Goal: Task Accomplishment & Management: Use online tool/utility

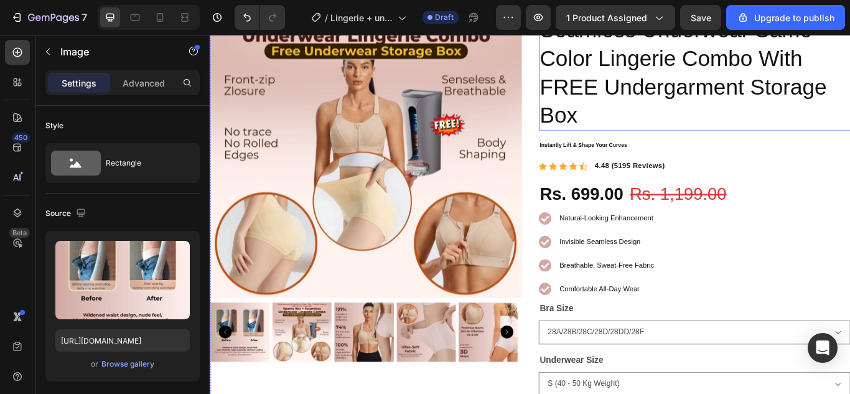
scroll to position [124, 0]
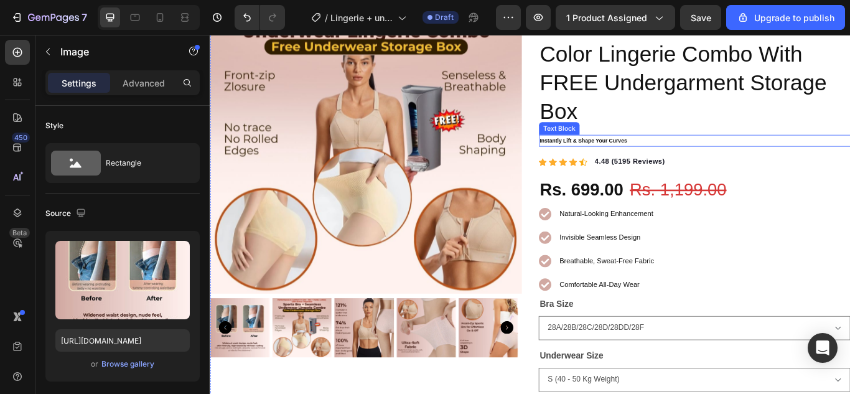
click at [626, 156] on p "Instantly Lift & Shape Your Curves" at bounding box center [774, 158] width 361 height 11
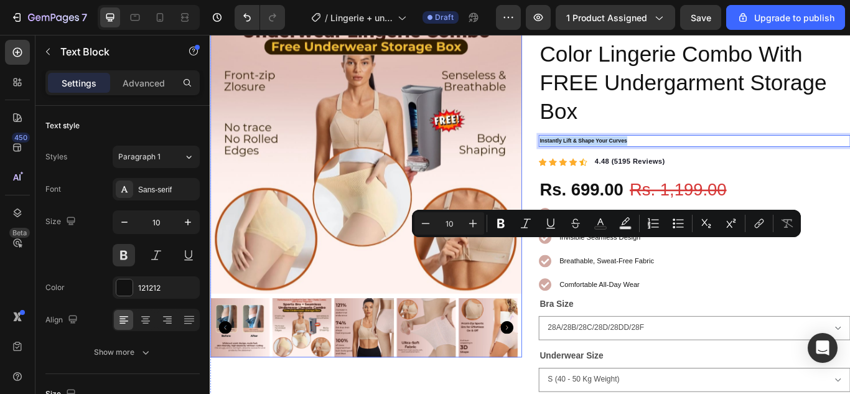
scroll to position [0, 0]
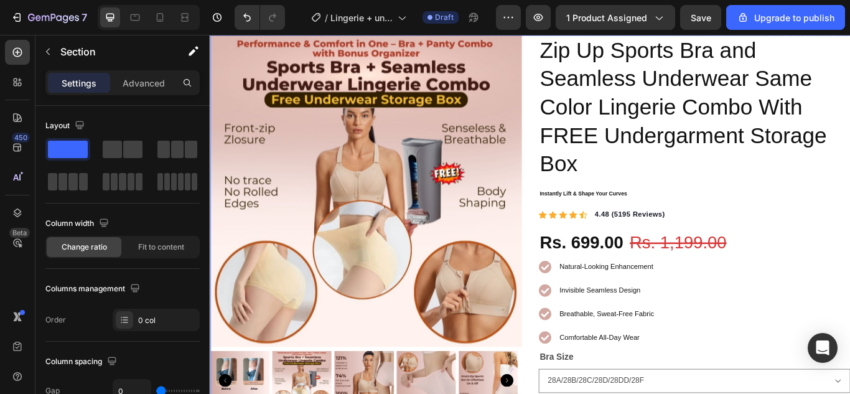
scroll to position [64, 0]
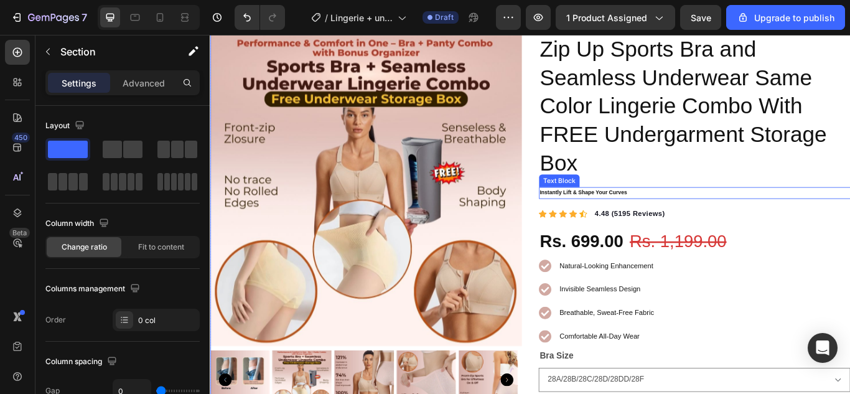
click at [657, 220] on p "Instantly Lift & Shape Your Curves" at bounding box center [774, 218] width 361 height 11
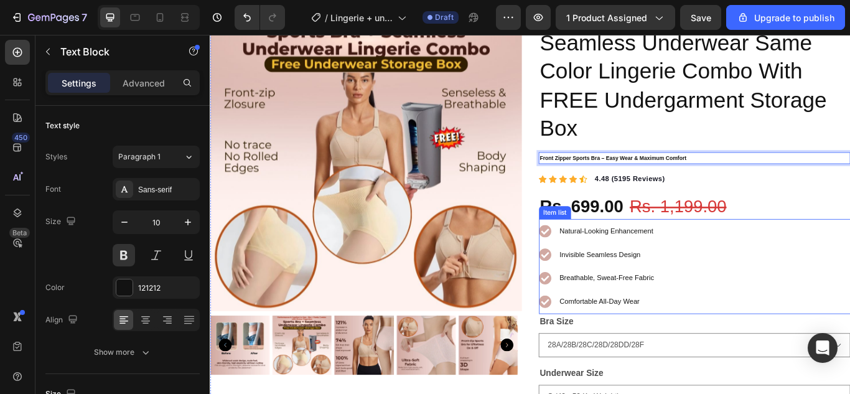
scroll to position [105, 0]
click at [662, 261] on span "Natural-Looking Enhancement" at bounding box center [671, 262] width 109 height 9
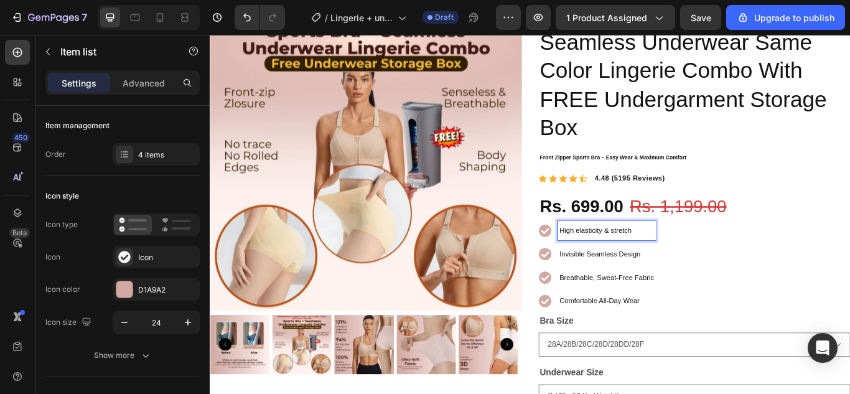
click at [656, 279] on div "Invisible Seamless Design" at bounding box center [672, 290] width 114 height 22
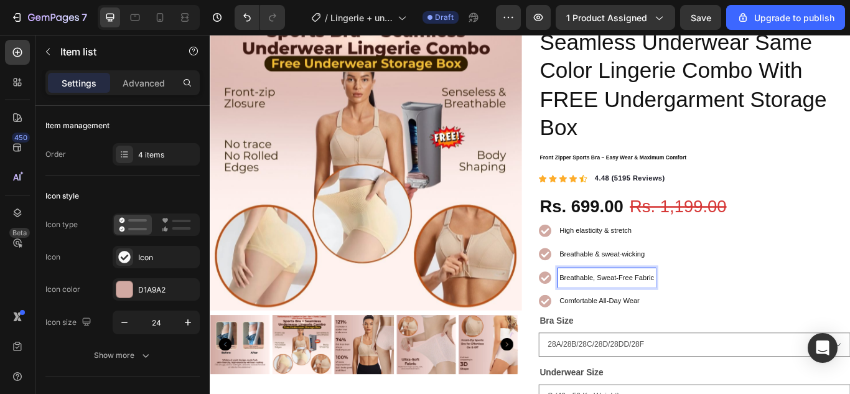
click at [666, 309] on p "Breathable, Sweat-Free Fabric" at bounding box center [672, 318] width 110 height 19
click at [655, 342] on span "Comfortable All-Day Wear" at bounding box center [663, 344] width 93 height 9
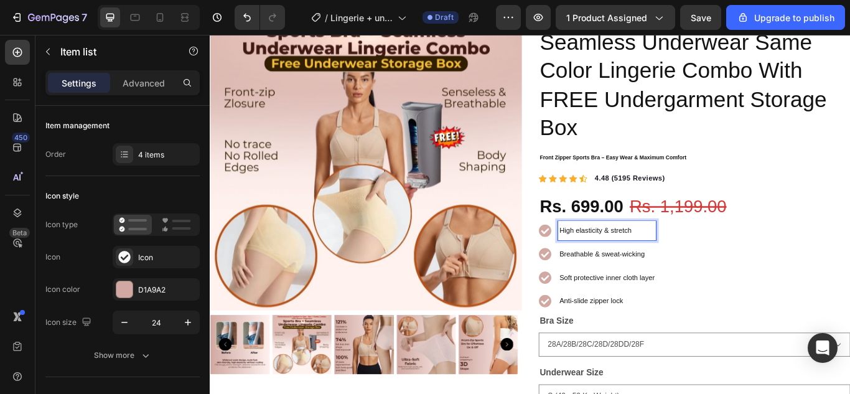
click at [639, 262] on span "High elasticity & stretch" at bounding box center [659, 262] width 84 height 9
click at [657, 287] on span "Breathable & sweat-wicking" at bounding box center [667, 290] width 100 height 9
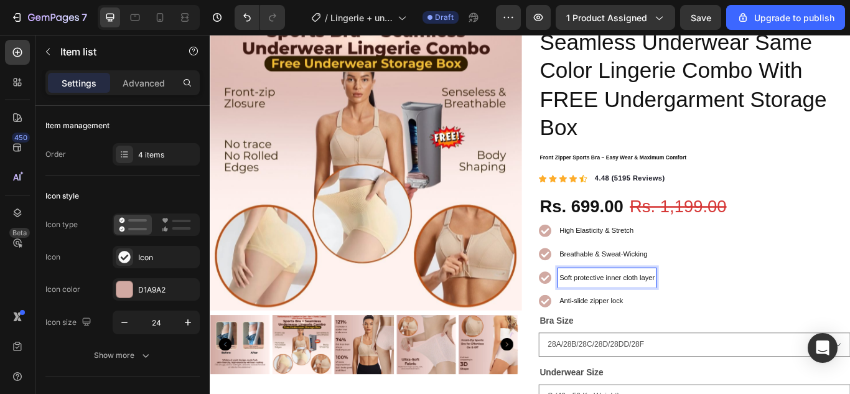
click at [645, 314] on span "Soft protective inner cloth layer" at bounding box center [672, 317] width 111 height 9
click at [643, 346] on span "Anti-slide zipper lock" at bounding box center [654, 344] width 74 height 9
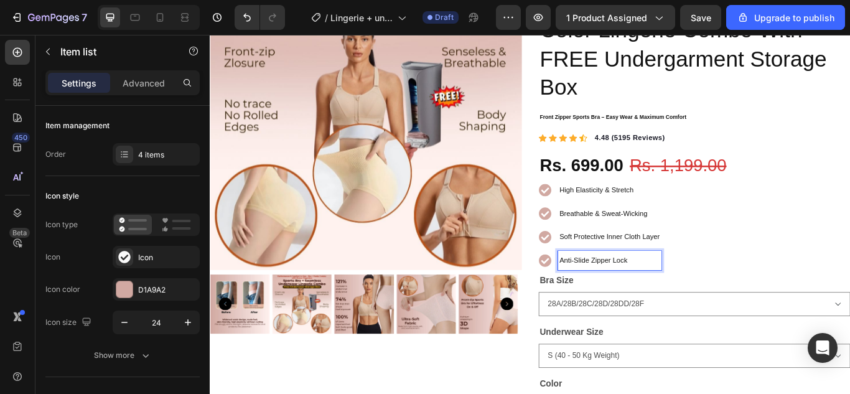
scroll to position [153, 0]
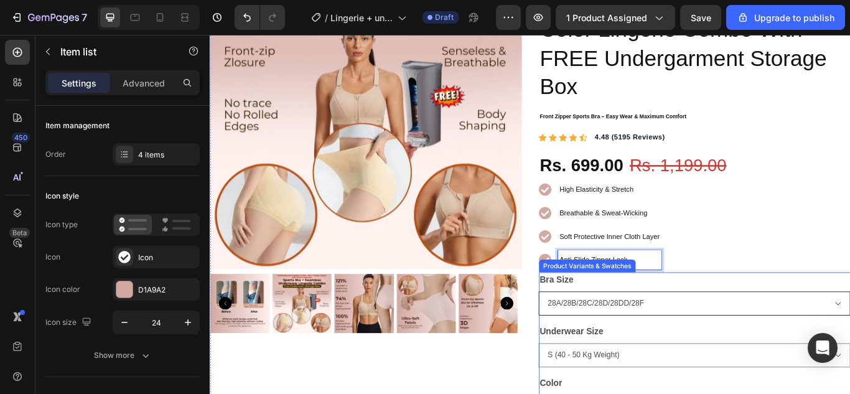
click at [849, 345] on select "28A/28B/28C/28D/28DD/28F 30A/30B/30C/30D/30DD/30F 32A/32B/32C/32D/32DD/32F 34A/…" at bounding box center [774, 348] width 363 height 28
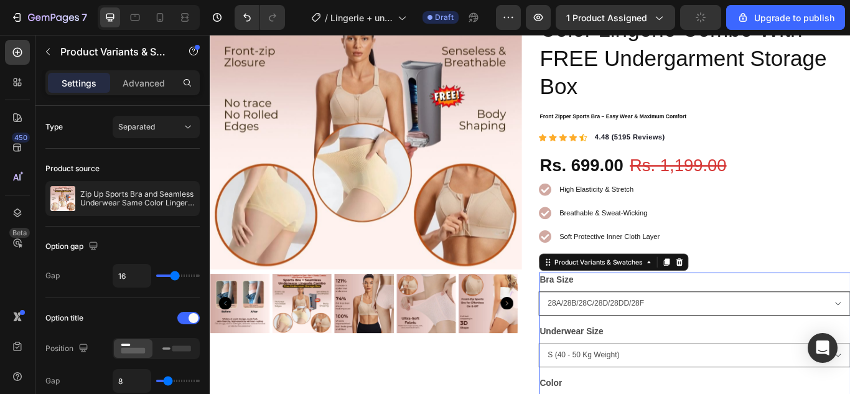
click at [849, 345] on select "28A/28B/28C/28D/28DD/28F 30A/30B/30C/30D/30DD/30F 32A/32B/32C/32D/32DD/32F 34A/…" at bounding box center [774, 348] width 363 height 28
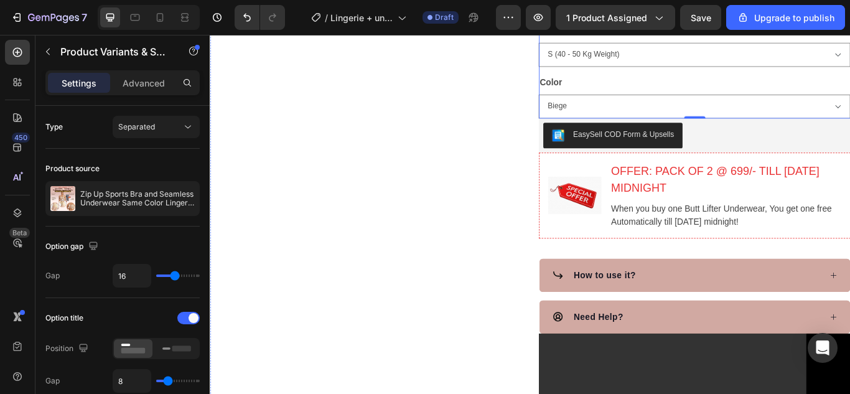
scroll to position [585, 0]
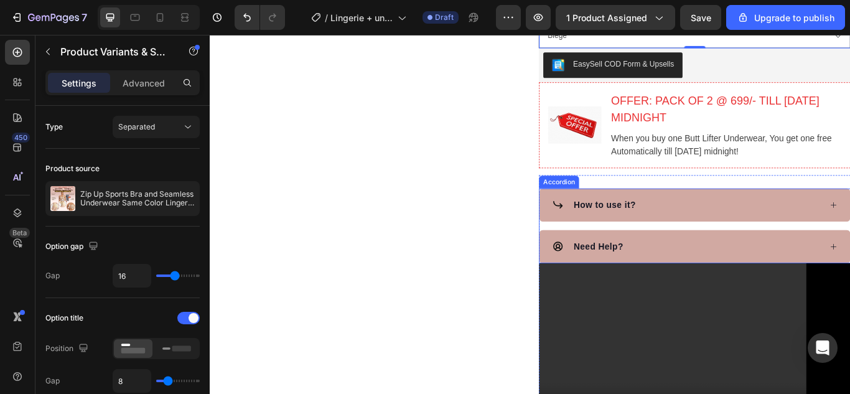
click at [783, 238] on div "How to use it?" at bounding box center [765, 233] width 314 height 19
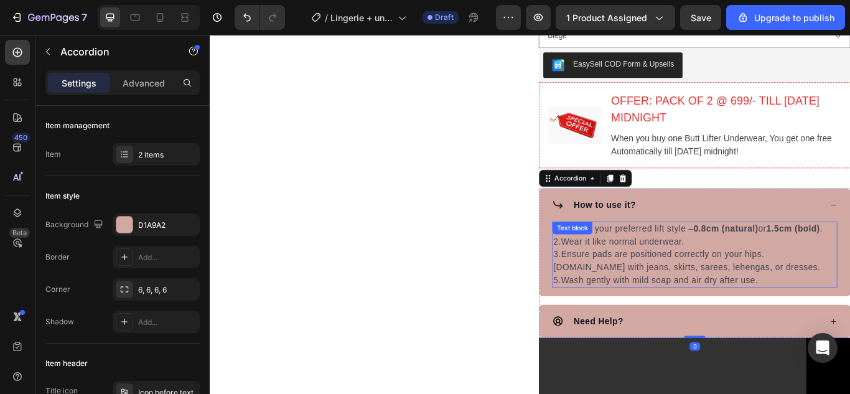
click at [697, 309] on p "4.Style with jeans, skirts, sarees, lehengas, or dresses." at bounding box center [775, 306] width 330 height 15
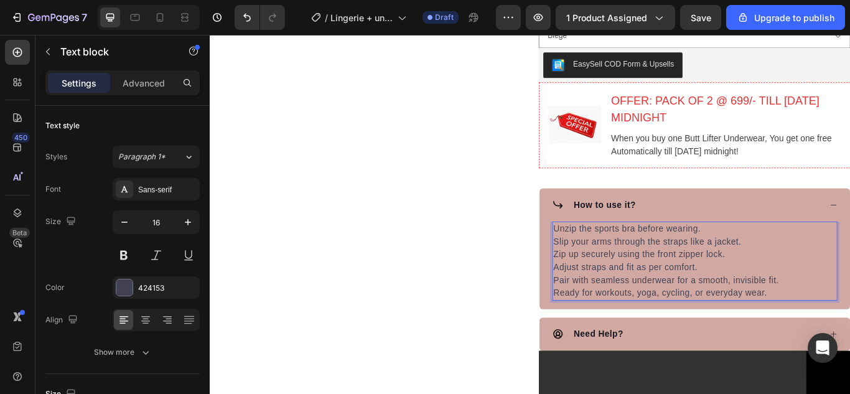
click at [610, 259] on p "Unzip the sports bra before wearing." at bounding box center [775, 261] width 330 height 15
click at [688, 261] on p "1.Unzip the sports bra before wearing." at bounding box center [775, 261] width 330 height 15
click at [735, 237] on div "How to use it?" at bounding box center [765, 233] width 314 height 19
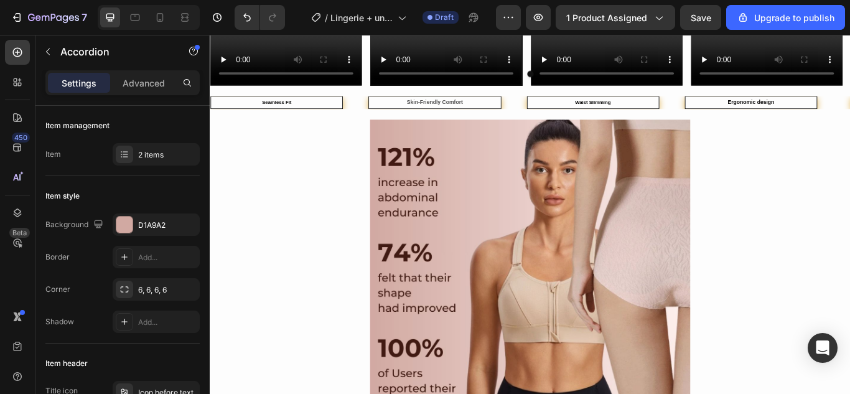
scroll to position [1666, 0]
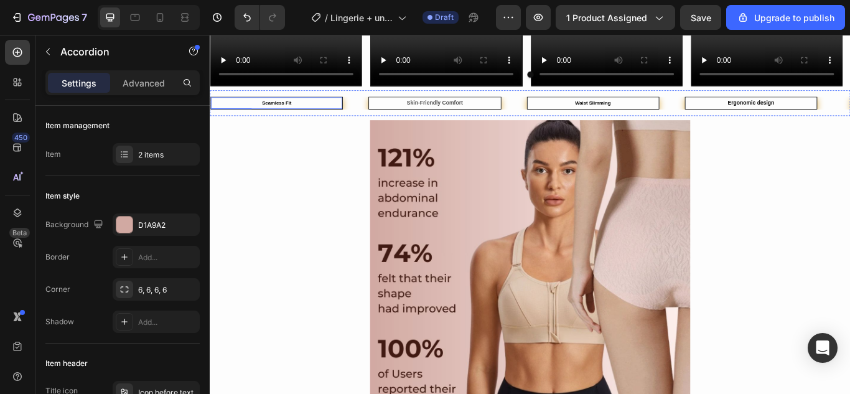
click at [324, 116] on p "Seamless Fit" at bounding box center [287, 114] width 151 height 11
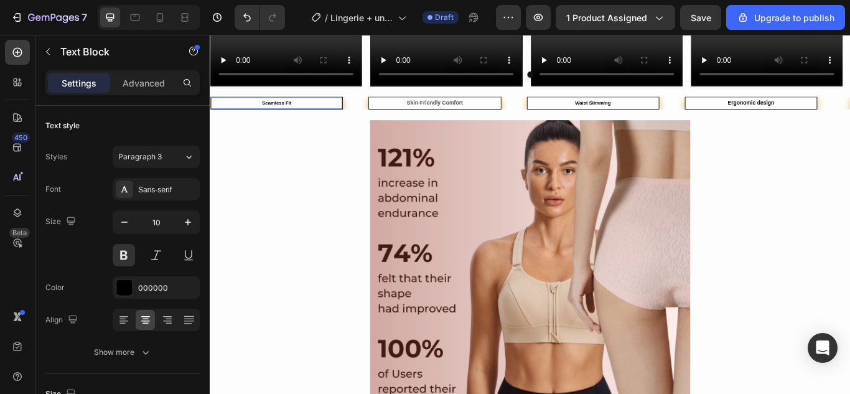
click at [324, 116] on p "Seamless Fit" at bounding box center [287, 114] width 151 height 11
click at [481, 119] on p "Skin-Friendly Comfort" at bounding box center [471, 114] width 151 height 11
click at [629, 111] on p "Waist Slimming" at bounding box center [656, 114] width 151 height 11
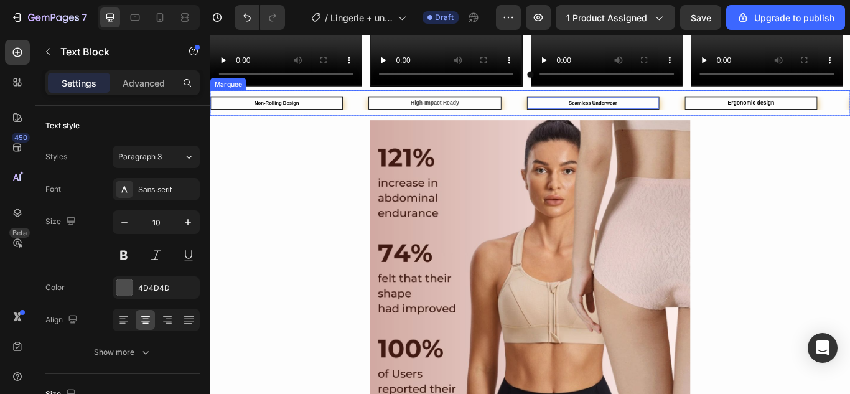
click at [834, 104] on div "Non-Rolling Design Text Block High-Impact Ready Text Block Seamless Underwear T…" at bounding box center [583, 115] width 746 height 30
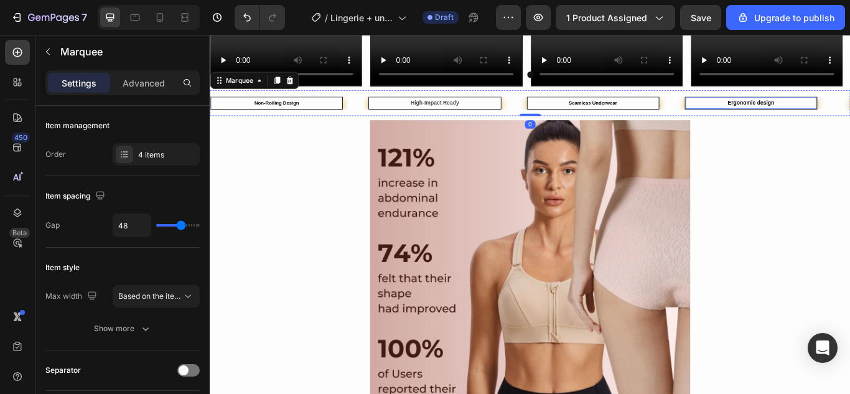
click at [833, 114] on strong "Ergonomic design" at bounding box center [840, 114] width 54 height 7
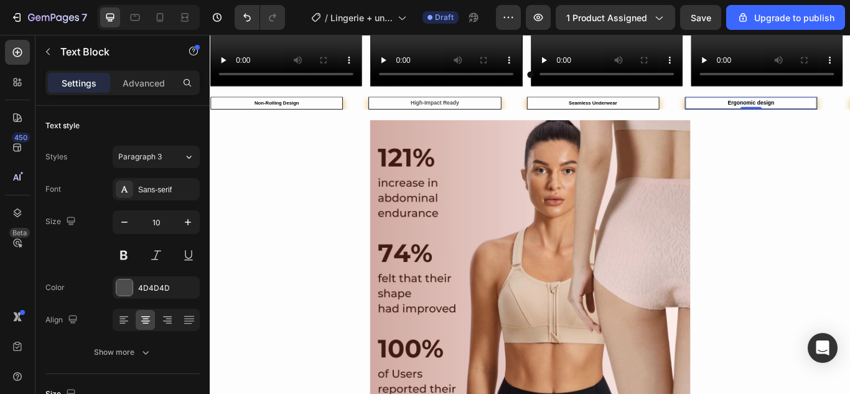
click at [833, 114] on strong "Ergonomic design" at bounding box center [840, 114] width 54 height 7
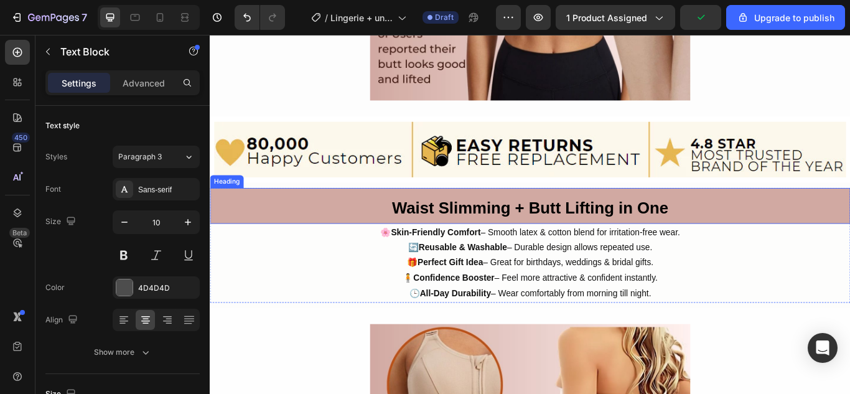
scroll to position [2123, 0]
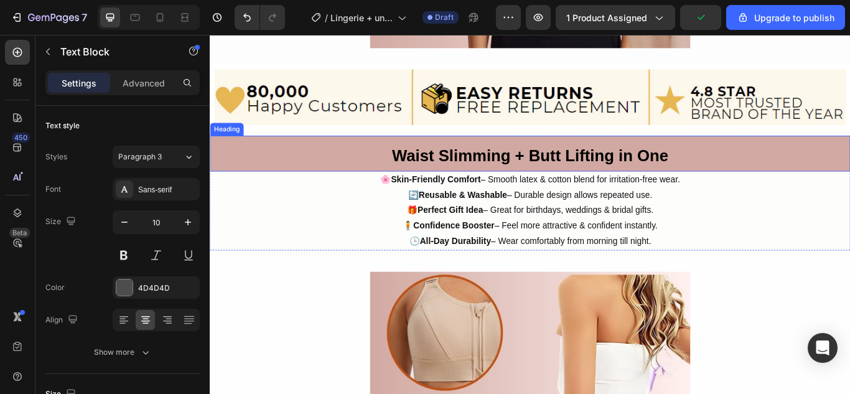
click at [581, 169] on strong "Waist Slimming + Butt Lifting in One" at bounding box center [583, 175] width 322 height 21
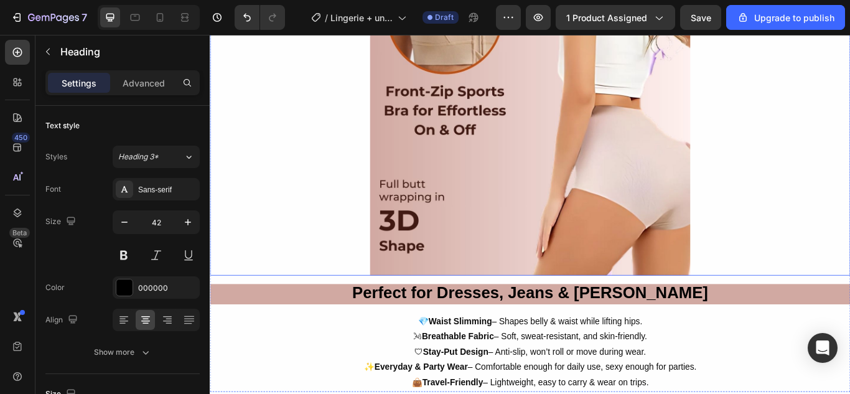
scroll to position [2489, 0]
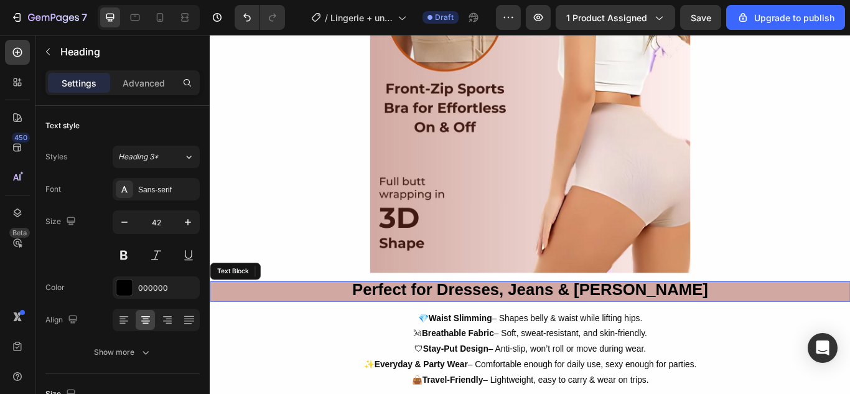
click at [554, 329] on strong "Perfect for Dresses, Jeans & Sarees" at bounding box center [583, 332] width 415 height 21
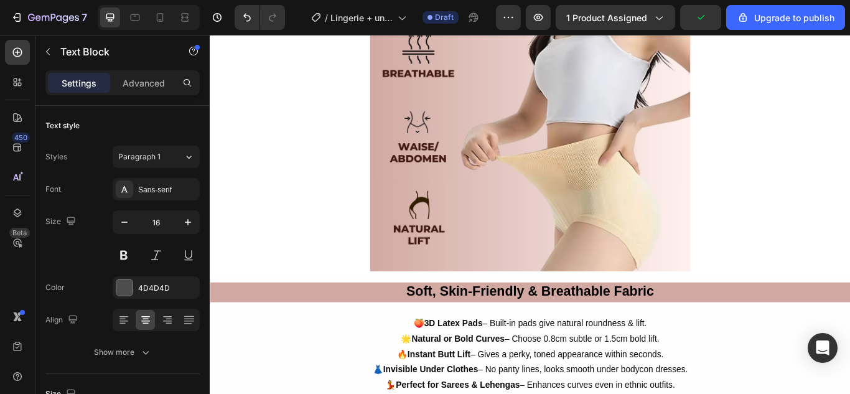
scroll to position [3015, 0]
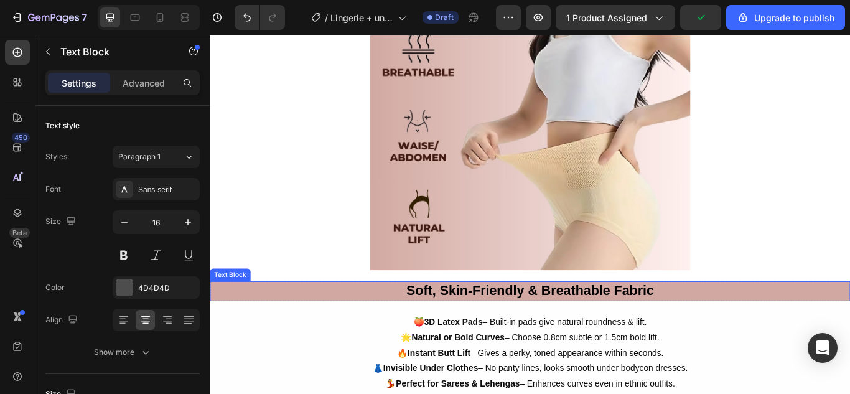
click at [567, 329] on strong "Soft, Skin-Friendly & Breathable Fabric" at bounding box center [583, 331] width 289 height 17
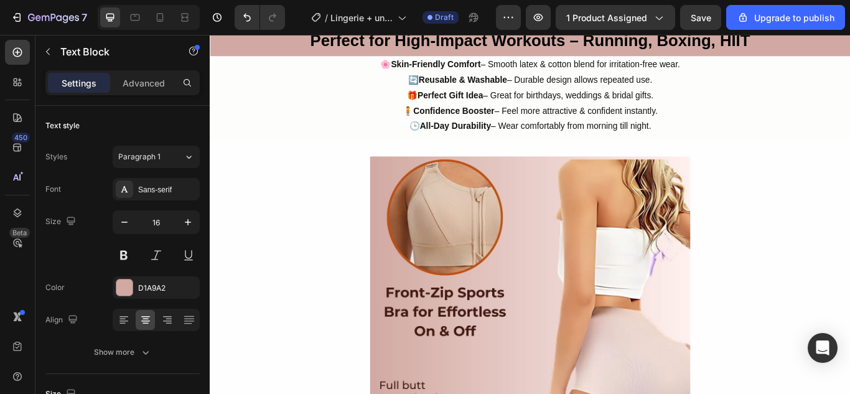
scroll to position [2179, 0]
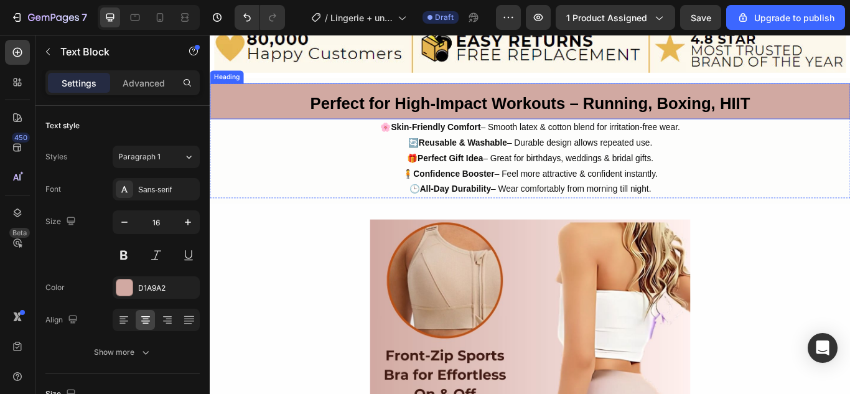
click at [517, 109] on strong "Perfect for High-Impact Workouts – Running, Boxing, HIIT" at bounding box center [583, 115] width 513 height 21
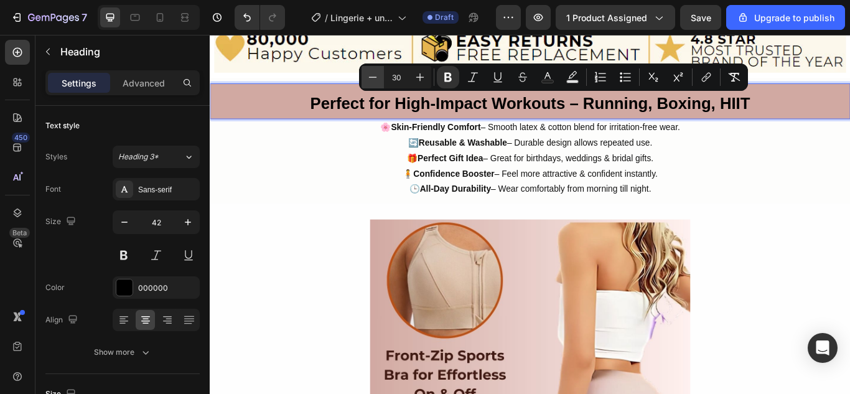
click at [373, 79] on icon "Editor contextual toolbar" at bounding box center [372, 77] width 12 height 12
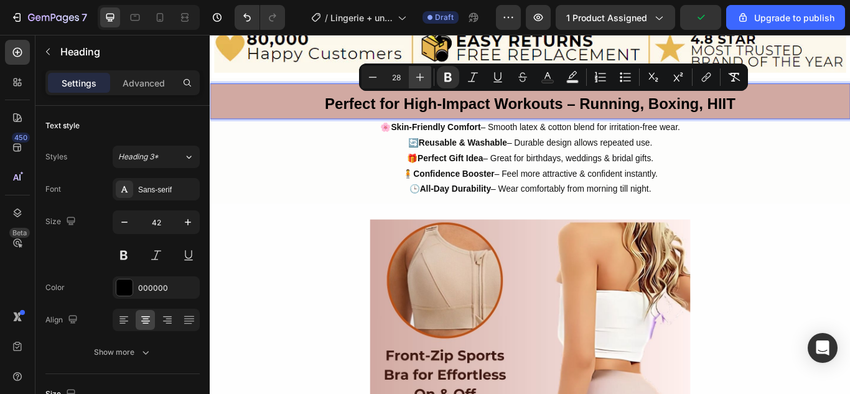
click at [419, 80] on icon "Editor contextual toolbar" at bounding box center [420, 77] width 12 height 12
type input "29"
click at [460, 116] on strong "Perfect for High-Impact Workouts – Running, Boxing, HIIT" at bounding box center [583, 115] width 496 height 20
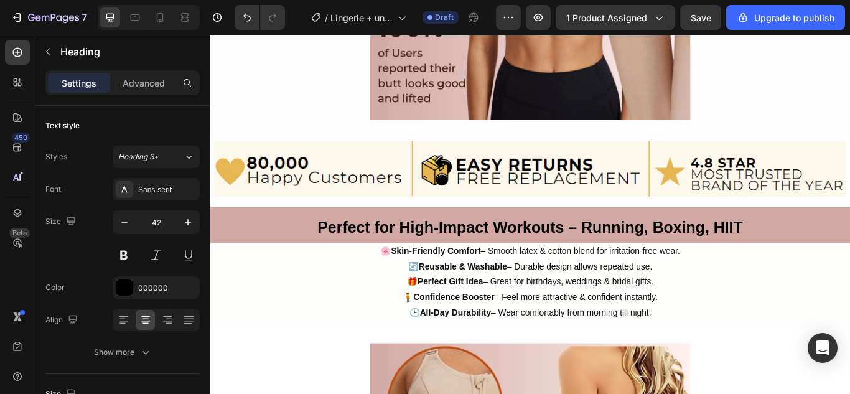
scroll to position [2109, 0]
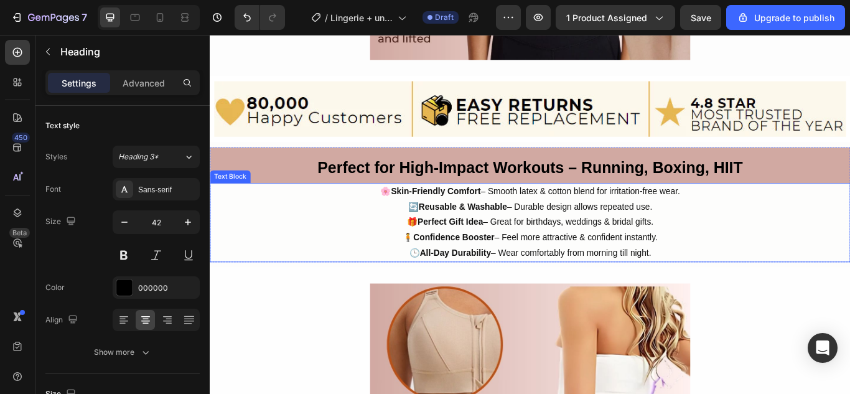
click at [551, 251] on span "🎁 Perfect Gift Idea – Great for birthdays, weddings & bridal gifts." at bounding box center [582, 253] width 287 height 11
click at [520, 262] on p "🧍 Confidence Booster – Feel more attractive & confident instantly." at bounding box center [583, 271] width 744 height 18
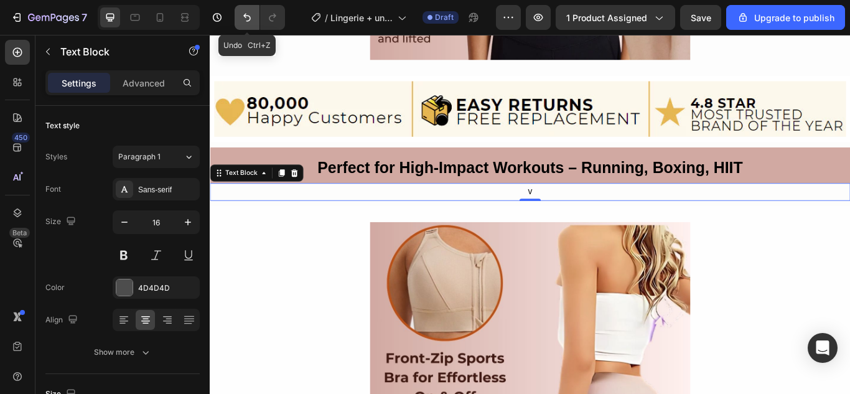
click at [246, 9] on button "Undo/Redo" at bounding box center [247, 17] width 25 height 25
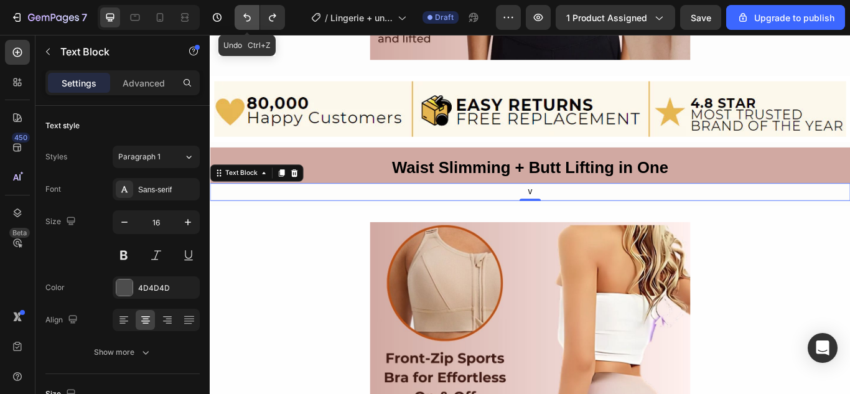
click at [249, 20] on icon "Undo/Redo" at bounding box center [246, 18] width 7 height 8
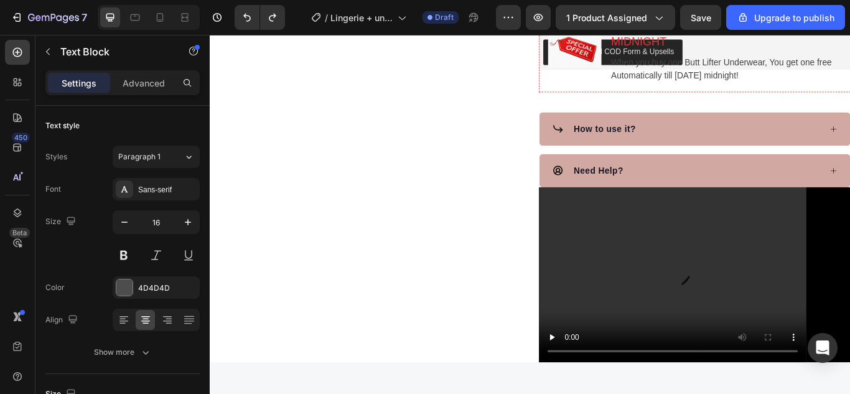
scroll to position [618, 0]
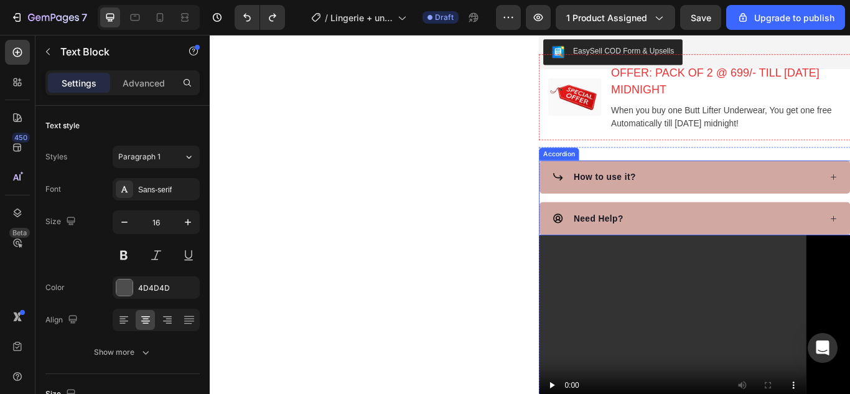
click at [718, 201] on div "How to use it?" at bounding box center [765, 200] width 314 height 19
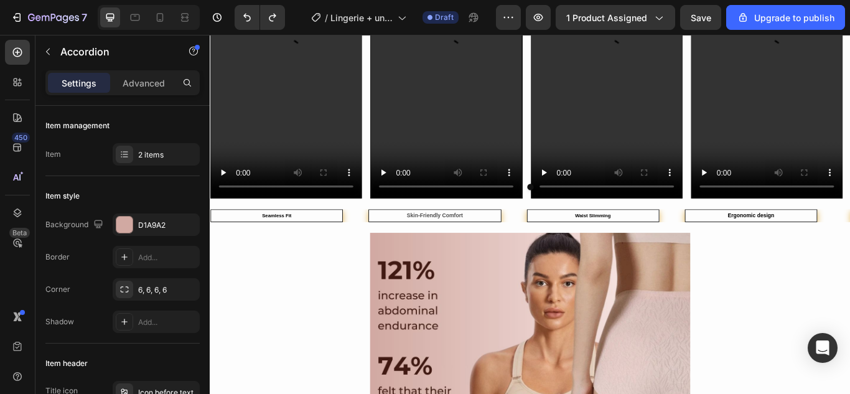
scroll to position [1637, 0]
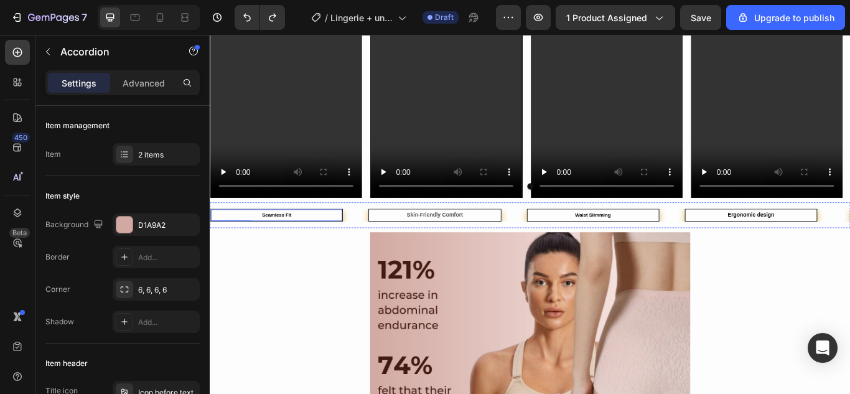
click at [302, 246] on span "Seamless Fit" at bounding box center [288, 245] width 34 height 6
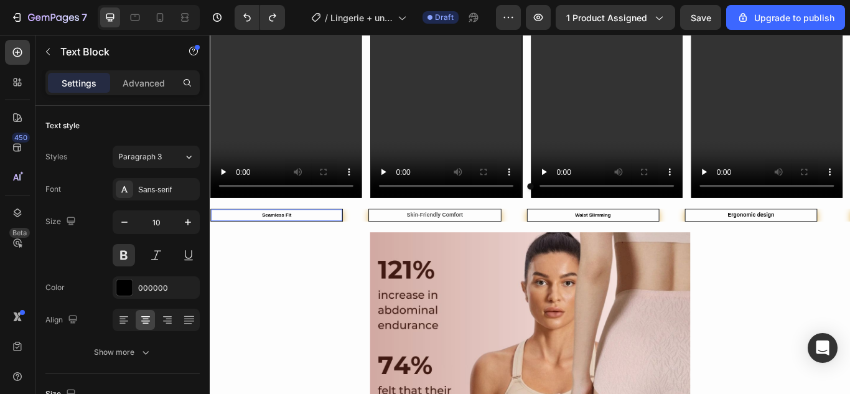
click at [302, 246] on span "Seamless Fit" at bounding box center [288, 245] width 34 height 6
click at [457, 243] on strong "Skin-Friendly Comfort" at bounding box center [471, 244] width 65 height 7
click at [657, 246] on strong "Waist Slimming" at bounding box center [656, 245] width 42 height 6
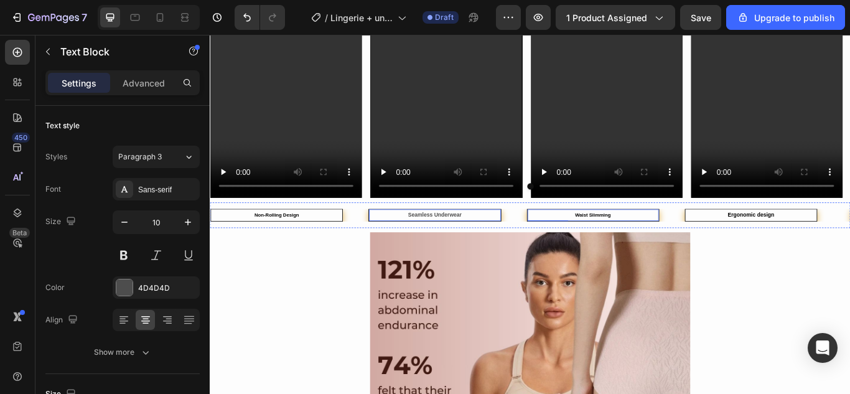
click at [657, 246] on strong "Waist Slimming" at bounding box center [656, 245] width 42 height 6
click at [820, 244] on strong "Ergonomic design" at bounding box center [840, 244] width 54 height 7
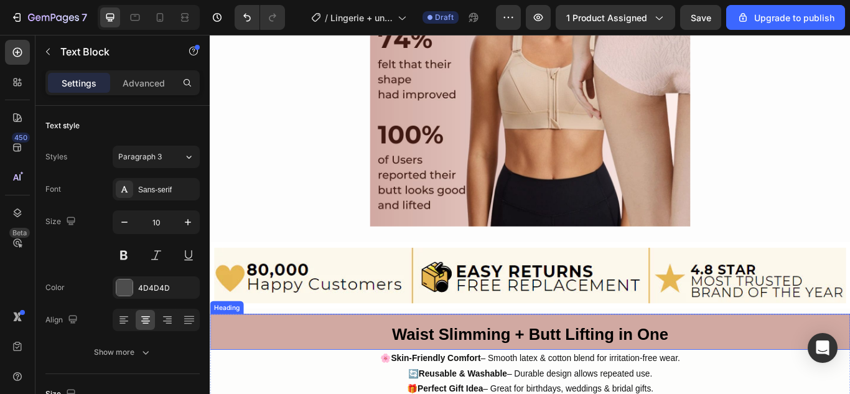
scroll to position [2086, 0]
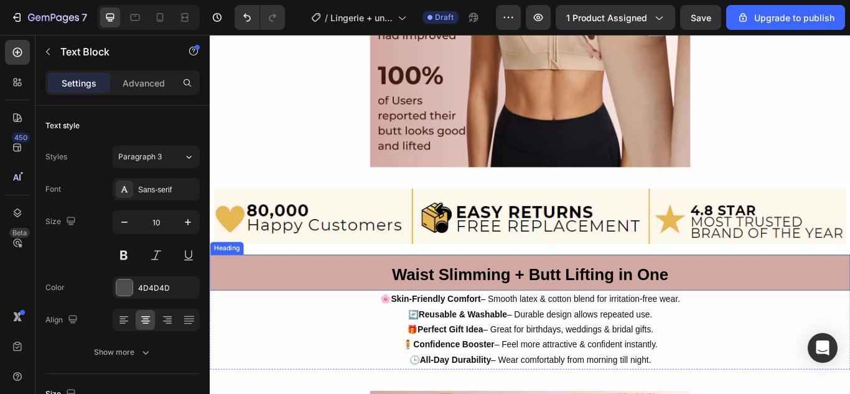
click at [592, 314] on strong "Waist Slimming + Butt Lifting in One" at bounding box center [583, 314] width 322 height 21
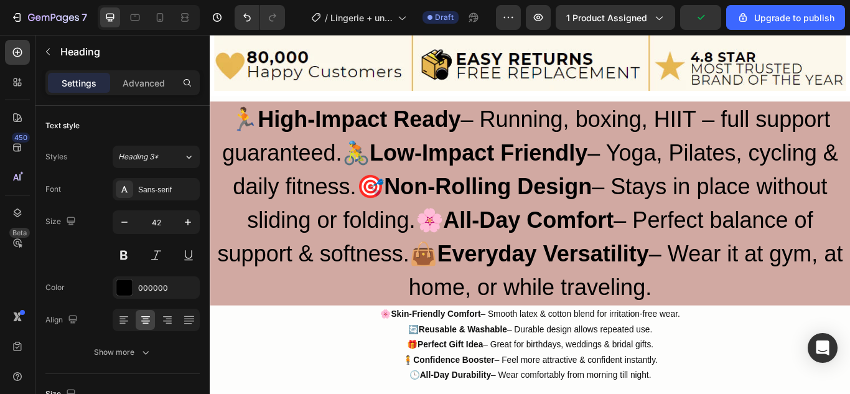
scroll to position [2259, 0]
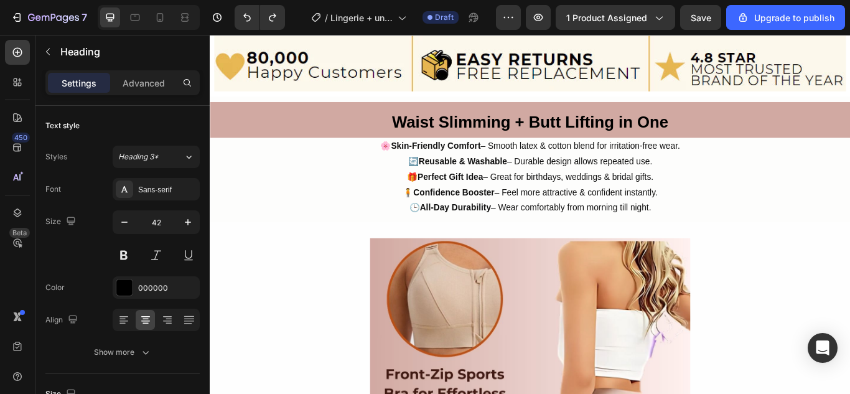
click at [503, 127] on strong "Waist Slimming + Butt Lifting in One" at bounding box center [583, 136] width 322 height 21
click at [500, 136] on strong "Waist Slimming + Butt Lifting in One" at bounding box center [583, 136] width 322 height 21
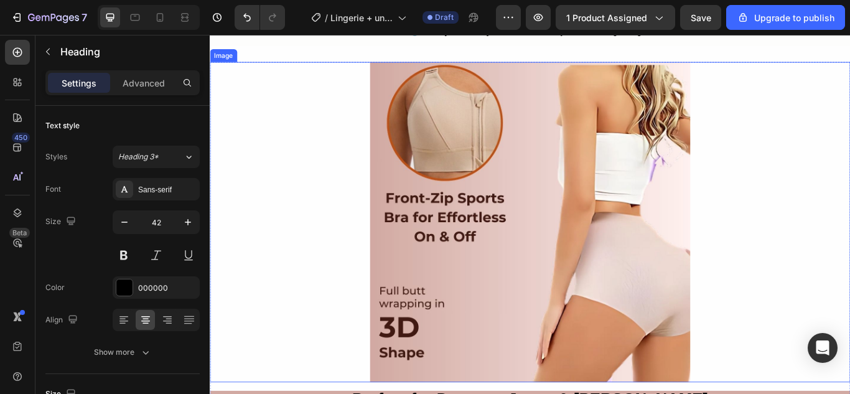
scroll to position [2638, 0]
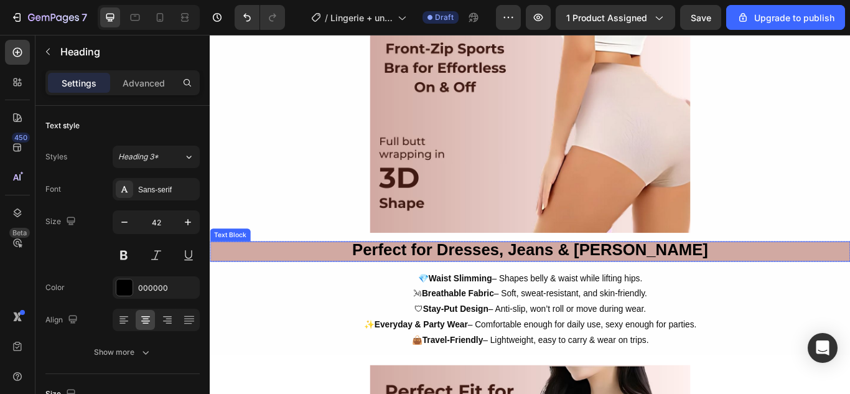
click at [555, 276] on strong "Perfect for Dresses, Jeans & Sarees" at bounding box center [583, 285] width 415 height 21
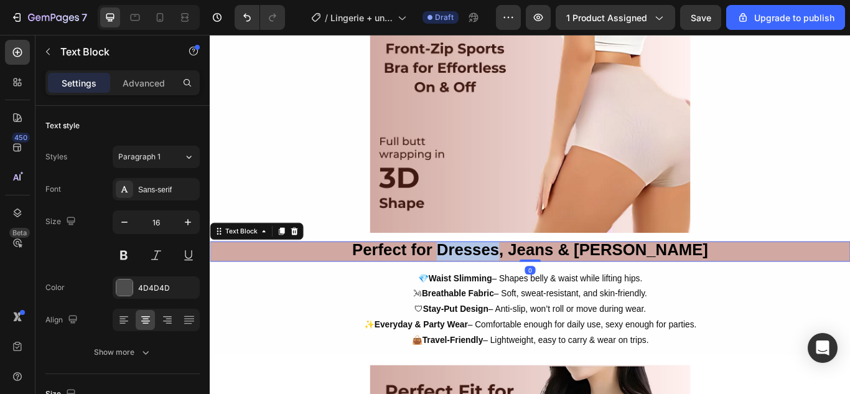
click at [555, 276] on strong "Perfect for Dresses, Jeans & Sarees" at bounding box center [583, 285] width 415 height 21
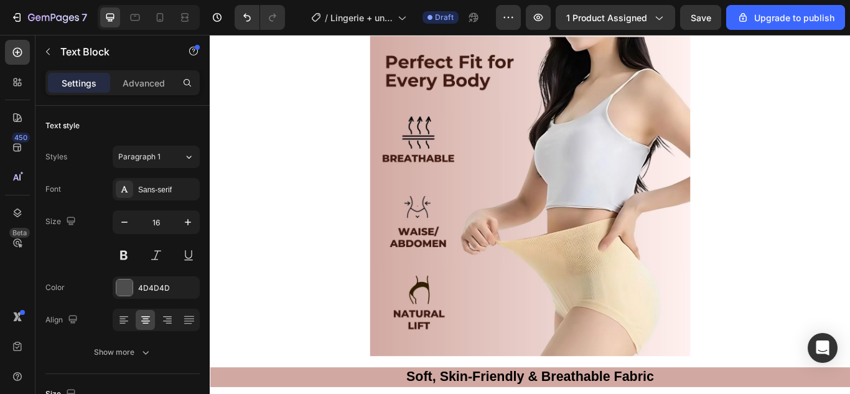
scroll to position [3160, 0]
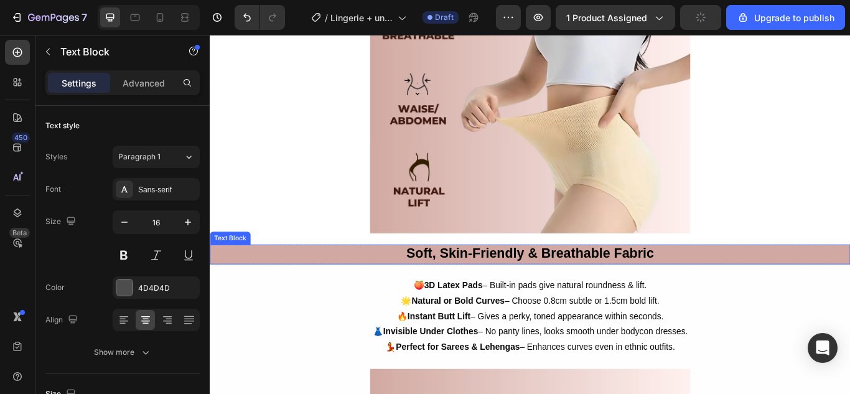
click at [560, 286] on strong "Soft, Skin-Friendly & Breathable Fabric" at bounding box center [583, 289] width 289 height 17
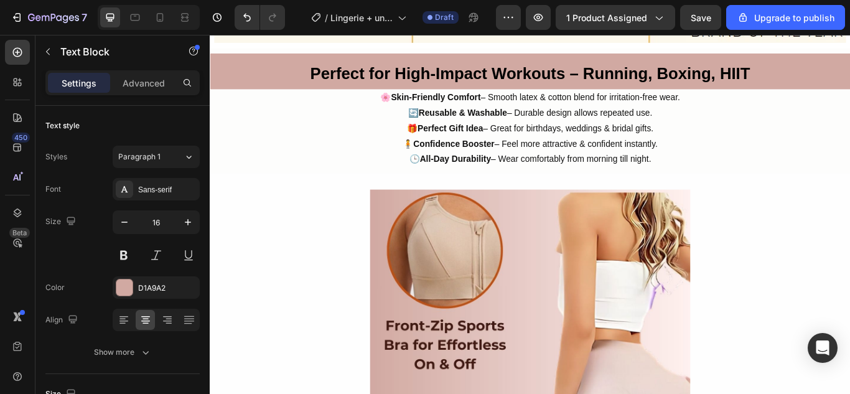
scroll to position [2310, 0]
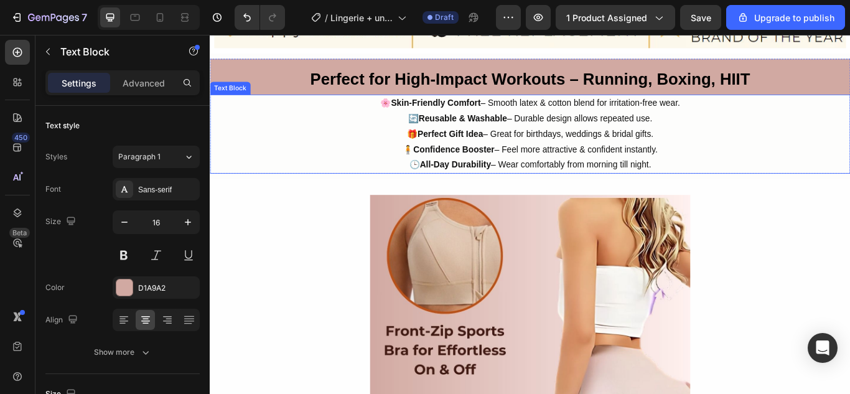
click at [560, 166] on span "🧍 Confidence Booster – Feel more attractive & confident instantly." at bounding box center [582, 168] width 297 height 11
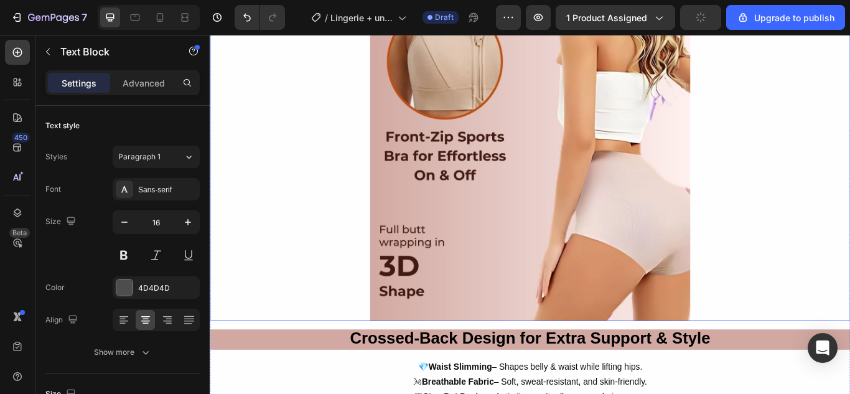
scroll to position [2684, 0]
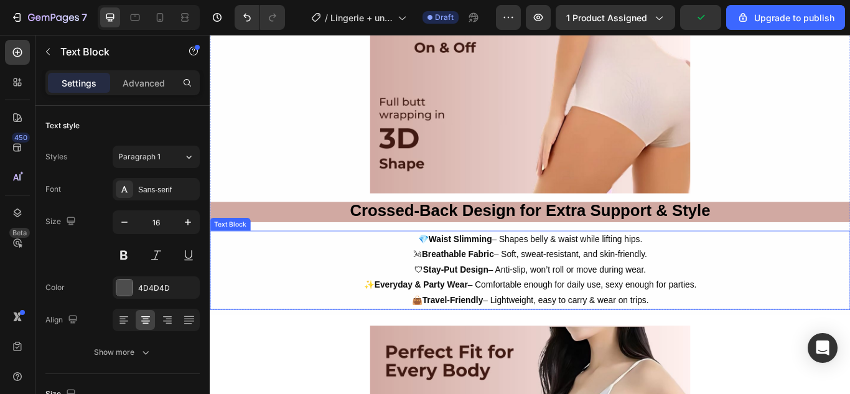
click at [578, 287] on span "🌬 Breathable Fabric – Soft, sweat-resistant, and skin-friendly." at bounding box center [583, 290] width 272 height 11
click at [745, 282] on p "🌬 Breathable Fabric – Soft, sweat-resistant, and skin-friendly." at bounding box center [583, 291] width 744 height 18
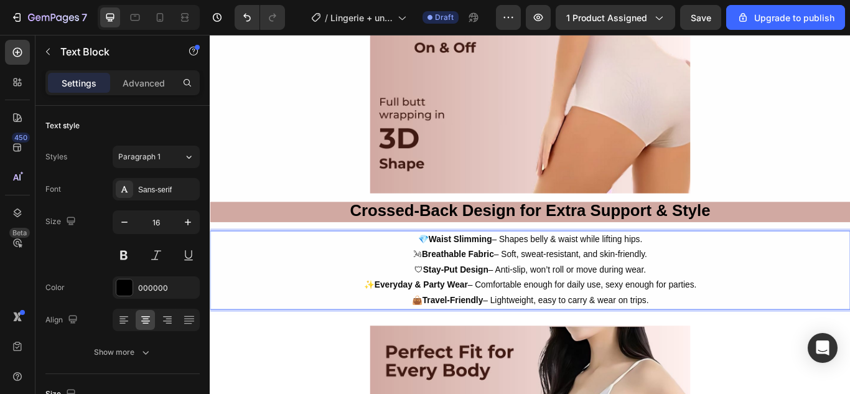
click at [639, 286] on span "🌬 Breathable Fabric – Soft, sweat-resistant, and skin-friendly." at bounding box center [583, 290] width 272 height 11
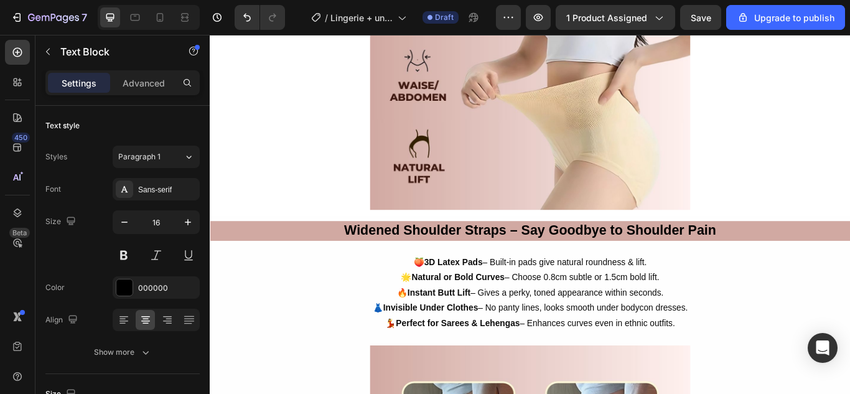
scroll to position [3189, 0]
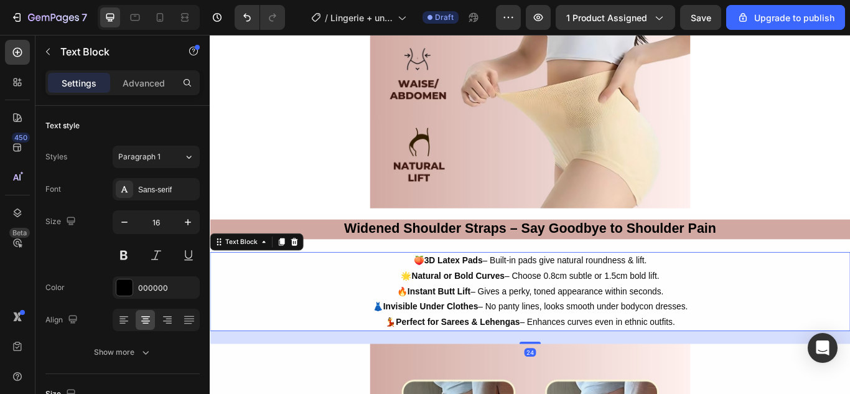
click at [597, 298] on span "🍑 3D Latex Pads – Built-in pads give natural roundness & lift." at bounding box center [583, 297] width 272 height 11
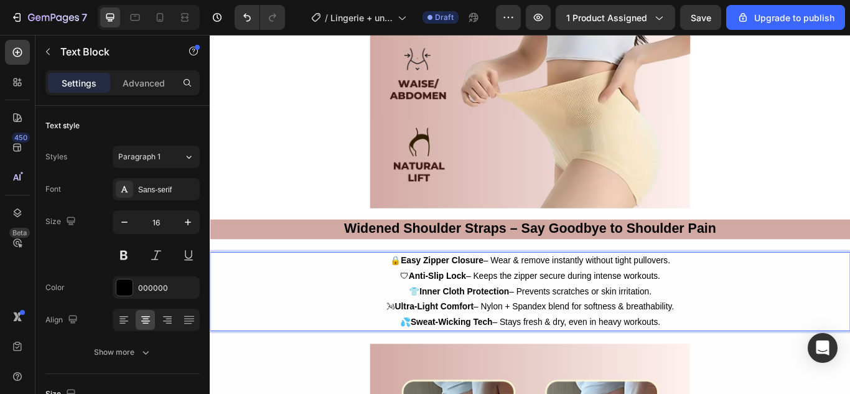
click at [543, 325] on p "👕 Inner Cloth Protection – Prevents scratches or skin irritation." at bounding box center [583, 334] width 744 height 18
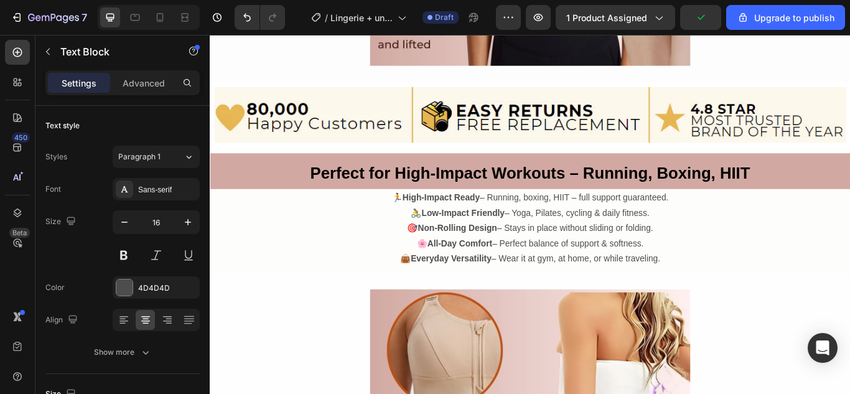
click at [552, 216] on p "🏃 High-Impact Ready – Running, boxing, HIIT – full support guaranteed." at bounding box center [583, 225] width 744 height 18
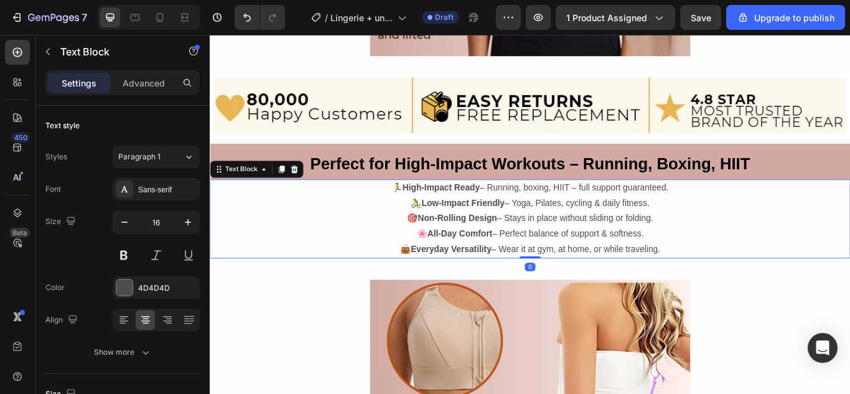
scroll to position [2204, 0]
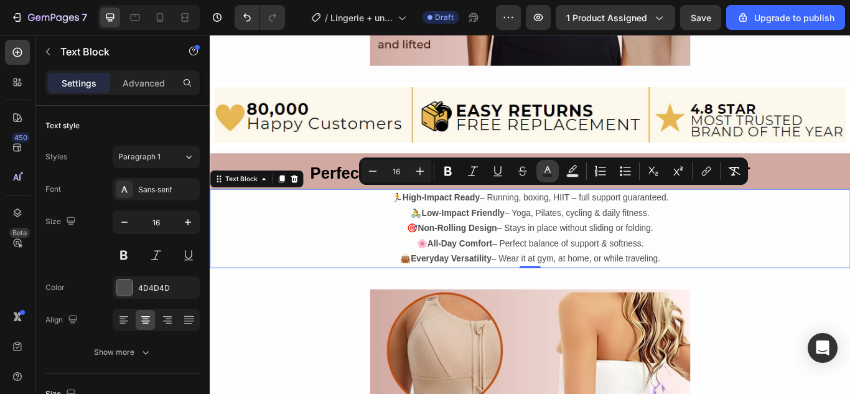
click at [543, 169] on icon "Editor contextual toolbar" at bounding box center [547, 171] width 12 height 12
type input "4D4D4D"
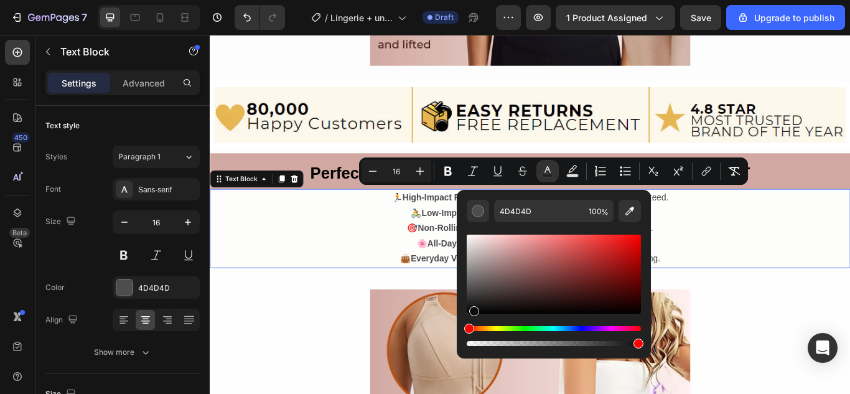
click at [473, 309] on div "Editor contextual toolbar" at bounding box center [554, 274] width 174 height 79
type input "0C0C0C"
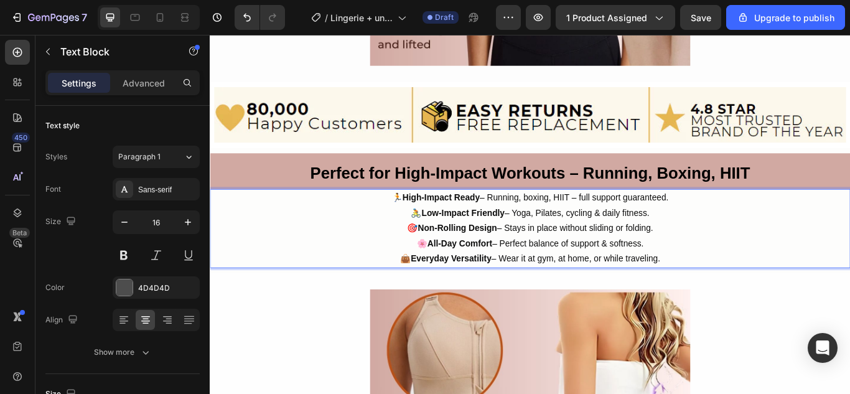
click at [480, 287] on p "👜 Everyday Versatility – Wear it at gym, at home, or while traveling." at bounding box center [583, 296] width 744 height 18
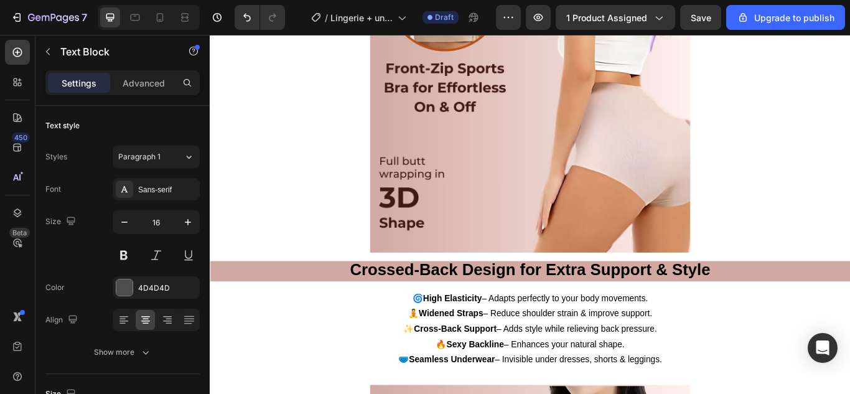
scroll to position [2707, 0]
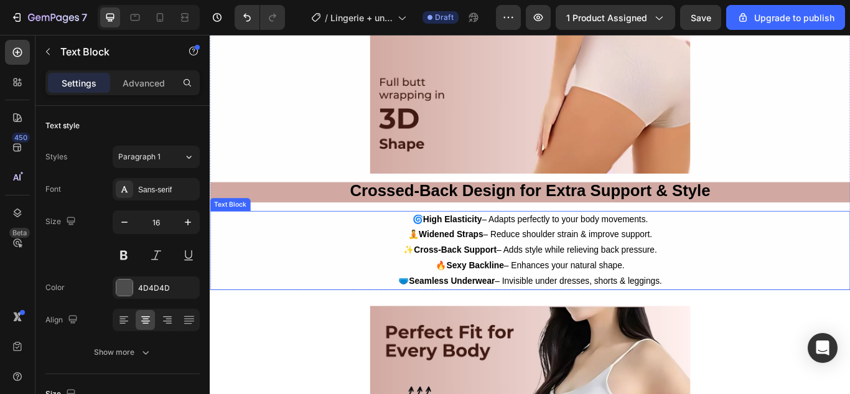
click at [548, 295] on p "🔥 Sexy Backline – Enhances your natural shape." at bounding box center [583, 304] width 744 height 18
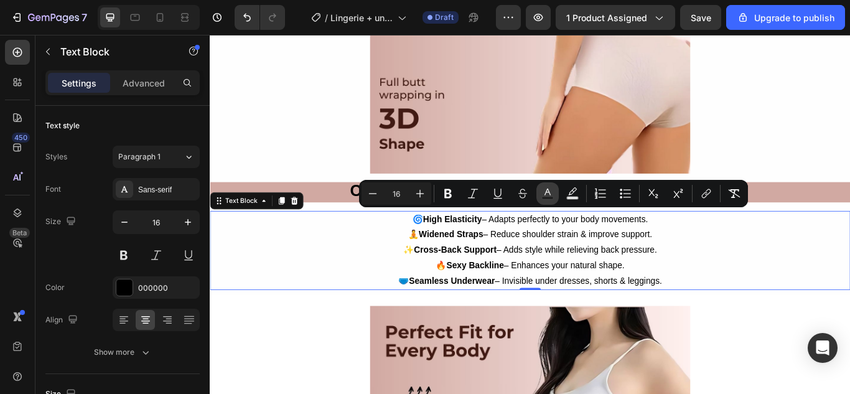
click at [549, 185] on button "Text Color" at bounding box center [547, 193] width 22 height 22
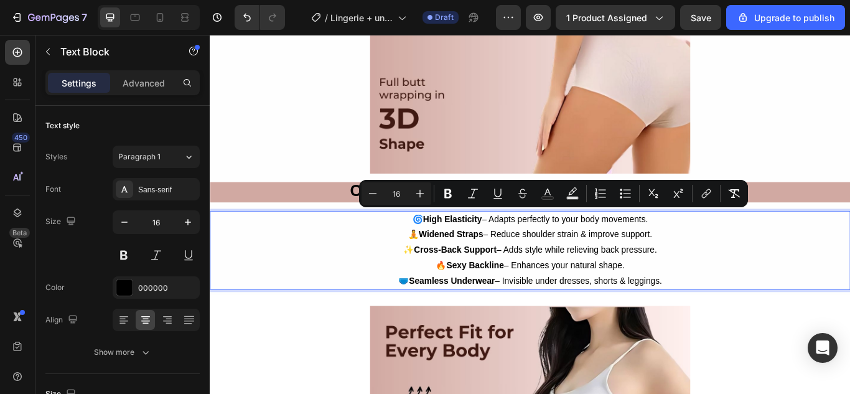
click at [590, 264] on p "🧘 Widened Straps – Reduce shoulder strain & improve support." at bounding box center [583, 268] width 744 height 18
click at [542, 192] on icon "Editor contextual toolbar" at bounding box center [547, 193] width 12 height 12
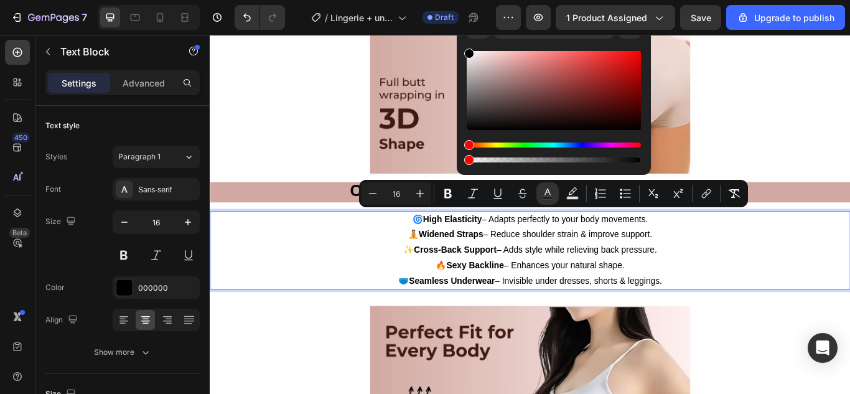
click at [471, 128] on div "Editor contextual toolbar" at bounding box center [554, 90] width 174 height 79
type input "070707"
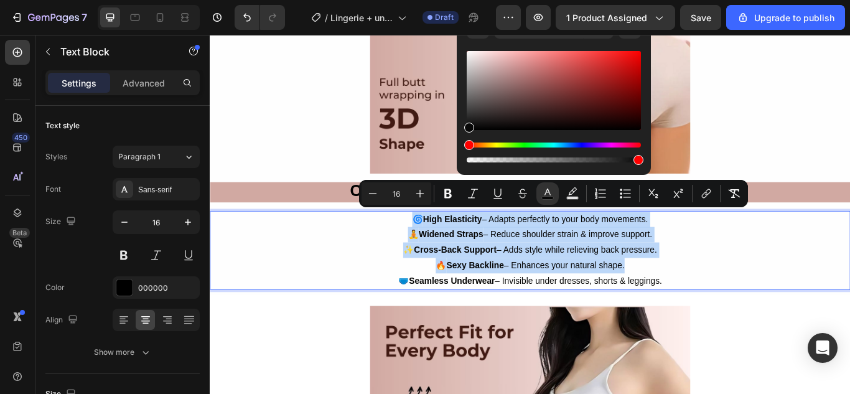
click at [539, 280] on span "✨ Cross-Back Support – Adds style while relieving back pressure." at bounding box center [582, 285] width 295 height 11
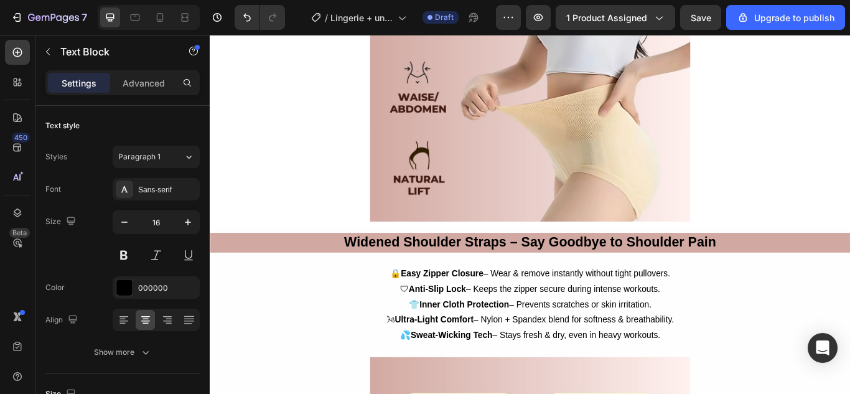
scroll to position [3260, 0]
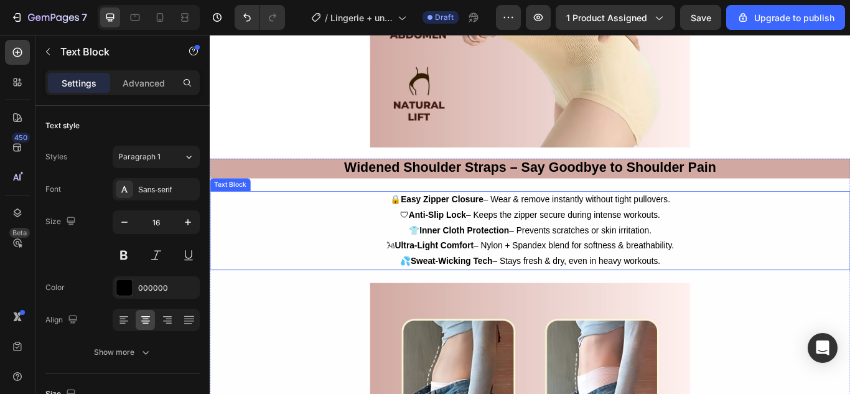
click at [552, 280] on p "🌬 Ultra-Light Comfort – Nylon + Spandex blend for softness & breathability." at bounding box center [583, 281] width 744 height 18
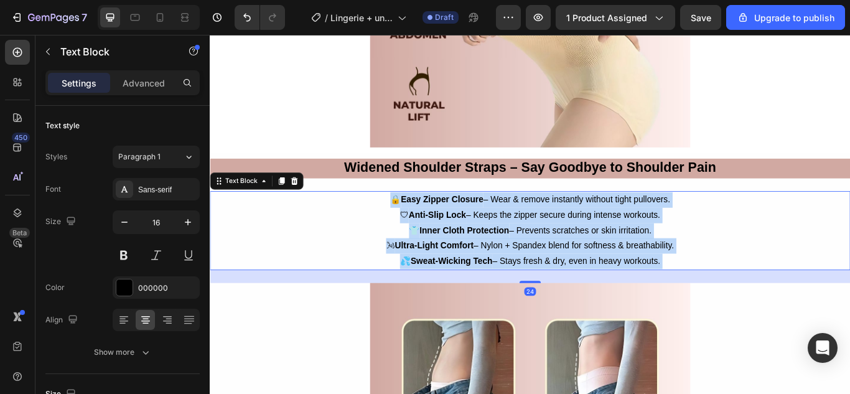
click at [564, 272] on p "🌬 Ultra-Light Comfort – Nylon + Spandex blend for softness & breathability." at bounding box center [583, 281] width 744 height 18
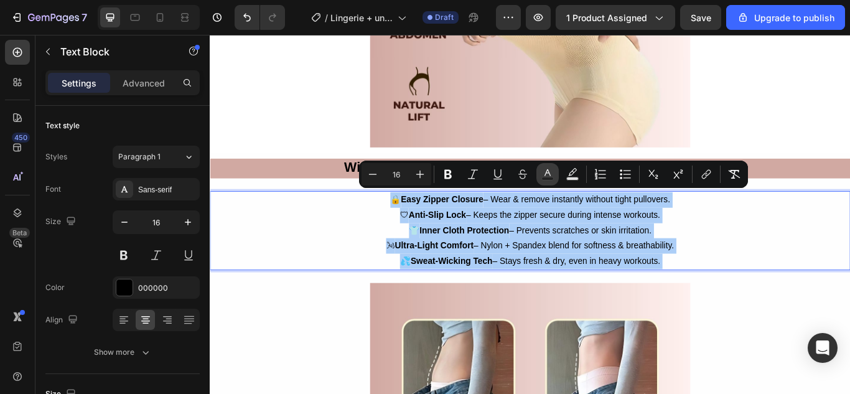
click at [543, 175] on icon "Editor contextual toolbar" at bounding box center [547, 174] width 12 height 12
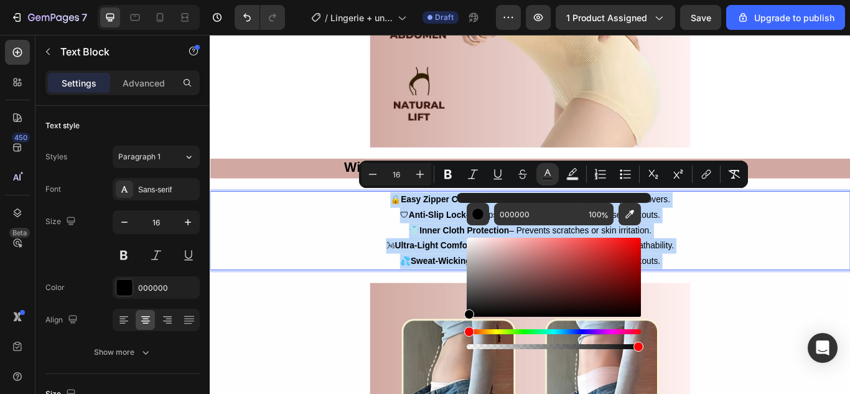
click at [471, 314] on div "Editor contextual toolbar" at bounding box center [469, 314] width 10 height 10
type input "070707"
click at [480, 290] on p "💦 Sweat-Wicking Tech – Stays fresh & dry, even in heavy workouts." at bounding box center [583, 299] width 744 height 18
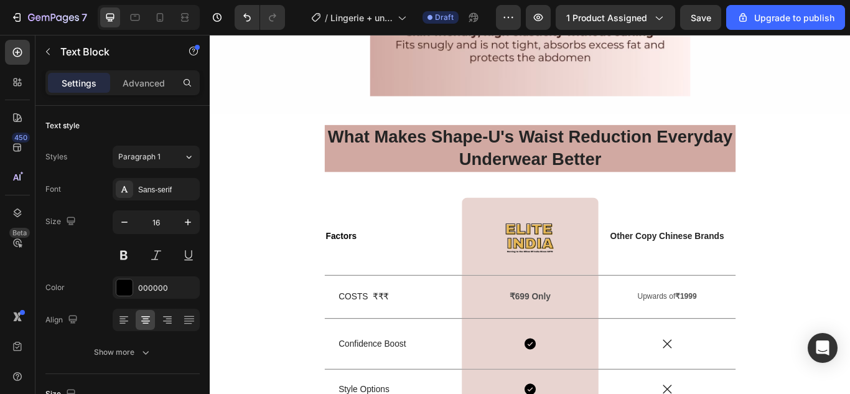
scroll to position [3759, 0]
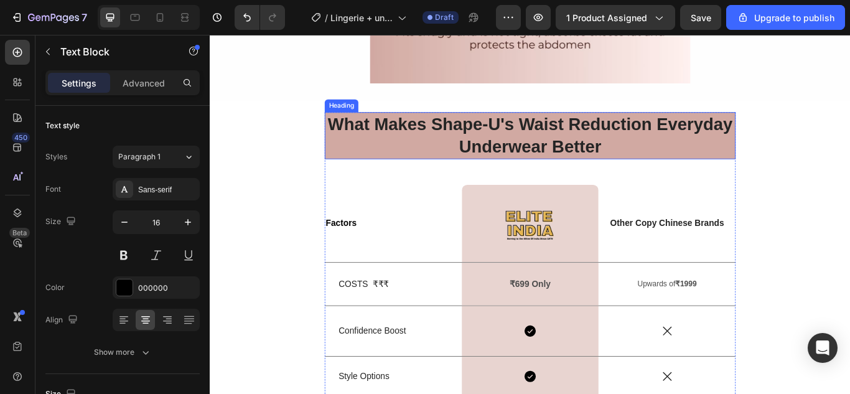
click at [586, 133] on strong "What Makes Shape-U's Waist Reduction Everyday Underwear Better" at bounding box center [583, 152] width 472 height 49
click at [573, 132] on strong "What Makes Shape-U's Waist Reduction Everyday Underwear Better" at bounding box center [583, 152] width 472 height 49
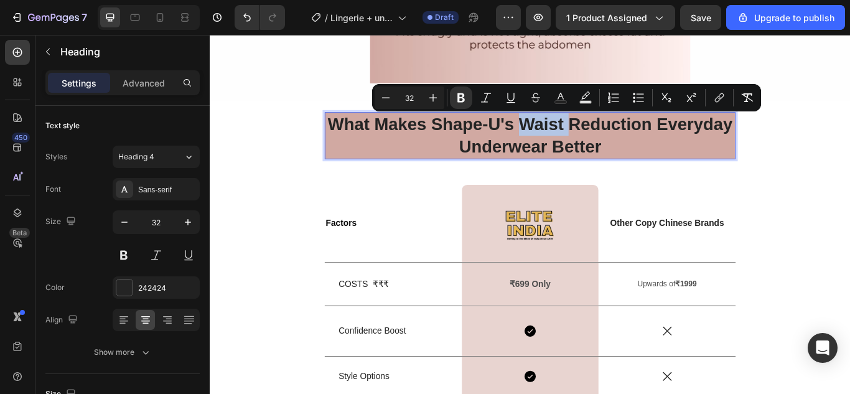
click at [573, 132] on strong "What Makes Shape-U's Waist Reduction Everyday Underwear Better" at bounding box center [583, 152] width 472 height 49
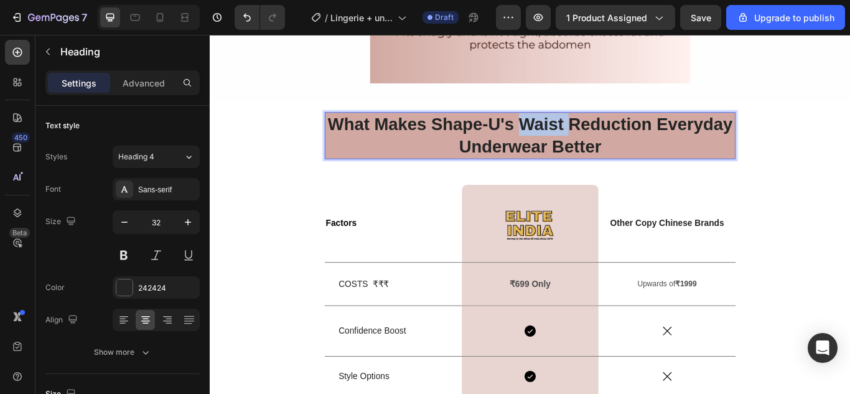
click at [573, 132] on strong "What Makes Shape-U's Waist Reduction Everyday Underwear Better" at bounding box center [583, 152] width 472 height 49
drag, startPoint x: 573, startPoint y: 132, endPoint x: 569, endPoint y: 140, distance: 8.6
click at [569, 140] on strong "What Makes Shape-U's Waist Reduction Everyday Underwear Better" at bounding box center [583, 152] width 472 height 49
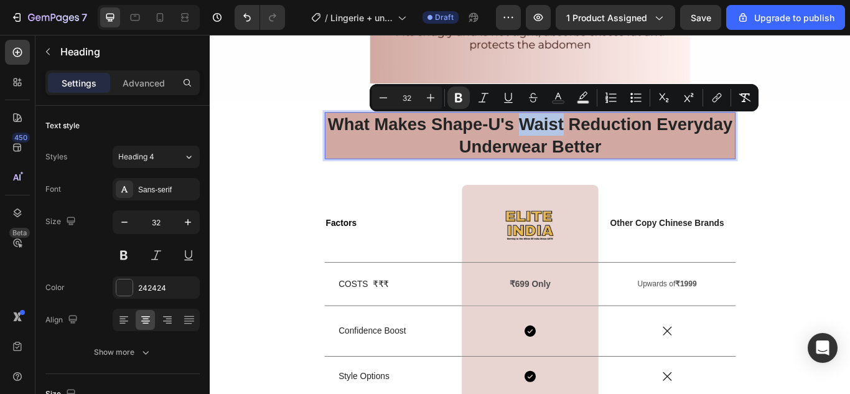
click at [569, 140] on strong "What Makes Shape-U's Waist Reduction Everyday Underwear Better" at bounding box center [583, 152] width 472 height 49
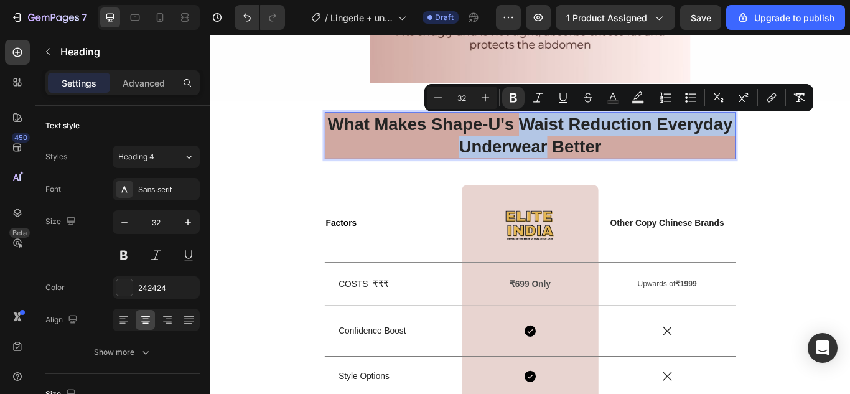
drag, startPoint x: 569, startPoint y: 140, endPoint x: 598, endPoint y: 167, distance: 40.5
click at [598, 167] on strong "What Makes Shape-U's Waist Reduction Everyday Underwear Better" at bounding box center [583, 152] width 472 height 49
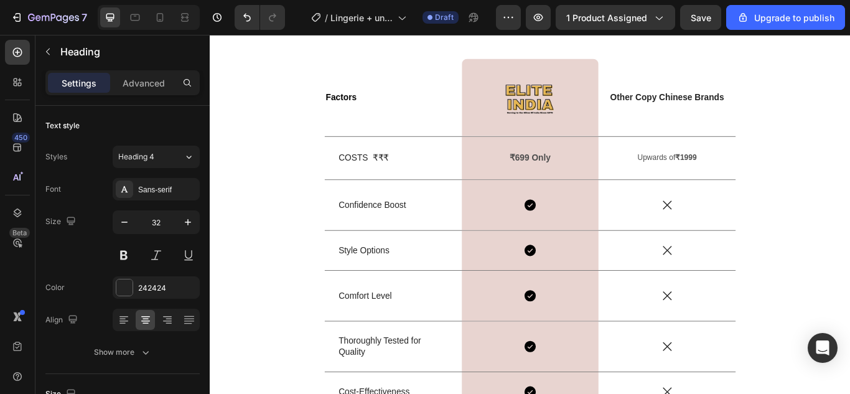
scroll to position [3716, 0]
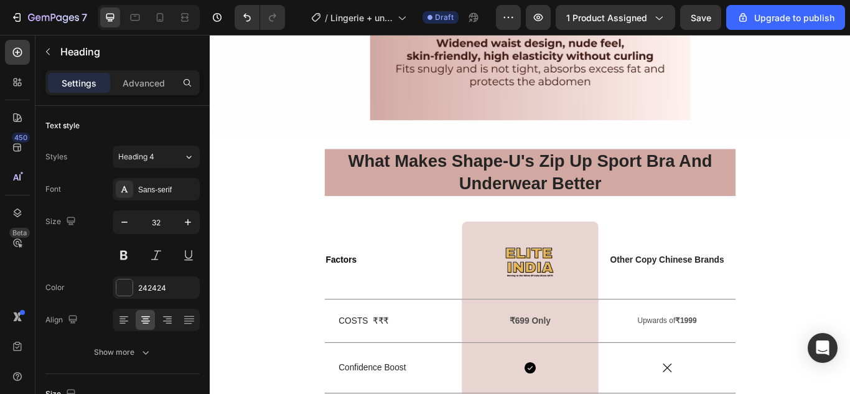
click at [501, 203] on strong "What Makes Shape-U's Zip Up Sport Bra And Underwear Better" at bounding box center [583, 194] width 424 height 49
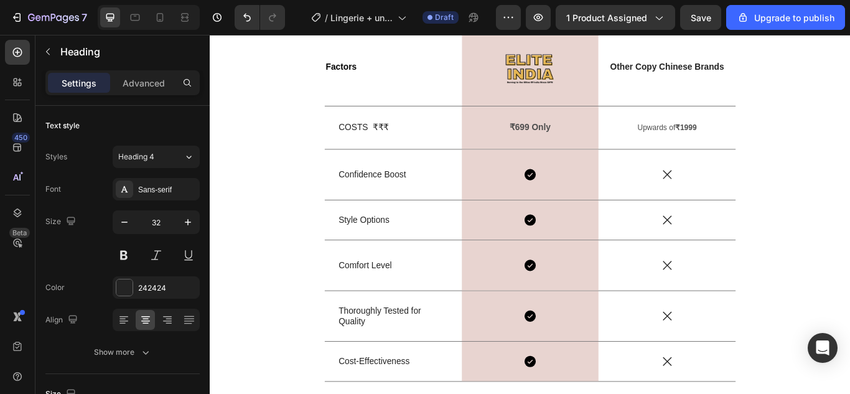
scroll to position [3942, 0]
click at [394, 187] on div "Confidence Boost" at bounding box center [423, 197] width 130 height 21
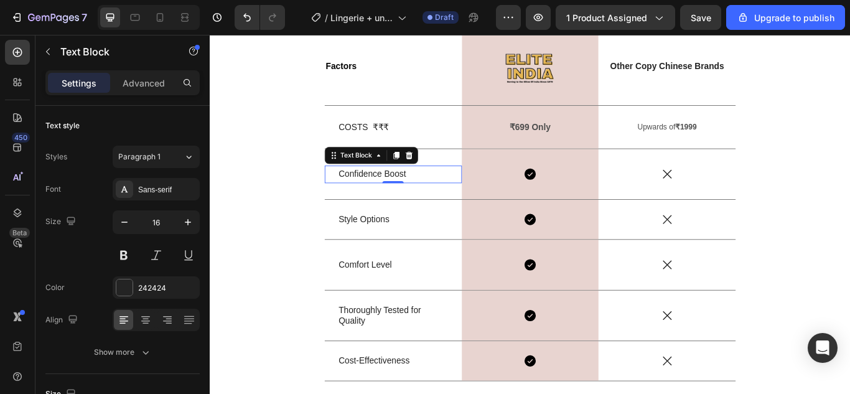
click at [396, 197] on p "Confidence Boost" at bounding box center [424, 197] width 128 height 18
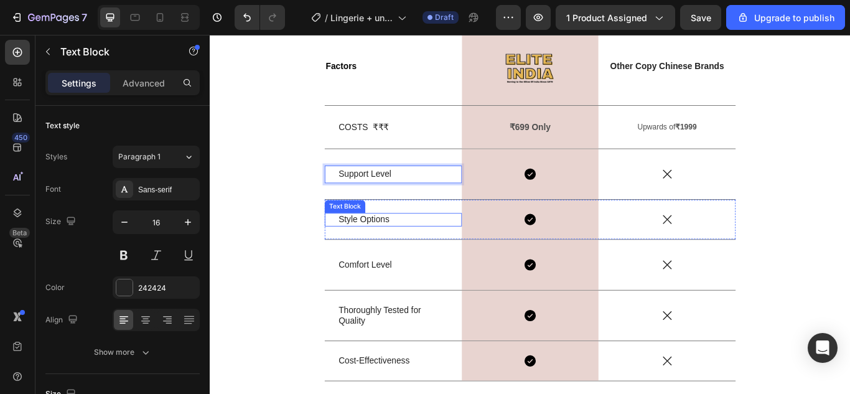
click at [399, 248] on p "Style Options" at bounding box center [424, 250] width 128 height 13
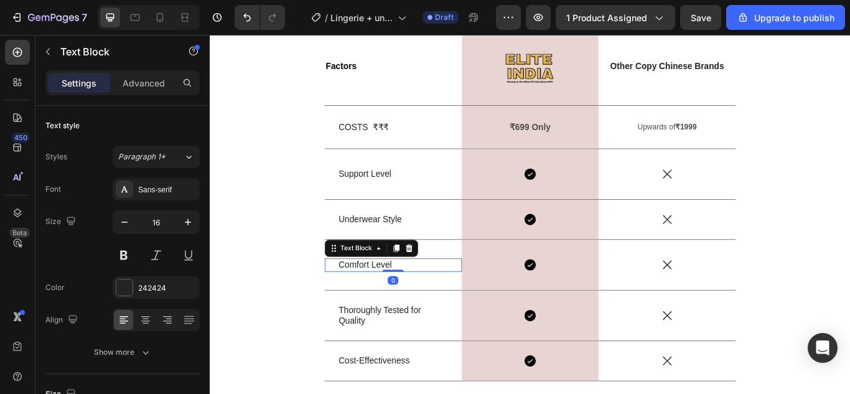
click at [394, 306] on p "Comfort Level" at bounding box center [424, 303] width 128 height 13
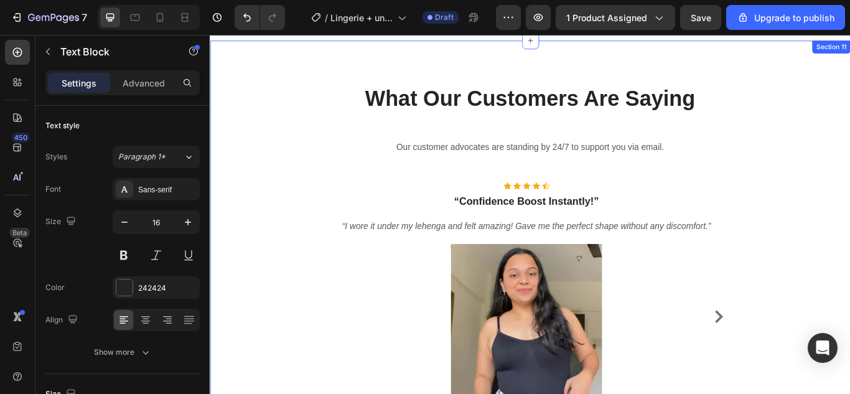
scroll to position [4439, 0]
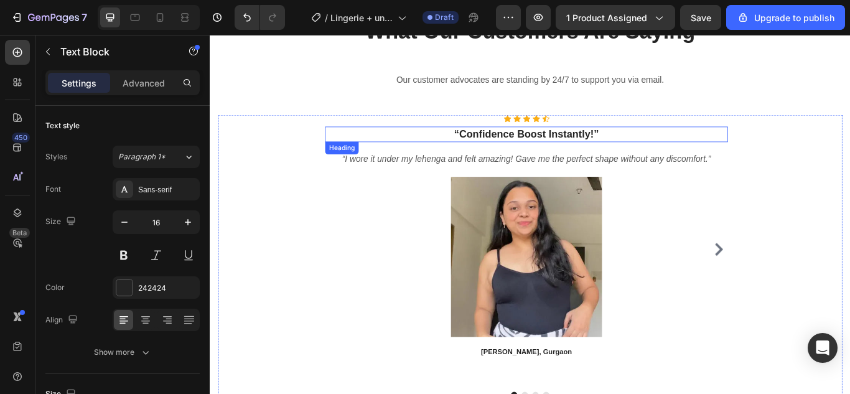
click at [541, 156] on strong "“Confidence Boost Instantly!”" at bounding box center [578, 150] width 169 height 13
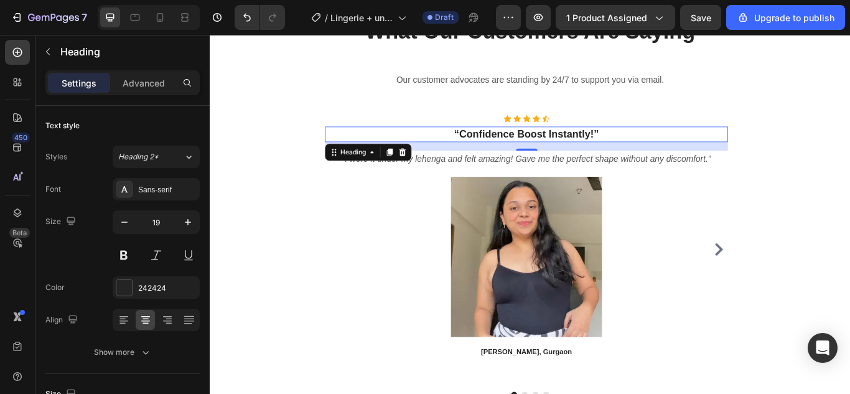
click at [802, 163] on div "16" at bounding box center [578, 165] width 470 height 10
click at [658, 151] on strong "“Confidence Boost Instantly!”" at bounding box center [578, 150] width 169 height 13
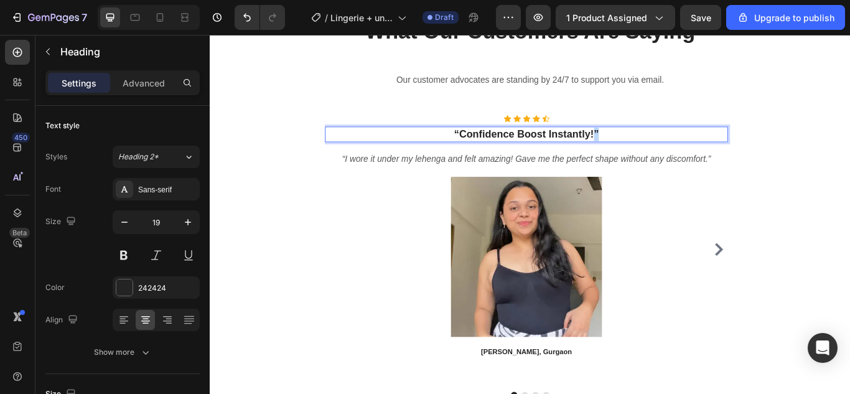
click at [658, 151] on strong "“Confidence Boost Instantly!”" at bounding box center [578, 150] width 169 height 13
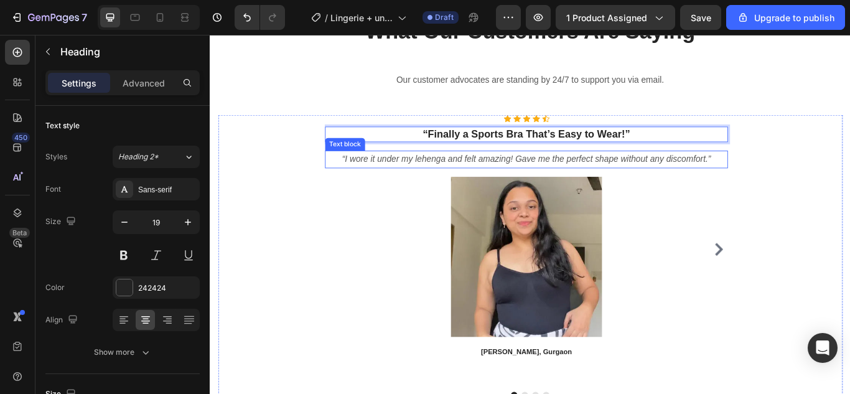
click at [554, 174] on icon "“I wore it under my lehenga and felt amazing! Gave me the perfect shape without…" at bounding box center [578, 179] width 430 height 11
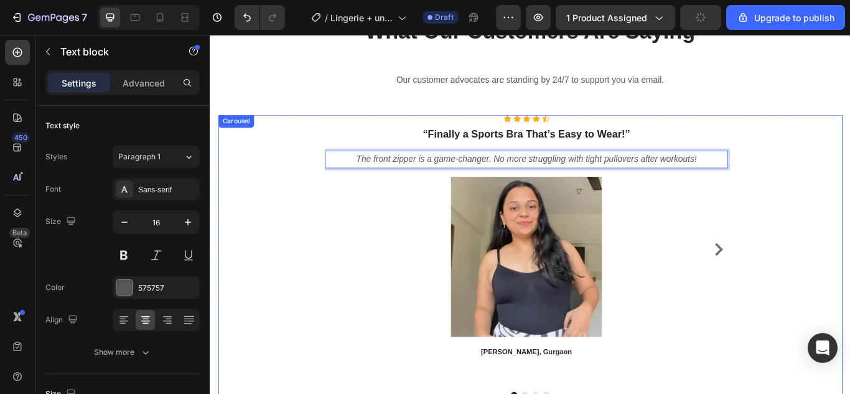
scroll to position [4530, 0]
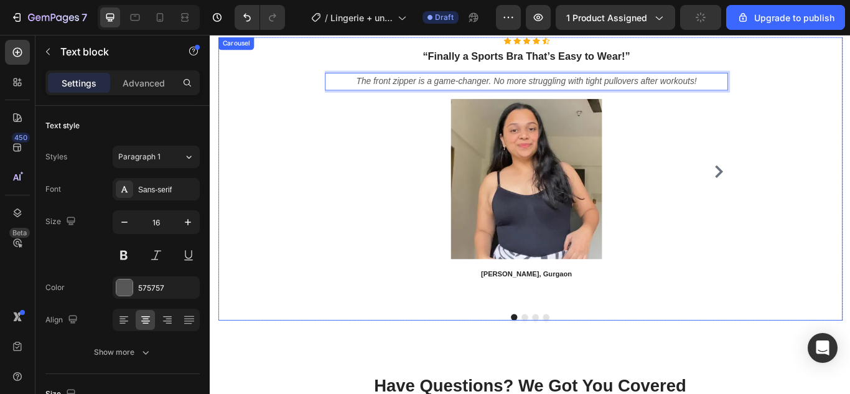
click at [575, 365] on button "Dot" at bounding box center [576, 363] width 7 height 7
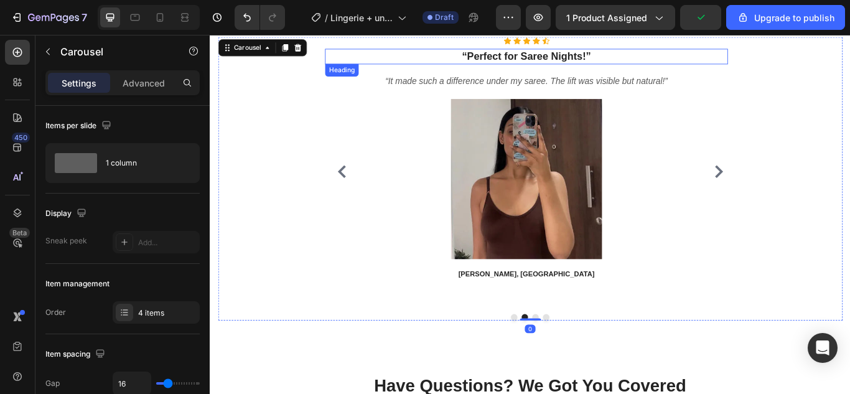
click at [582, 56] on strong "“Perfect for Saree Nights!”" at bounding box center [578, 59] width 151 height 13
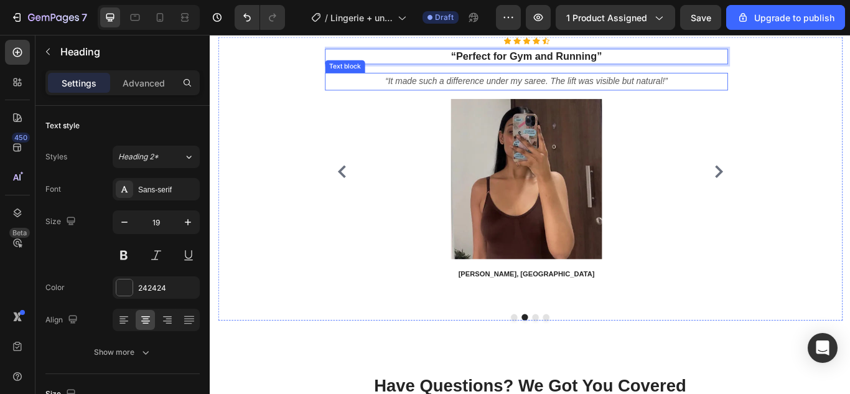
click at [542, 88] on icon "“It made such a difference under my saree. The lift was visible but natural!”" at bounding box center [578, 88] width 329 height 11
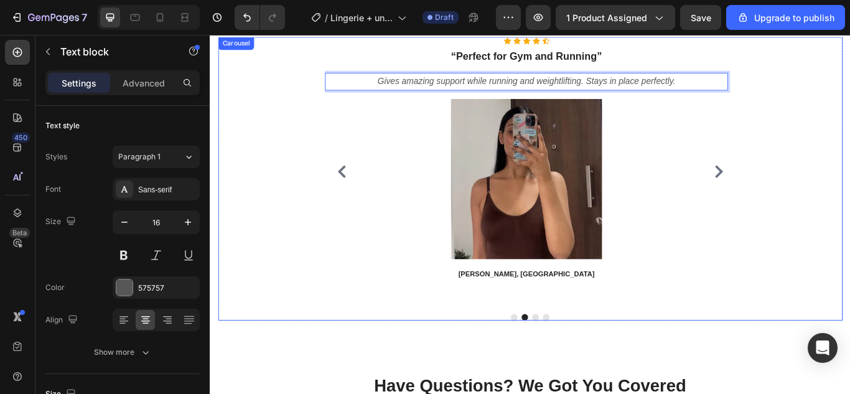
click at [585, 361] on button "Dot" at bounding box center [588, 363] width 7 height 7
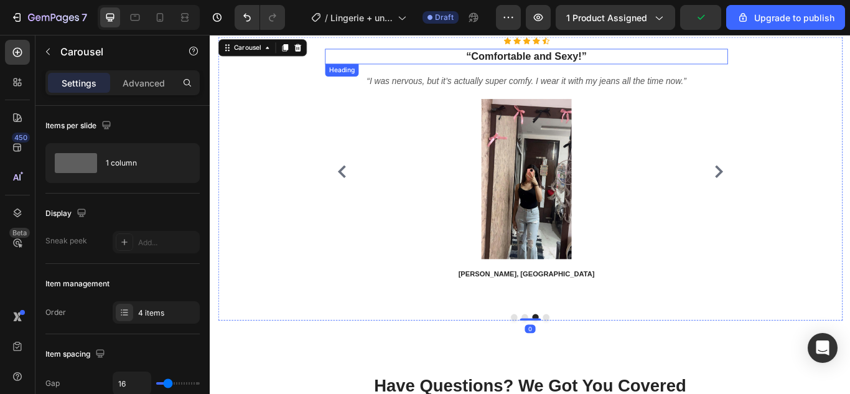
click at [577, 58] on strong "“Comfortable and Sexy!”" at bounding box center [578, 59] width 141 height 13
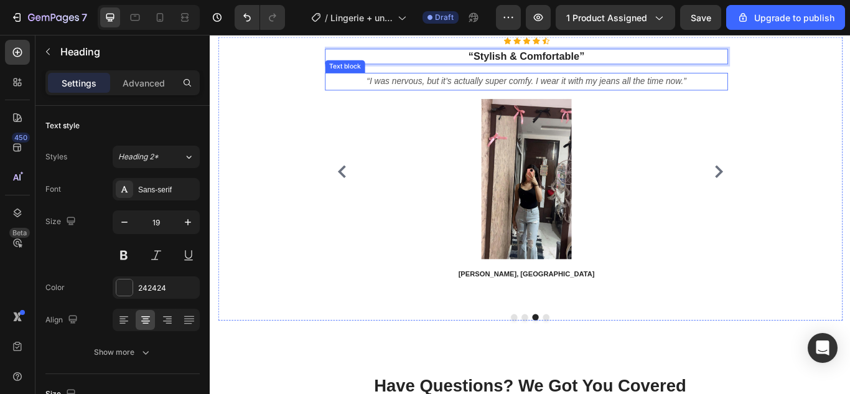
click at [590, 93] on icon "“I was nervous, but it’s actually super comfy. I wear it with my jeans all the …" at bounding box center [578, 88] width 373 height 11
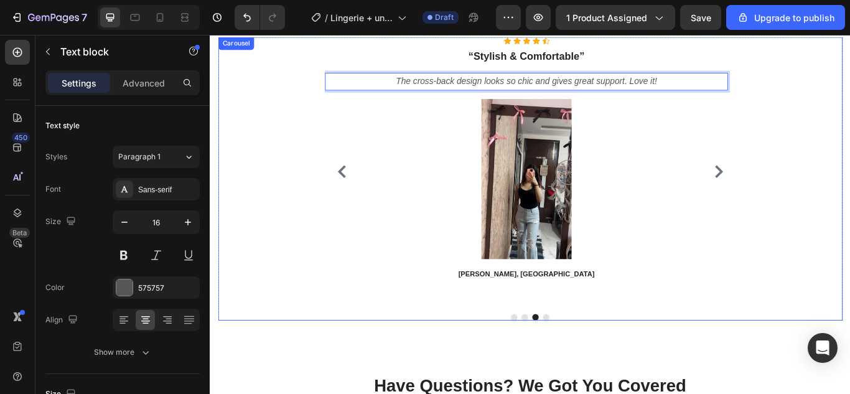
click at [600, 365] on div at bounding box center [582, 363] width 479 height 7
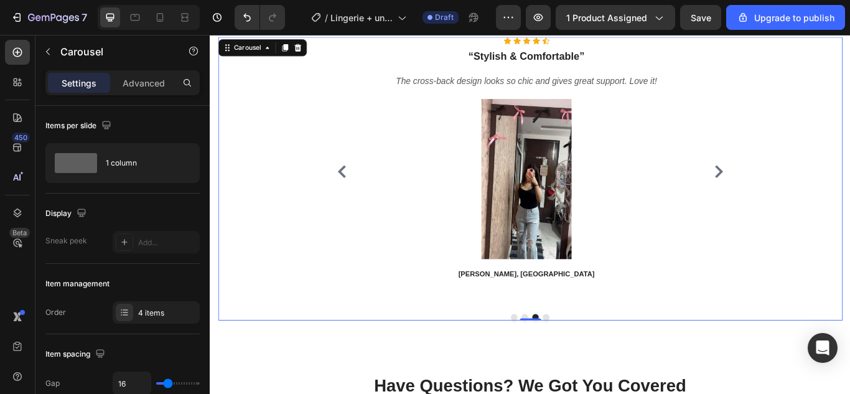
click at [598, 361] on button "Dot" at bounding box center [601, 363] width 7 height 7
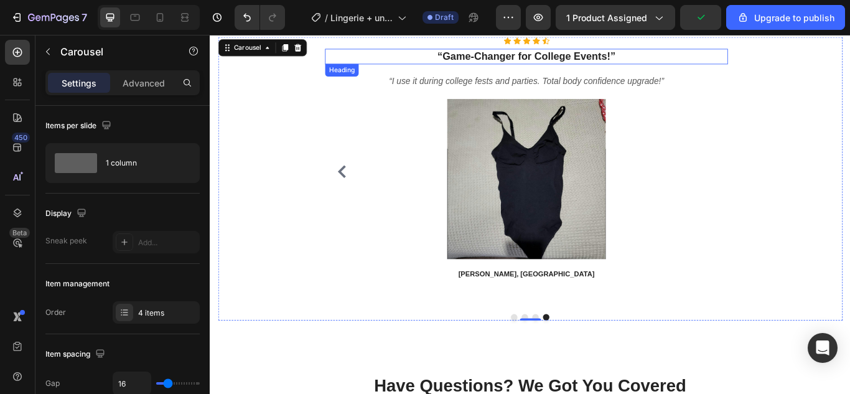
click at [582, 60] on strong "“Game-Changer for College Events!”" at bounding box center [579, 59] width 208 height 13
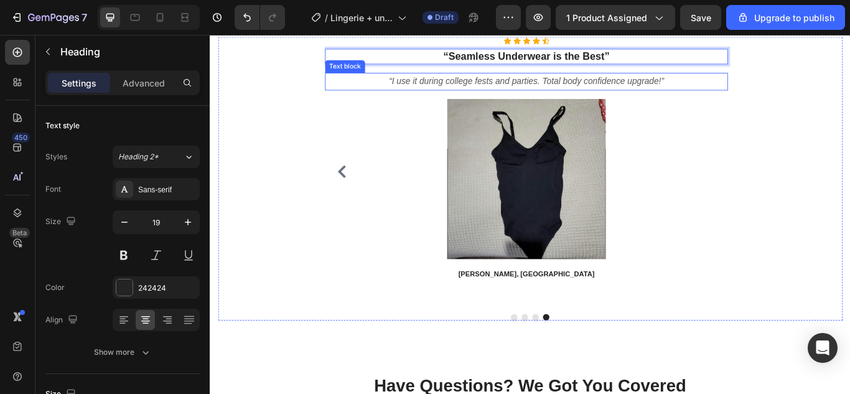
click at [613, 89] on icon "“I use it during college fests and parties. Total body confidence upgrade!”" at bounding box center [578, 88] width 320 height 11
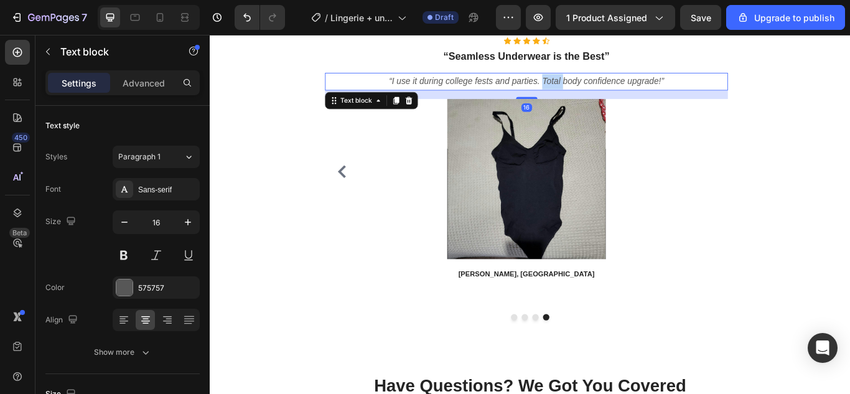
click at [613, 89] on icon "“I use it during college fests and parties. Total body confidence upgrade!”" at bounding box center [578, 88] width 320 height 11
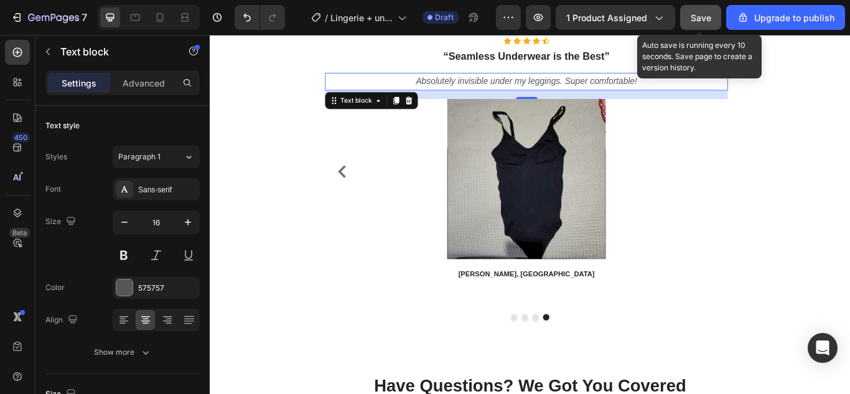
click at [689, 23] on button "Save" at bounding box center [700, 17] width 41 height 25
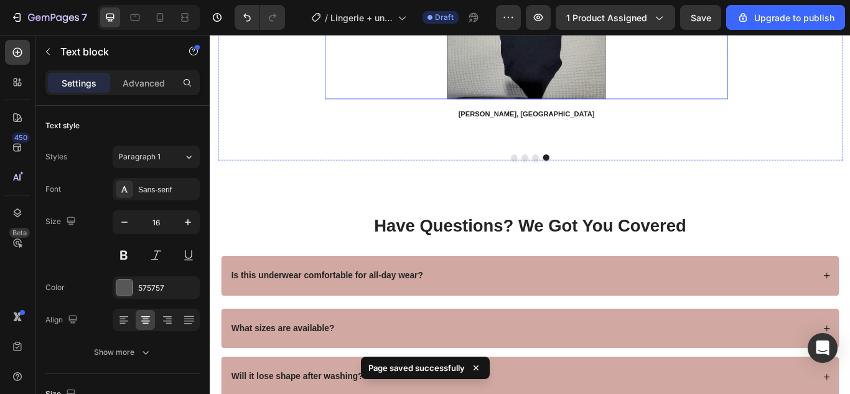
scroll to position [4800, 0]
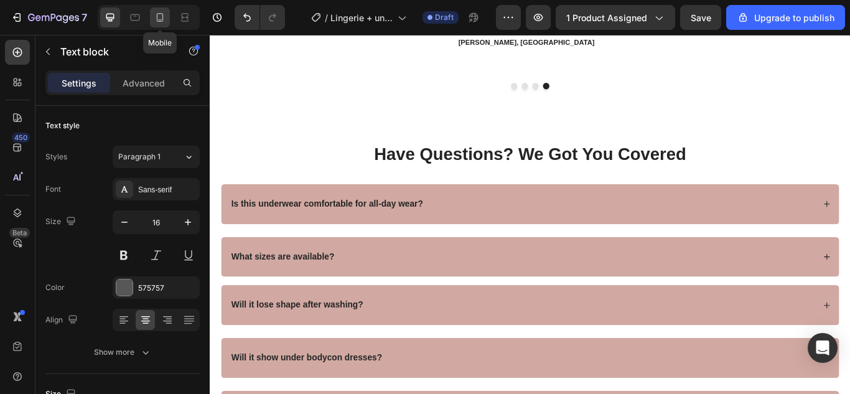
click at [163, 19] on icon at bounding box center [160, 17] width 7 height 9
type input "14"
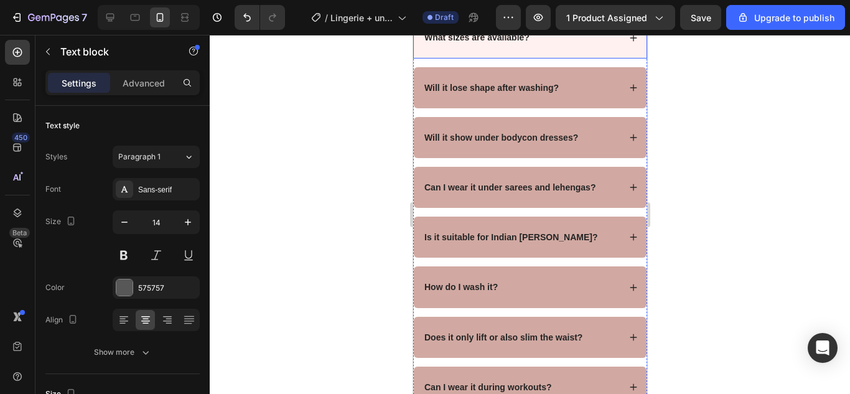
scroll to position [4828, 0]
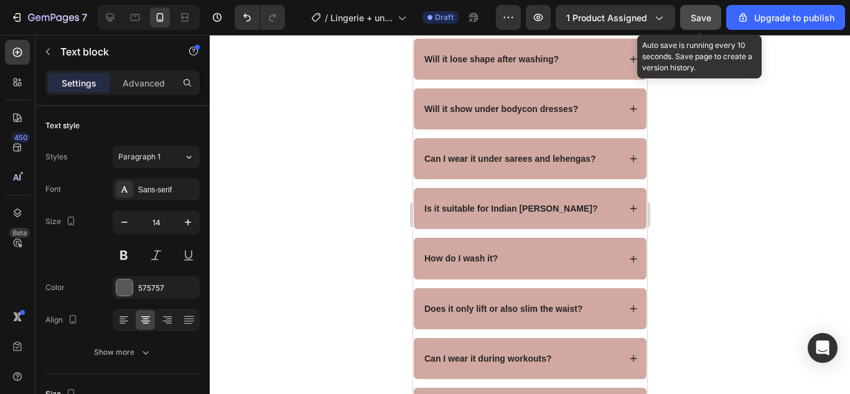
click at [694, 20] on span "Save" at bounding box center [700, 17] width 21 height 11
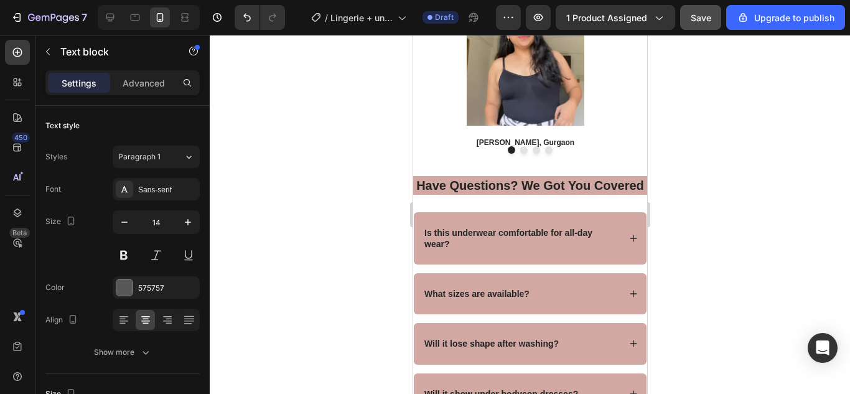
scroll to position [4704, 0]
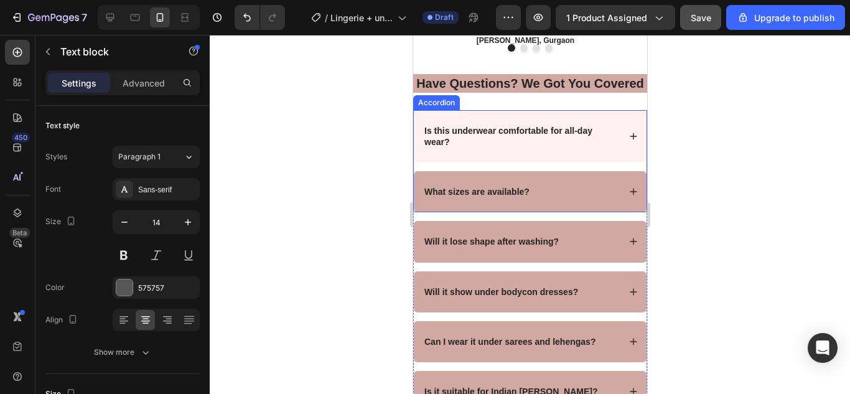
click at [485, 144] on strong "Is this underwear comfortable for all-day wear?" at bounding box center [508, 136] width 168 height 21
click at [485, 145] on strong "Is this underwear comfortable for all-day wear?" at bounding box center [508, 136] width 168 height 21
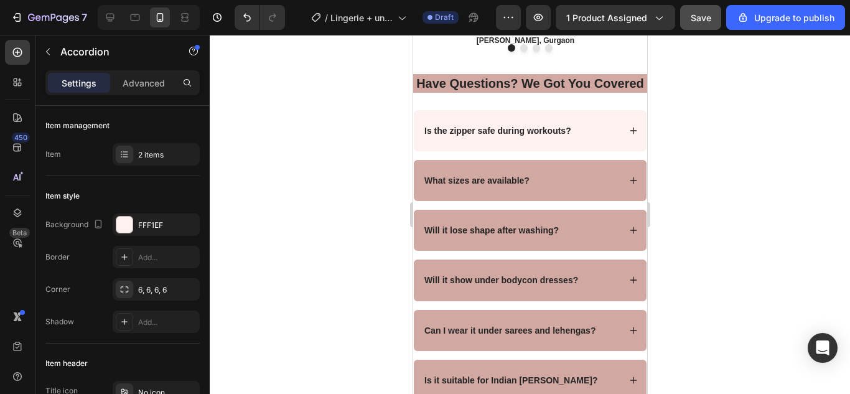
click at [592, 138] on div "Is the zipper safe during workouts?" at bounding box center [520, 130] width 197 height 15
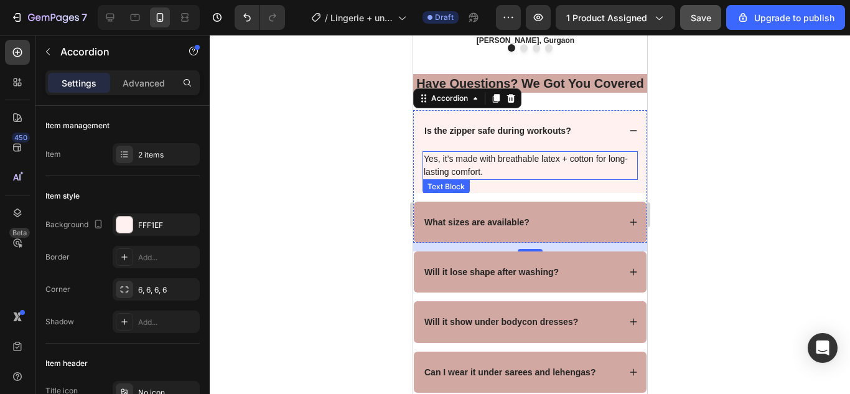
click at [531, 179] on p "Yes, it’s made with breathable latex + cotton for long-lasting comfort." at bounding box center [529, 165] width 213 height 26
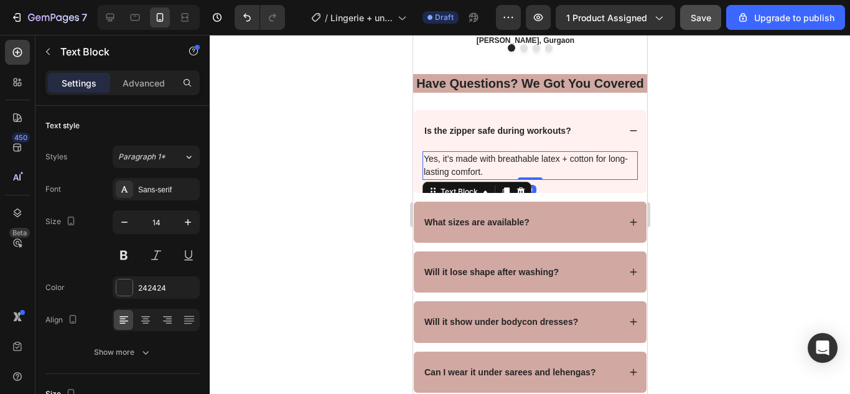
click at [531, 179] on p "Yes, it’s made with breathable latex + cotton for long-lasting comfort." at bounding box center [529, 165] width 213 height 26
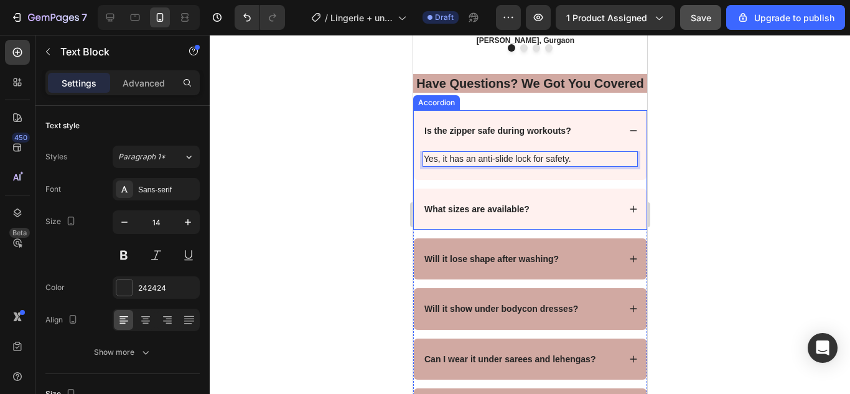
click at [512, 214] on strong "What sizes are available?" at bounding box center [476, 209] width 105 height 10
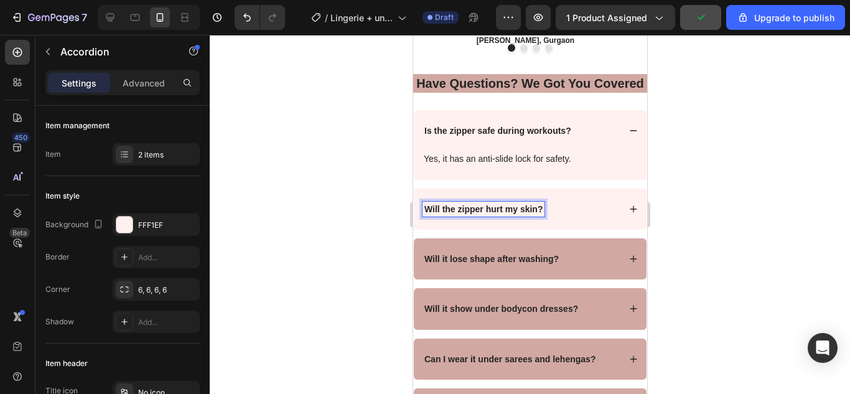
click at [557, 216] on div "Will the zipper hurt my skin?" at bounding box center [520, 209] width 197 height 15
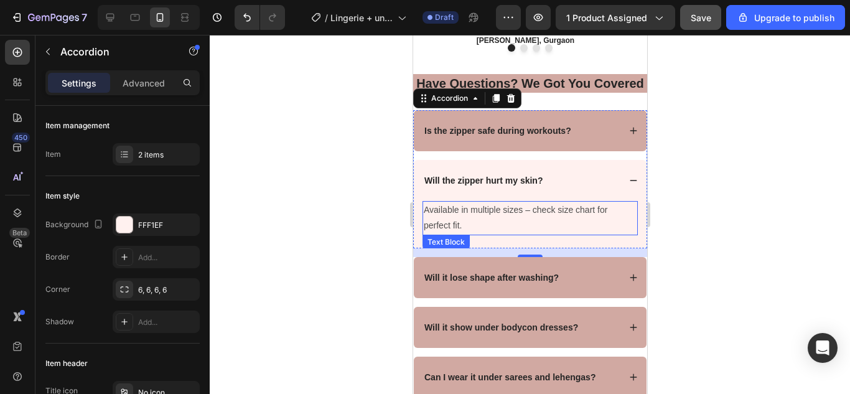
click at [544, 231] on p "Available in multiple sizes – check size chart for perfect fit." at bounding box center [529, 217] width 213 height 31
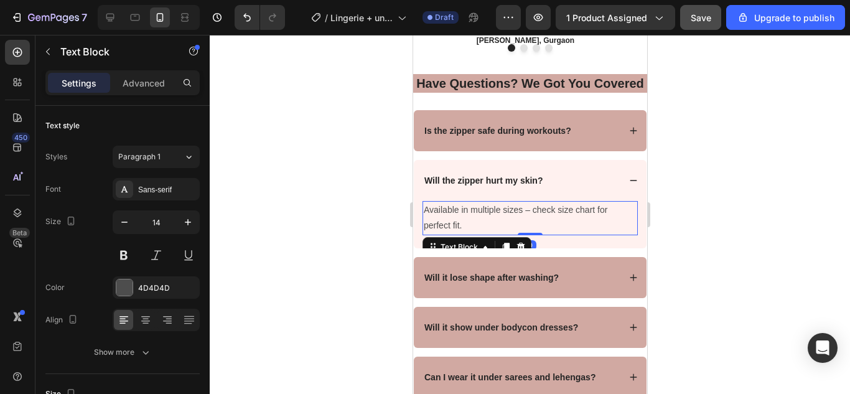
click at [544, 231] on p "Available in multiple sizes – check size chart for perfect fit." at bounding box center [529, 217] width 213 height 31
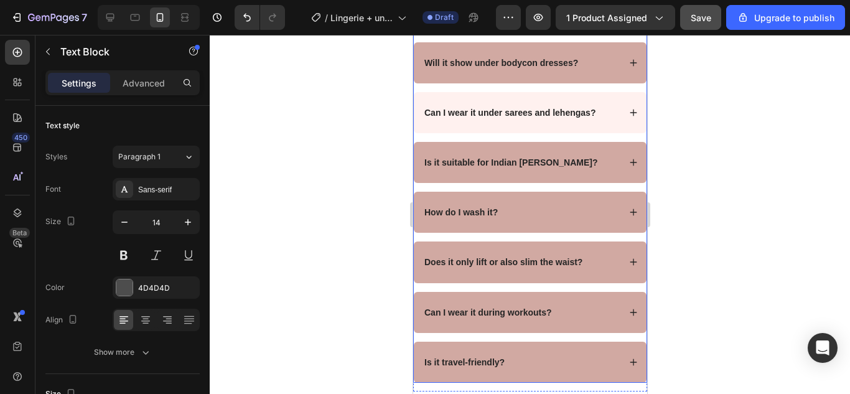
scroll to position [4829, 0]
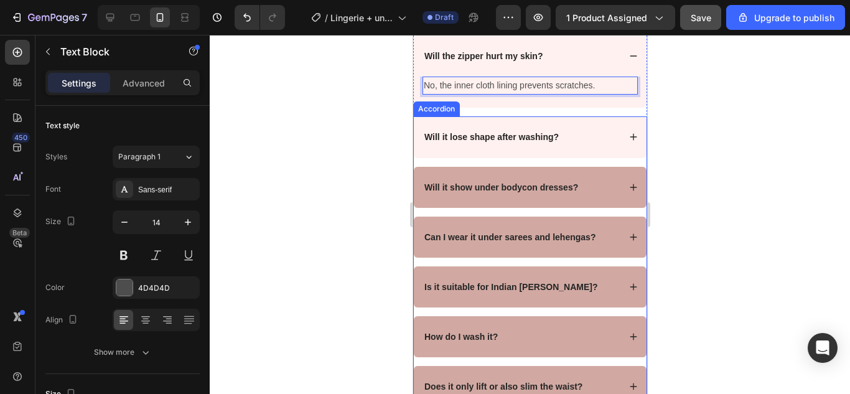
click at [536, 142] on strong "Will it lose shape after washing?" at bounding box center [491, 137] width 134 height 10
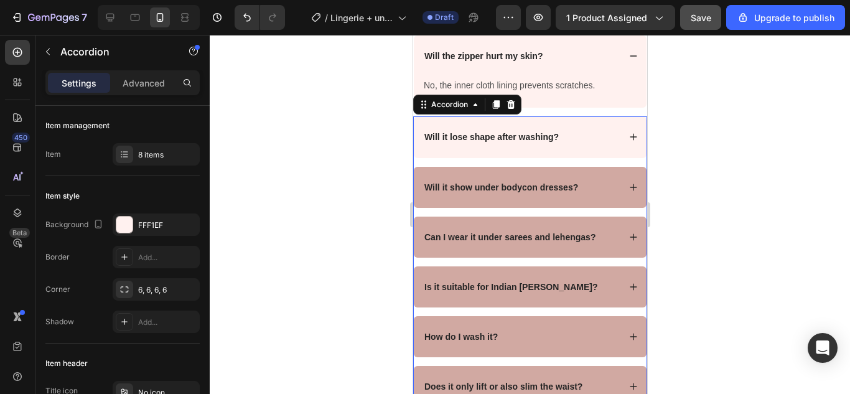
click at [536, 142] on strong "Will it lose shape after washing?" at bounding box center [491, 137] width 134 height 10
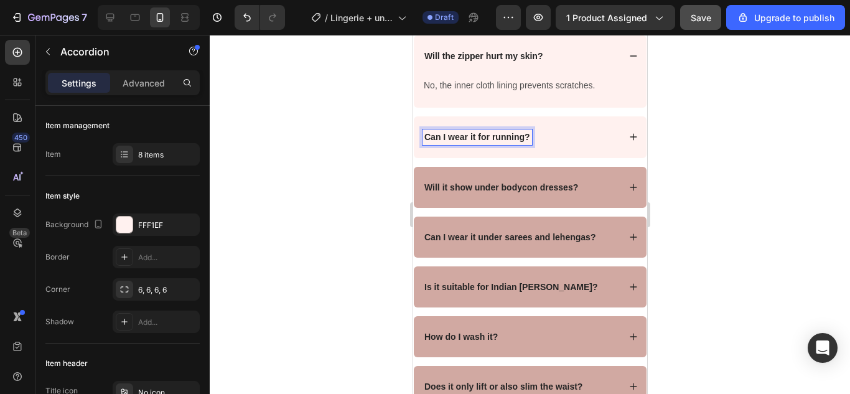
click at [572, 144] on div "Can I wear it for running?" at bounding box center [520, 136] width 197 height 15
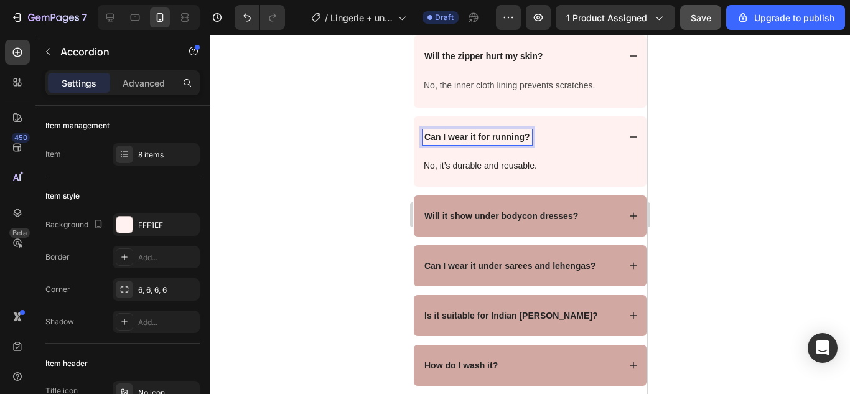
click at [567, 144] on div "Can I wear it for running?" at bounding box center [520, 136] width 197 height 15
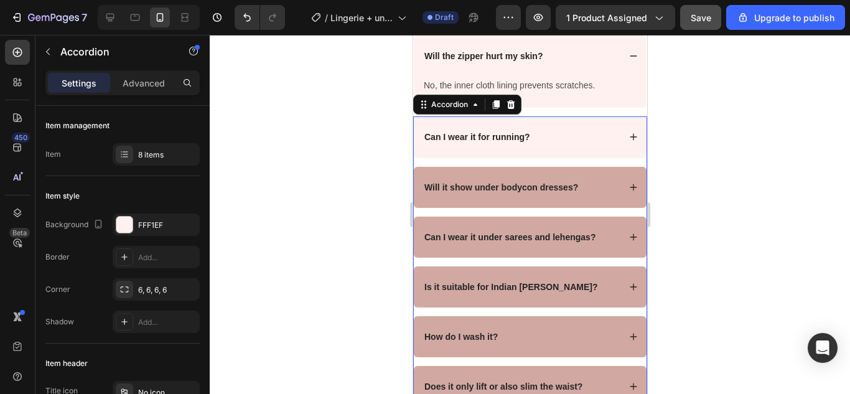
click at [553, 144] on div "Can I wear it for running?" at bounding box center [520, 136] width 197 height 15
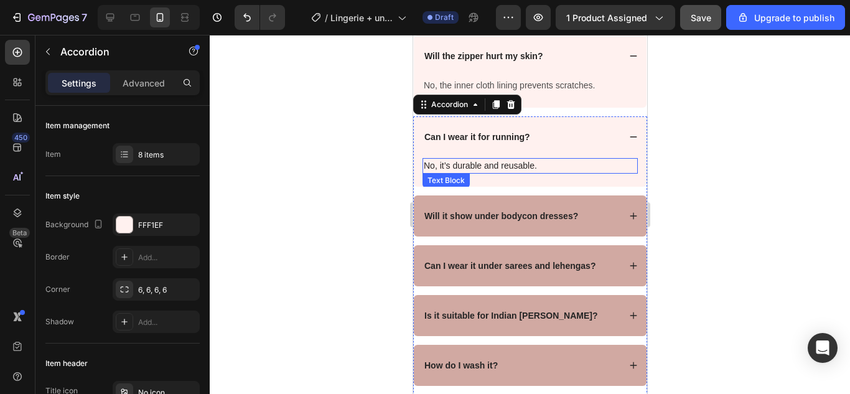
click at [525, 172] on p "No, it’s durable and reusable." at bounding box center [529, 165] width 213 height 13
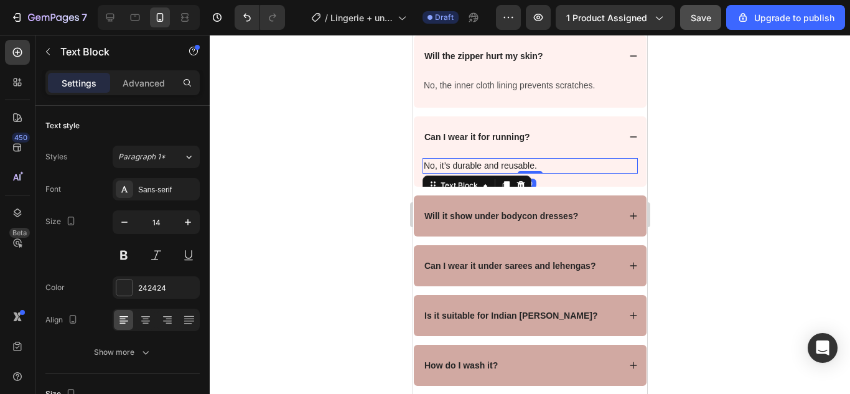
click at [525, 172] on p "No, it’s durable and reusable." at bounding box center [529, 165] width 213 height 13
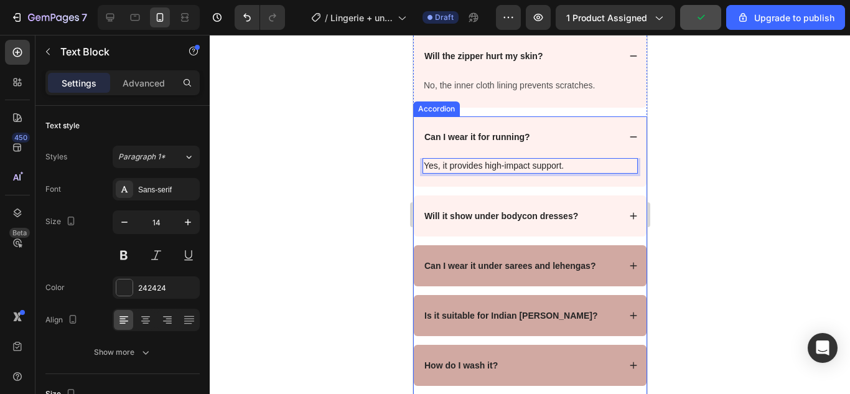
click at [560, 221] on strong "Will it show under bodycon dresses?" at bounding box center [501, 216] width 154 height 10
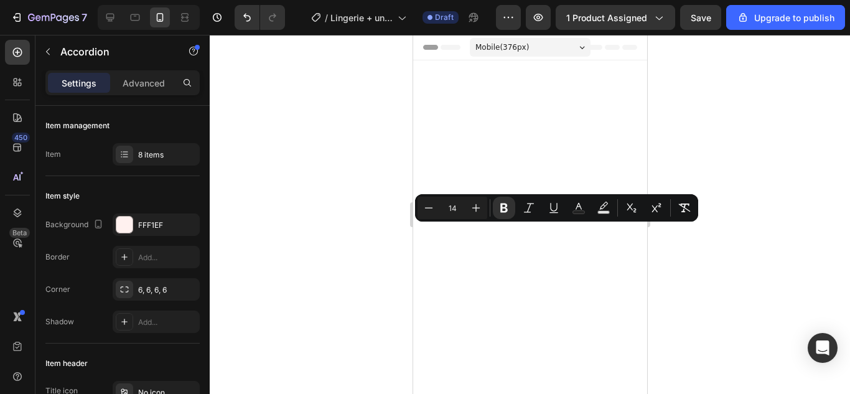
scroll to position [4829, 0]
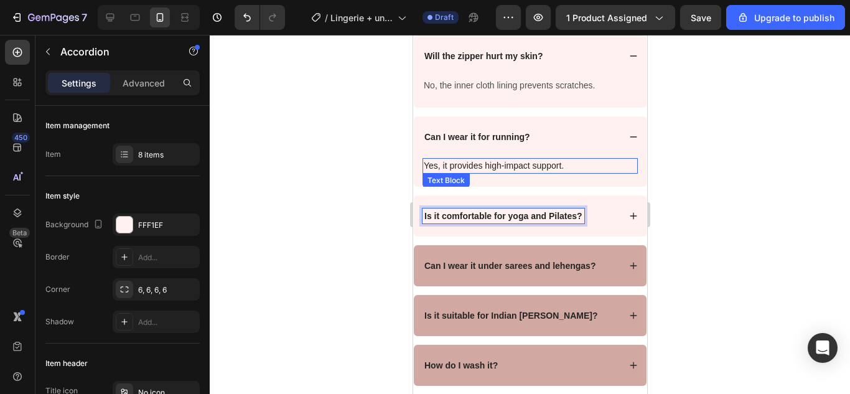
click at [593, 223] on div "Is it comfortable for yoga and Pilates?" at bounding box center [520, 215] width 197 height 15
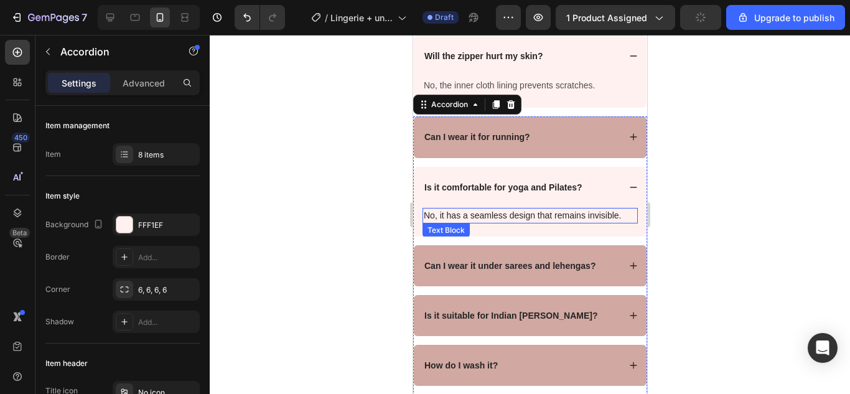
click at [585, 222] on p "No, it has a seamless design that remains invisible." at bounding box center [529, 215] width 213 height 13
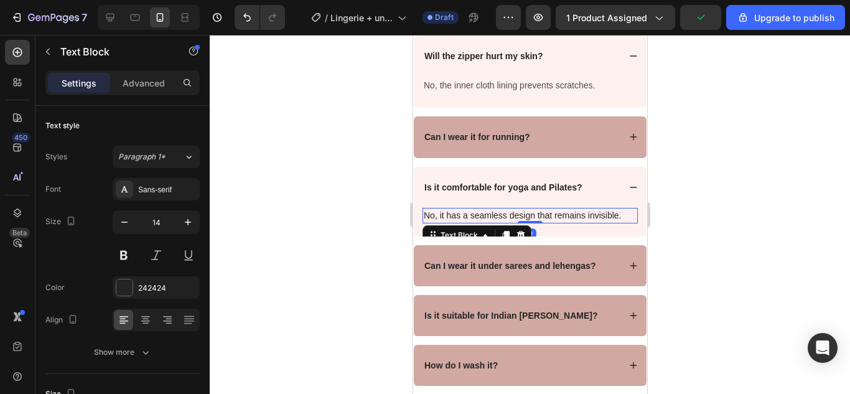
click at [582, 222] on p "No, it has a seamless design that remains invisible." at bounding box center [529, 215] width 213 height 13
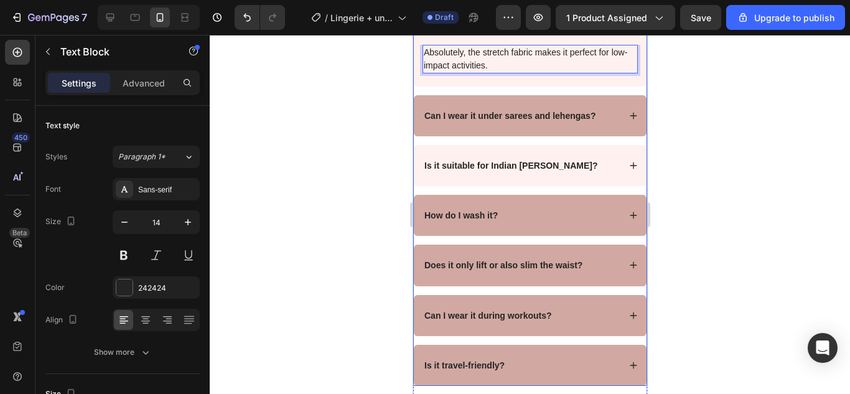
scroll to position [5015, 0]
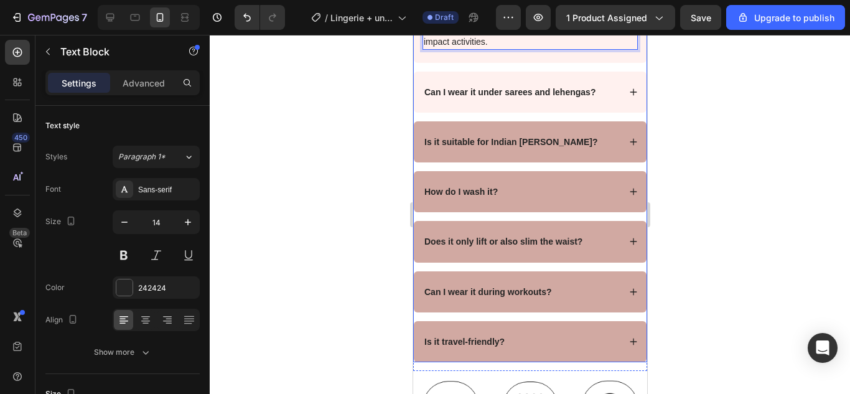
click at [540, 100] on div "Can I wear it under sarees and lehengas?" at bounding box center [509, 92] width 175 height 15
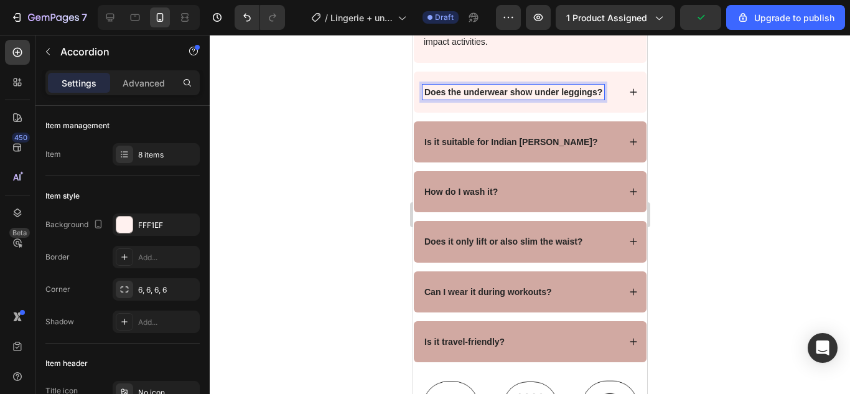
click at [564, 113] on div "Does the underwear show under leggings?" at bounding box center [529, 92] width 233 height 41
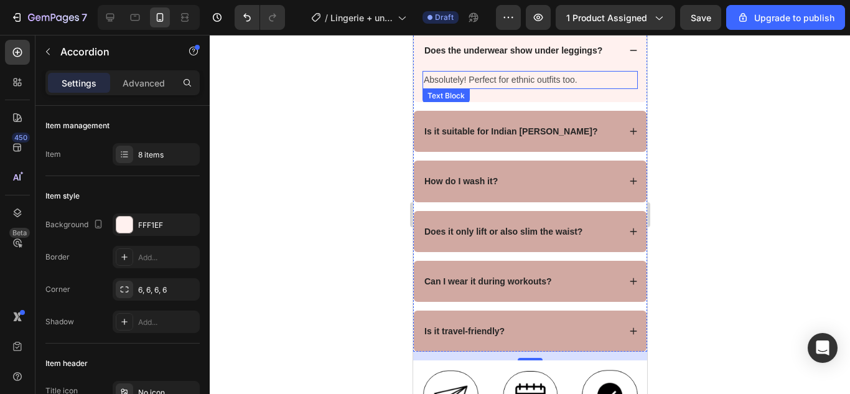
click at [562, 88] on p "Absolutely! Perfect for ethnic outfits too." at bounding box center [529, 80] width 213 height 16
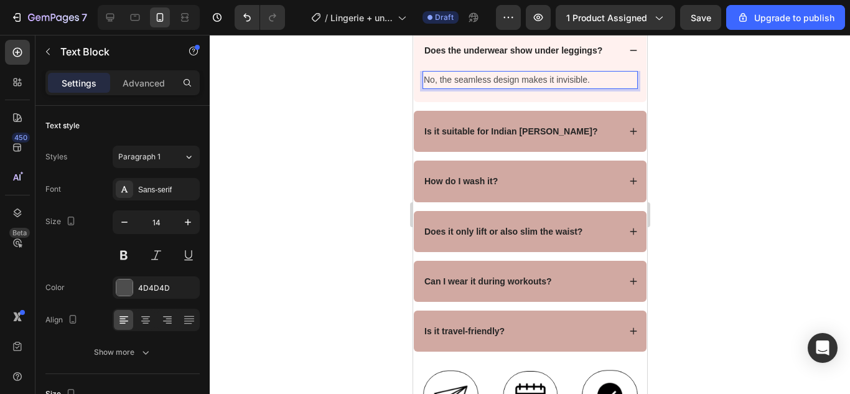
scroll to position [4953, 0]
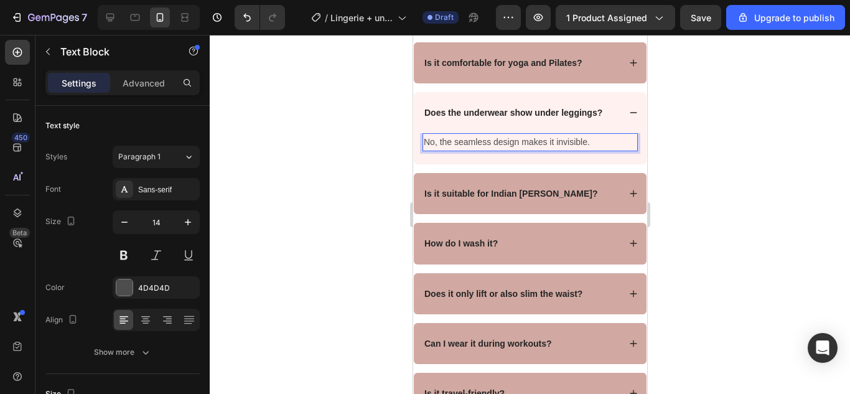
click at [555, 83] on div "Is it comfortable for yoga and Pilates?" at bounding box center [529, 62] width 233 height 41
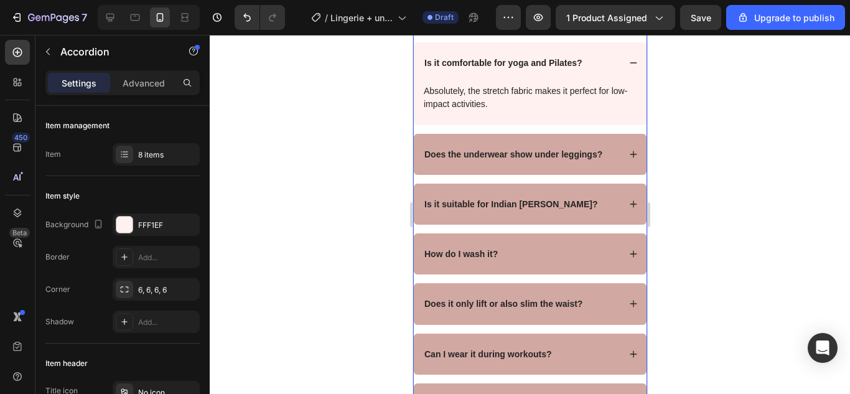
click at [555, 83] on div "Is it comfortable for yoga and Pilates?" at bounding box center [529, 62] width 233 height 41
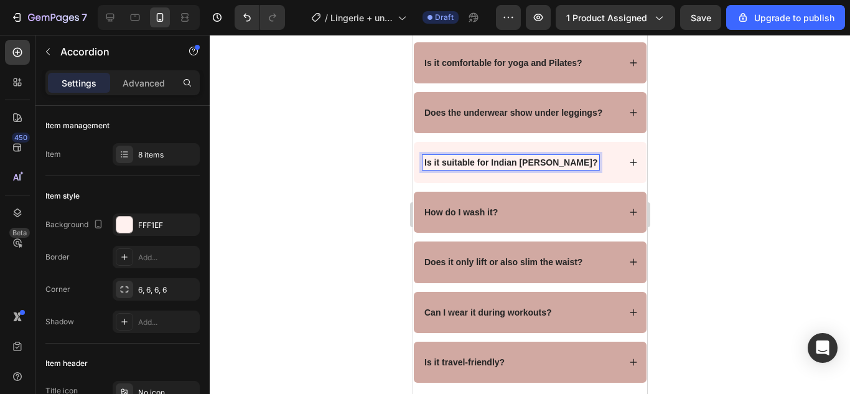
click at [540, 167] on strong "Is it suitable for Indian summers?" at bounding box center [510, 162] width 173 height 10
click at [556, 183] on div "Is the bra sweat-proof?" at bounding box center [529, 162] width 233 height 41
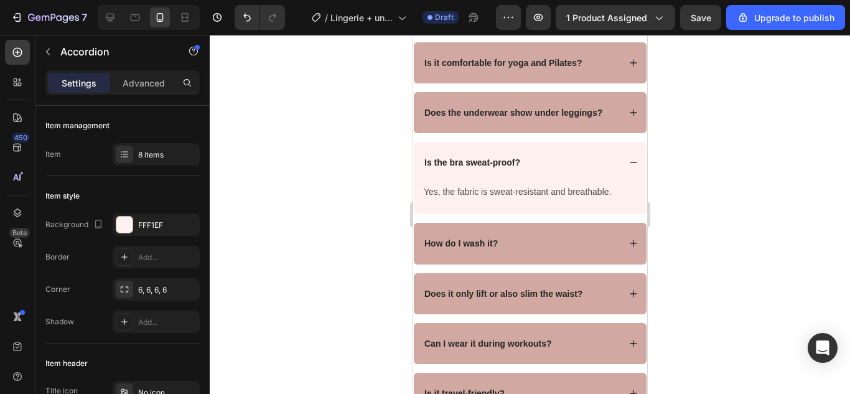
click at [556, 170] on div "Is the bra sweat-proof?" at bounding box center [520, 162] width 197 height 15
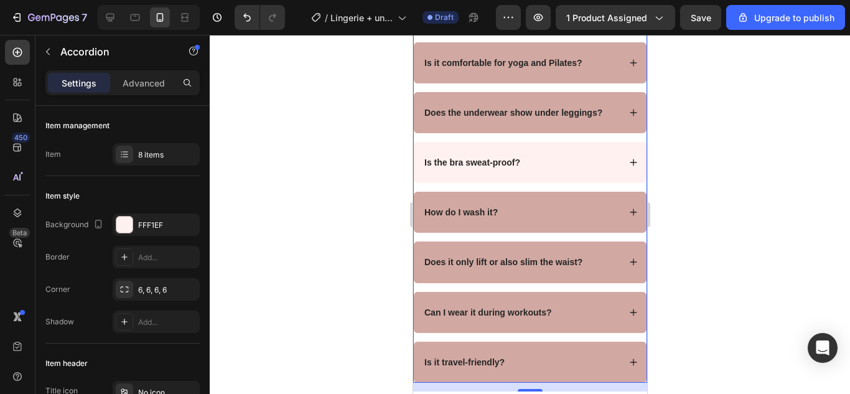
click at [557, 183] on div "Is the bra sweat-proof?" at bounding box center [529, 162] width 233 height 41
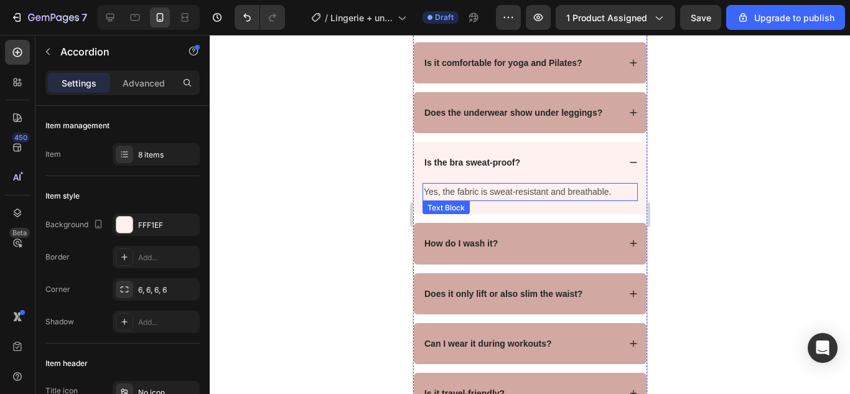
click at [555, 200] on p "Yes, the fabric is sweat-resistant and breathable." at bounding box center [529, 192] width 213 height 16
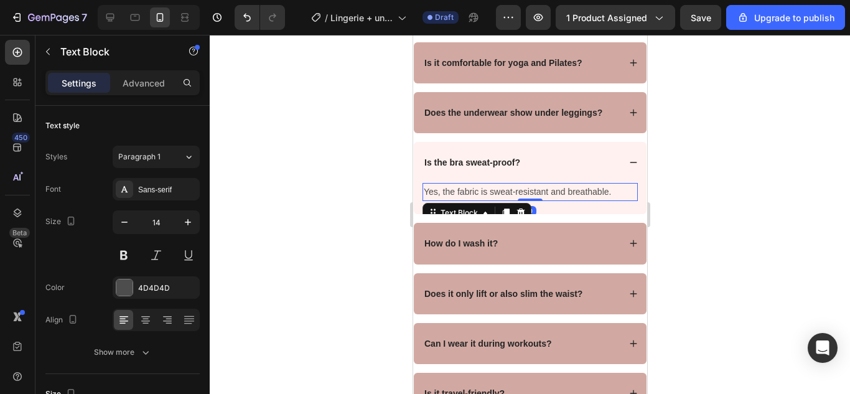
click at [555, 200] on p "Yes, the fabric is sweat-resistant and breathable." at bounding box center [529, 192] width 213 height 16
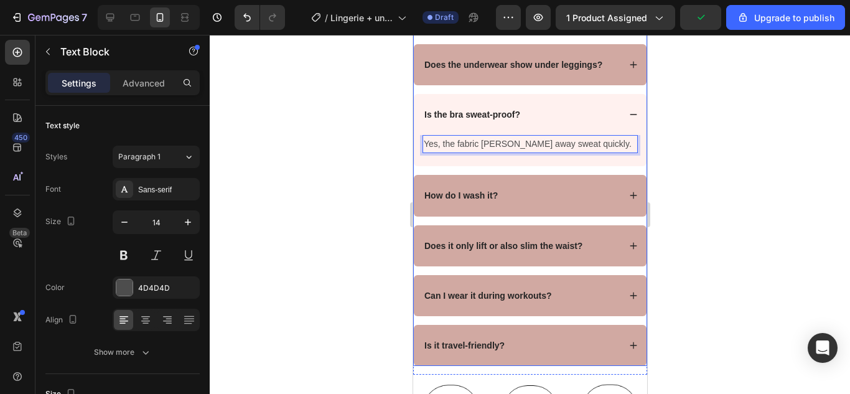
scroll to position [5078, 0]
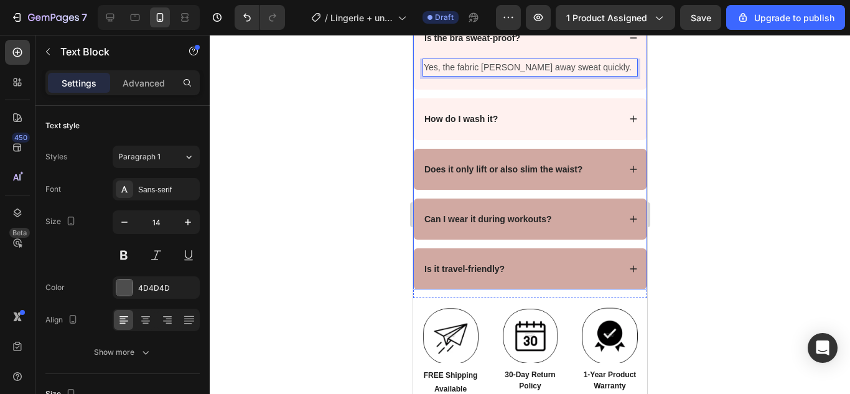
click at [476, 124] on strong "How do I wash it?" at bounding box center [460, 119] width 73 height 10
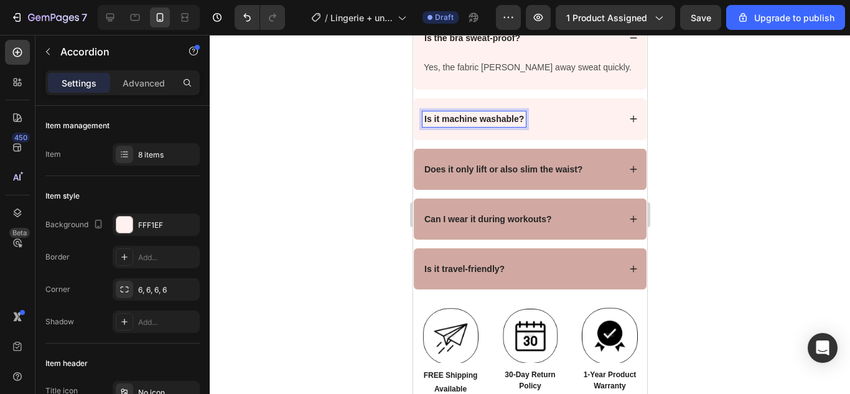
click at [541, 126] on div "Is it machine washable?" at bounding box center [520, 118] width 197 height 15
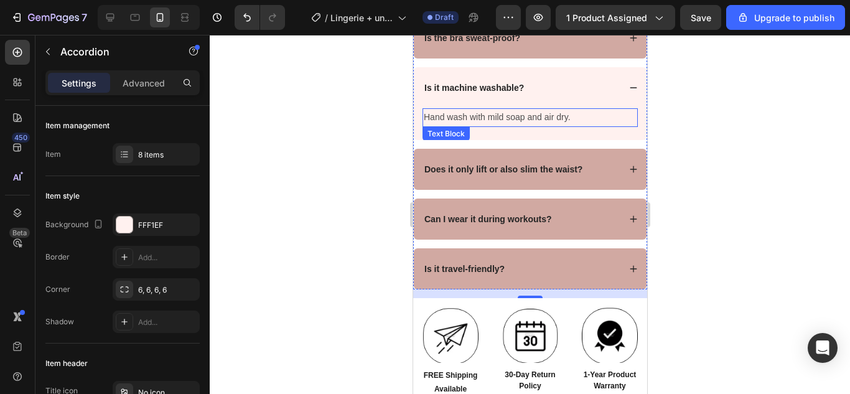
click at [531, 125] on p "Hand wash with mild soap and air dry." at bounding box center [529, 117] width 213 height 16
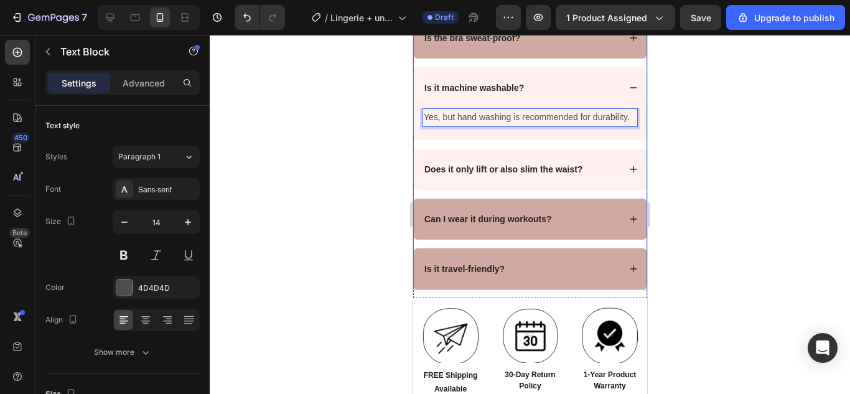
click at [547, 174] on strong "Does it only lift or also slim the waist?" at bounding box center [503, 169] width 158 height 10
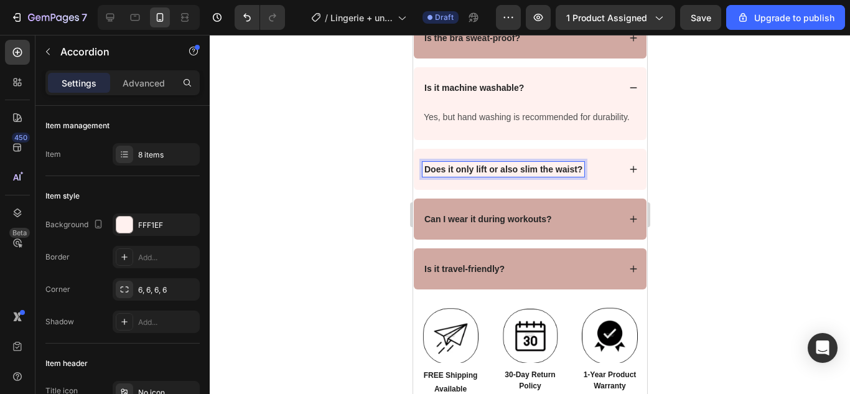
click at [552, 174] on strong "Does it only lift or also slim the waist?" at bounding box center [503, 169] width 158 height 10
click at [603, 177] on div "Can it be worn daily, not just for gym?" at bounding box center [520, 169] width 197 height 15
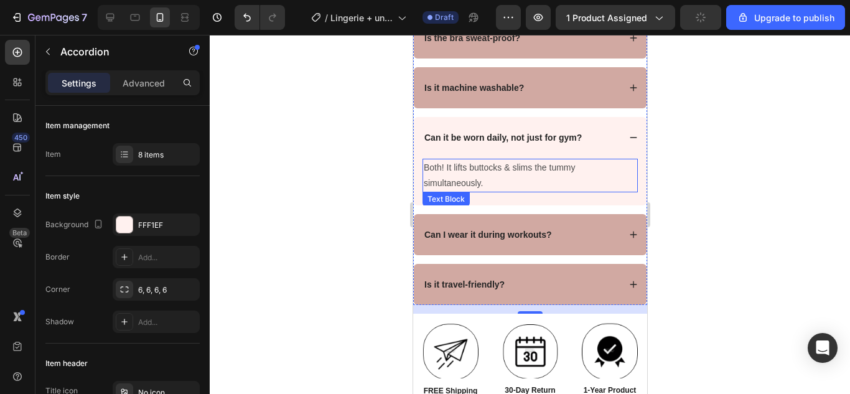
click at [514, 182] on p "Both! It lifts buttocks & slims the tummy simultaneously." at bounding box center [529, 175] width 213 height 31
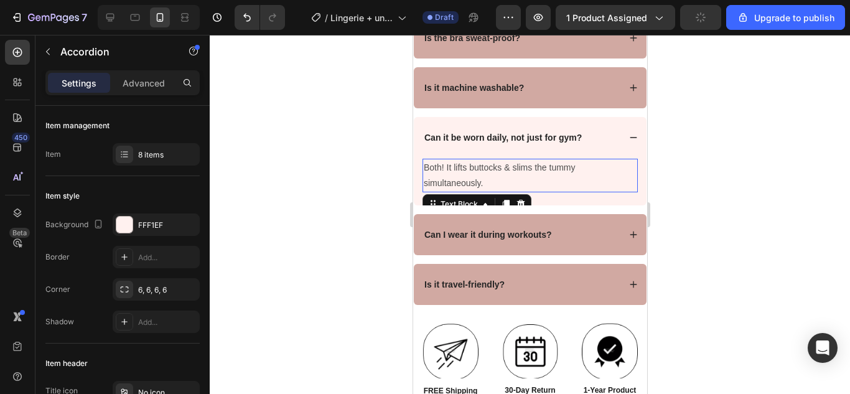
click at [514, 186] on p "Both! It lifts buttocks & slims the tummy simultaneously." at bounding box center [529, 175] width 213 height 31
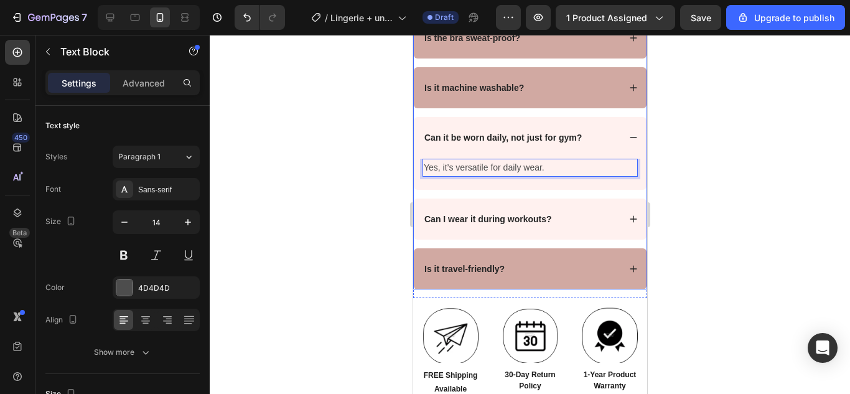
click at [529, 224] on strong "Can I wear it during workouts?" at bounding box center [488, 219] width 128 height 10
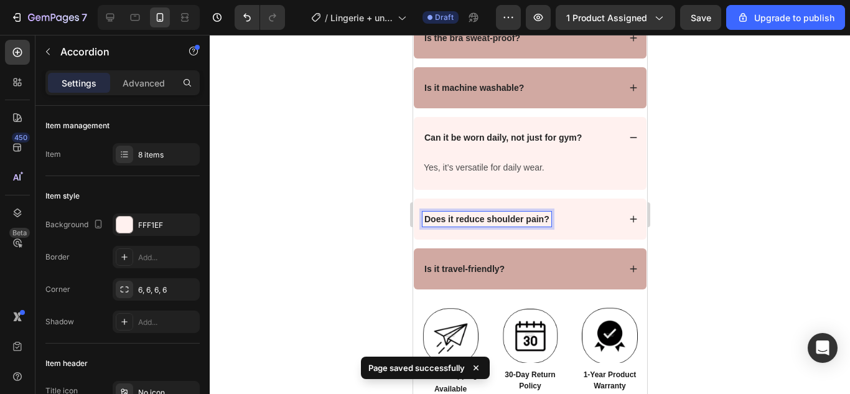
click at [574, 226] on div "Does it reduce shoulder pain?" at bounding box center [520, 218] width 197 height 15
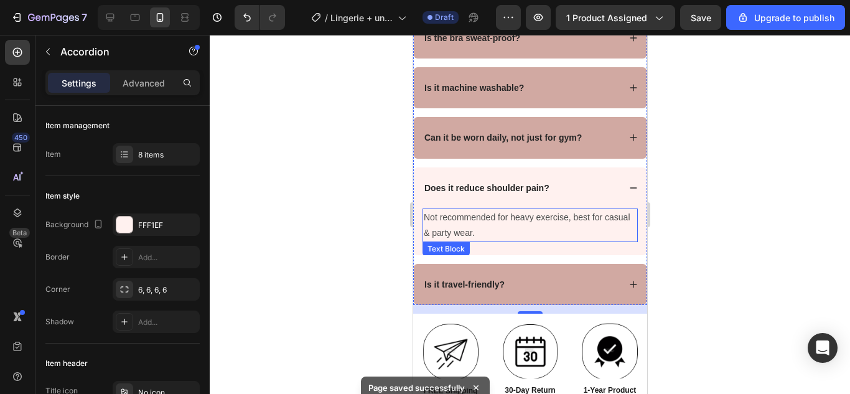
click at [526, 241] on p "Not recommended for heavy exercise, best for casual & party wear." at bounding box center [529, 225] width 213 height 31
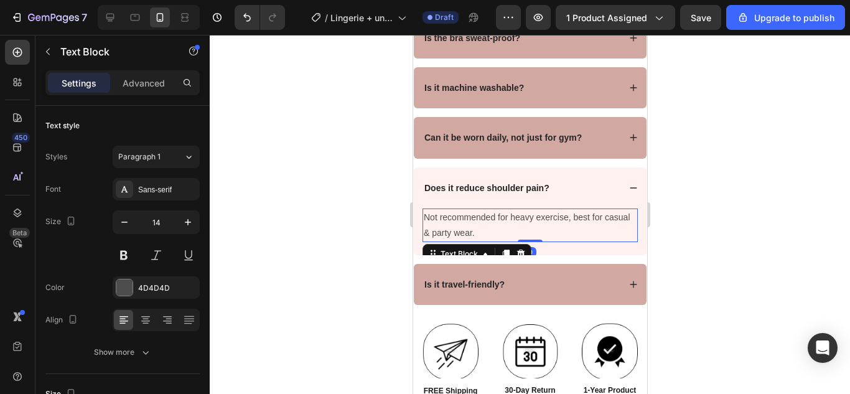
click at [525, 241] on p "Not recommended for heavy exercise, best for casual & party wear." at bounding box center [529, 225] width 213 height 31
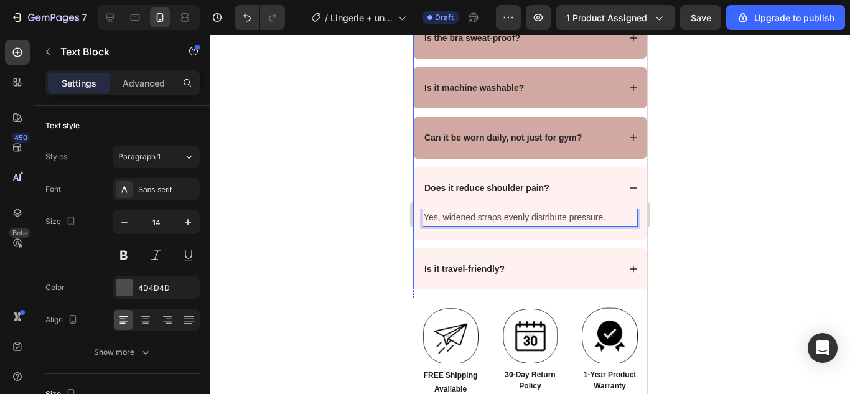
click at [493, 274] on strong "Is it travel-friendly?" at bounding box center [464, 269] width 80 height 10
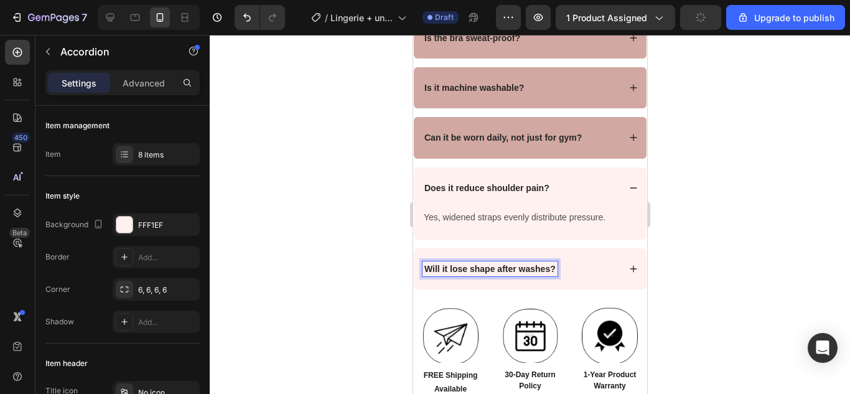
click at [582, 276] on div "Will it lose shape after washes?" at bounding box center [520, 268] width 197 height 15
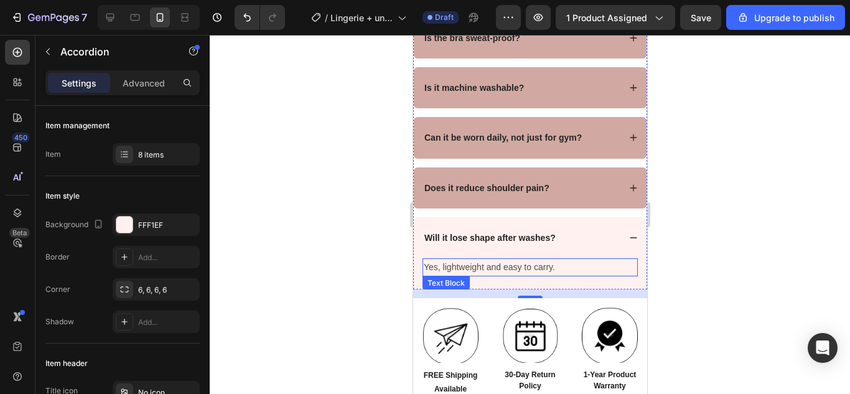
click at [523, 275] on p "Yes, lightweight and easy to carry." at bounding box center [529, 267] width 213 height 16
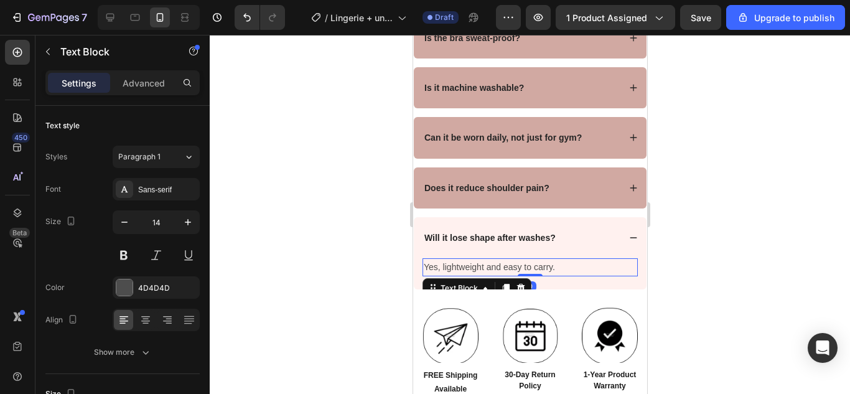
click at [523, 275] on p "Yes, lightweight and easy to carry." at bounding box center [529, 267] width 213 height 16
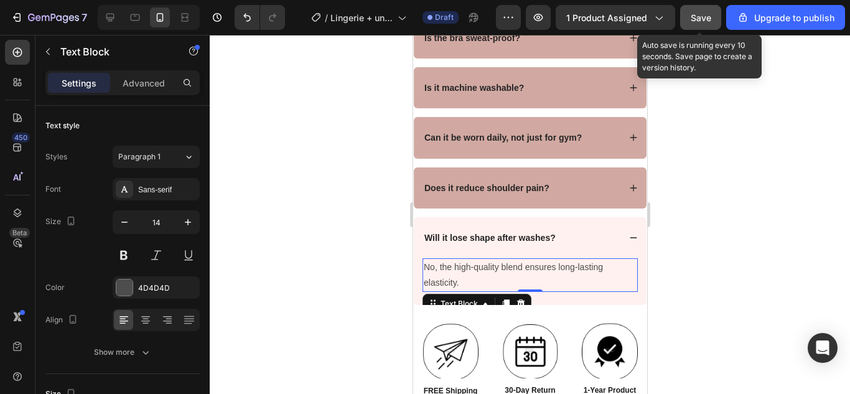
click at [707, 16] on span "Save" at bounding box center [700, 17] width 21 height 11
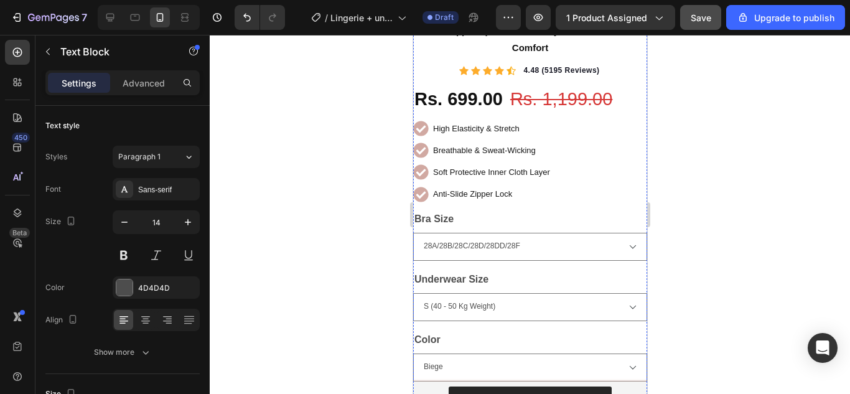
scroll to position [278, 0]
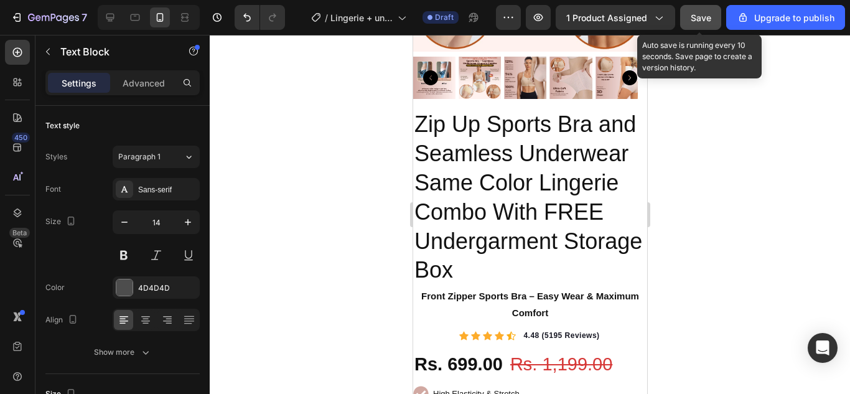
click at [711, 15] on span "Save" at bounding box center [700, 17] width 21 height 11
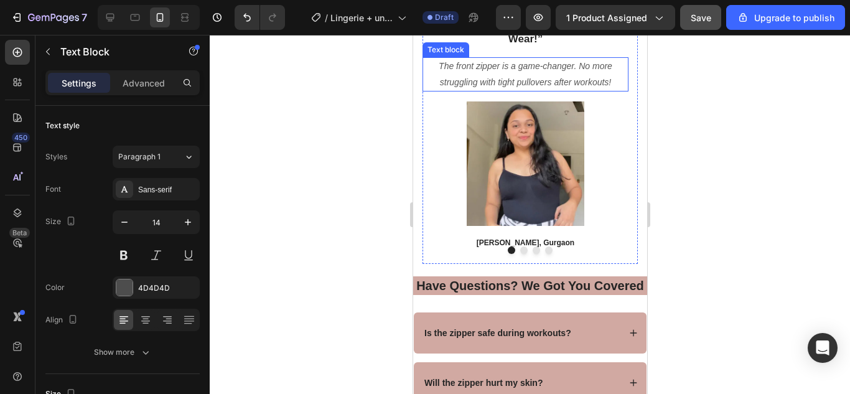
scroll to position [4769, 0]
click at [519, 248] on button "Dot" at bounding box center [522, 250] width 7 height 7
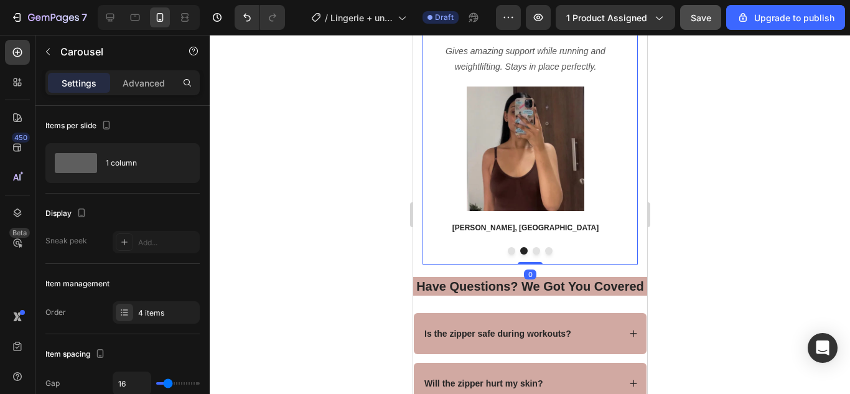
click at [507, 251] on button "Dot" at bounding box center [510, 250] width 7 height 7
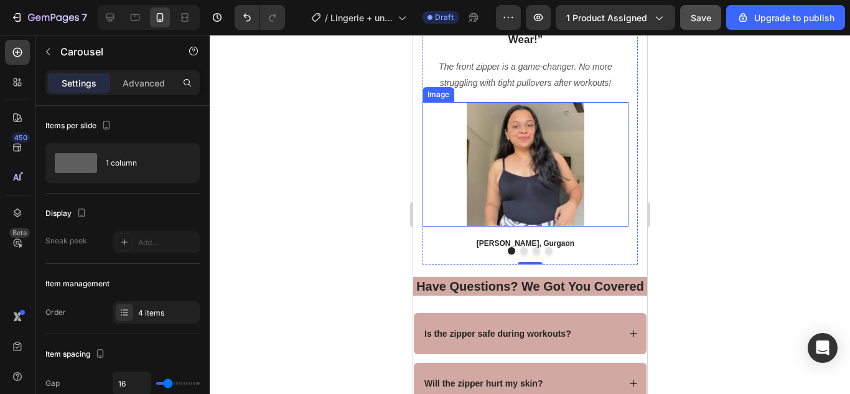
click at [519, 161] on img at bounding box center [525, 164] width 124 height 124
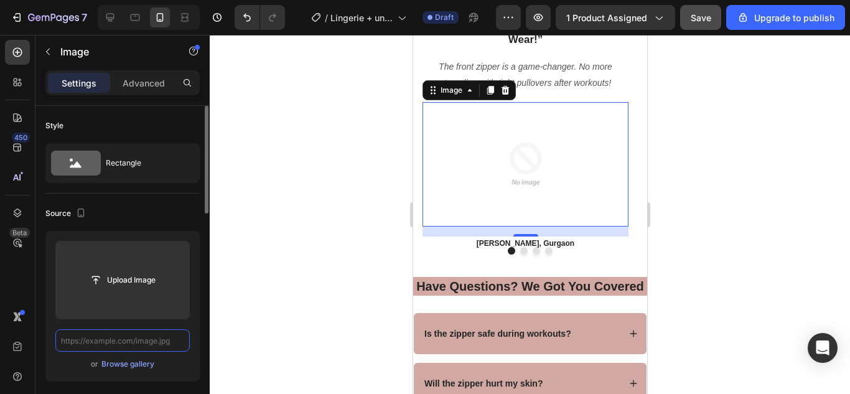
scroll to position [0, 0]
paste input "[URL][DOMAIN_NAME]"
type input "[URL][DOMAIN_NAME]"
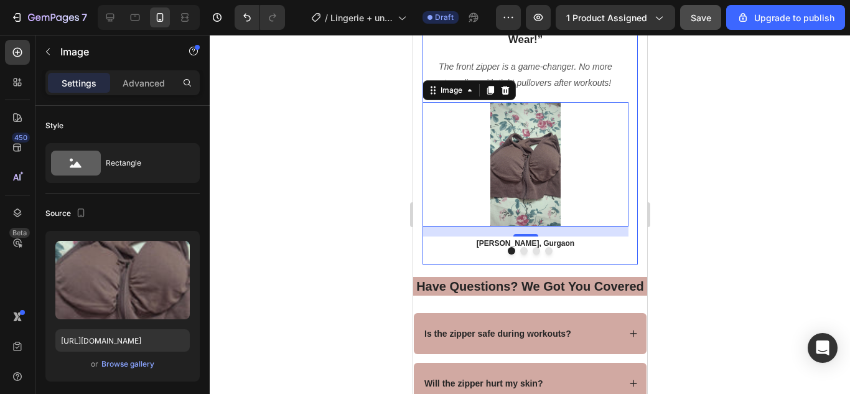
click at [523, 250] on div at bounding box center [529, 250] width 215 height 7
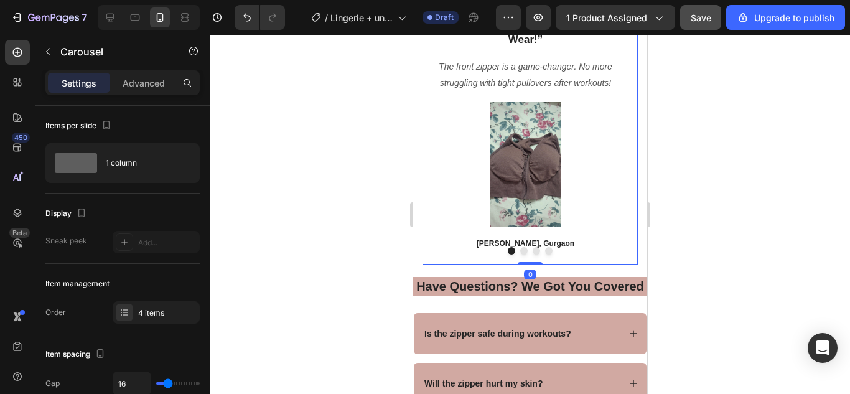
click at [519, 250] on button "Dot" at bounding box center [522, 250] width 7 height 7
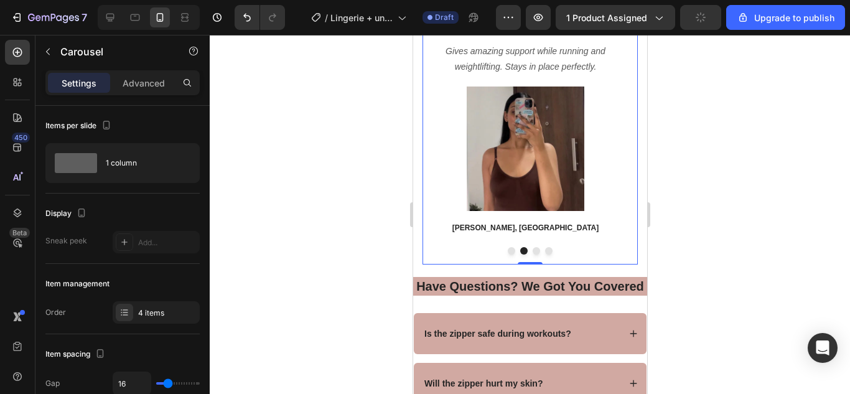
scroll to position [4707, 0]
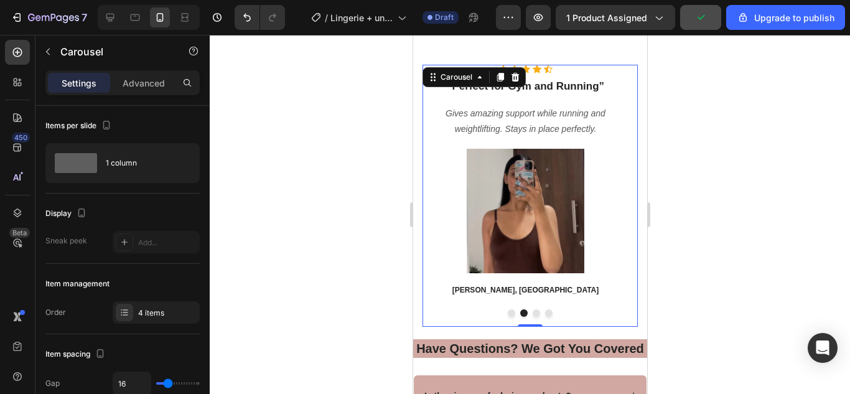
click at [532, 310] on button "Dot" at bounding box center [535, 312] width 7 height 7
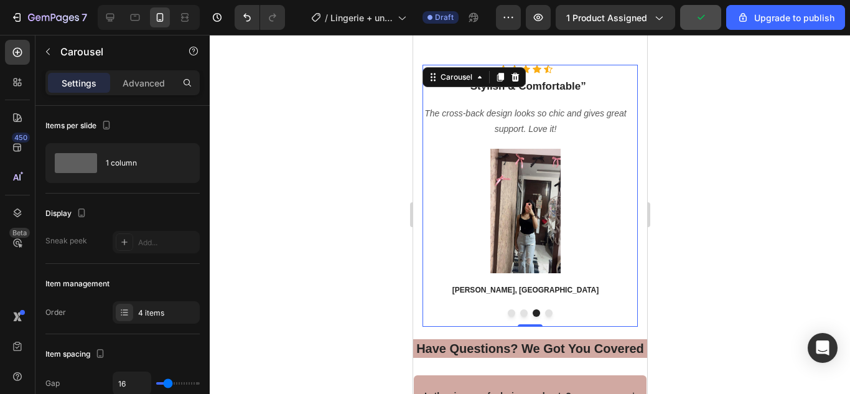
click at [546, 310] on button "Dot" at bounding box center [547, 312] width 7 height 7
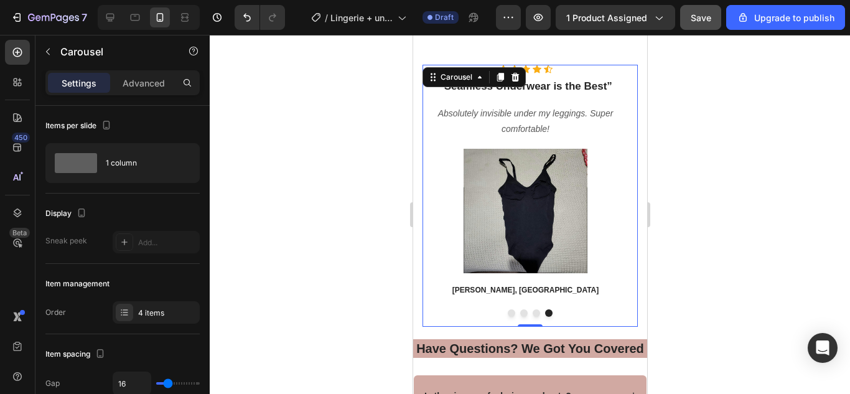
click at [519, 315] on button "Dot" at bounding box center [522, 312] width 7 height 7
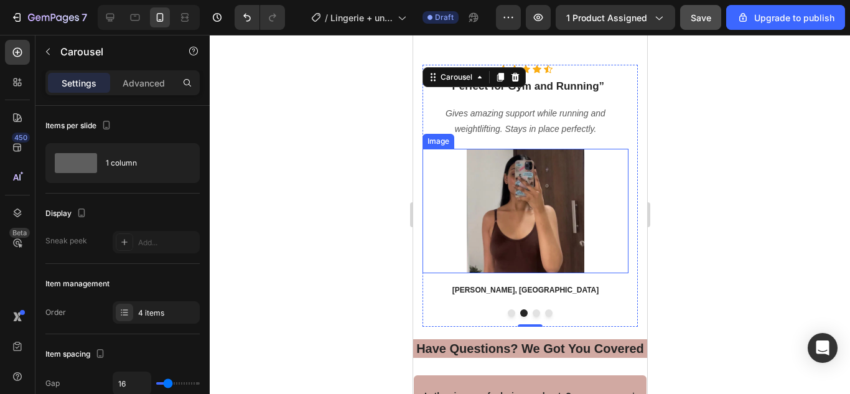
drag, startPoint x: 565, startPoint y: 228, endPoint x: 486, endPoint y: 270, distance: 89.6
click at [564, 226] on img at bounding box center [525, 211] width 124 height 124
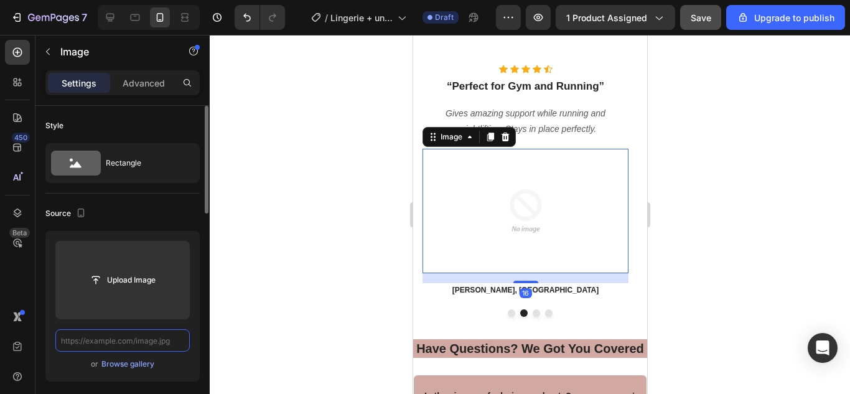
scroll to position [0, 0]
paste input "[URL][DOMAIN_NAME]"
type input "[URL][DOMAIN_NAME]"
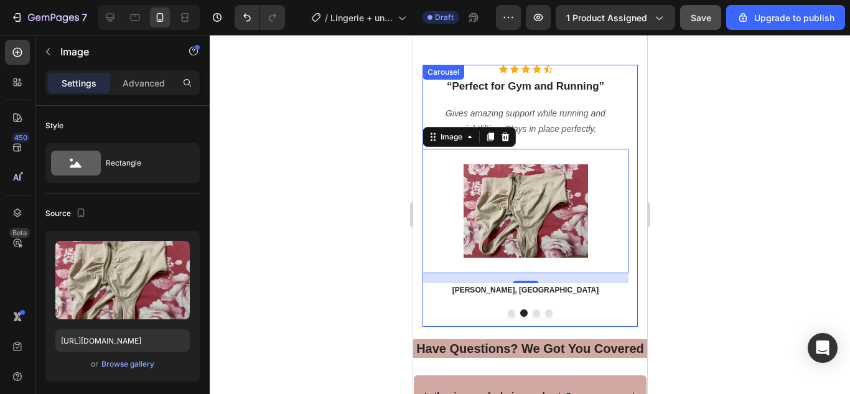
click at [532, 312] on button "Dot" at bounding box center [535, 312] width 7 height 7
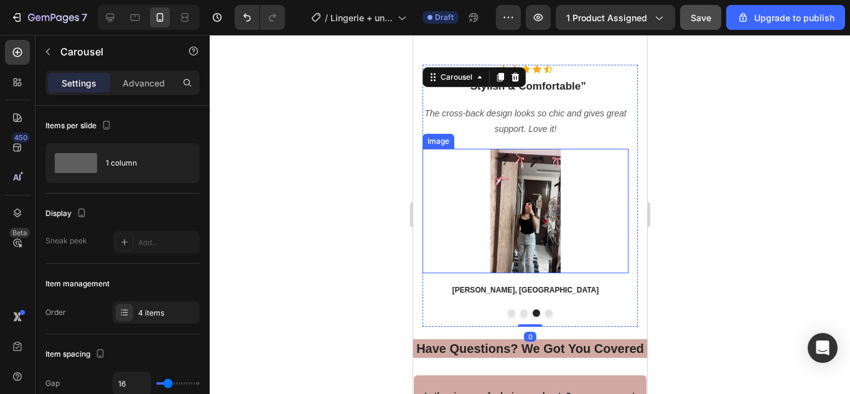
drag, startPoint x: 611, startPoint y: 44, endPoint x: 478, endPoint y: 113, distance: 150.5
click at [526, 179] on img at bounding box center [525, 211] width 124 height 124
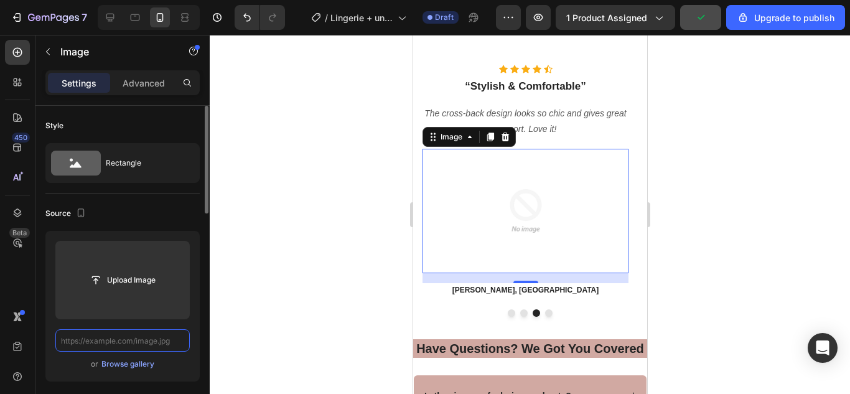
scroll to position [0, 0]
paste input "[URL][DOMAIN_NAME]"
type input "[URL][DOMAIN_NAME]"
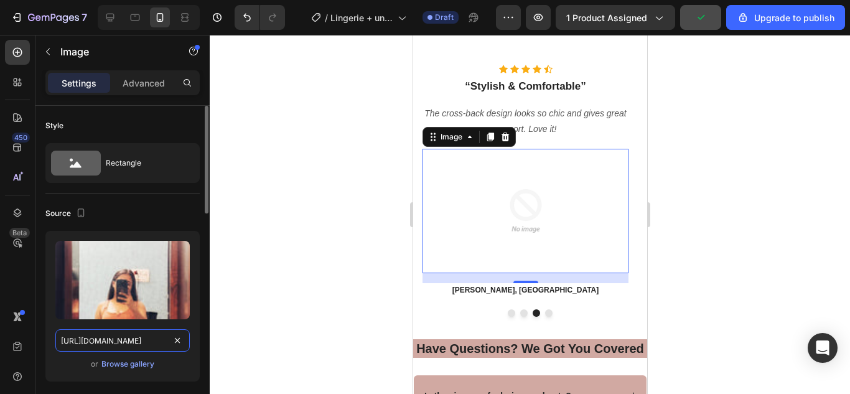
scroll to position [0, 206]
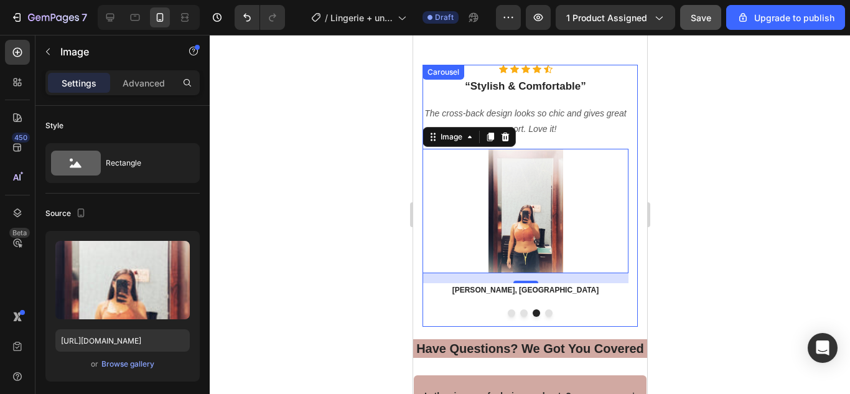
click at [544, 313] on button "Dot" at bounding box center [547, 312] width 7 height 7
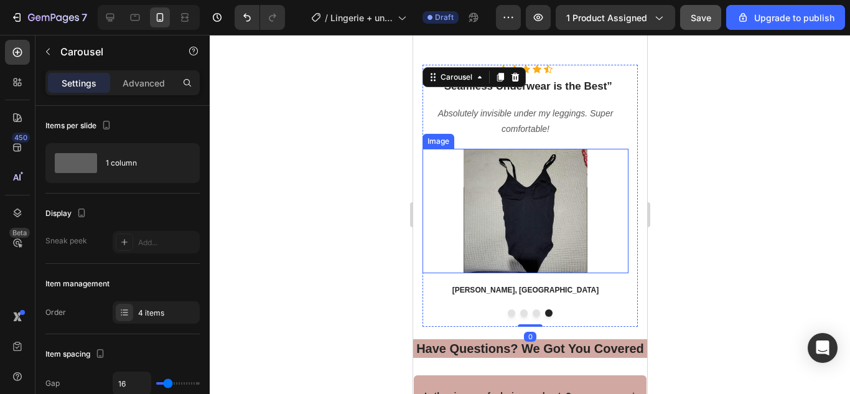
click at [513, 214] on img at bounding box center [525, 211] width 124 height 124
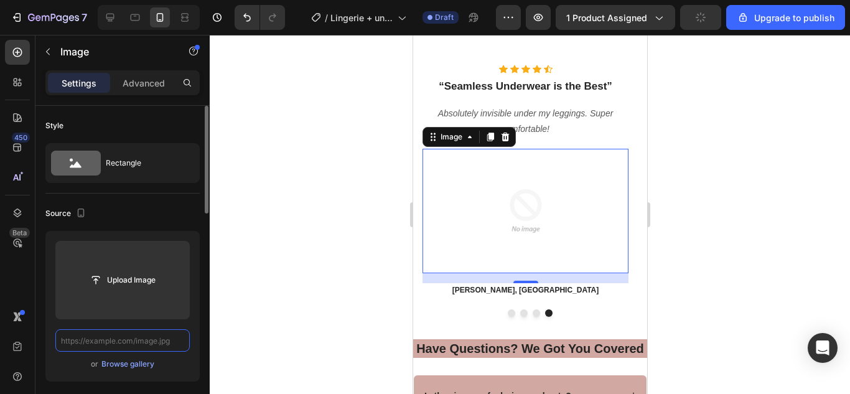
scroll to position [0, 0]
paste input "[URL][DOMAIN_NAME]"
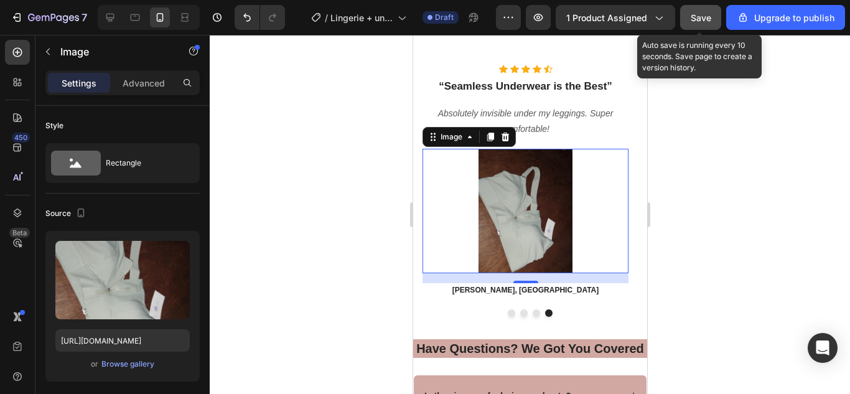
click at [693, 17] on span "Save" at bounding box center [700, 17] width 21 height 11
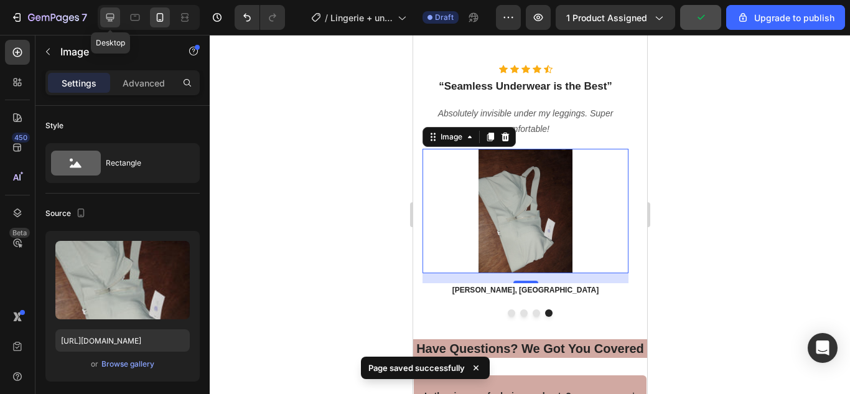
click at [108, 17] on icon at bounding box center [110, 17] width 12 height 12
type input "https://cdn.shopify.com/s/files/1/0738/0067/9667/files/1742965146__0__LzPzg2kd_…"
type input "300"
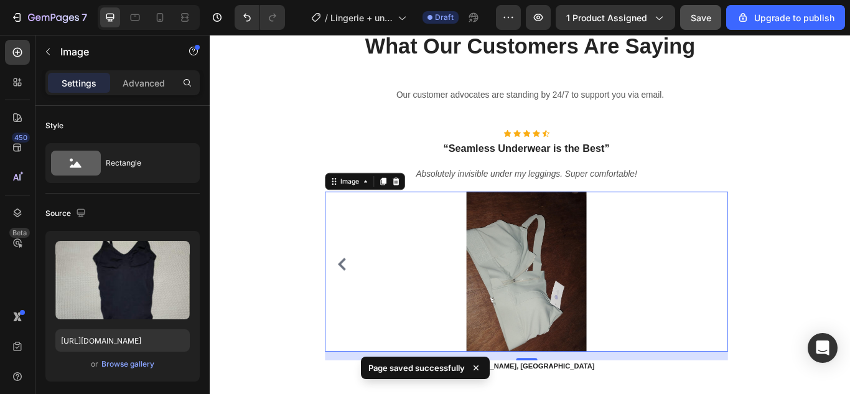
scroll to position [4829, 0]
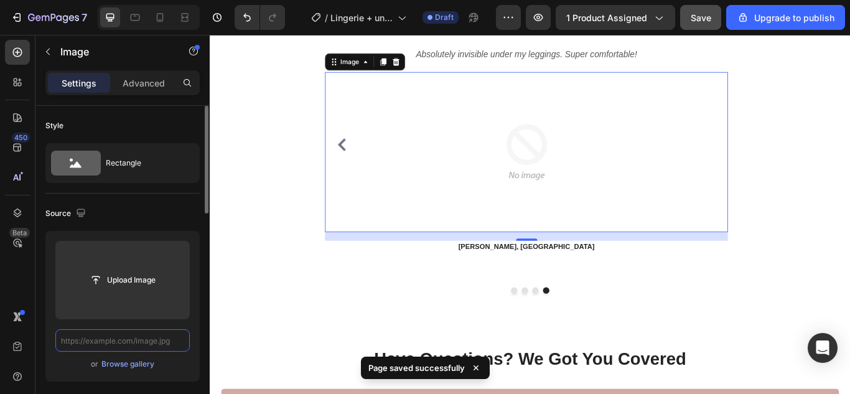
paste input "[URL][DOMAIN_NAME]"
type input "[URL][DOMAIN_NAME]"
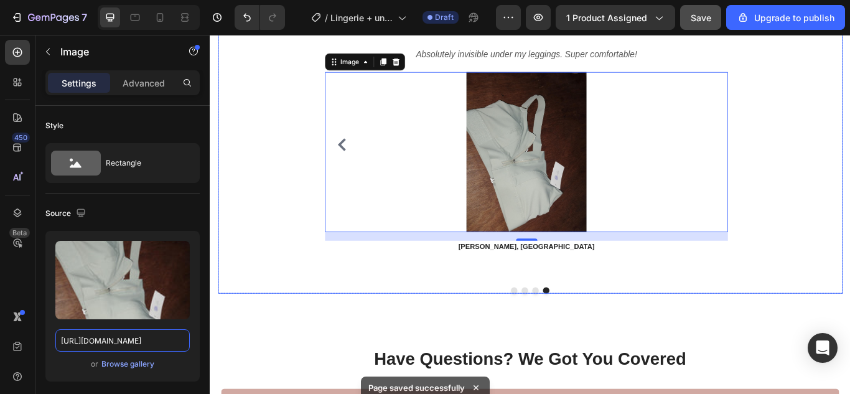
scroll to position [0, 204]
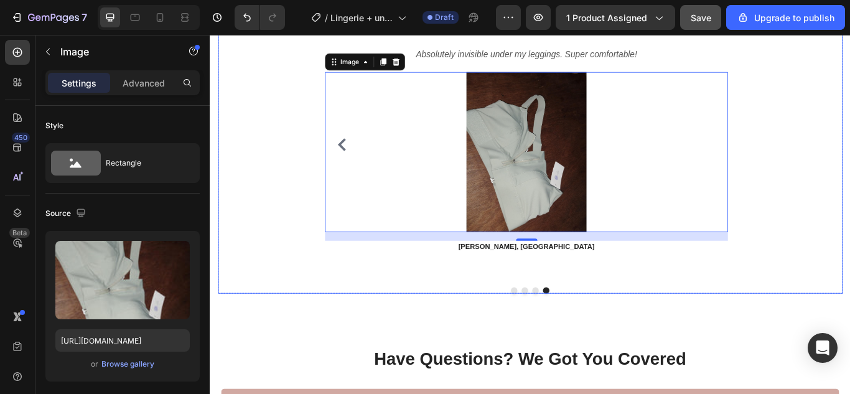
drag, startPoint x: 586, startPoint y: 333, endPoint x: 578, endPoint y: 329, distance: 9.2
click at [587, 333] on button "Dot" at bounding box center [588, 332] width 7 height 7
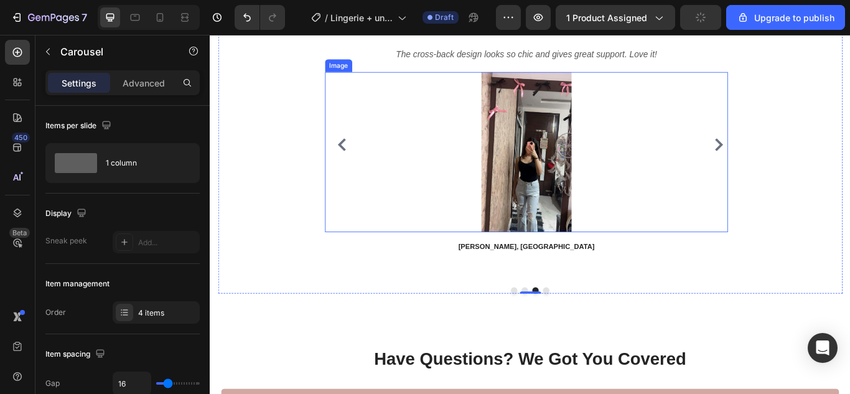
click at [534, 210] on img at bounding box center [578, 171] width 187 height 187
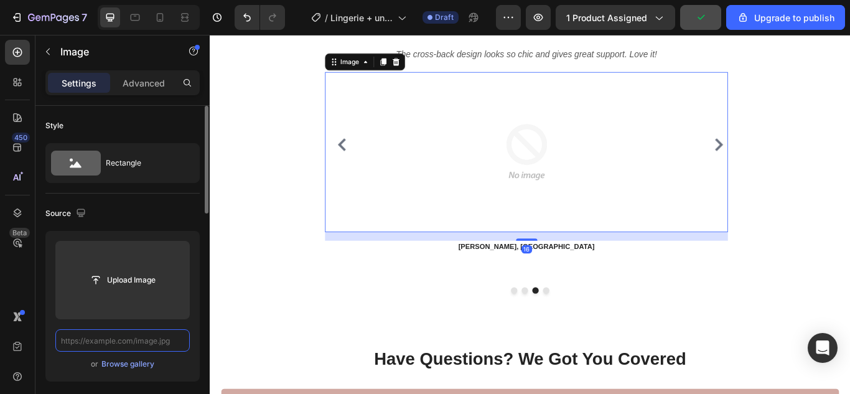
scroll to position [0, 0]
paste input "[URL][DOMAIN_NAME]"
type input "[URL][DOMAIN_NAME]"
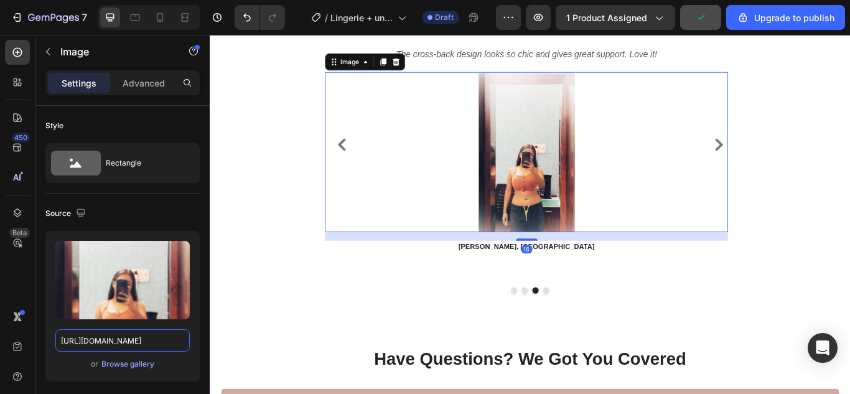
scroll to position [0, 206]
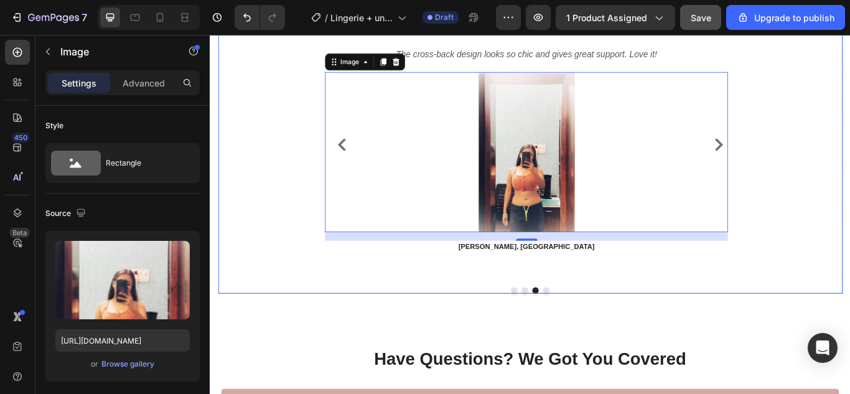
click at [574, 331] on button "Dot" at bounding box center [576, 332] width 7 height 7
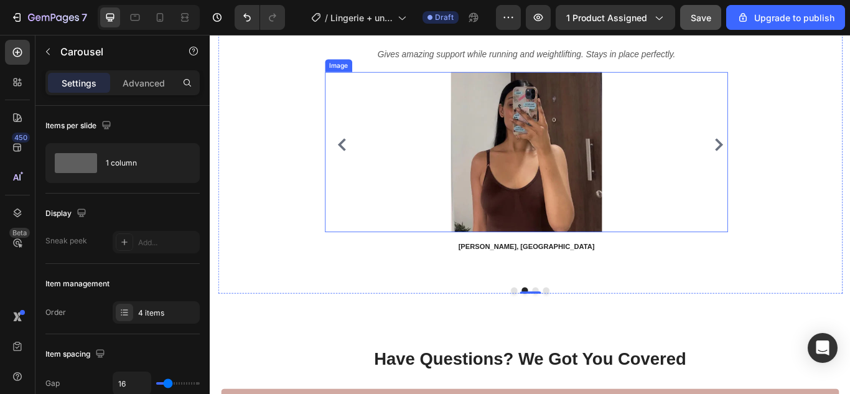
drag, startPoint x: 618, startPoint y: 180, endPoint x: 272, endPoint y: 142, distance: 347.3
click at [618, 180] on img at bounding box center [578, 171] width 187 height 187
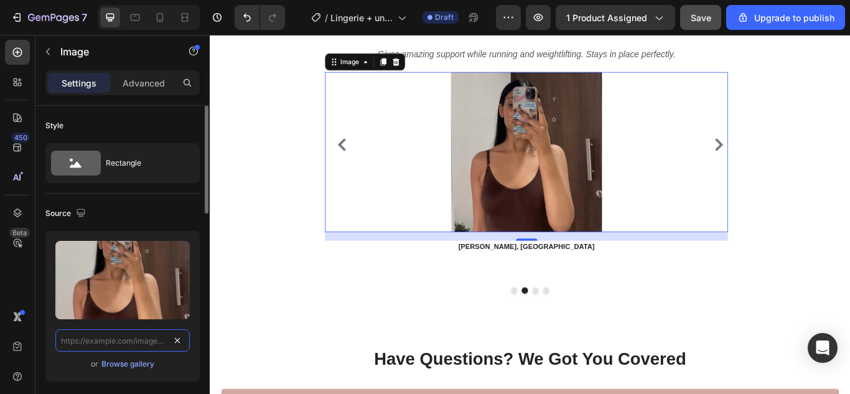
paste input "[URL][DOMAIN_NAME]"
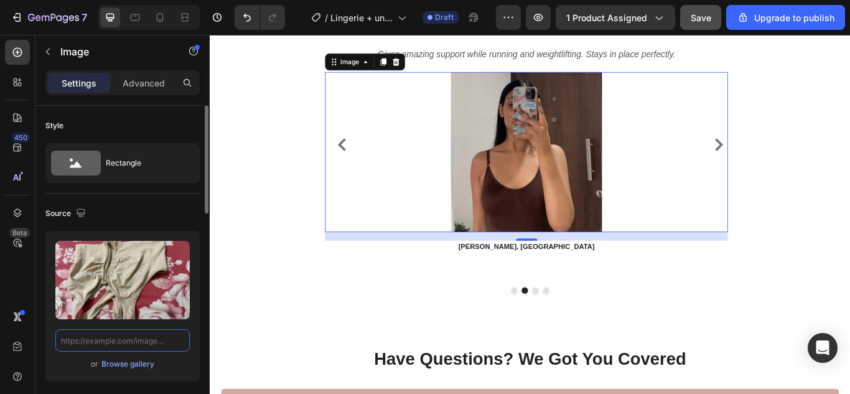
type input "[URL][DOMAIN_NAME]"
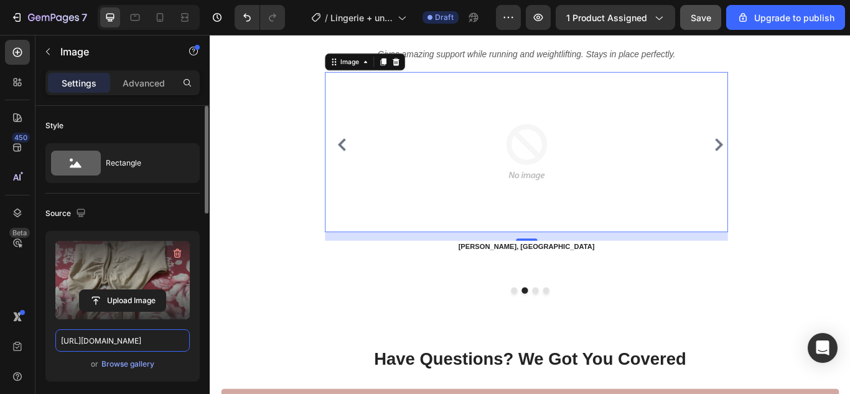
scroll to position [0, 202]
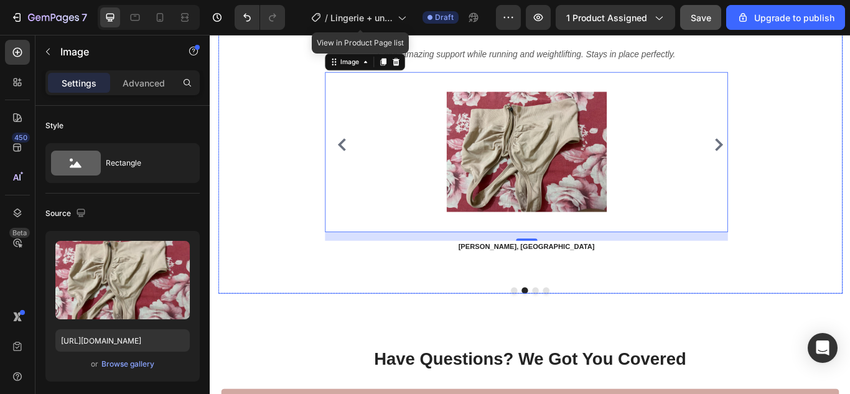
click at [562, 332] on button "Dot" at bounding box center [563, 332] width 7 height 7
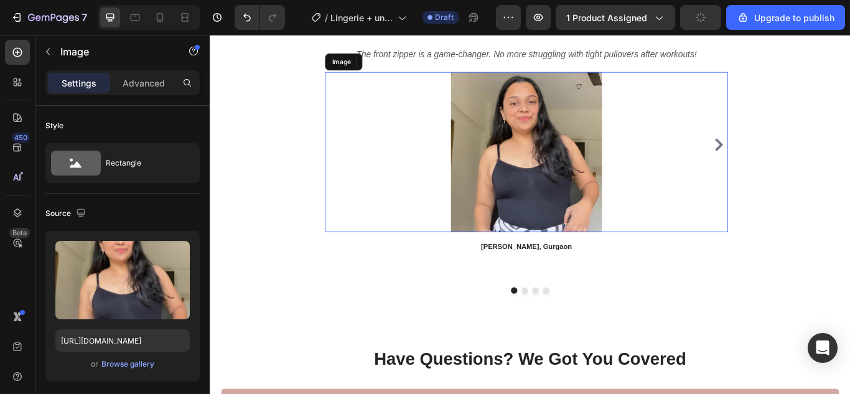
drag, startPoint x: 565, startPoint y: 208, endPoint x: 479, endPoint y: 267, distance: 104.2
click at [565, 208] on img at bounding box center [578, 171] width 187 height 187
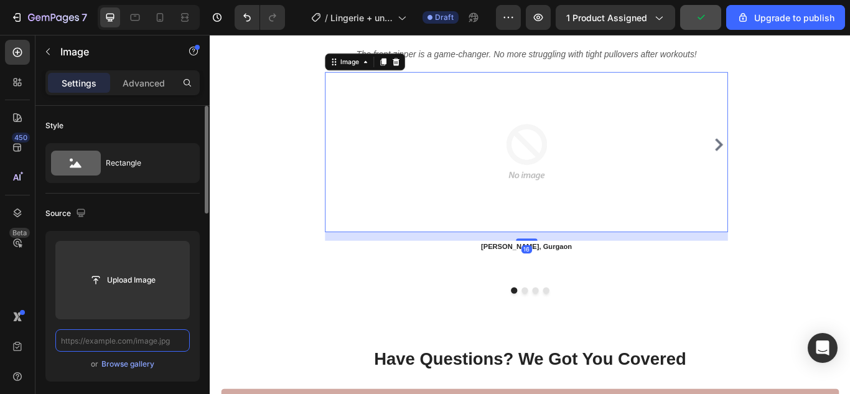
scroll to position [0, 0]
paste input "[URL][DOMAIN_NAME]"
type input "[URL][DOMAIN_NAME]"
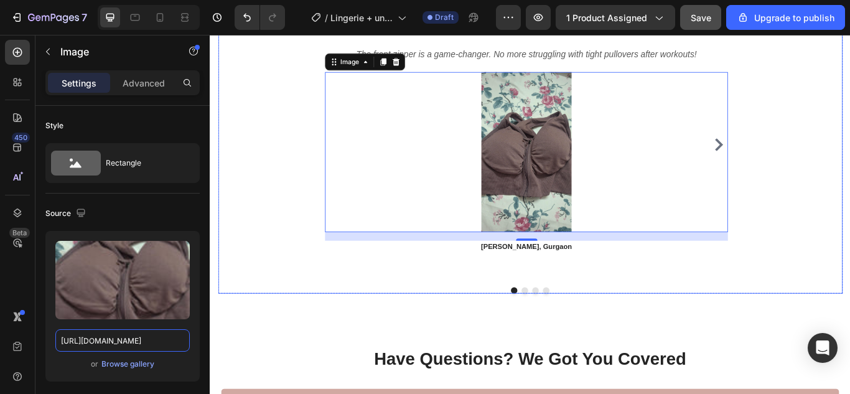
scroll to position [0, 207]
click at [798, 158] on icon "Carousel Next Arrow" at bounding box center [802, 163] width 9 height 15
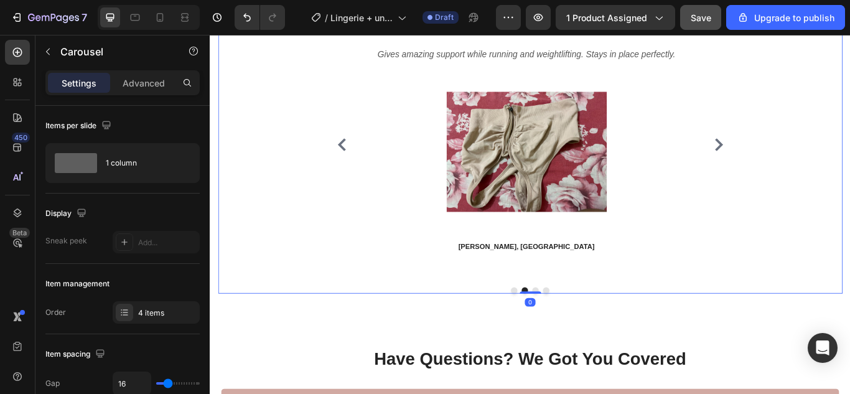
click at [798, 159] on icon "Carousel Next Arrow" at bounding box center [802, 163] width 9 height 15
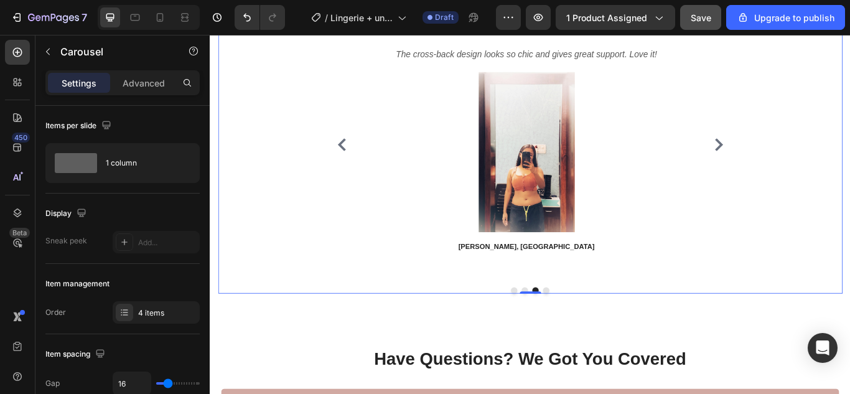
click at [798, 159] on icon "Carousel Next Arrow" at bounding box center [802, 163] width 9 height 15
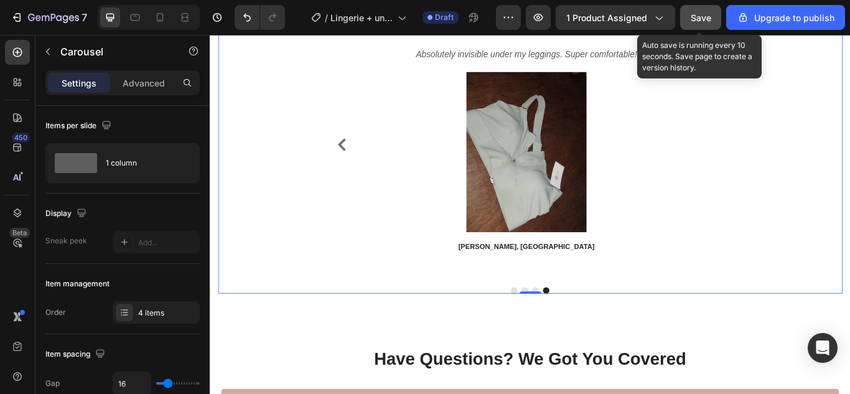
drag, startPoint x: 697, startPoint y: 19, endPoint x: 295, endPoint y: 202, distance: 442.1
click at [697, 19] on span "Save" at bounding box center [700, 17] width 21 height 11
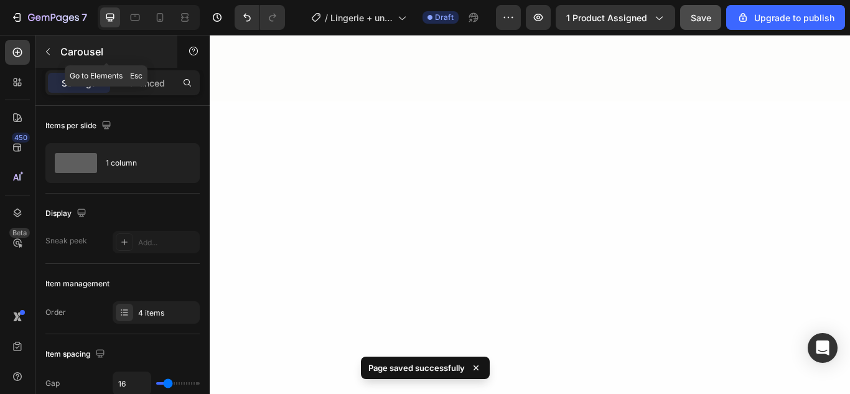
scroll to position [1905, 0]
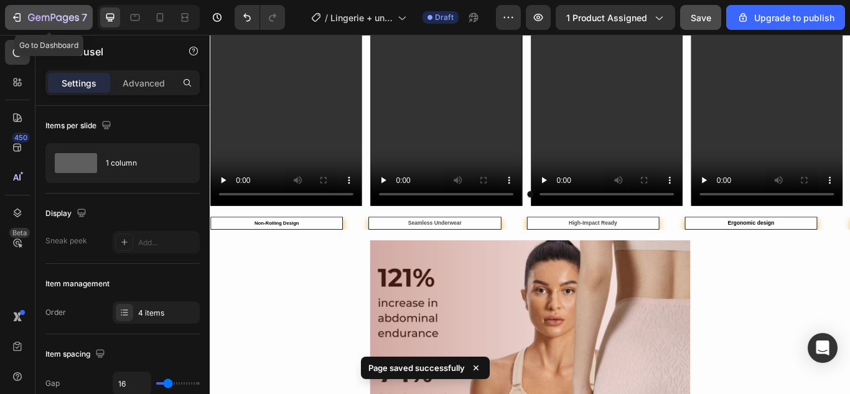
click at [42, 16] on icon "button" at bounding box center [45, 19] width 7 height 6
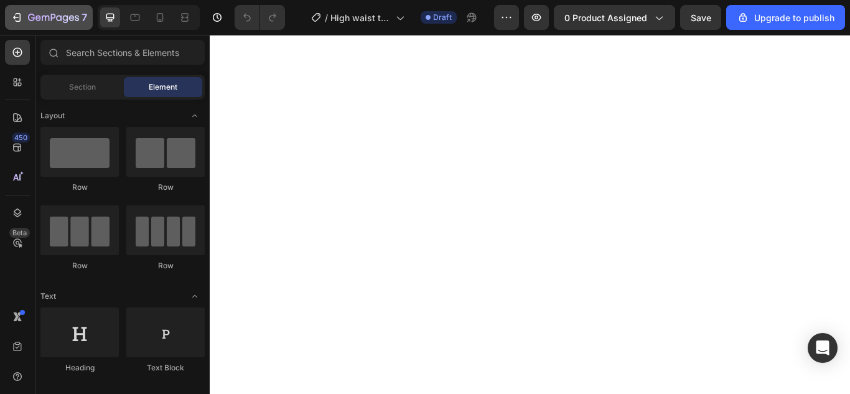
click at [14, 14] on icon "button" at bounding box center [17, 17] width 12 height 12
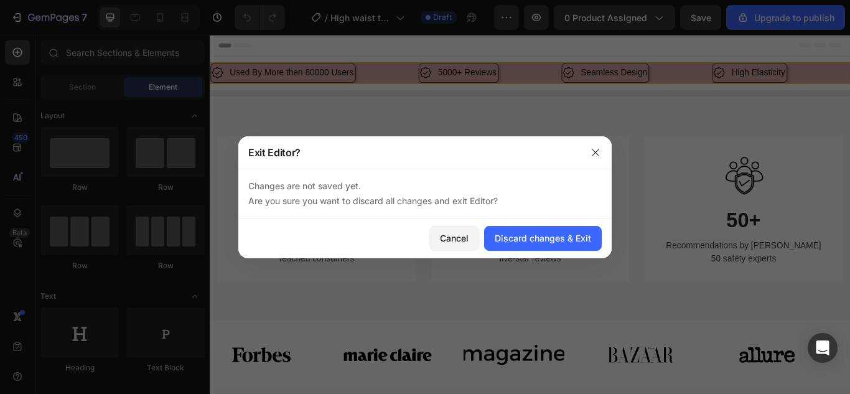
drag, startPoint x: 527, startPoint y: 233, endPoint x: 508, endPoint y: 170, distance: 65.7
click at [527, 233] on div "Discard changes & Exit" at bounding box center [543, 237] width 96 height 13
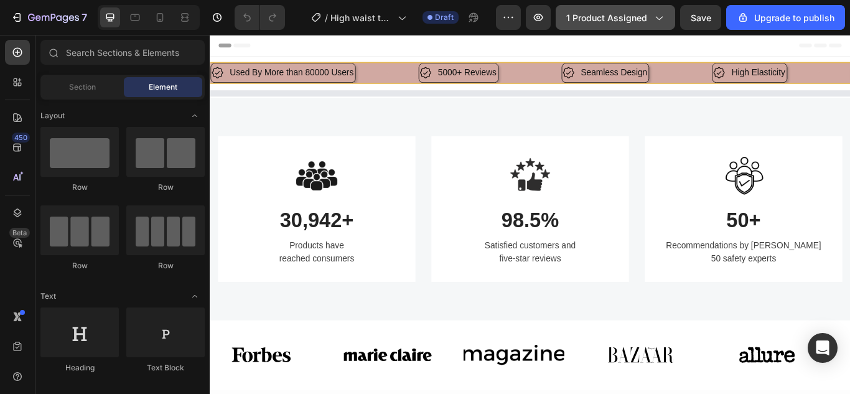
click at [649, 20] on div "1 product assigned" at bounding box center [615, 17] width 98 height 13
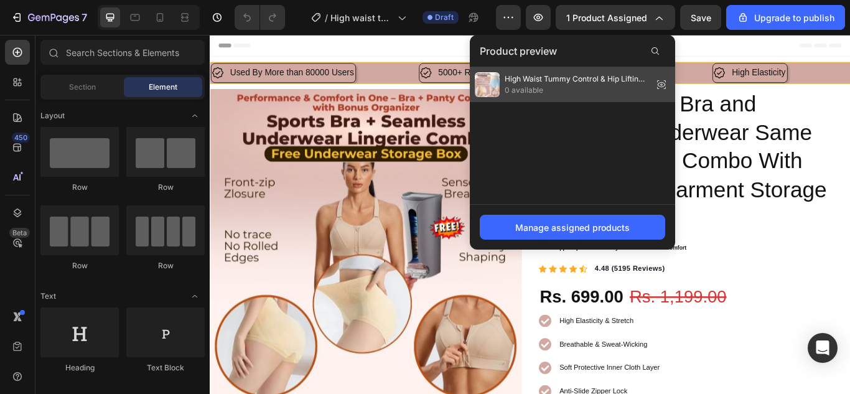
drag, startPoint x: 664, startPoint y: 83, endPoint x: 519, endPoint y: 76, distance: 145.7
click at [665, 85] on icon at bounding box center [665, 85] width 0 height 1
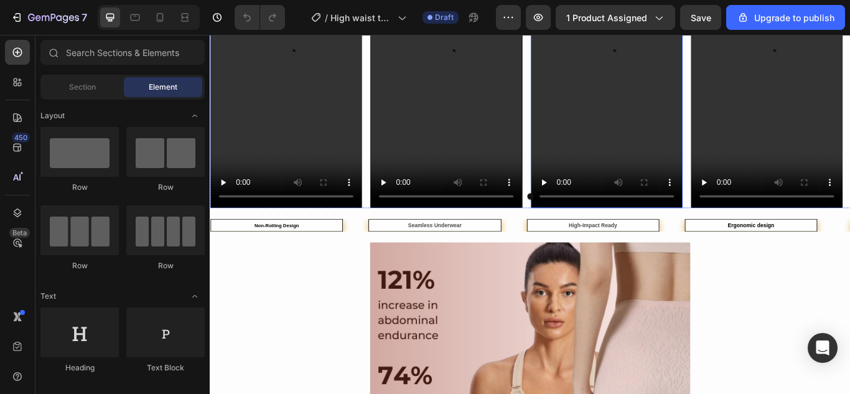
scroll to position [1493, 0]
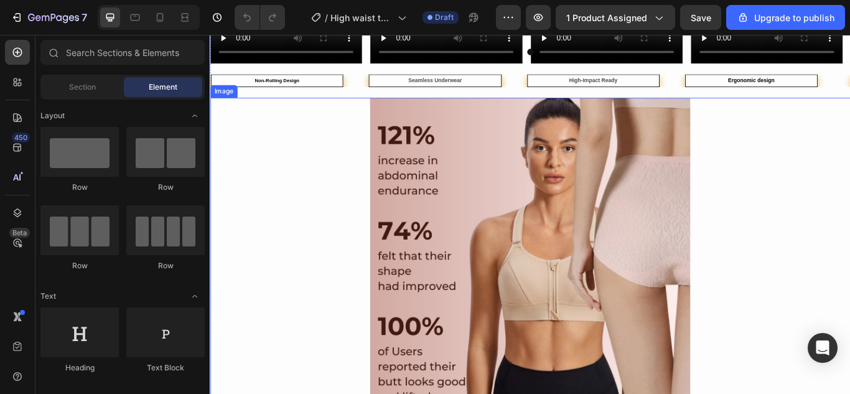
click at [577, 217] on img at bounding box center [582, 294] width 373 height 373
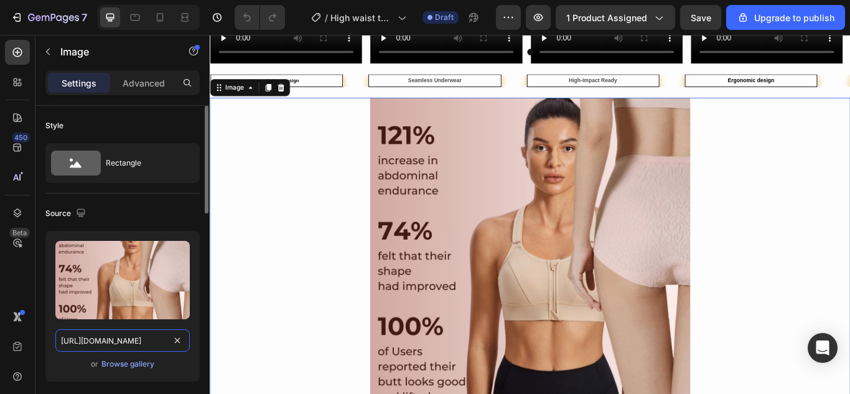
drag, startPoint x: 185, startPoint y: 340, endPoint x: 179, endPoint y: 338, distance: 6.3
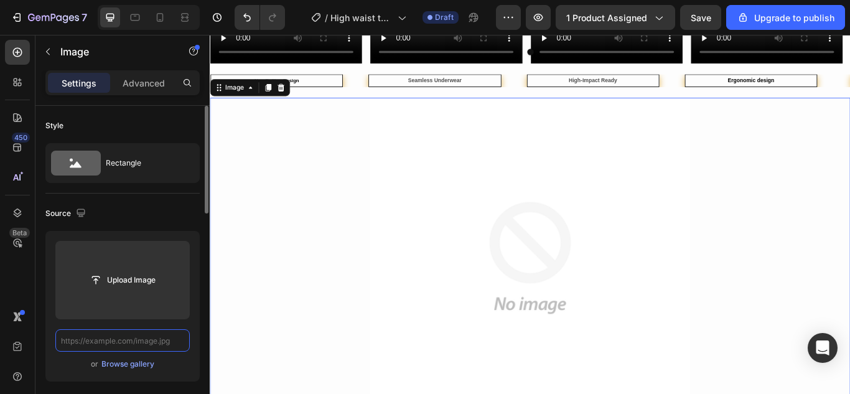
scroll to position [0, 0]
paste input "https://cdn.shopify.com/s/files/1/0675/6591/2251/files/2_0026c494-3647-4cac-9e9…"
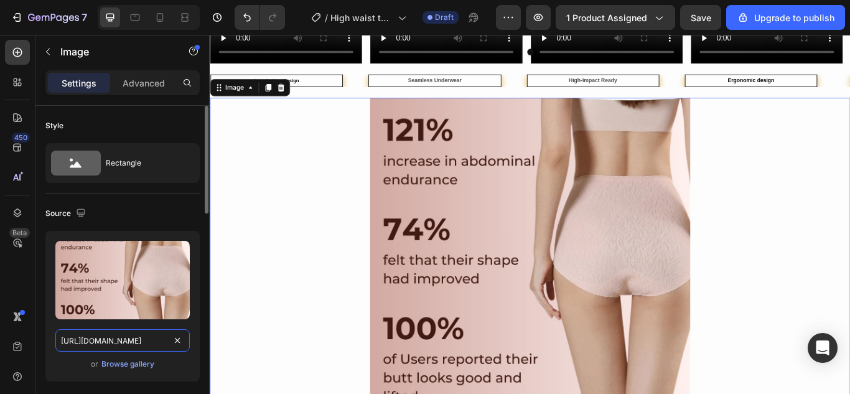
scroll to position [0, 324]
type input "https://cdn.shopify.com/s/files/1/0675/6591/2251/files/2_0026c494-3647-4cac-9e9…"
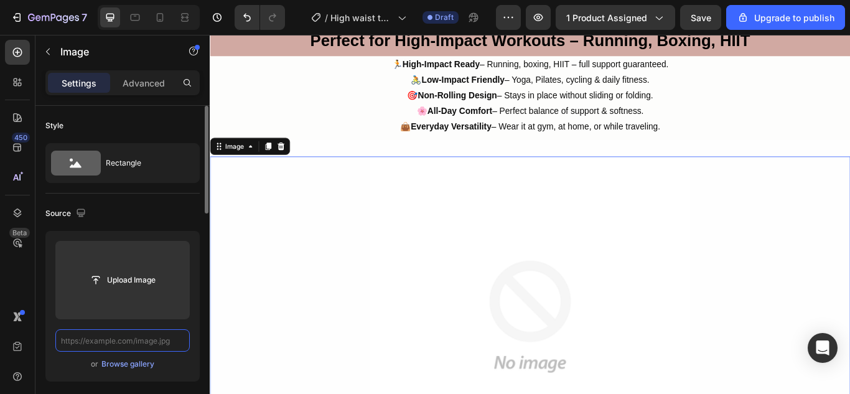
paste input "https://cdn.shopify.com/s/files/1/0675/6591/2251/files/3_7410a97f-1928-4cb9-afd…"
type input "https://cdn.shopify.com/s/files/1/0675/6591/2251/files/3_7410a97f-1928-4cb9-afd…"
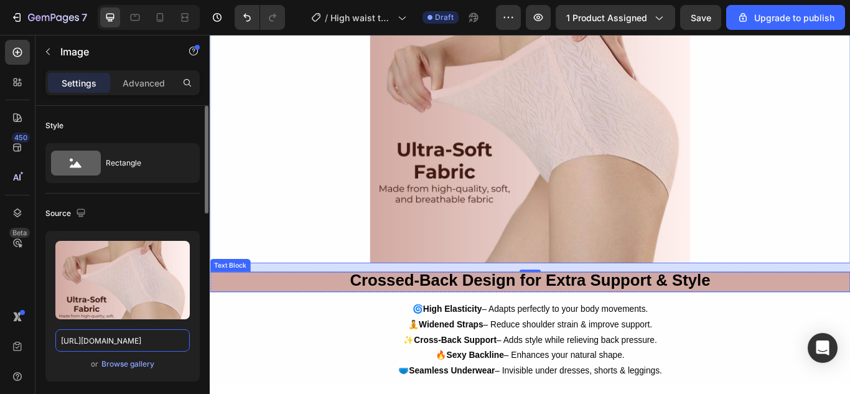
scroll to position [2550, 0]
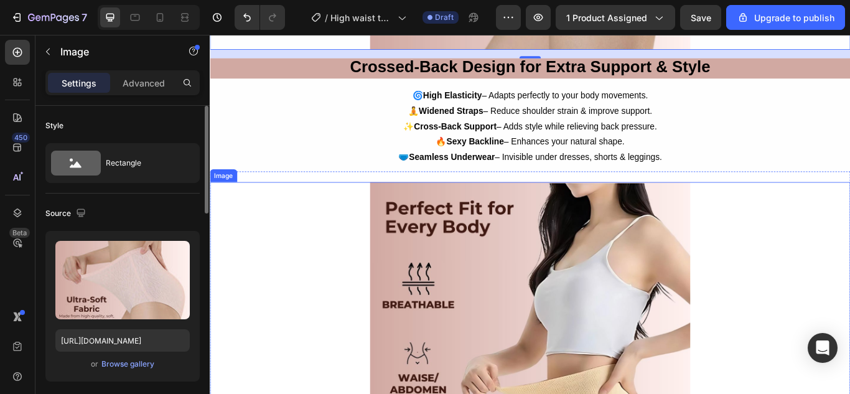
click at [536, 315] on img at bounding box center [582, 393] width 373 height 373
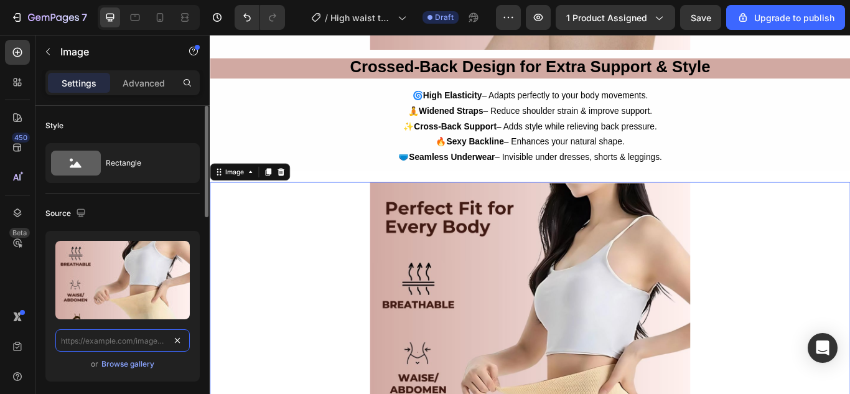
paste input "https://cdn.shopify.com/s/files/1/0675/6591/2251/files/4_b557ea51-7f8a-45f3-a8b…"
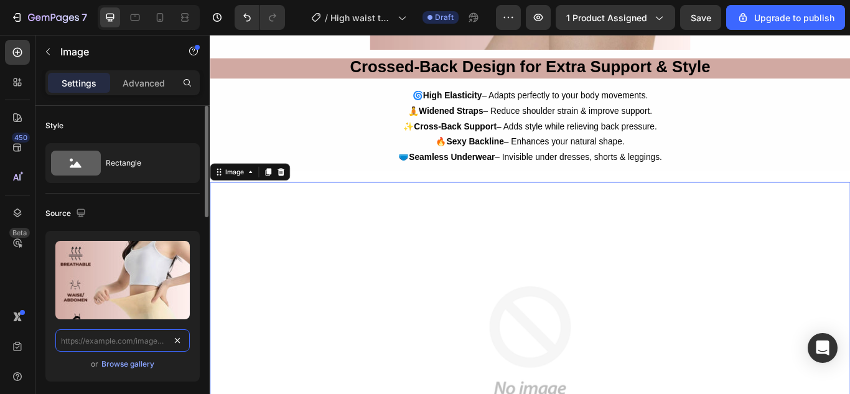
type input "https://cdn.shopify.com/s/files/1/0675/6591/2251/files/4_b557ea51-7f8a-45f3-a8b…"
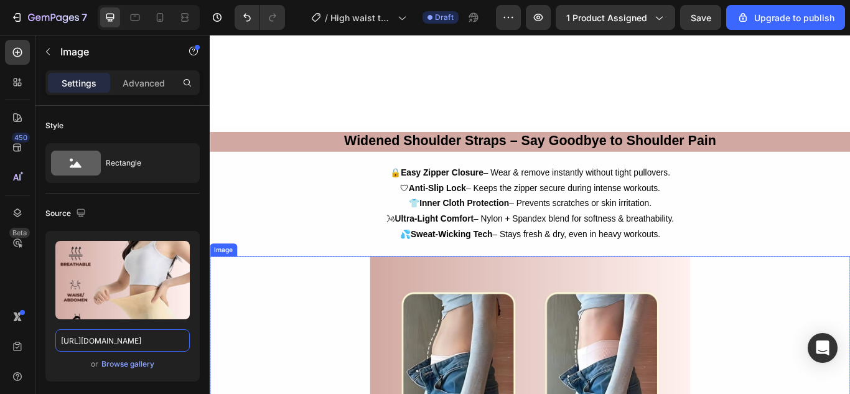
scroll to position [3172, 0]
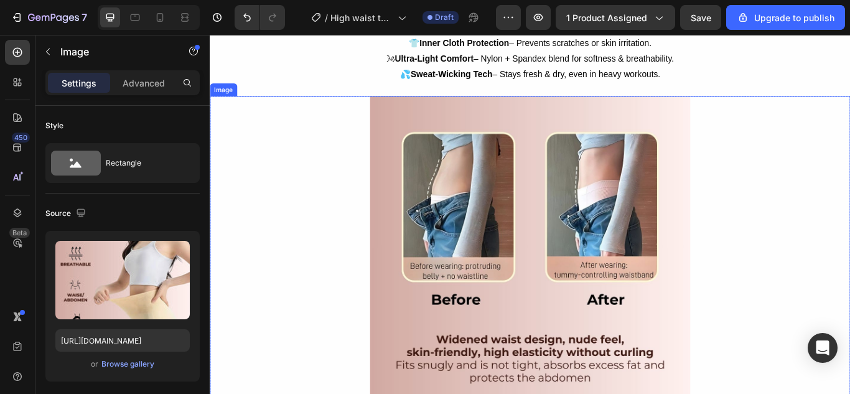
click at [565, 309] on img at bounding box center [582, 292] width 373 height 373
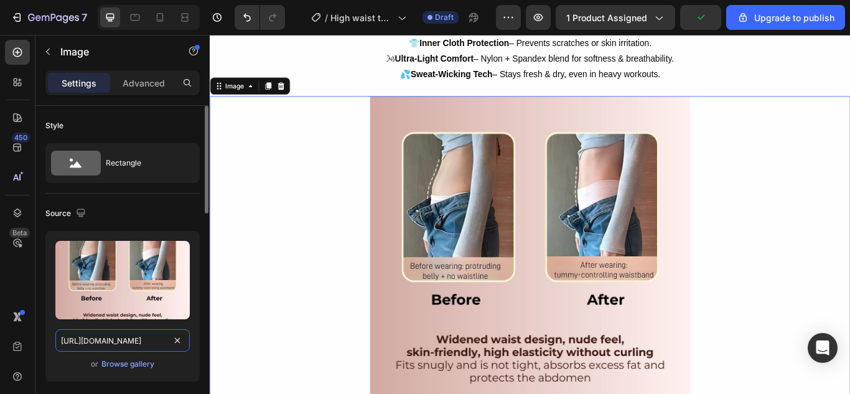
drag, startPoint x: 177, startPoint y: 339, endPoint x: 180, endPoint y: 319, distance: 20.1
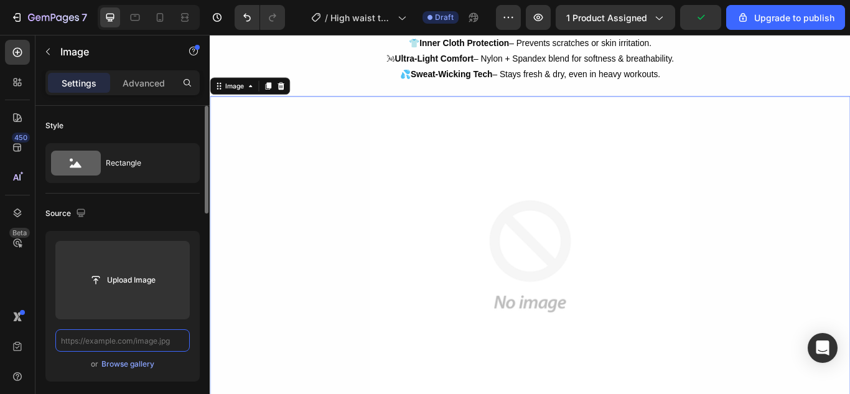
scroll to position [0, 0]
paste input "https://cdn.shopify.com/s/files/1/0675/6591/2251/files/6_1e6cdf90-b23f-4b99-89c…"
type input "https://cdn.shopify.com/s/files/1/0675/6591/2251/files/6_1e6cdf90-b23f-4b99-89c…"
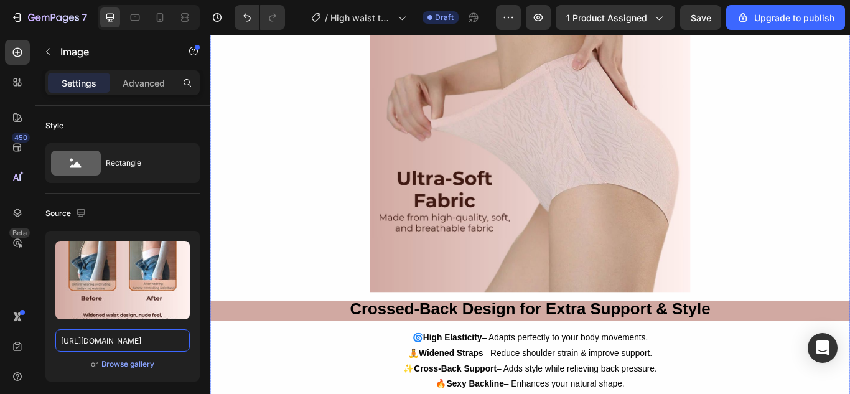
scroll to position [2177, 0]
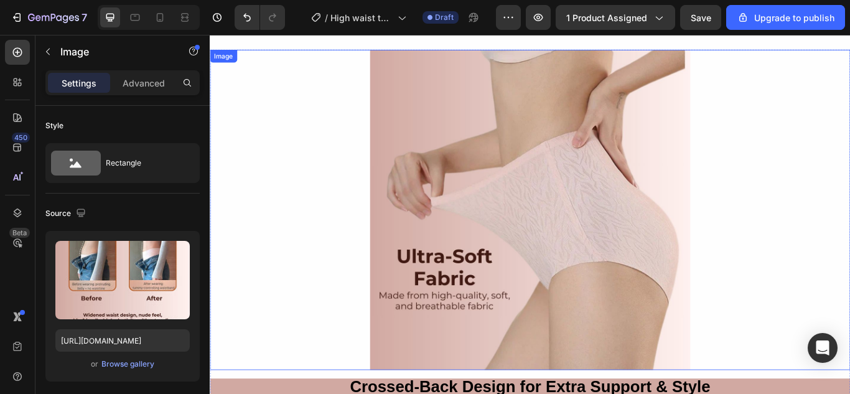
click at [535, 119] on img at bounding box center [582, 238] width 373 height 373
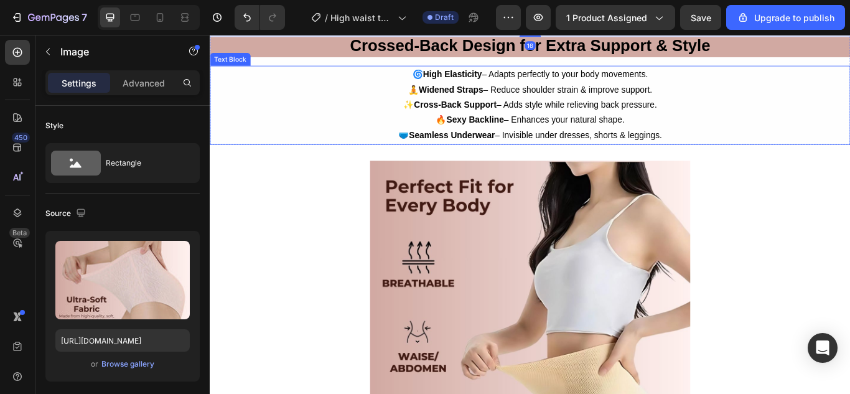
scroll to position [2675, 0]
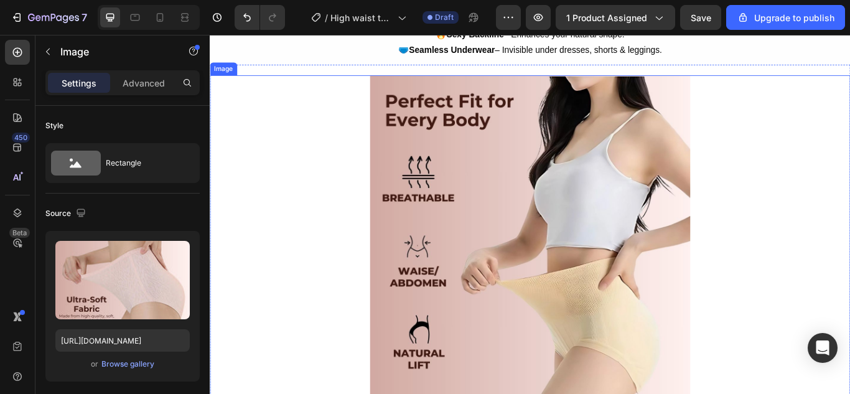
click at [575, 172] on img at bounding box center [582, 268] width 373 height 373
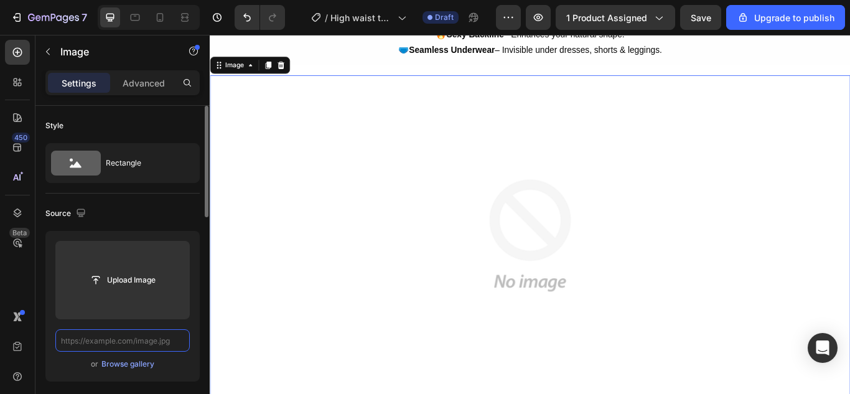
scroll to position [0, 0]
paste input "https://cdn.shopify.com/s/files/1/0675/6591/2251/files/5_d871c4f6-310c-48ec-843…"
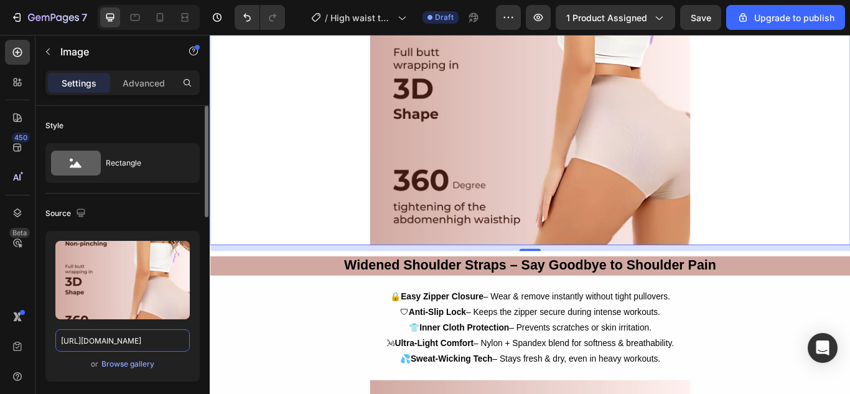
scroll to position [2675, 0]
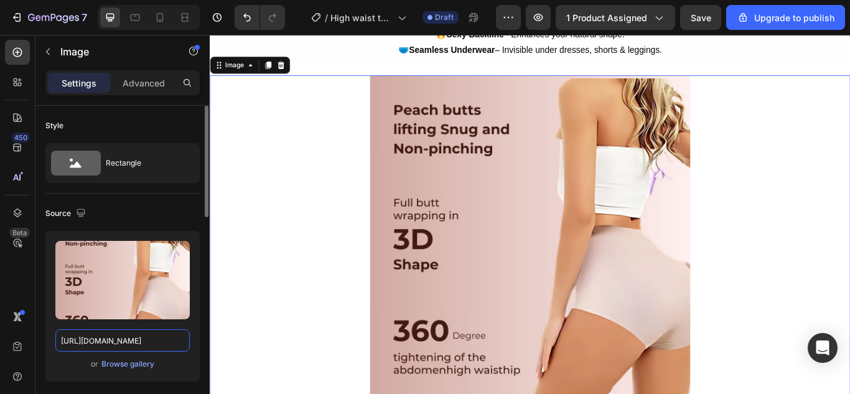
type input "https://cdn.shopify.com/s/files/1/0675/6591/2251/files/5_d871c4f6-310c-48ec-843…"
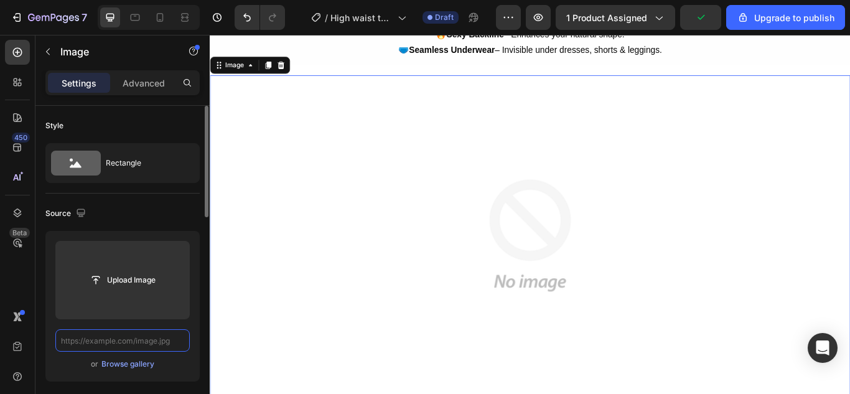
paste input "https://cdn.shopify.com/s/files/1/0675/6591/2251/files/4_b557ea51-7f8a-45f3-a8b…"
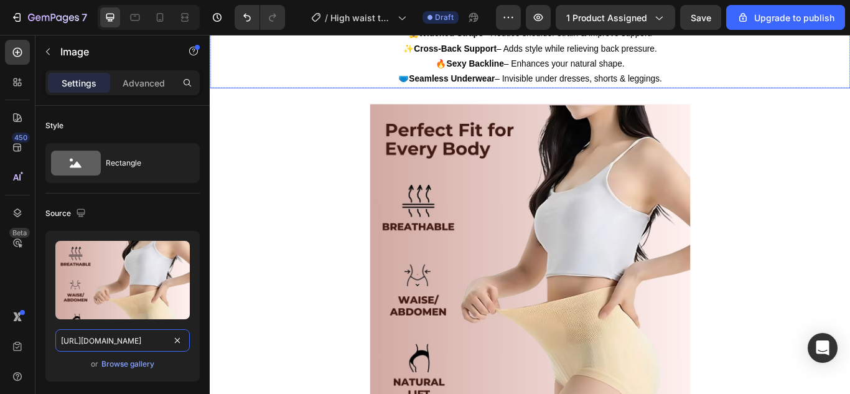
scroll to position [2664, 0]
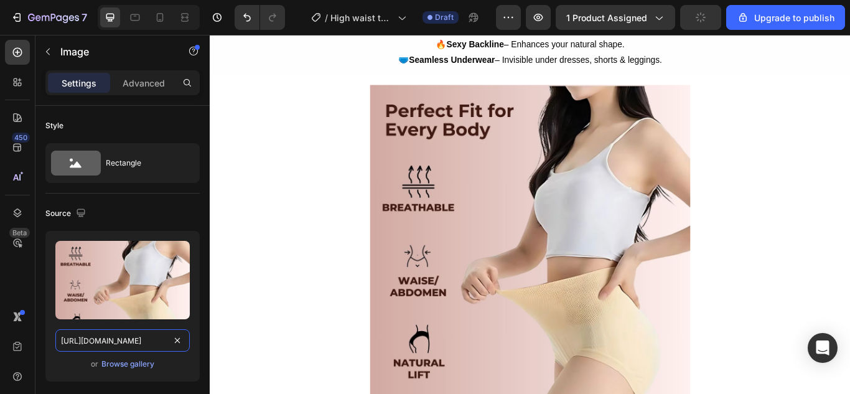
type input "https://cdn.shopify.com/s/files/1/0675/6591/2251/files/4_b557ea51-7f8a-45f3-a8b…"
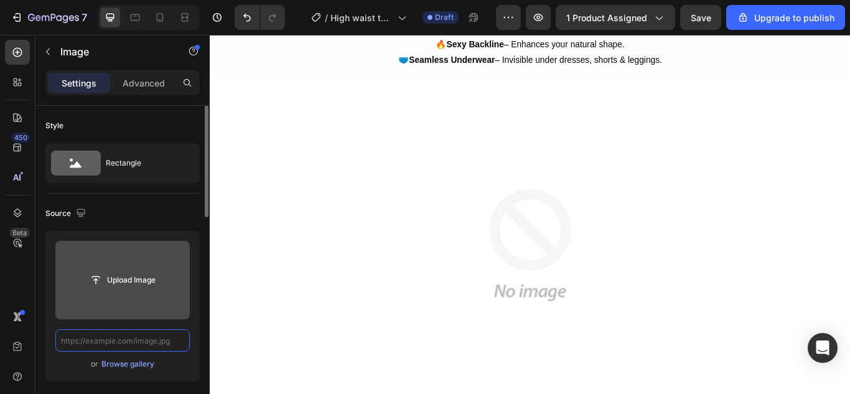
paste input "https://cdn.shopify.com/s/files/1/0675/6591/2251/files/5_d871c4f6-310c-48ec-843…"
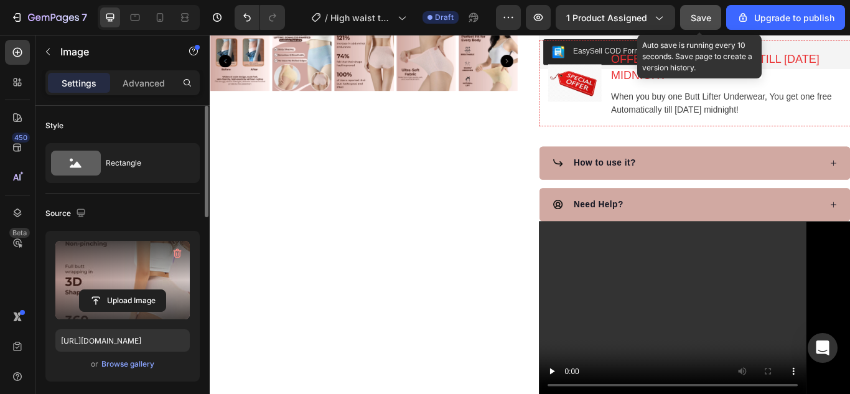
click at [713, 19] on button "Save" at bounding box center [700, 17] width 41 height 25
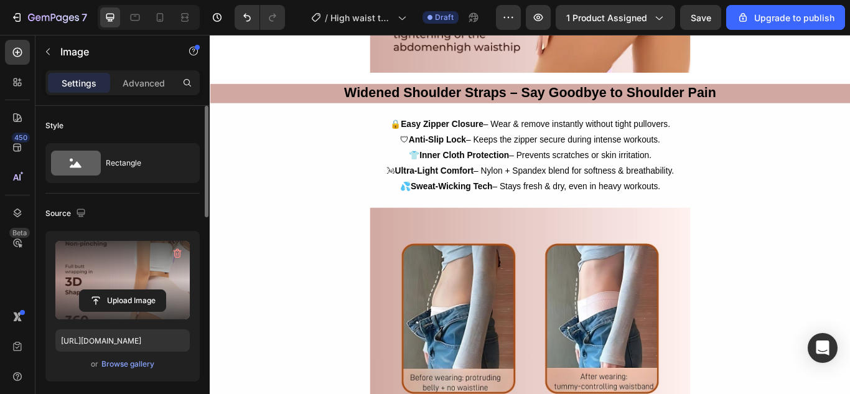
scroll to position [3048, 0]
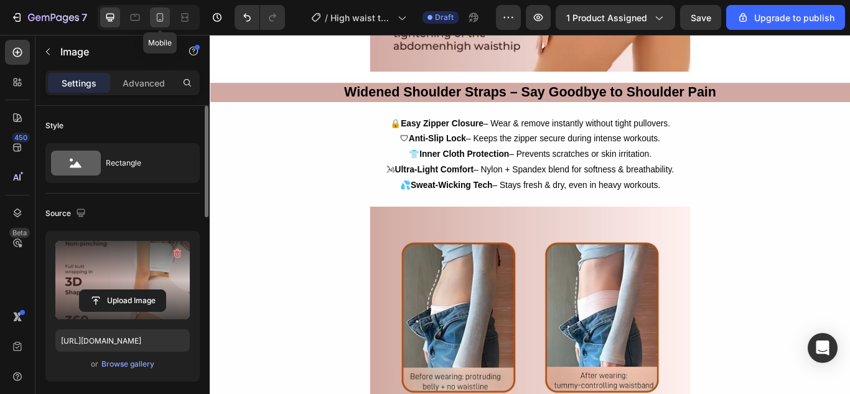
click at [164, 18] on icon at bounding box center [160, 17] width 12 height 12
type input "https://cdn.shopify.com/s/files/1/0675/6591/2251/files/4_9d11663f-055a-4601-83a…"
type input "100"
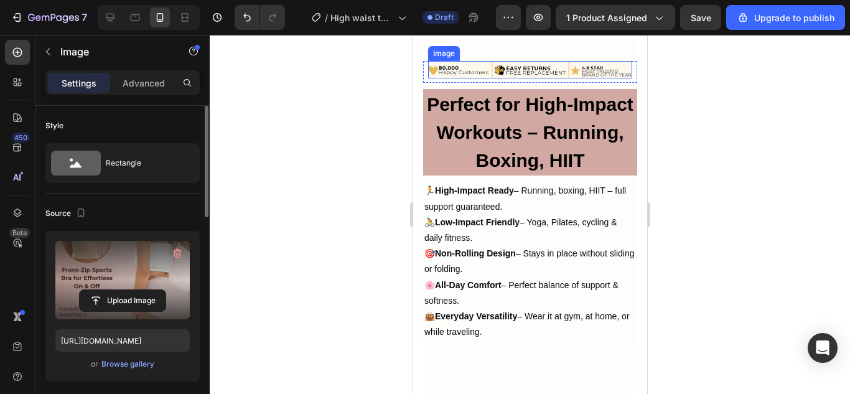
scroll to position [1683, 0]
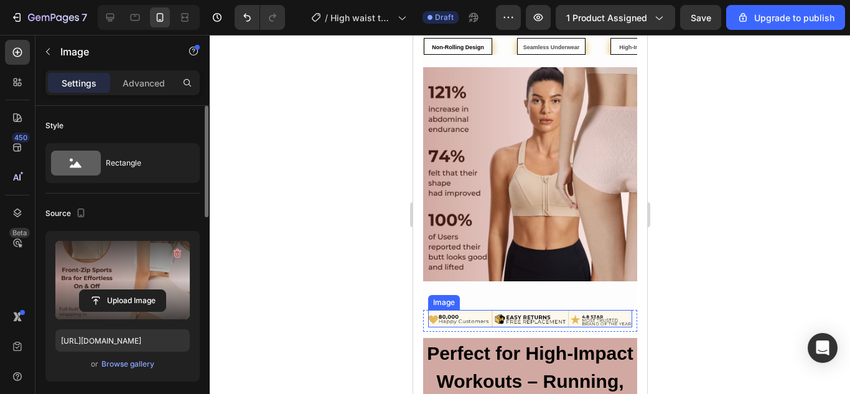
click at [518, 104] on img at bounding box center [529, 174] width 214 height 214
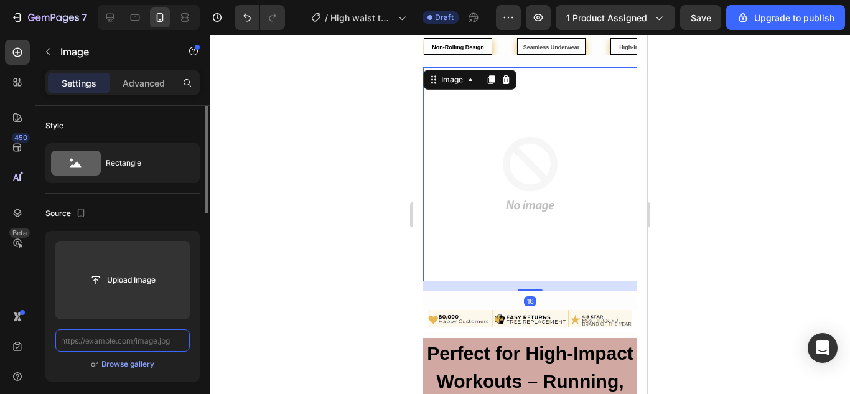
scroll to position [0, 0]
paste input "https://cdn.shopify.com/s/files/1/0675/6591/2251/files/2_0026c494-3647-4cac-9e9…"
type input "https://cdn.shopify.com/s/files/1/0675/6591/2251/files/2_0026c494-3647-4cac-9e9…"
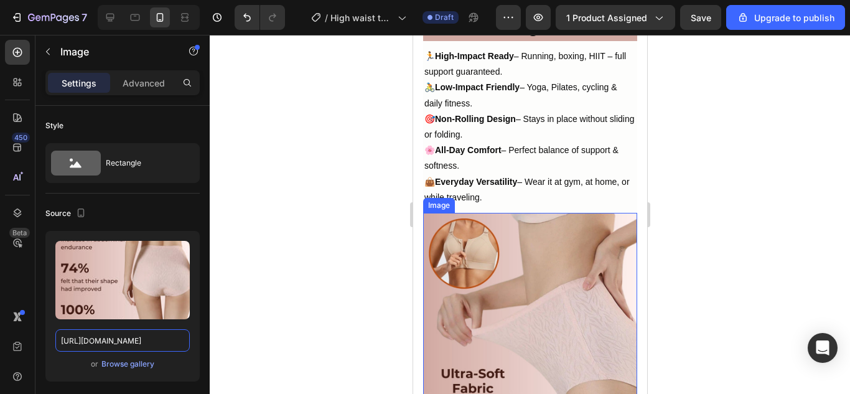
scroll to position [2119, 0]
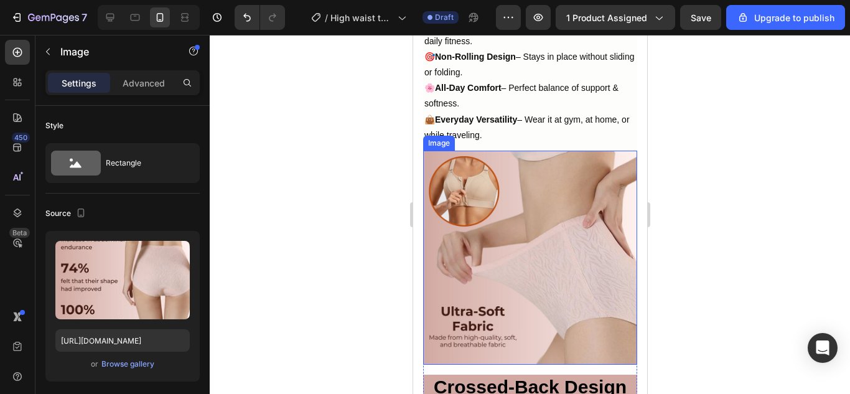
click at [550, 233] on img at bounding box center [529, 258] width 214 height 214
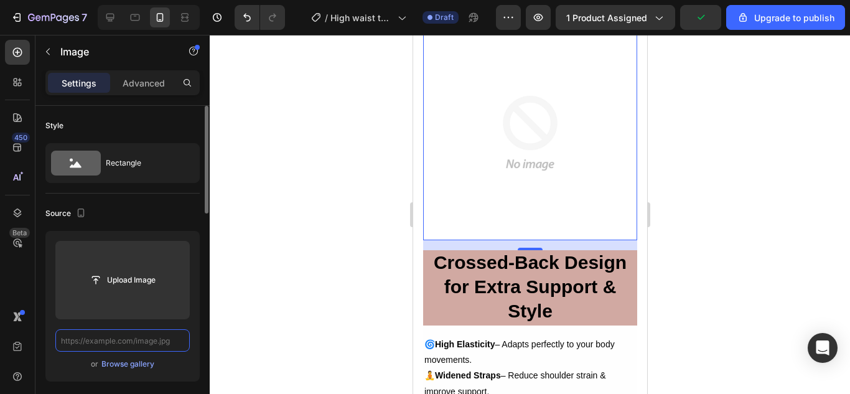
scroll to position [0, 0]
paste input "https://cdn.shopify.com/s/files/1/0675/6591/2251/files/3_7410a97f-1928-4cb9-afd…"
type input "https://cdn.shopify.com/s/files/1/0675/6591/2251/files/3_7410a97f-1928-4cb9-afd…"
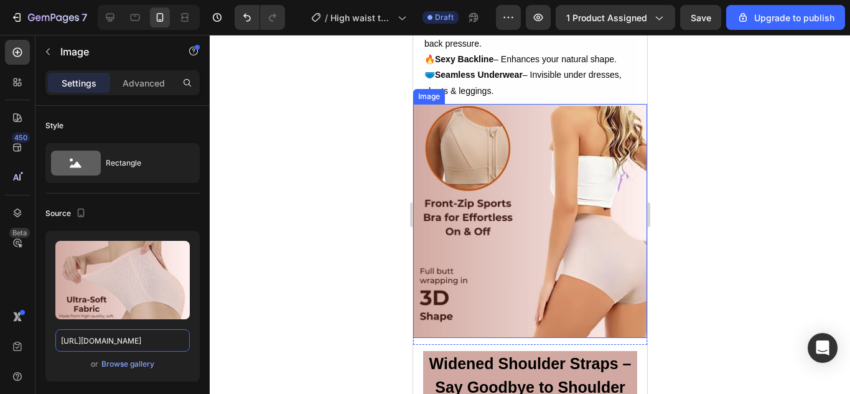
scroll to position [2678, 0]
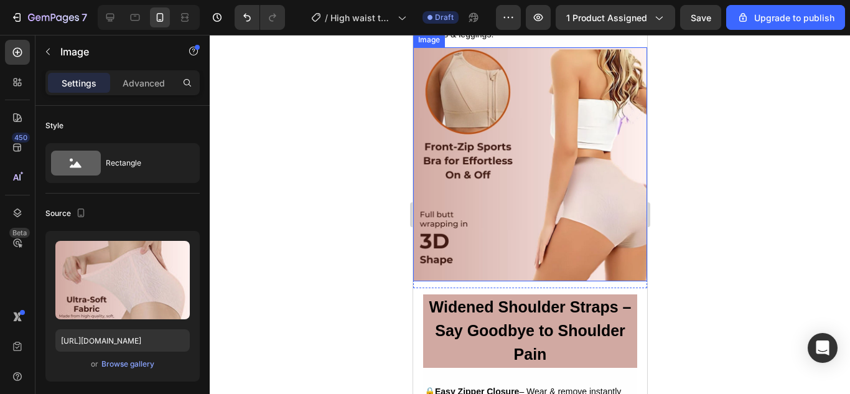
click at [544, 190] on img at bounding box center [529, 164] width 234 height 234
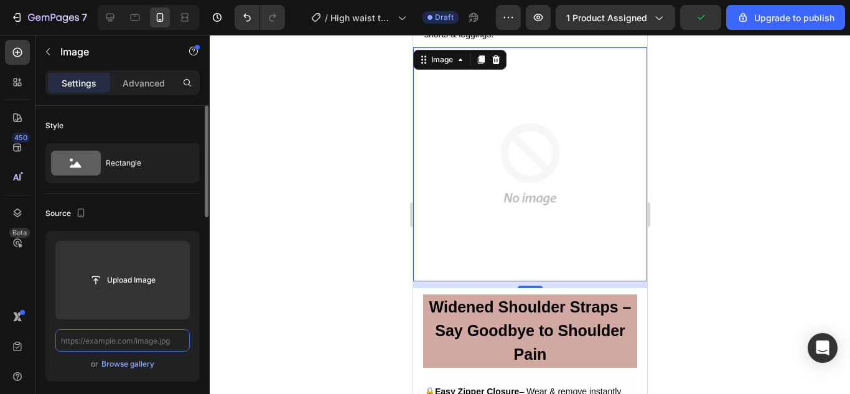
scroll to position [0, 0]
paste input "https://cdn.shopify.com/s/files/1/0675/6591/2251/files/5_d871c4f6-310c-48ec-843…"
type input "https://cdn.shopify.com/s/files/1/0675/6591/2251/files/5_d871c4f6-310c-48ec-843…"
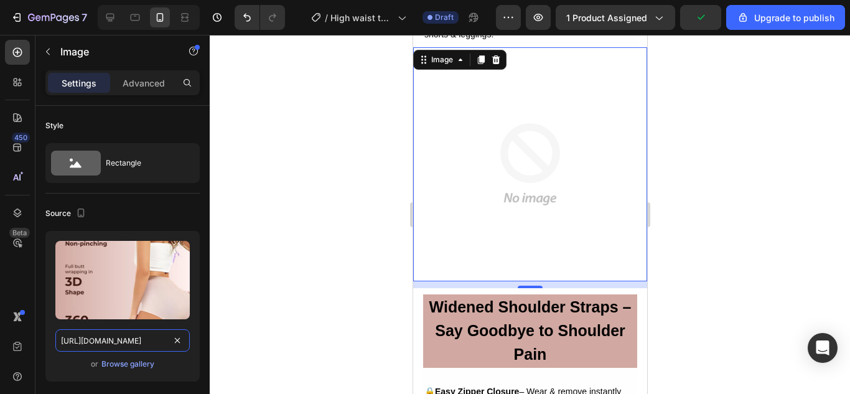
scroll to position [0, 317]
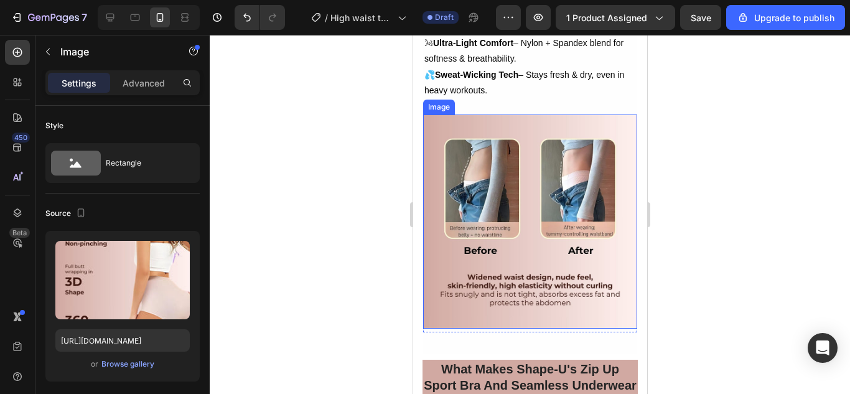
click at [529, 207] on img at bounding box center [529, 221] width 214 height 214
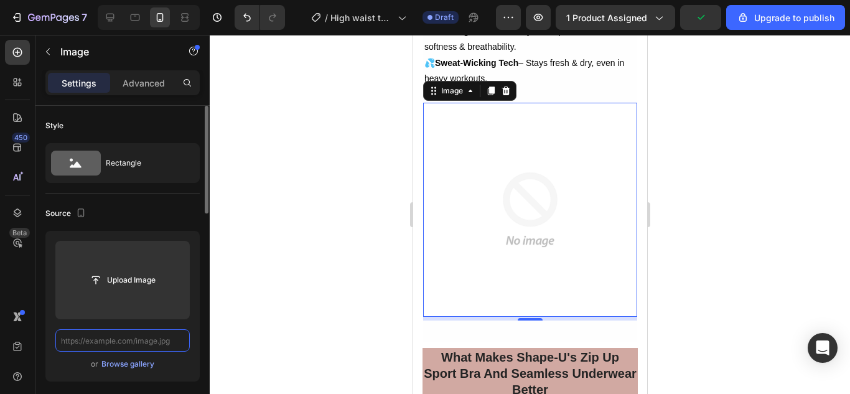
scroll to position [0, 0]
paste input "https://cdn.shopify.com/s/files/1/0675/6591/2251/files/6_1e6cdf90-b23f-4b99-89c…"
type input "https://cdn.shopify.com/s/files/1/0675/6591/2251/files/6_1e6cdf90-b23f-4b99-89c…"
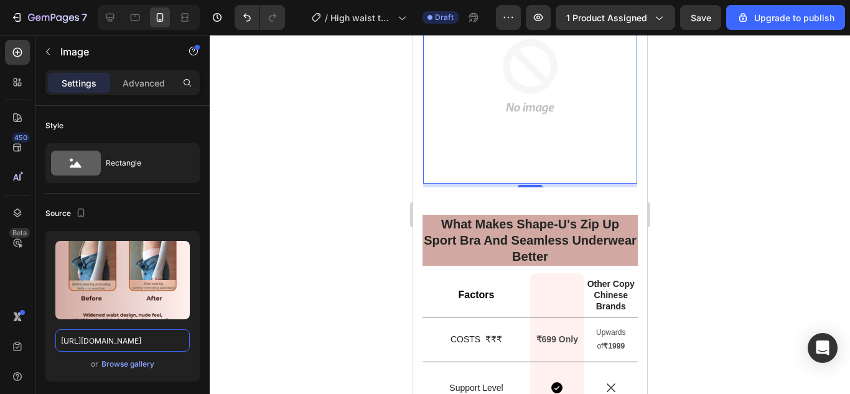
scroll to position [3363, 0]
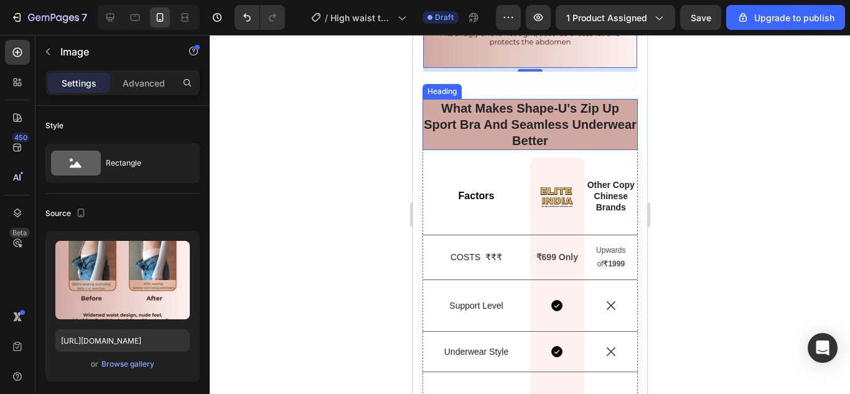
click at [508, 114] on strong "What Makes Shape-U's Zip Up Sport Bra And Seamless Underwear Better" at bounding box center [529, 124] width 213 height 46
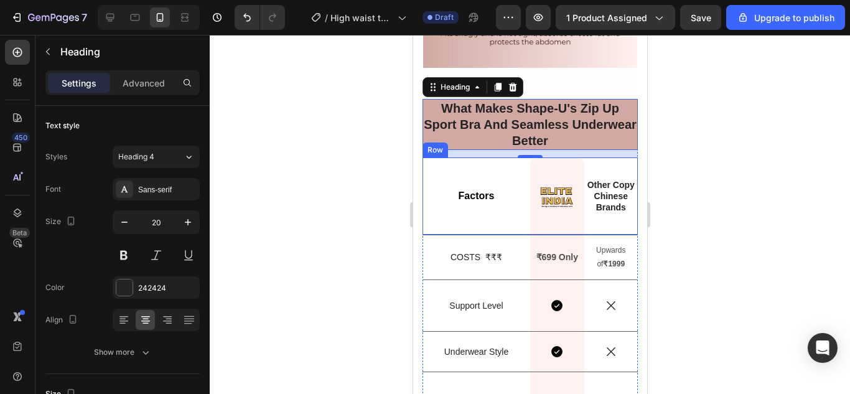
scroll to position [3300, 0]
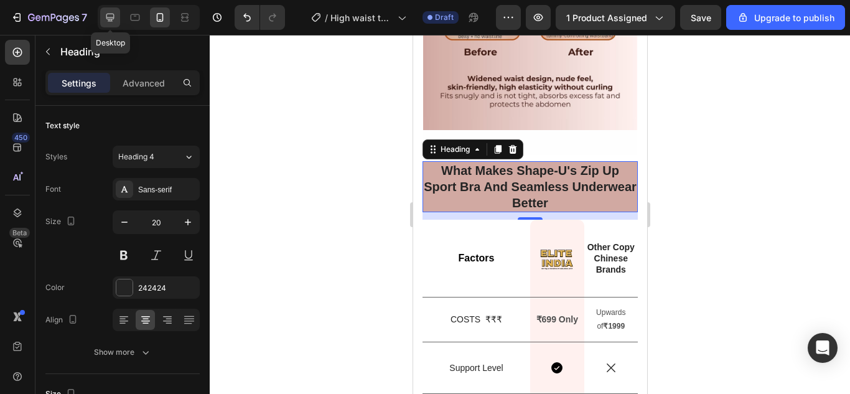
click at [108, 18] on icon at bounding box center [110, 18] width 8 height 8
type input "32"
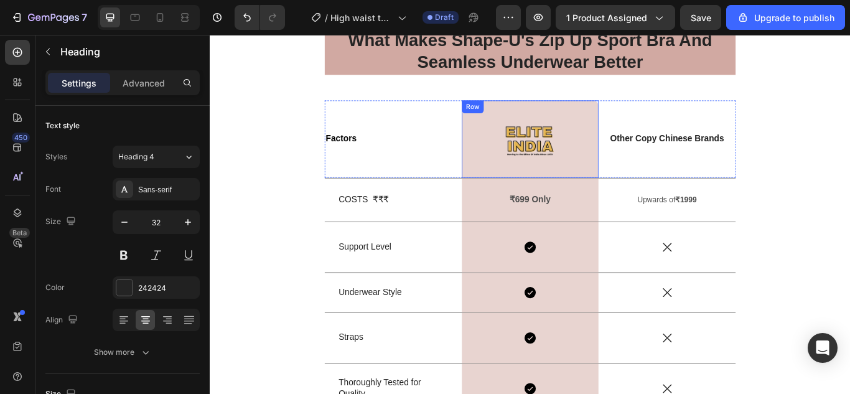
scroll to position [3608, 0]
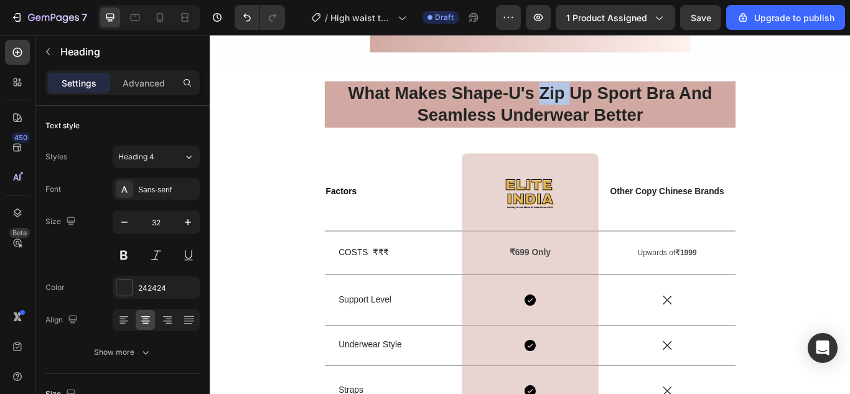
click at [598, 98] on strong "What Makes Shape-U's Zip Up Sport Bra And Seamless Underwear Better" at bounding box center [583, 115] width 424 height 49
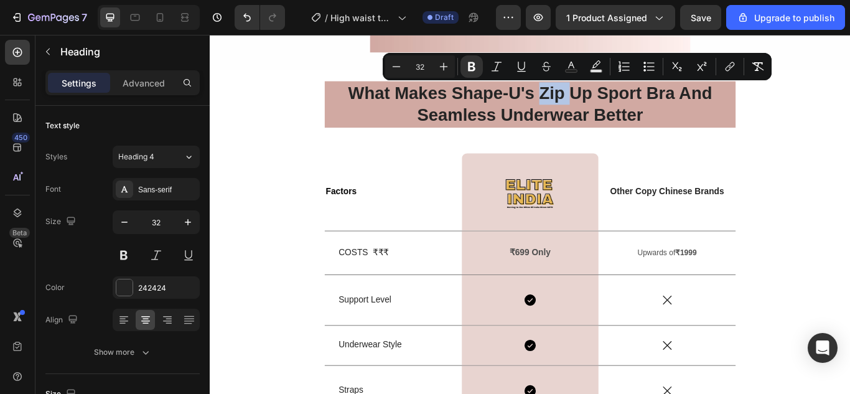
click at [597, 97] on strong "What Makes Shape-U's Zip Up Sport Bra And Seamless Underwear Better" at bounding box center [583, 115] width 424 height 49
click at [593, 97] on strong "What Makes Shape-U's Zip Up Sport Bra And Seamless Underwear Better" at bounding box center [583, 115] width 424 height 49
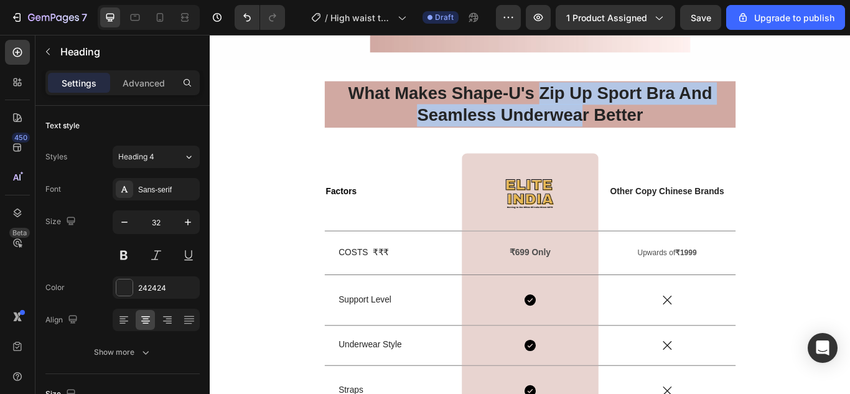
drag, startPoint x: 593, startPoint y: 97, endPoint x: 642, endPoint y: 123, distance: 55.4
click at [642, 123] on strong "What Makes Shape-U's Zip Up Sport Bra And Seamless Underwear Better" at bounding box center [583, 115] width 424 height 49
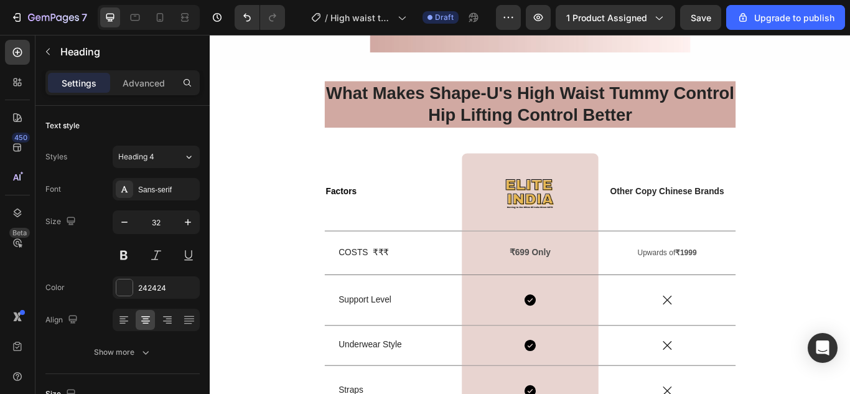
click at [465, 127] on strong "What Makes Shape-U's High Waist Tummy Control Hip Lifting Control Better" at bounding box center [583, 115] width 476 height 49
click at [652, 126] on strong "What Makes Shape-U's High Waist Tummy Control & Hip Lifting Control Better" at bounding box center [583, 115] width 476 height 49
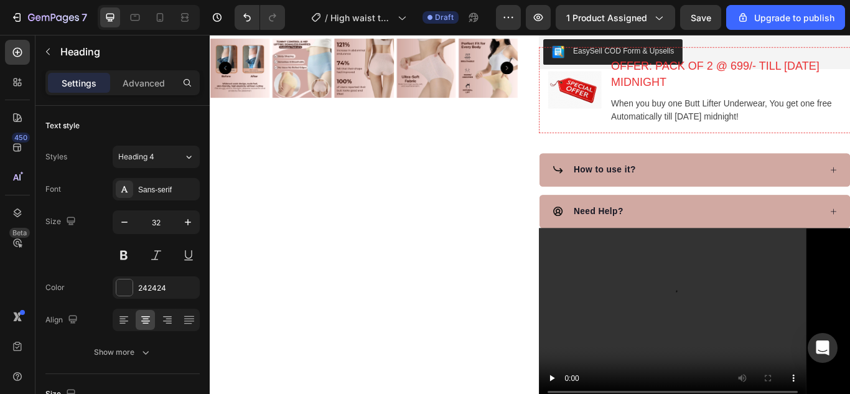
scroll to position [366, 0]
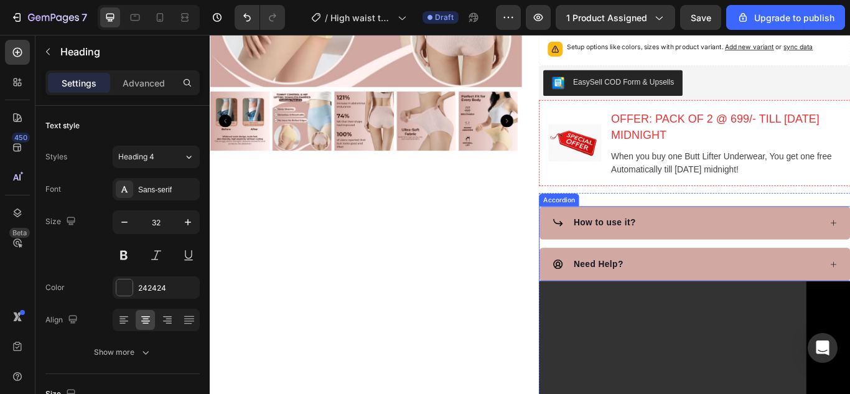
click at [746, 261] on div "How to use it?" at bounding box center [765, 253] width 314 height 19
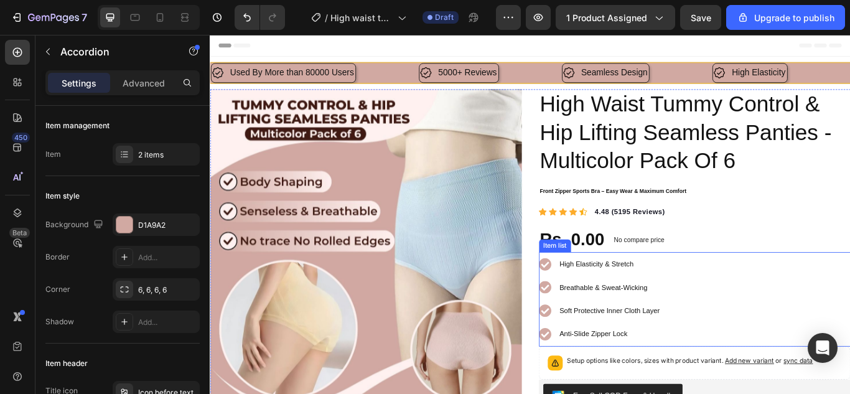
scroll to position [62, 0]
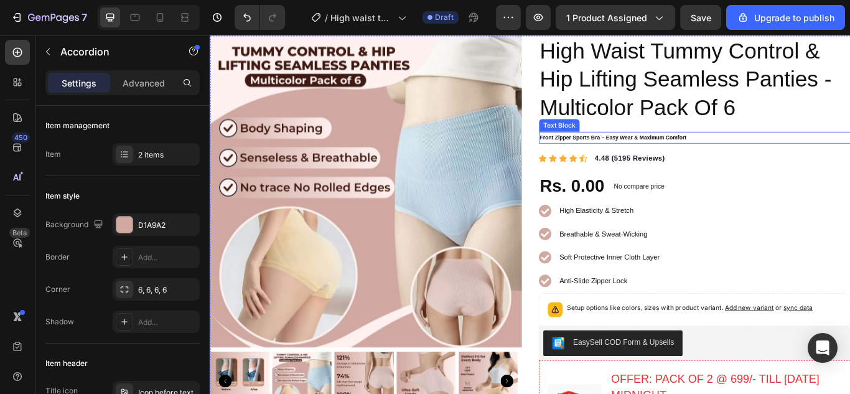
click at [675, 154] on p "Front Zipper Sports Bra – Easy Wear & Maximum Comfort" at bounding box center [774, 154] width 361 height 11
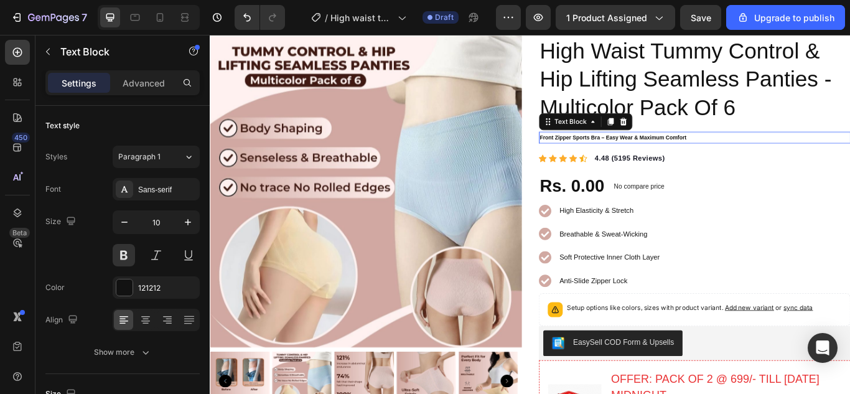
click at [675, 154] on p "Front Zipper Sports Bra – Easy Wear & Maximum Comfort" at bounding box center [774, 154] width 361 height 11
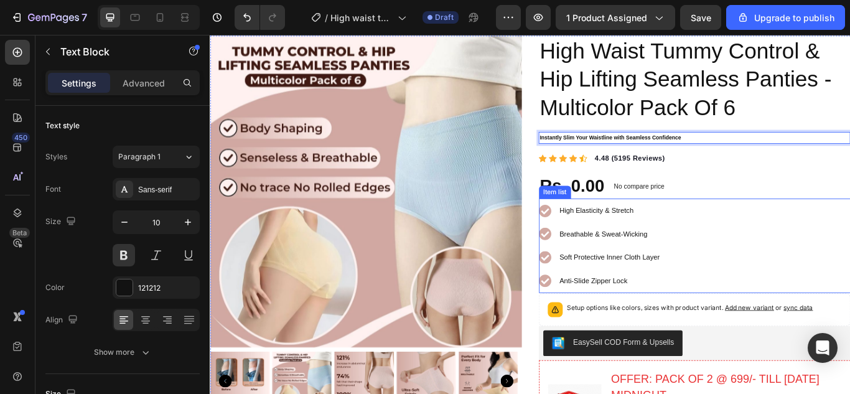
click at [641, 236] on p "High Elasticity & Stretch" at bounding box center [675, 240] width 117 height 19
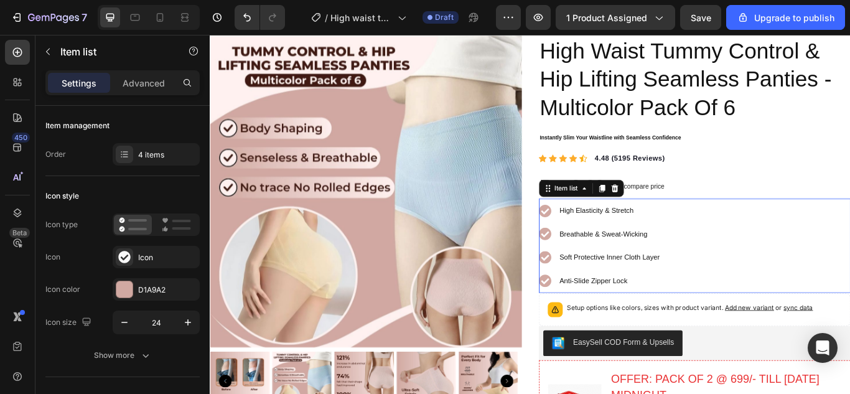
click at [644, 236] on span "High Elasticity & Stretch" at bounding box center [660, 239] width 86 height 9
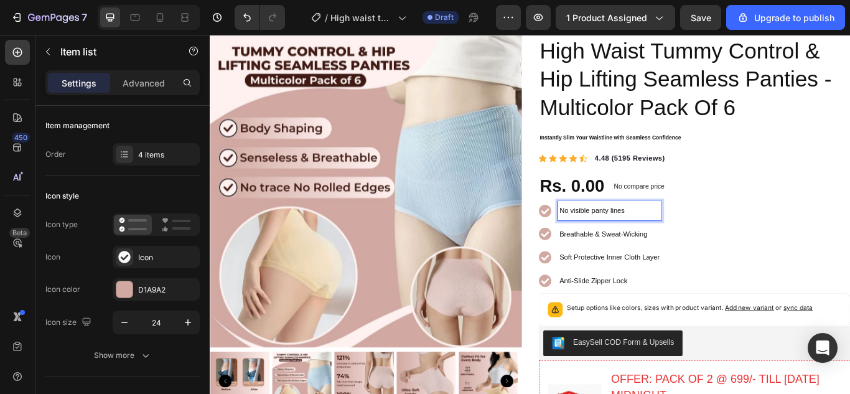
click at [662, 271] on span "Breathable & Sweat-Wicking" at bounding box center [668, 266] width 103 height 9
click at [662, 268] on span "Breathable & Sweat-Wicking" at bounding box center [668, 266] width 103 height 9
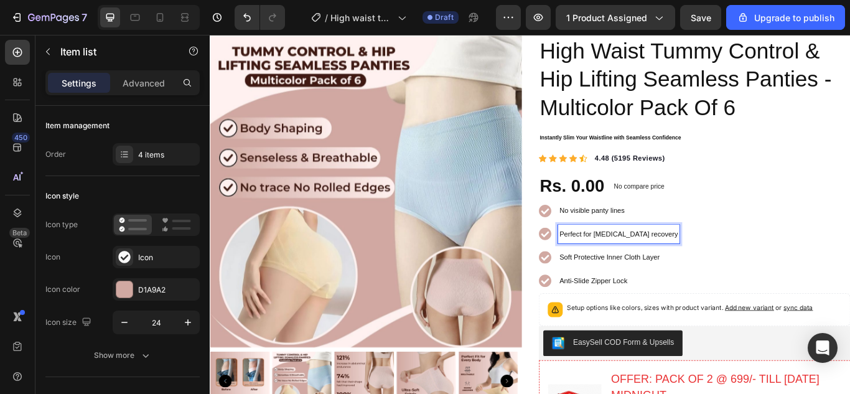
click at [653, 296] on span "Soft Protective Inner Cloth Layer" at bounding box center [675, 293] width 117 height 9
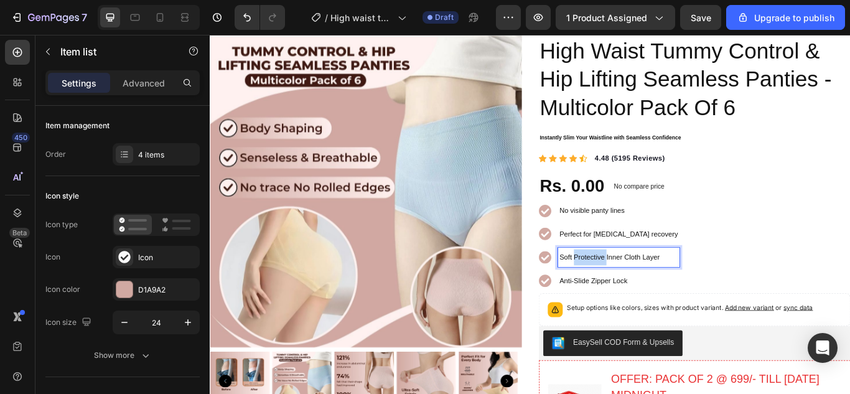
click at [653, 296] on span "Soft Protective Inner Cloth Layer" at bounding box center [675, 293] width 117 height 9
click at [664, 322] on span "Anti-Slide Zipper Lock" at bounding box center [656, 321] width 79 height 9
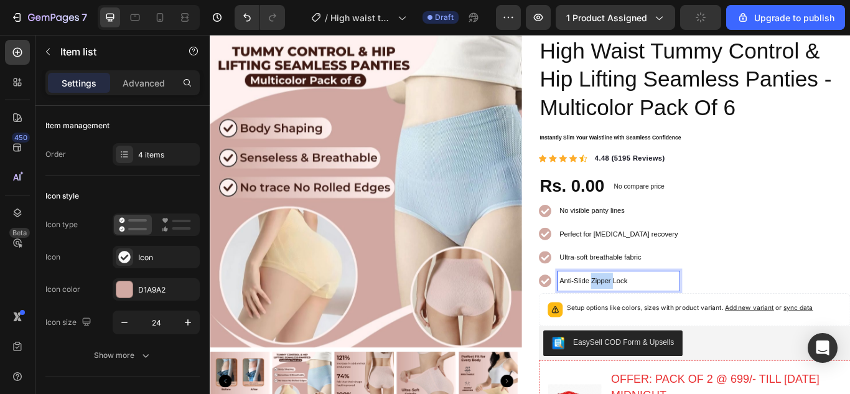
click at [664, 322] on span "Anti-Slide Zipper Lock" at bounding box center [656, 321] width 79 height 9
click at [643, 242] on span "No visible panty lines" at bounding box center [655, 239] width 76 height 9
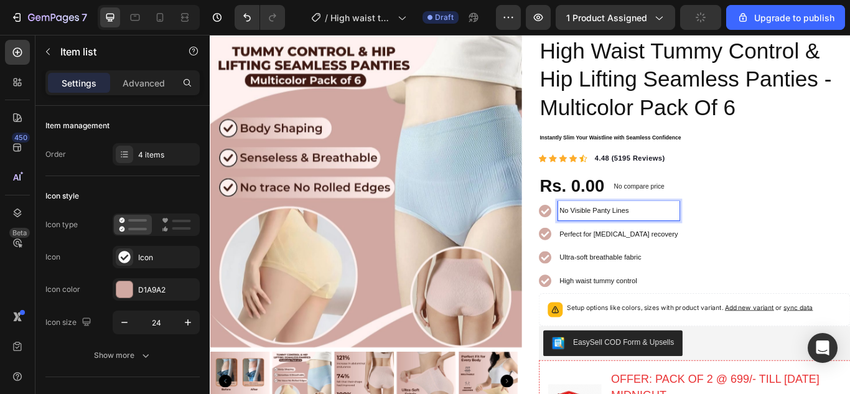
click at [656, 272] on p "Perfect for postpartum recovery" at bounding box center [686, 267] width 138 height 19
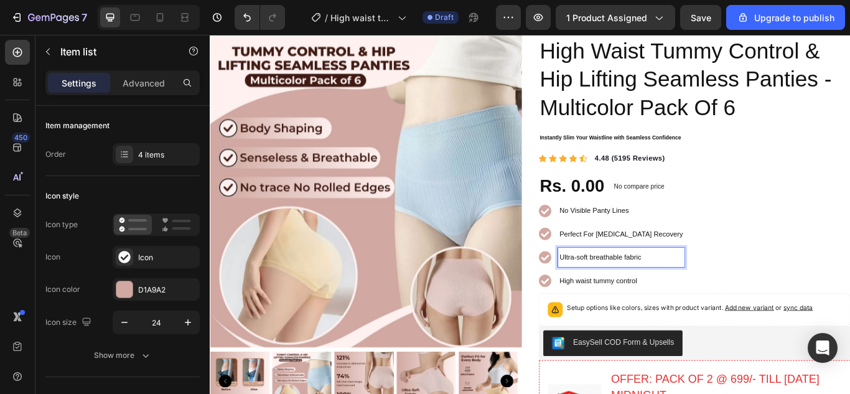
click at [655, 295] on span "Ultra-soft breathable fabric" at bounding box center [664, 293] width 95 height 9
click at [648, 321] on span "High waist tummy control" at bounding box center [662, 321] width 90 height 9
click at [765, 271] on div "No Visible Panty Lines Perfect For Postpartum Recovery Ultra-Soft Breathable Fa…" at bounding box center [774, 281] width 363 height 110
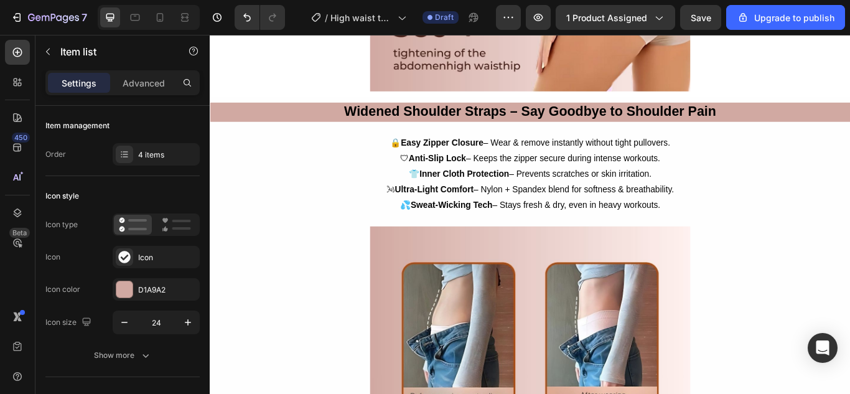
scroll to position [2986, 0]
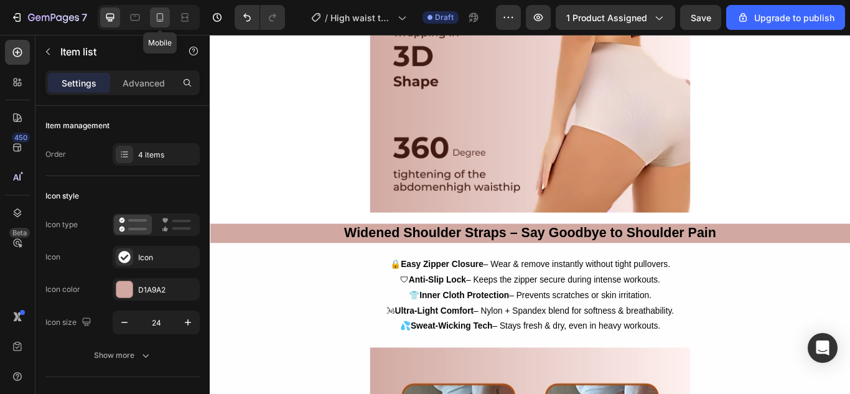
drag, startPoint x: 159, startPoint y: 18, endPoint x: 162, endPoint y: 24, distance: 6.7
click at [162, 24] on div at bounding box center [160, 17] width 20 height 20
type input "25"
type input "4"
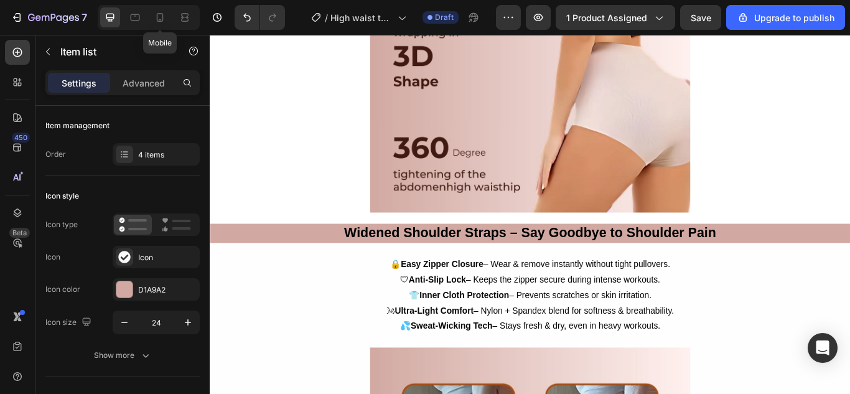
type input "4"
type input "14"
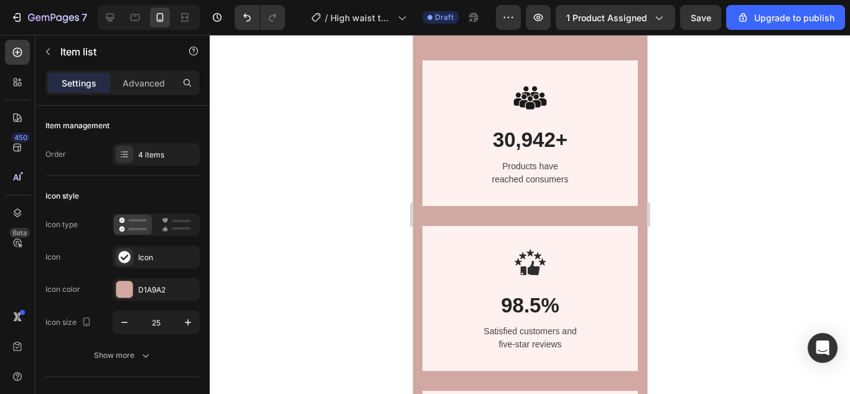
scroll to position [959, 0]
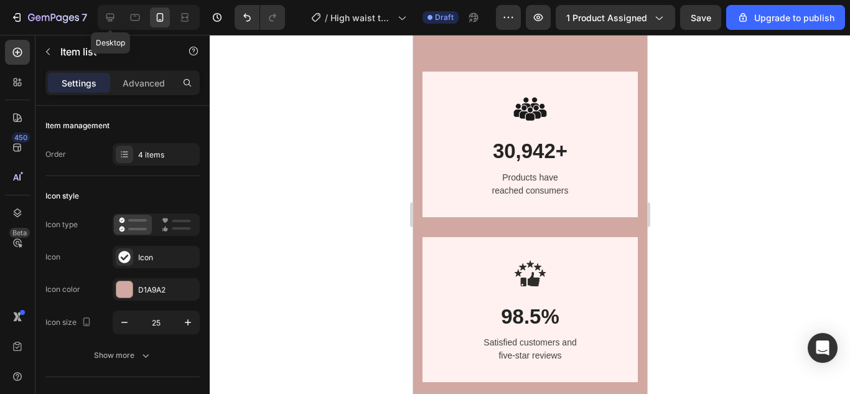
drag, startPoint x: 105, startPoint y: 14, endPoint x: 849, endPoint y: 47, distance: 745.3
click at [108, 16] on icon at bounding box center [110, 17] width 12 height 12
type input "24"
type input "8"
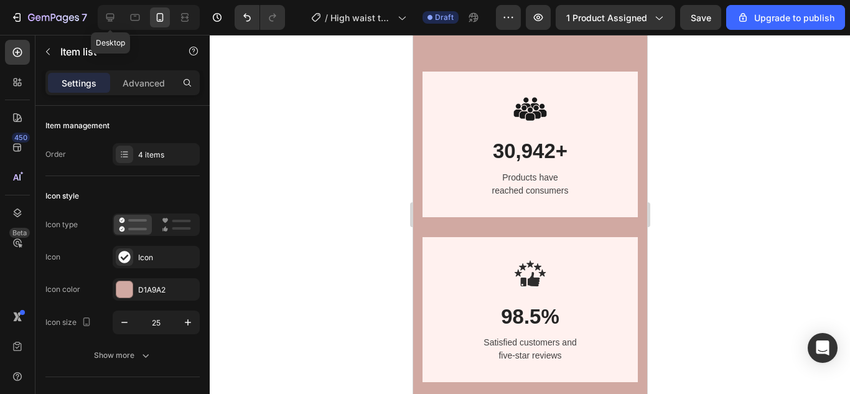
type input "12"
type input "16"
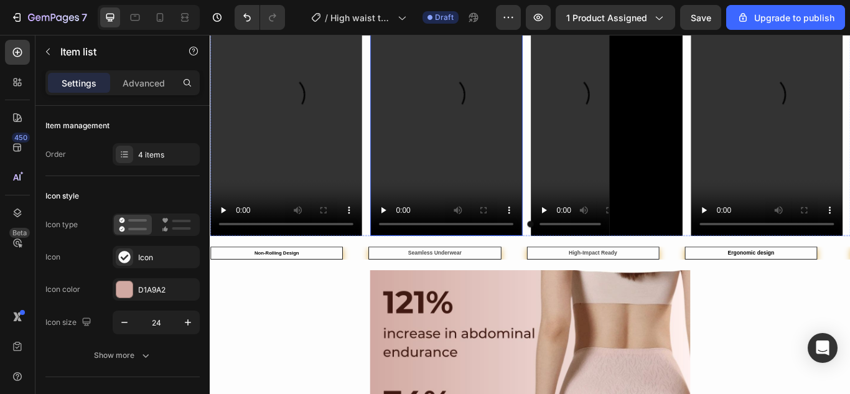
scroll to position [1456, 0]
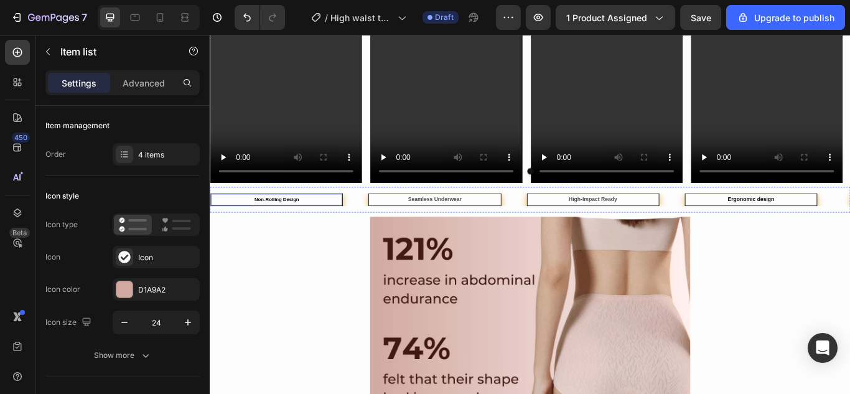
click at [319, 229] on p "Non-Rolling Design" at bounding box center [287, 226] width 151 height 11
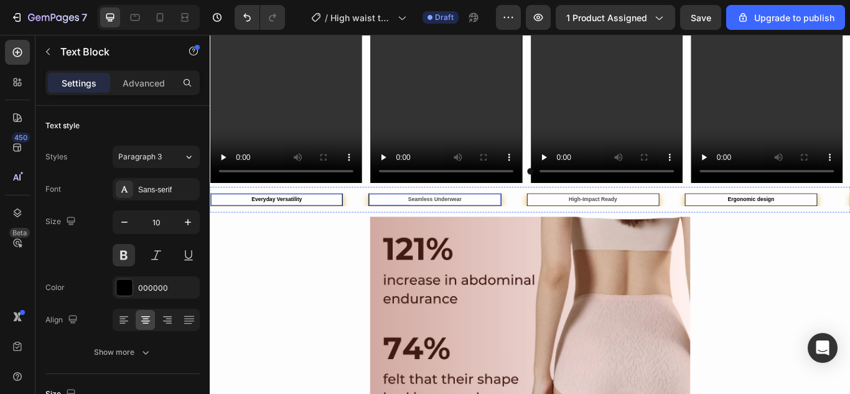
click at [472, 225] on strong "Seamless Underwear" at bounding box center [471, 226] width 63 height 7
click at [636, 225] on strong "High-Impact Ready" at bounding box center [656, 226] width 57 height 7
click at [849, 227] on strong "Ergonomic design" at bounding box center [840, 226] width 54 height 7
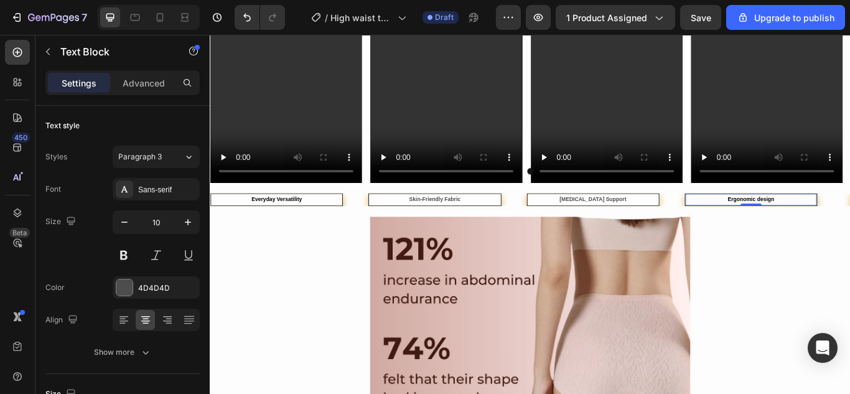
click at [849, 227] on strong "Ergonomic design" at bounding box center [840, 226] width 54 height 7
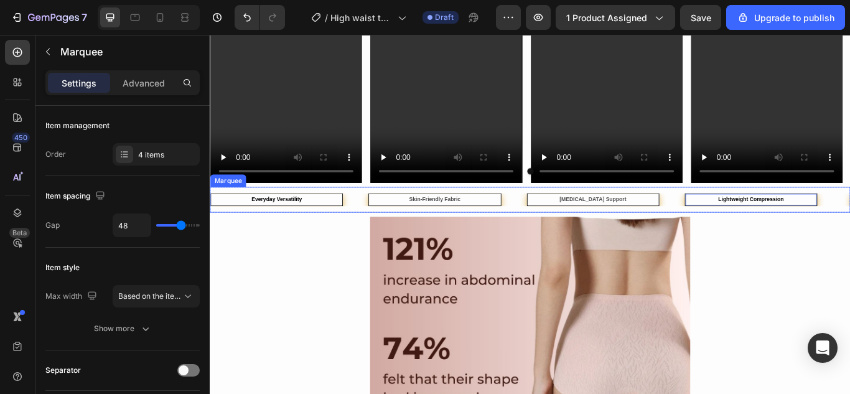
click at [849, 224] on div "Lightweight Compression Text Block 0" at bounding box center [855, 227] width 184 height 15
click at [849, 224] on div "Lightweight Compression Text Block" at bounding box center [855, 227] width 184 height 15
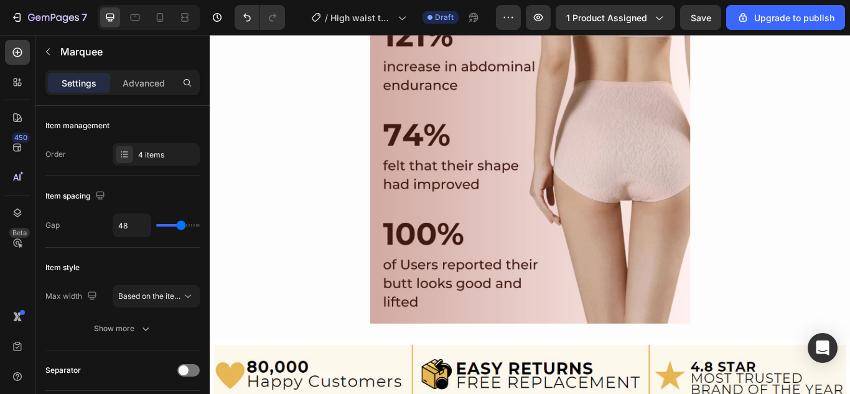
scroll to position [1954, 0]
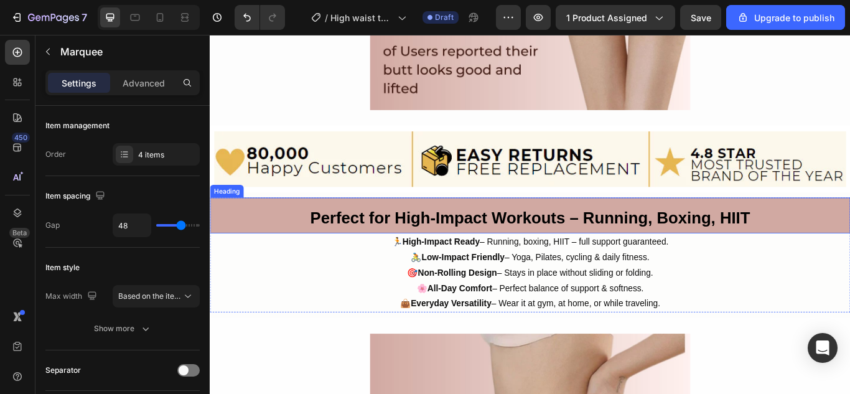
click at [475, 243] on strong "Perfect for High-Impact Workouts – Running, Boxing, HIIT" at bounding box center [583, 248] width 513 height 21
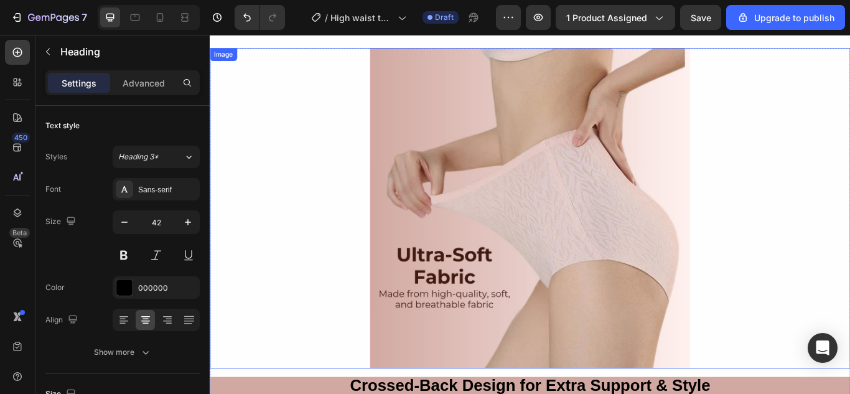
scroll to position [2514, 0]
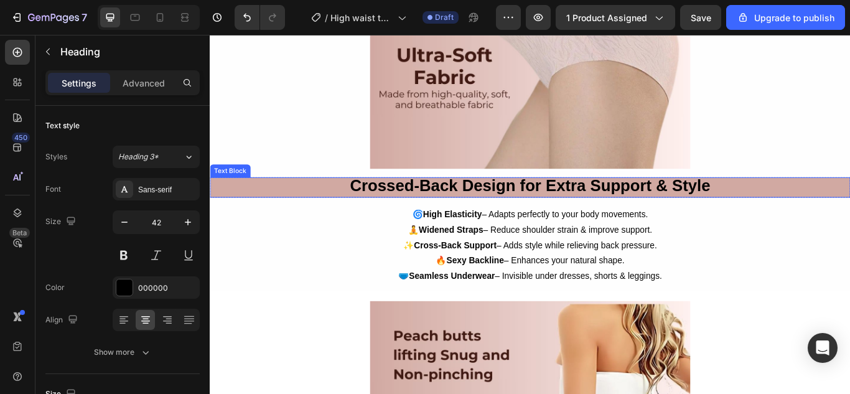
click at [549, 211] on strong "Crossed-Back Design for Extra Support & Style" at bounding box center [583, 210] width 420 height 21
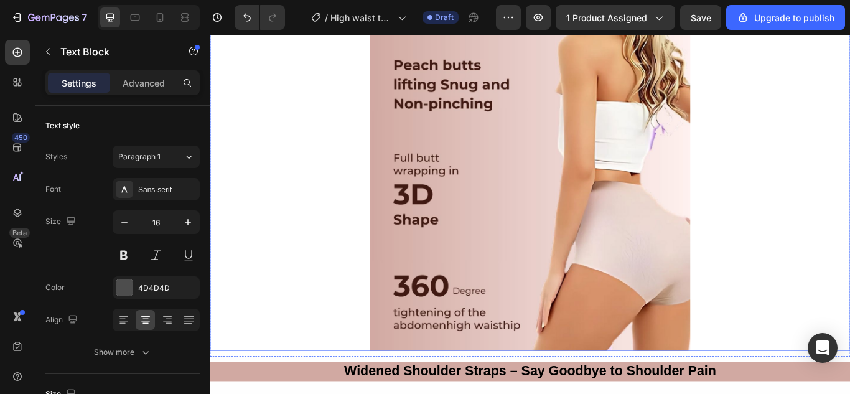
scroll to position [3011, 0]
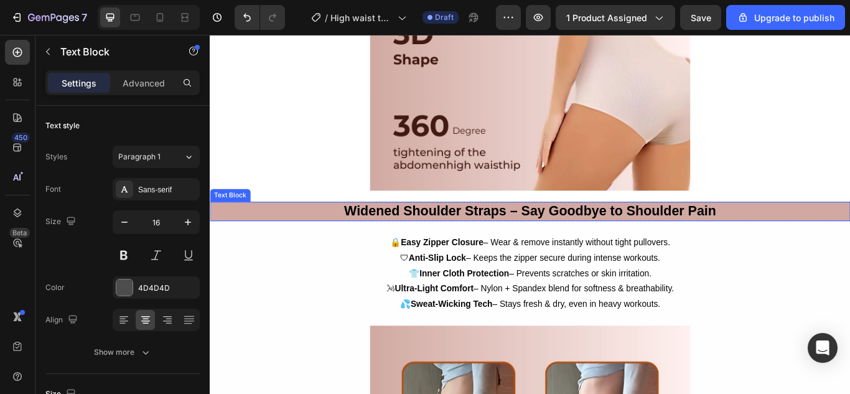
click at [552, 233] on strong "Widened Shoulder Straps – Say Goodbye to Shoulder Pain" at bounding box center [583, 239] width 434 height 17
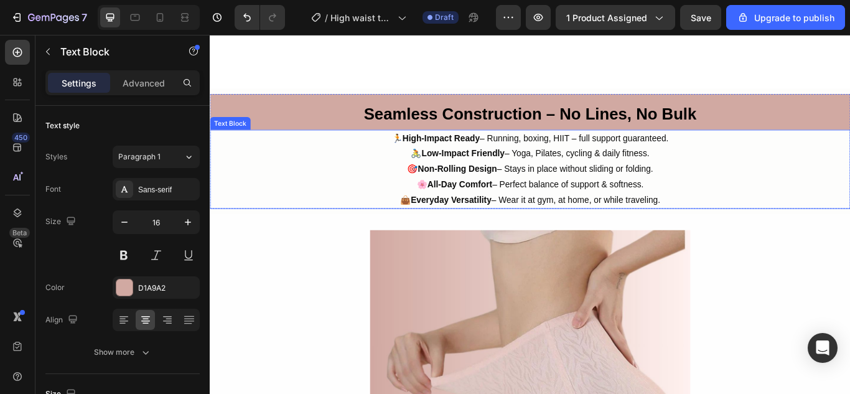
scroll to position [2203, 0]
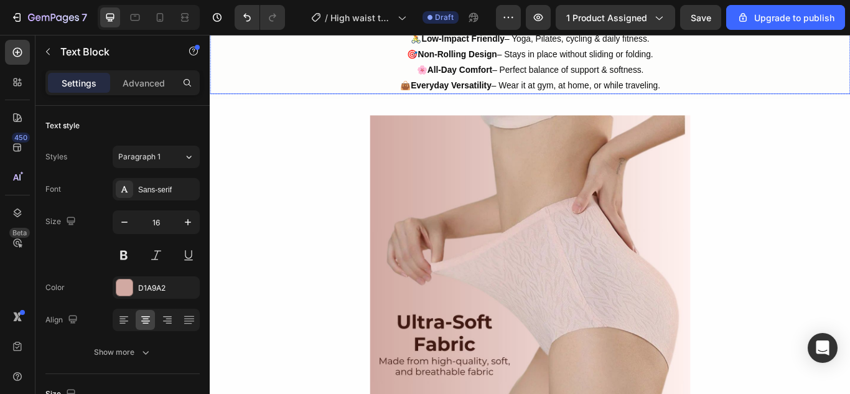
click at [629, 84] on p "🌸 All-Day Comfort – Perfect balance of support & softness." at bounding box center [583, 76] width 744 height 18
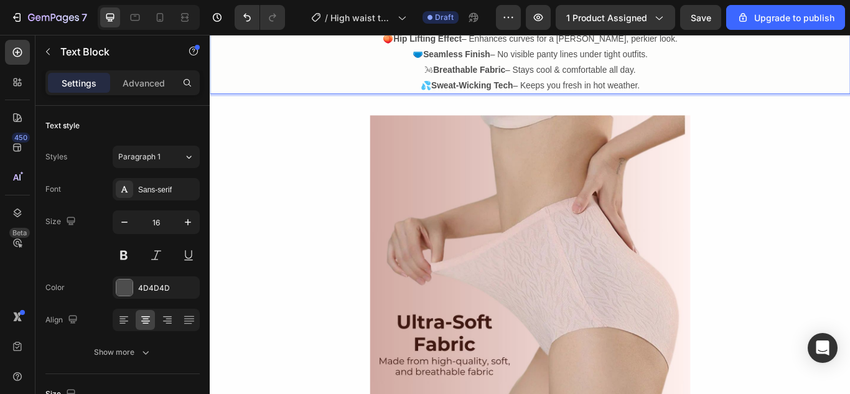
click at [517, 73] on strong "Breathable Fabric" at bounding box center [512, 75] width 84 height 11
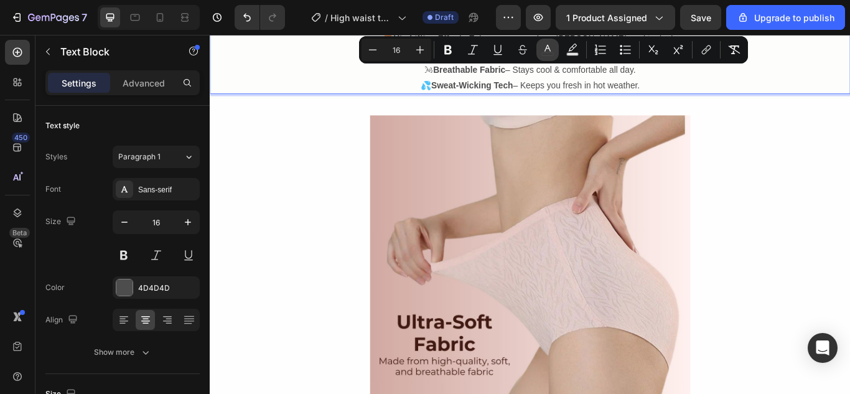
click at [541, 49] on icon "Editor contextual toolbar" at bounding box center [547, 50] width 12 height 12
type input "4D4D4D"
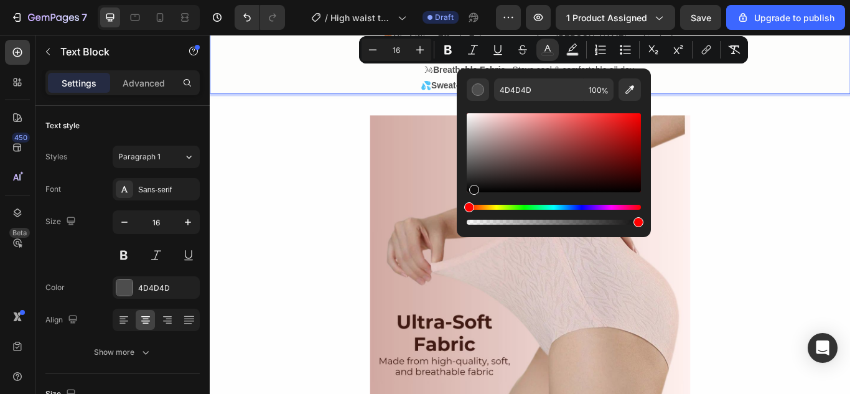
click at [473, 187] on div "Editor contextual toolbar" at bounding box center [554, 152] width 174 height 79
type input "0F0E0E"
click at [455, 90] on span "💦 Sweat-Wicking Tech – Keeps you fresh in hot weather." at bounding box center [583, 93] width 256 height 11
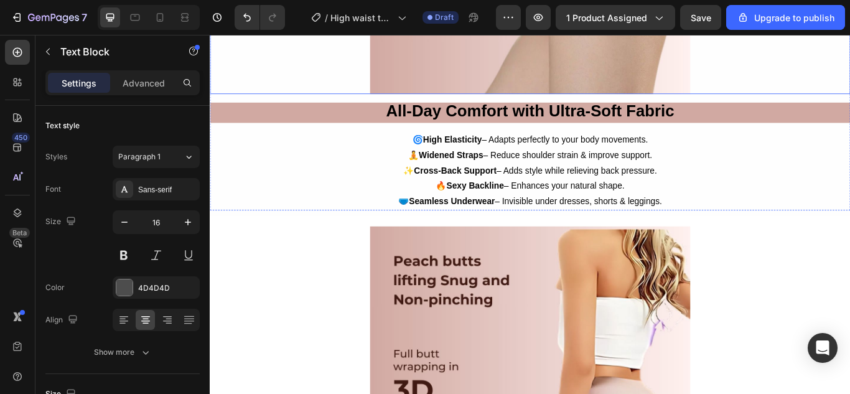
scroll to position [2638, 0]
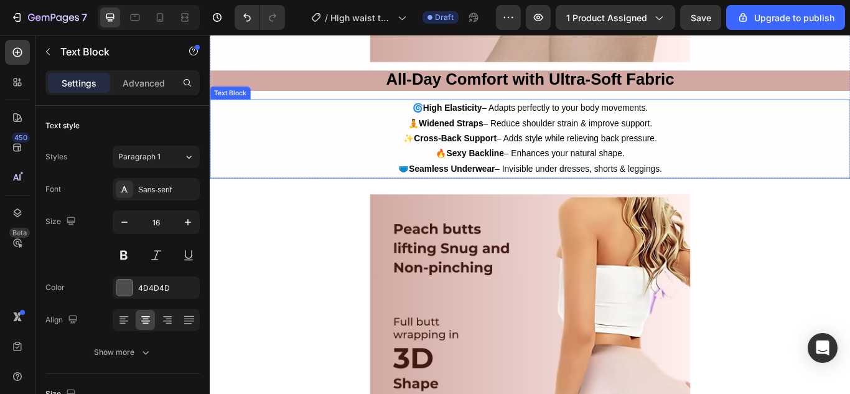
click at [544, 119] on span "🌀 High Elasticity – Adapts perfectly to your body movements." at bounding box center [582, 119] width 275 height 11
click at [557, 132] on span "🧘 Widened Straps – Reduce shoulder strain & improve support." at bounding box center [582, 137] width 284 height 11
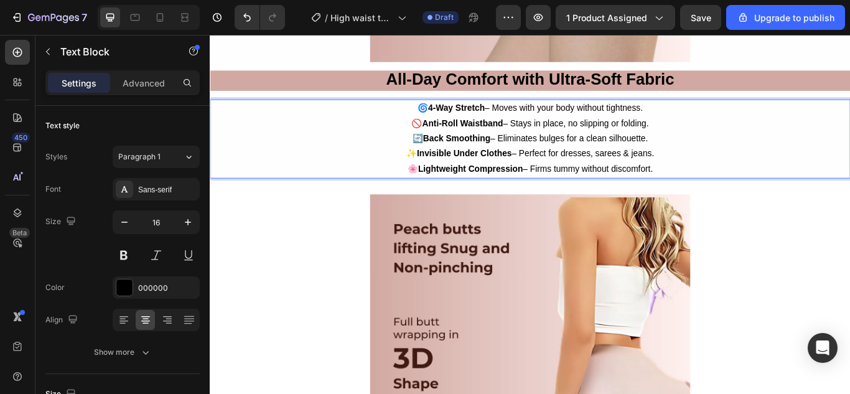
click at [533, 168] on strong "Invisible Under Clothes" at bounding box center [506, 173] width 111 height 11
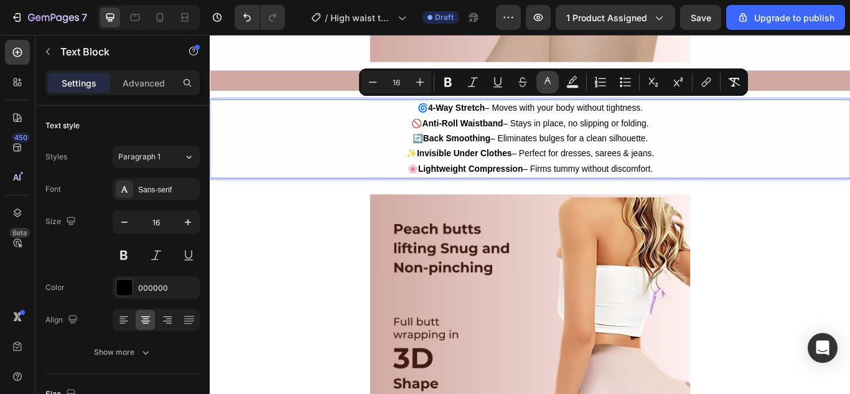
click at [544, 88] on button "color" at bounding box center [547, 82] width 22 height 22
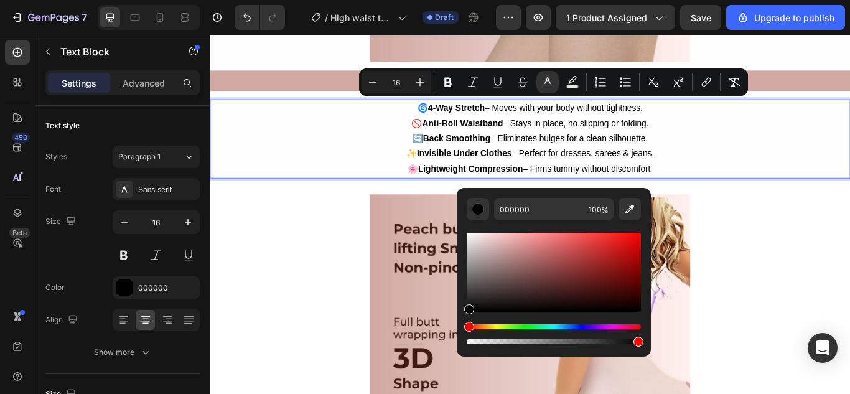
click at [471, 307] on div "Editor contextual toolbar" at bounding box center [469, 309] width 10 height 10
type input "0F0E0E"
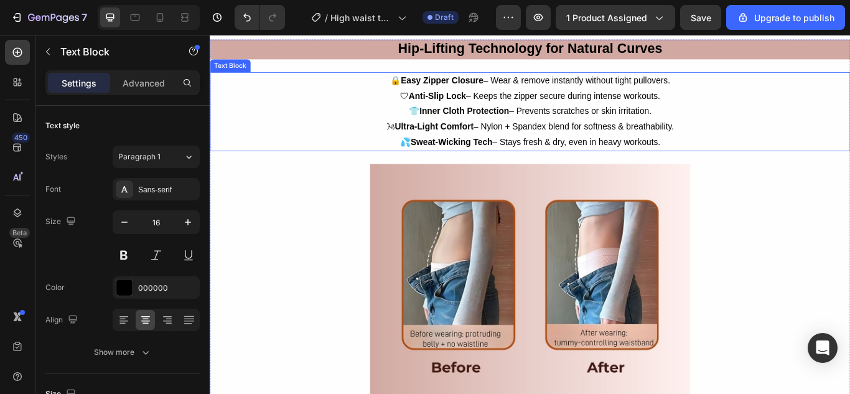
scroll to position [3198, 0]
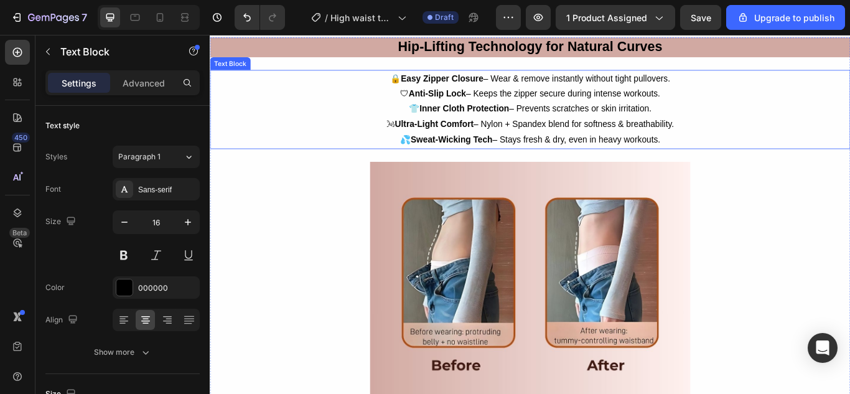
click at [547, 147] on p "🌬 Ultra-Light Comfort – Nylon + Spandex blend for softness & breathability." at bounding box center [583, 140] width 744 height 18
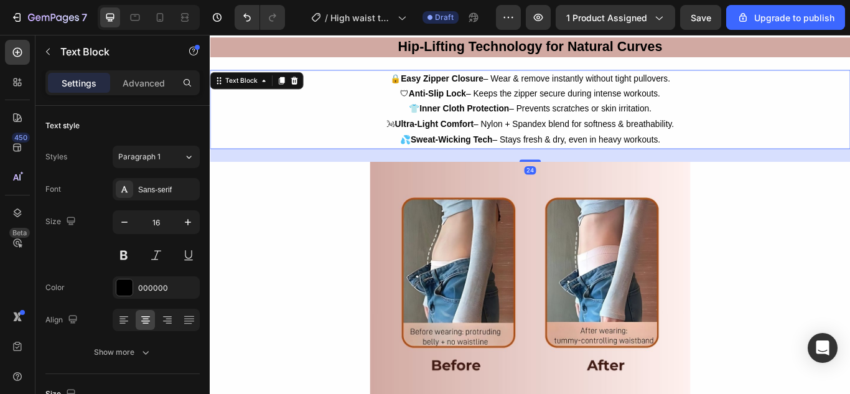
click at [549, 142] on span "🌬 Ultra-Light Comfort – Nylon + Spandex blend for softness & breathability." at bounding box center [582, 139] width 335 height 11
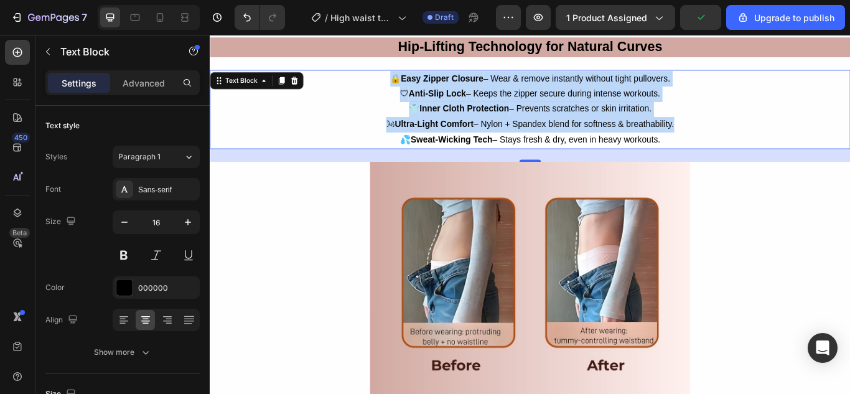
click at [718, 119] on span "👕 Inner Cloth Protection – Prevents scratches or skin irritation." at bounding box center [583, 121] width 283 height 11
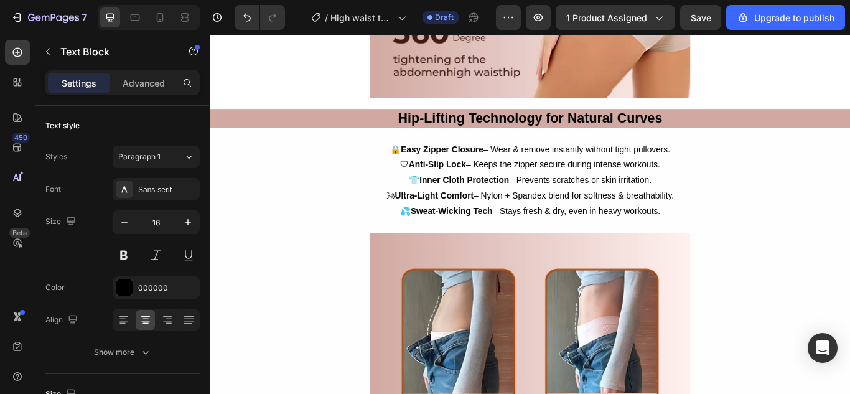
scroll to position [3136, 0]
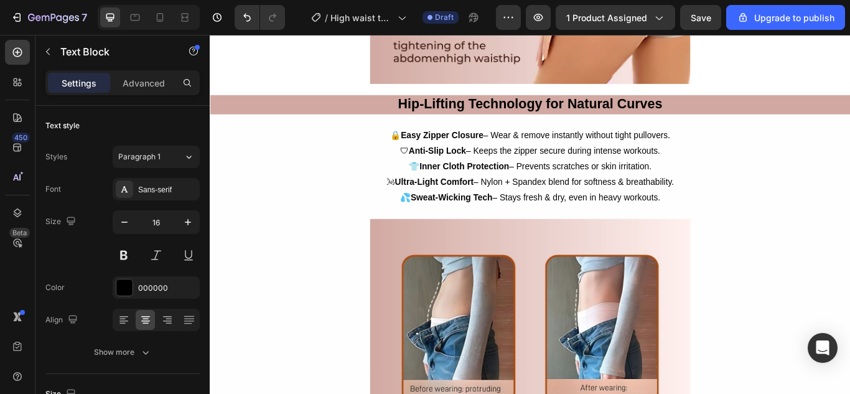
click at [519, 162] on p "🛡 Anti-Slip Lock – Keeps the zipper secure during intense workouts." at bounding box center [583, 171] width 744 height 18
click at [520, 162] on p "🛡 Anti-Slip Lock – Keeps the zipper secure during intense workouts." at bounding box center [583, 171] width 744 height 18
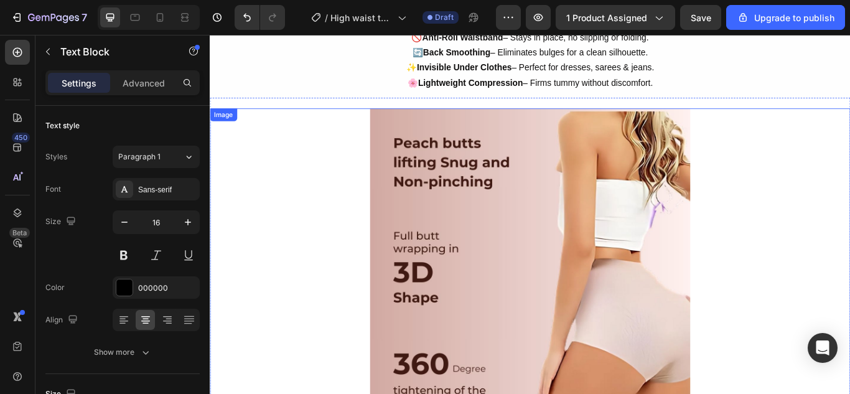
scroll to position [2576, 0]
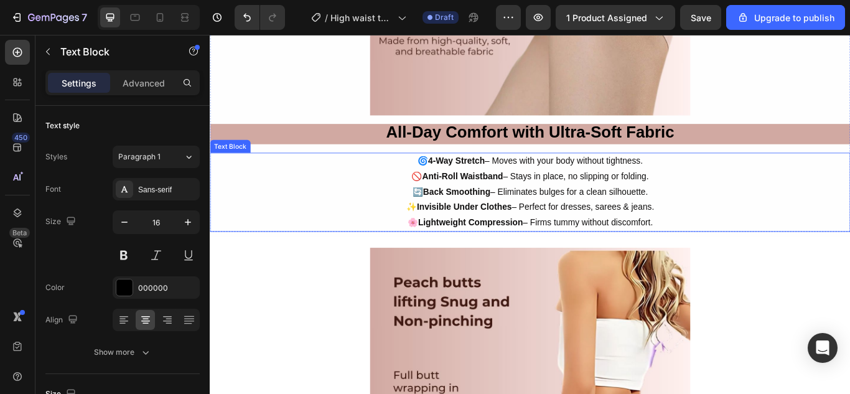
click at [532, 198] on strong "Anti-Roll Waistband" at bounding box center [504, 200] width 94 height 11
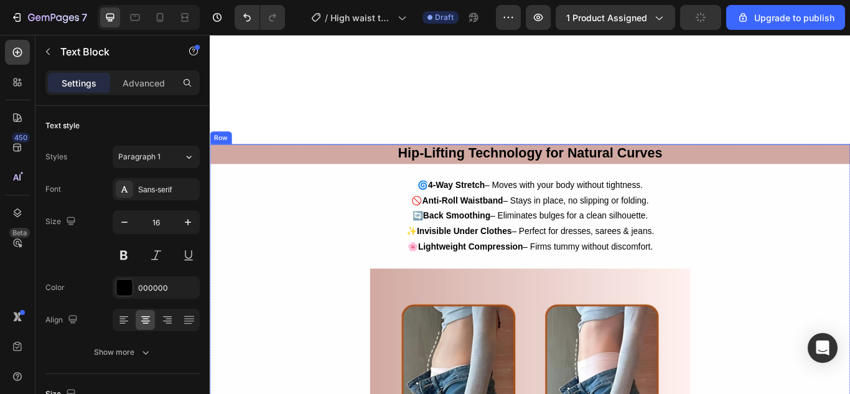
scroll to position [3260, 0]
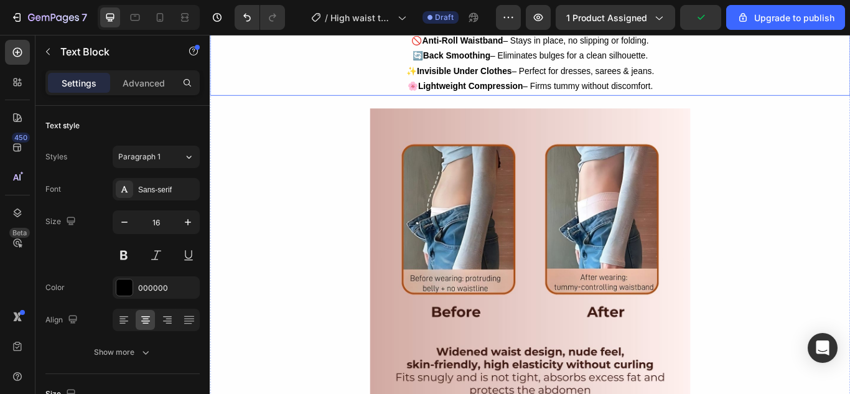
click at [529, 84] on p "✨ Invisible Under Clothes – Perfect for dresses, sarees & jeans." at bounding box center [583, 77] width 744 height 18
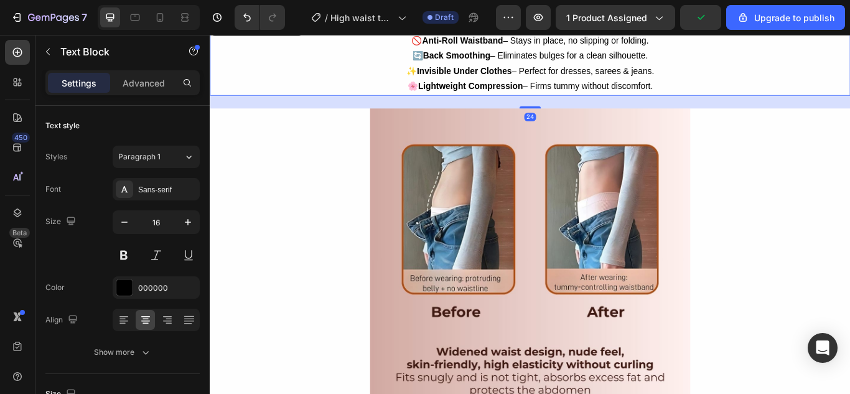
click at [527, 82] on p "✨ Invisible Under Clothes – Perfect for dresses, sarees & jeans." at bounding box center [583, 77] width 744 height 18
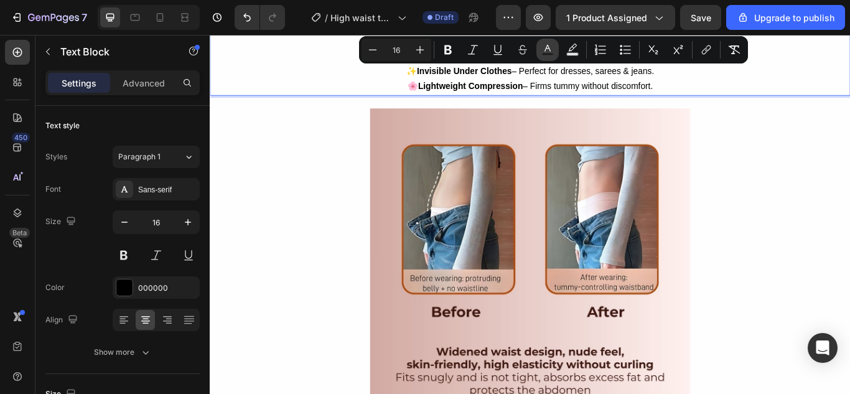
click at [549, 49] on icon "Editor contextual toolbar" at bounding box center [547, 50] width 12 height 12
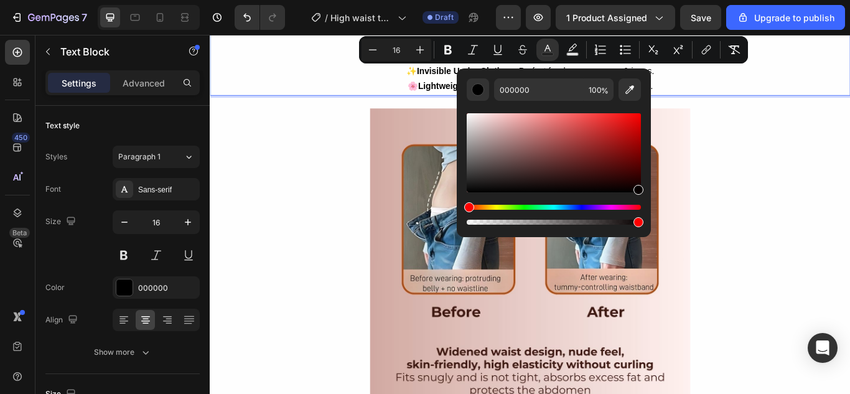
click at [638, 189] on div "Editor contextual toolbar" at bounding box center [554, 152] width 174 height 79
click at [471, 188] on div "Editor contextual toolbar" at bounding box center [554, 152] width 174 height 79
type input "0A0909"
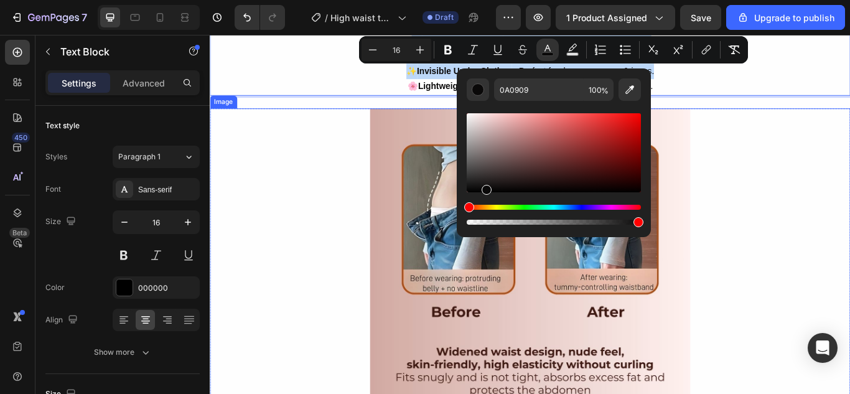
click at [849, 158] on div at bounding box center [583, 307] width 746 height 373
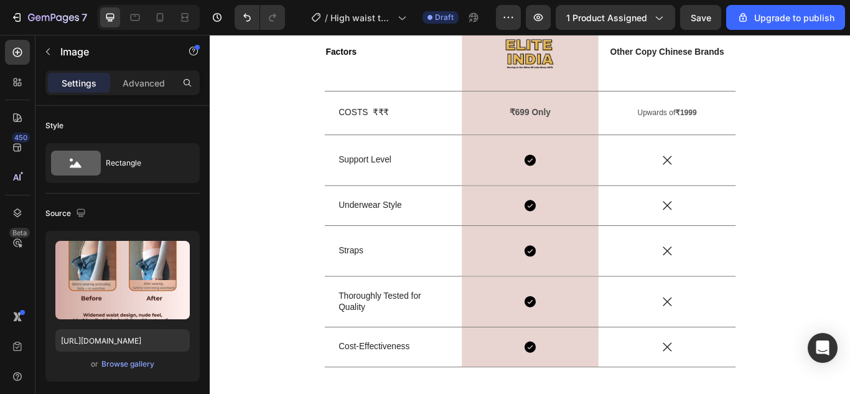
scroll to position [3882, 0]
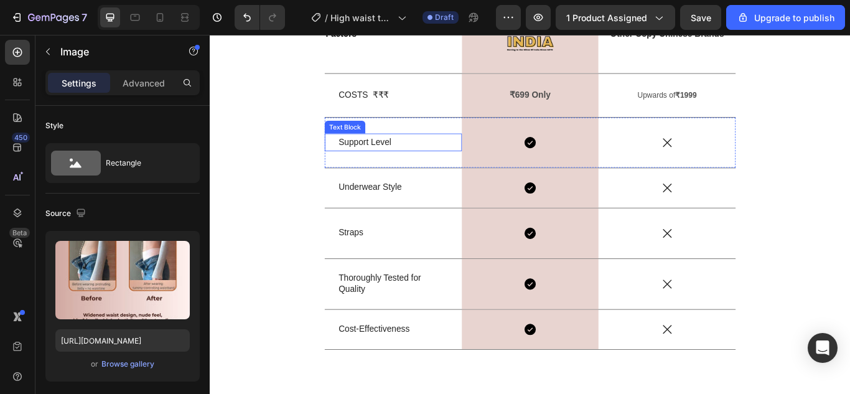
click at [386, 155] on p "Support Level" at bounding box center [424, 160] width 128 height 18
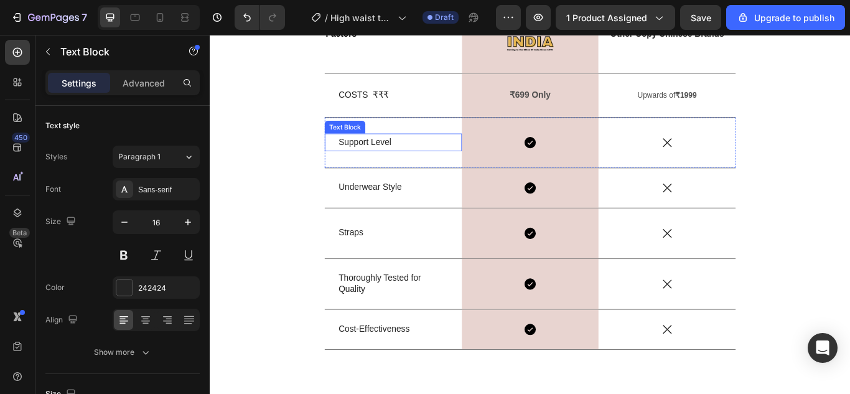
click at [386, 155] on p "Support Level" at bounding box center [424, 160] width 128 height 18
click at [381, 200] on div "Text Block" at bounding box center [367, 197] width 42 height 11
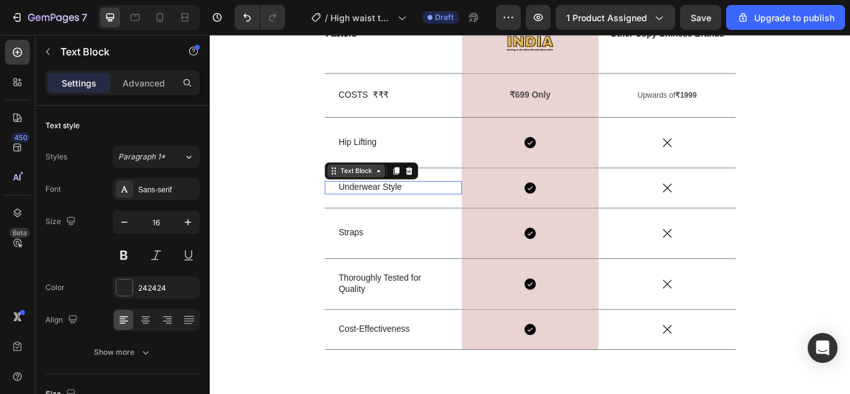
click at [381, 200] on div "Text Block" at bounding box center [379, 193] width 67 height 15
click at [385, 212] on p "Underwear Style" at bounding box center [424, 213] width 128 height 13
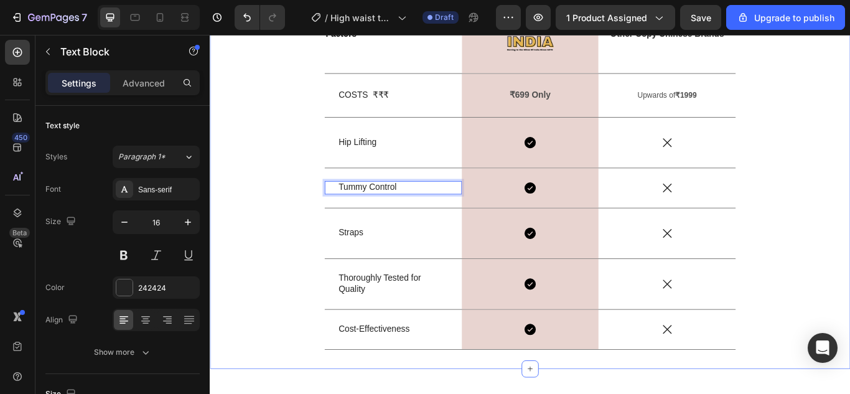
click at [308, 322] on div "What Makes Shape-U's High Waist Tummy Control & Hip Lifting Seamless Panties Be…" at bounding box center [583, 158] width 728 height 506
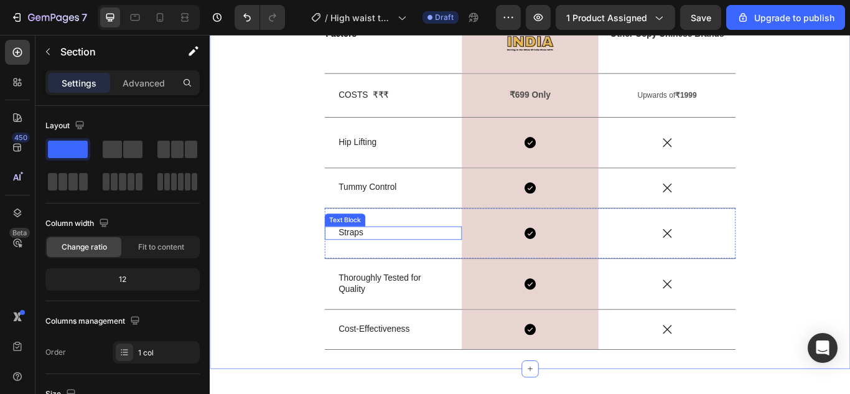
click at [370, 263] on p "Straps" at bounding box center [424, 265] width 128 height 13
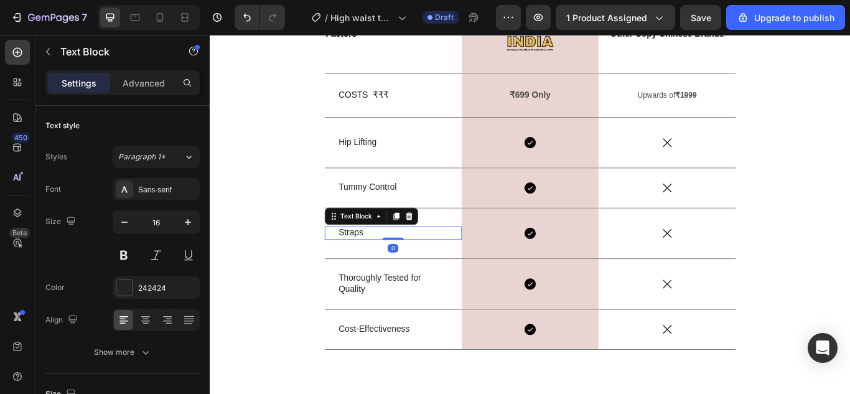
click at [370, 263] on p "Straps" at bounding box center [424, 265] width 128 height 13
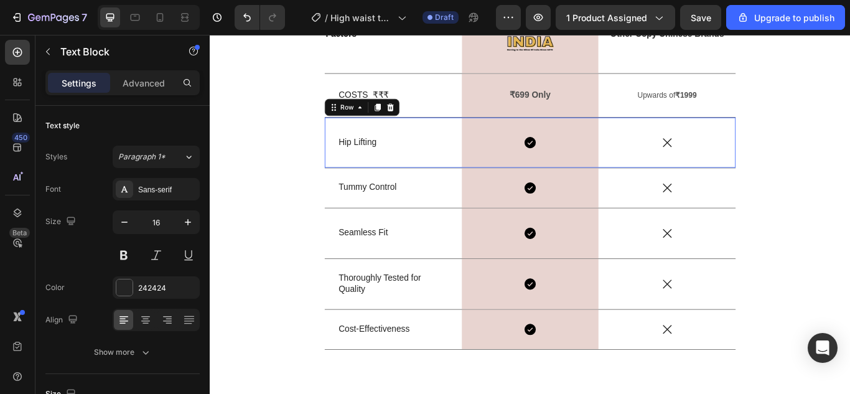
click at [677, 149] on div "Icon" at bounding box center [742, 160] width 160 height 58
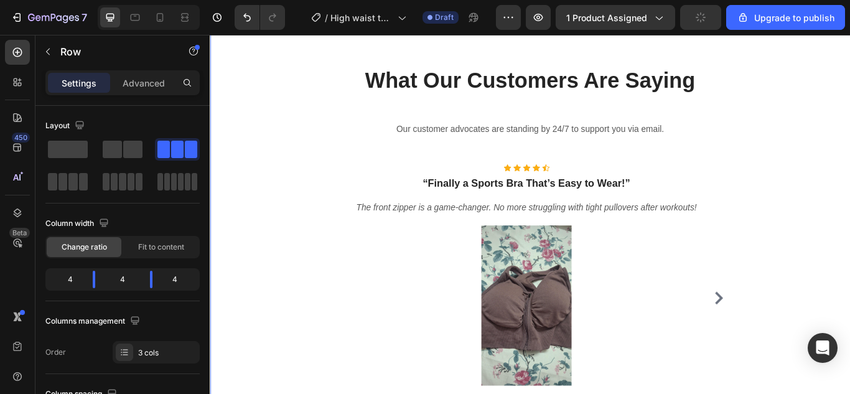
scroll to position [4318, 0]
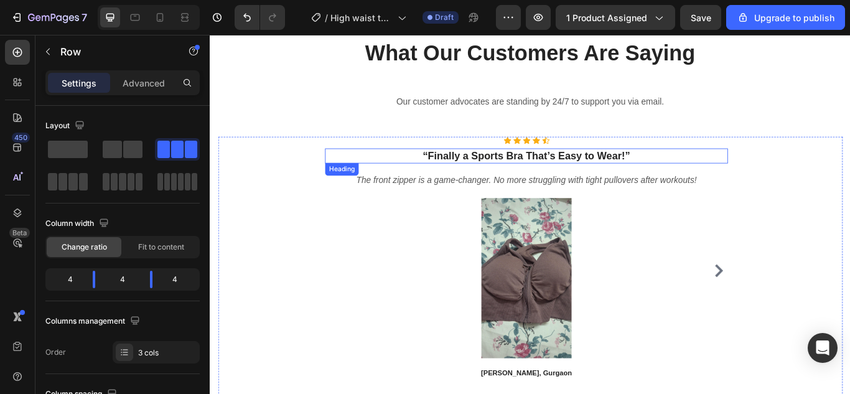
click at [558, 180] on strong "“Finally a Sports Bra That’s Easy to Wear!”" at bounding box center [578, 175] width 242 height 13
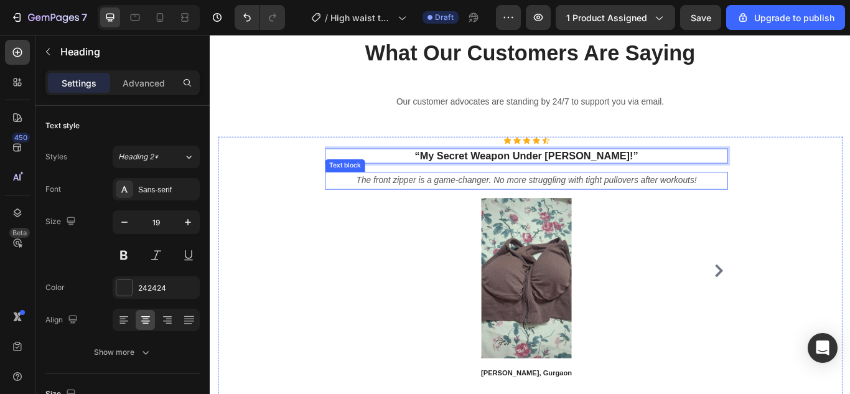
click at [438, 200] on icon "The front zipper is a game-changer. No more struggling with tight pullovers aft…" at bounding box center [578, 204] width 397 height 11
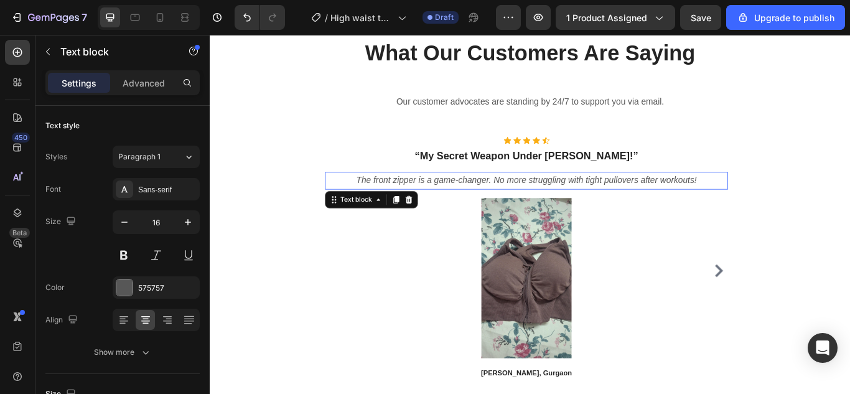
click at [438, 200] on icon "The front zipper is a game-changer. No more struggling with tight pullovers aft…" at bounding box center [578, 204] width 397 height 11
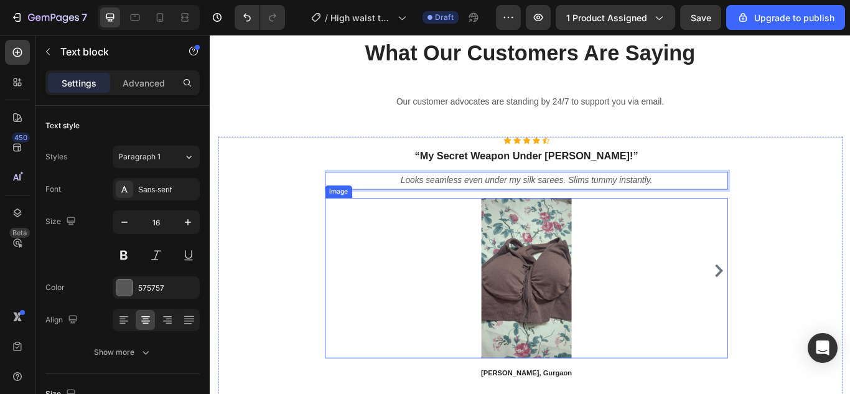
scroll to position [4380, 0]
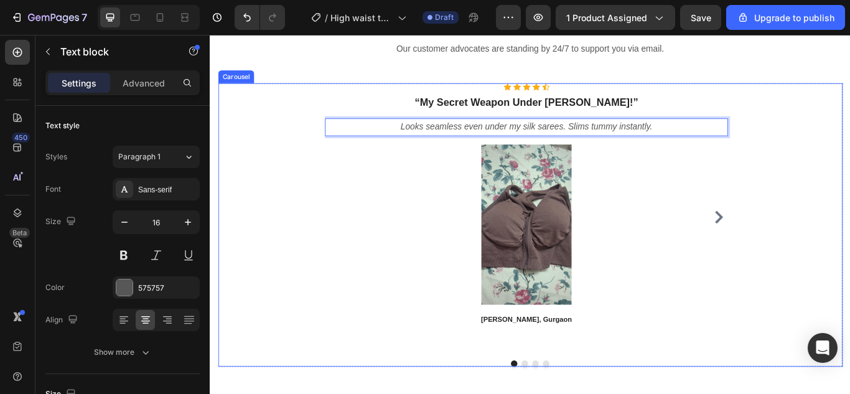
click at [795, 252] on icon "Carousel Next Arrow" at bounding box center [802, 247] width 15 height 15
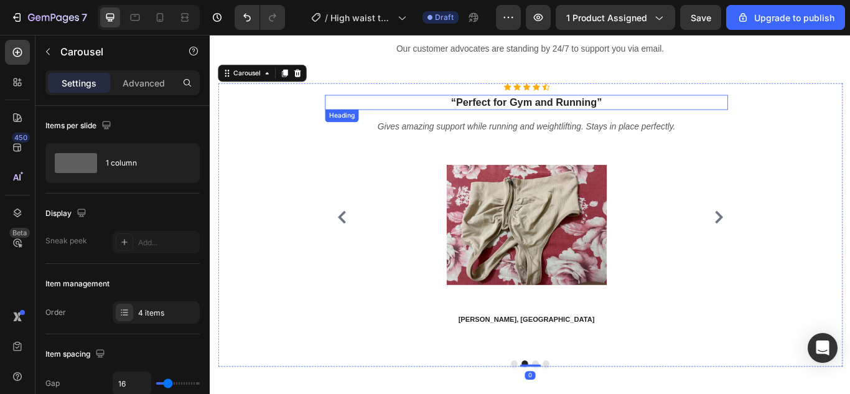
click at [564, 114] on strong "“Perfect for Gym and Running”" at bounding box center [578, 113] width 176 height 13
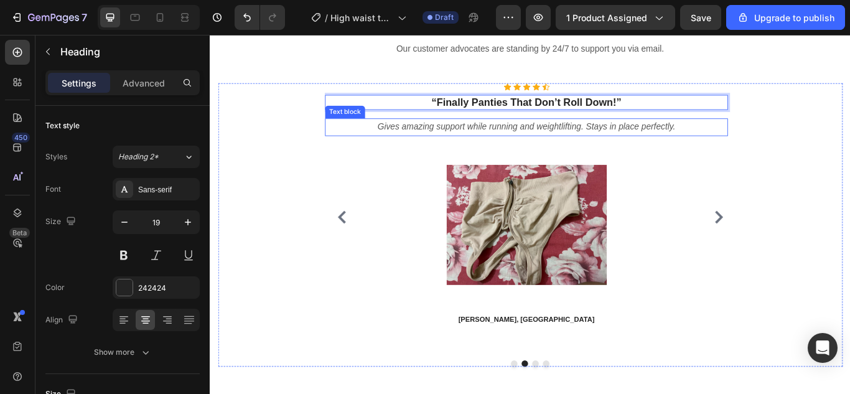
click at [484, 145] on icon "Gives amazing support while running and weightlifting. Stays in place perfectly." at bounding box center [577, 142] width 347 height 11
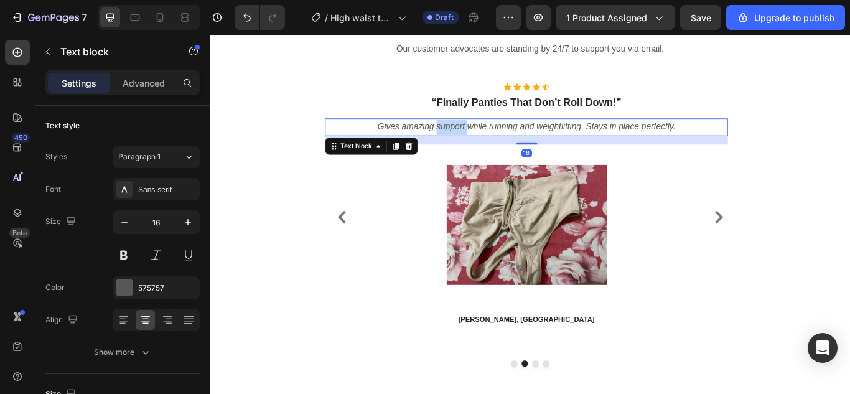
click at [484, 145] on icon "Gives amazing support while running and weightlifting. Stays in place perfectly." at bounding box center [577, 142] width 347 height 11
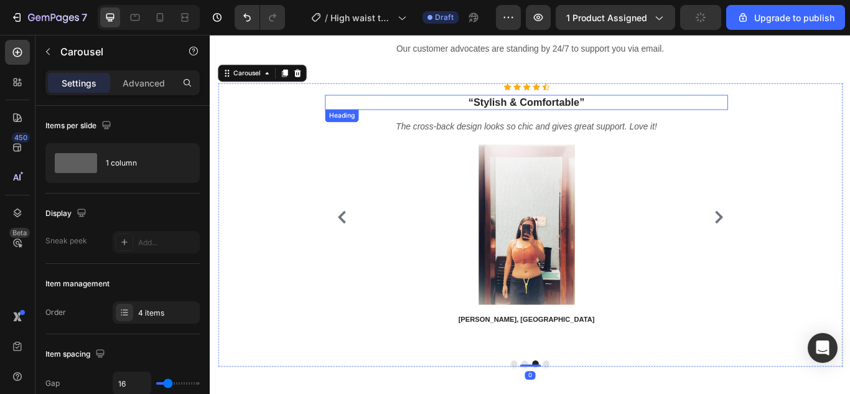
click at [566, 116] on strong "“Stylish & Comfortable”" at bounding box center [578, 113] width 135 height 13
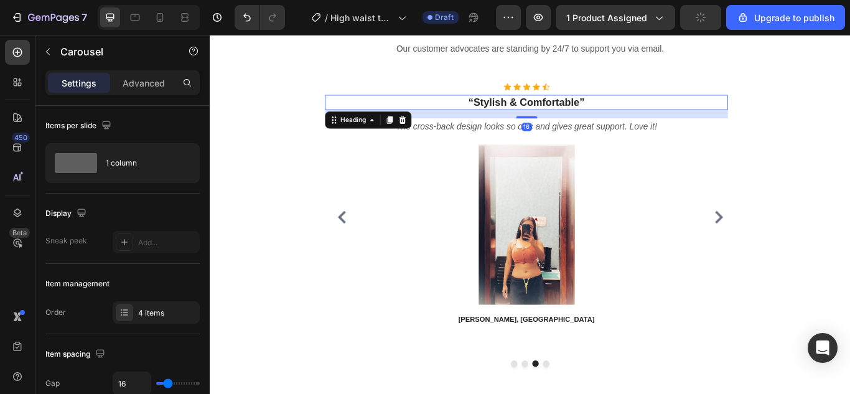
drag, startPoint x: 566, startPoint y: 116, endPoint x: 570, endPoint y: 96, distance: 19.6
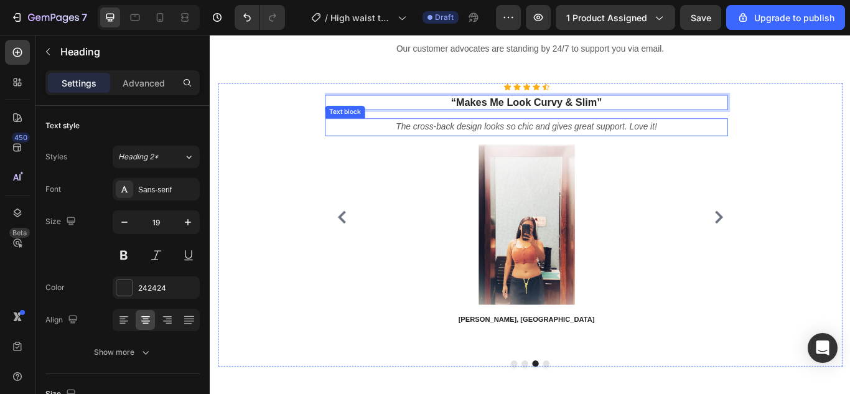
click at [542, 132] on div "The cross-back design looks so chic and gives great support. Love it!" at bounding box center [578, 142] width 470 height 21
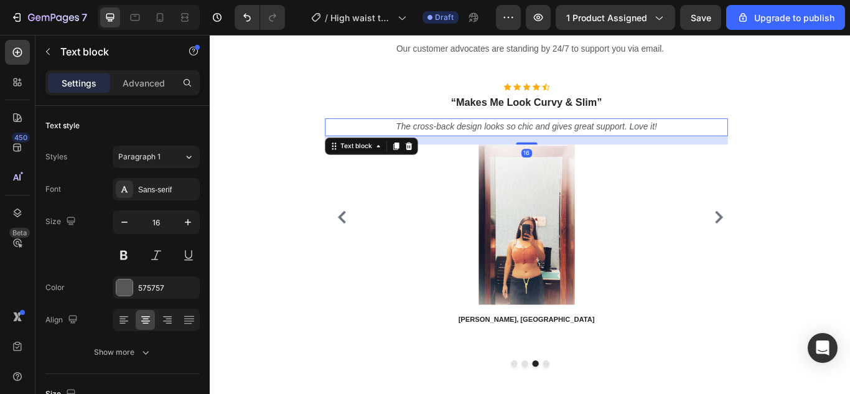
click at [543, 137] on icon "The cross-back design looks so chic and gives great support. Love it!" at bounding box center [578, 142] width 304 height 11
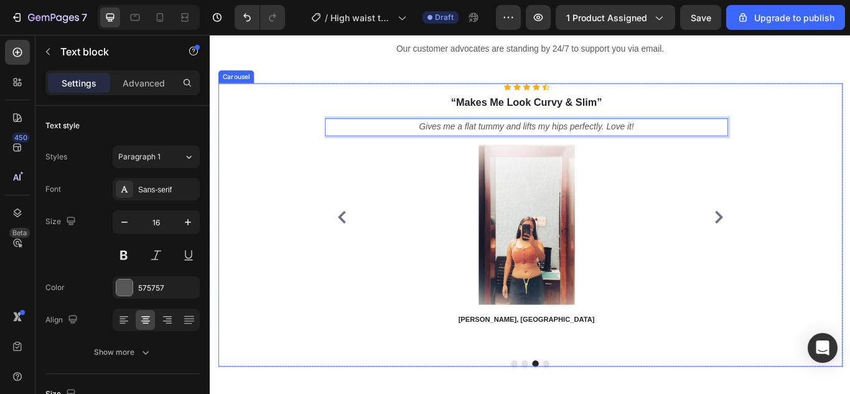
click at [797, 243] on icon "Carousel Next Arrow" at bounding box center [802, 247] width 15 height 15
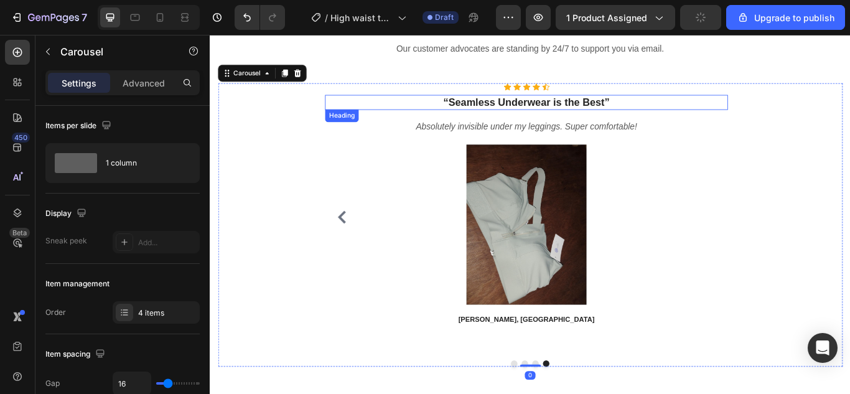
click at [617, 119] on strong "“Seamless Underwear is the Best”" at bounding box center [578, 113] width 194 height 13
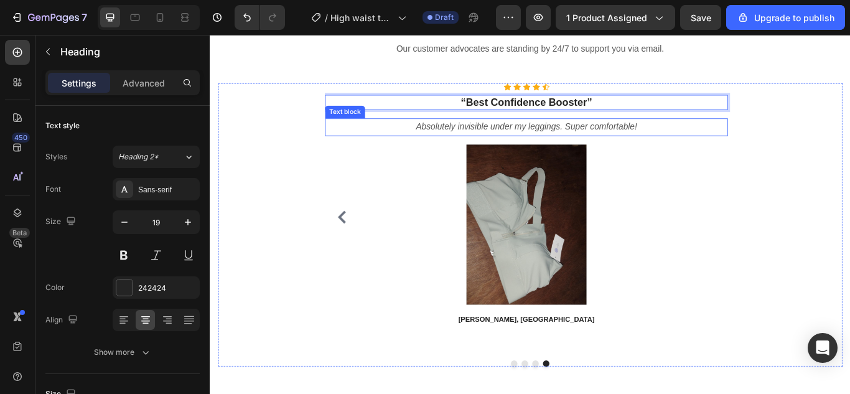
click at [484, 138] on icon "Absolutely invisible under my leggings. Super comfortable!" at bounding box center [578, 142] width 258 height 11
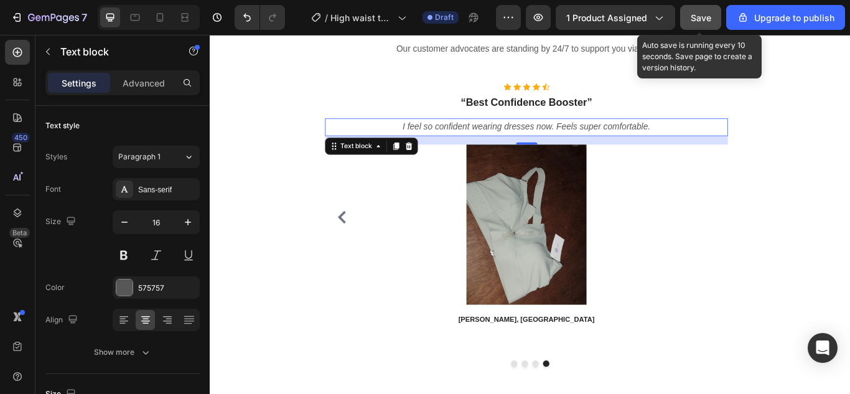
click at [693, 12] on span "Save" at bounding box center [700, 17] width 21 height 11
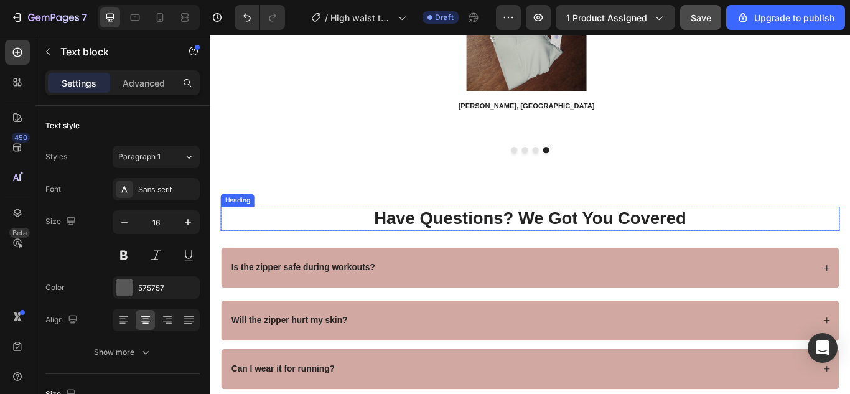
scroll to position [4691, 0]
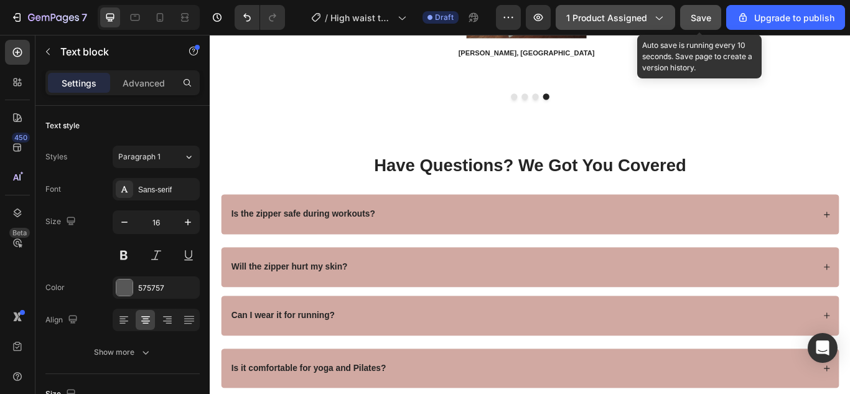
click at [713, 12] on button "Save" at bounding box center [700, 17] width 41 height 25
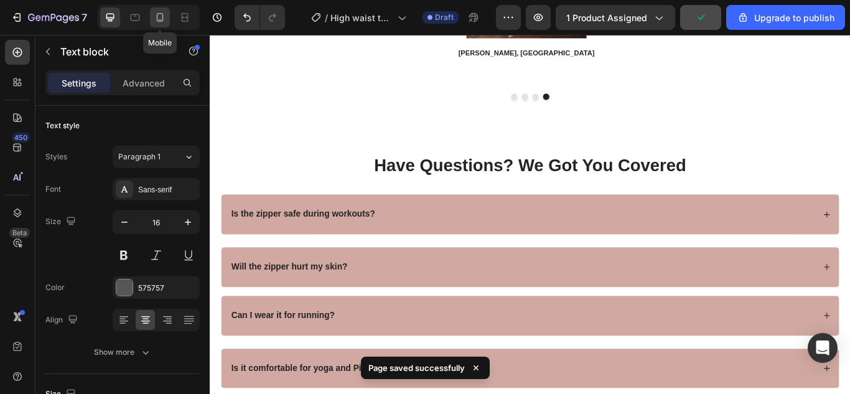
click at [163, 18] on icon at bounding box center [160, 17] width 7 height 9
type input "14"
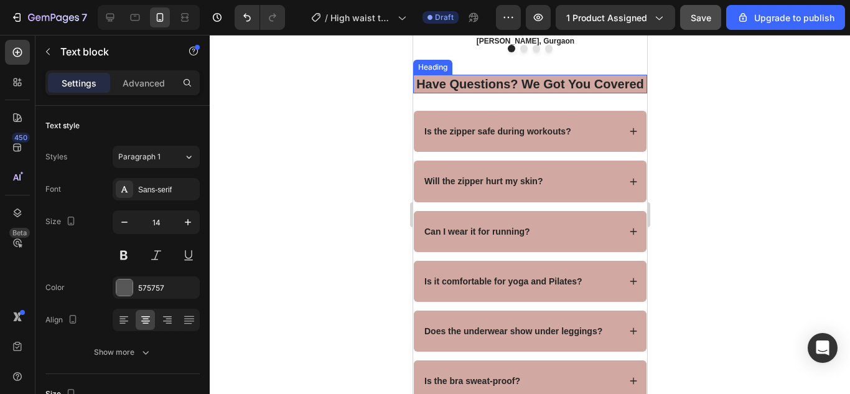
scroll to position [4598, 0]
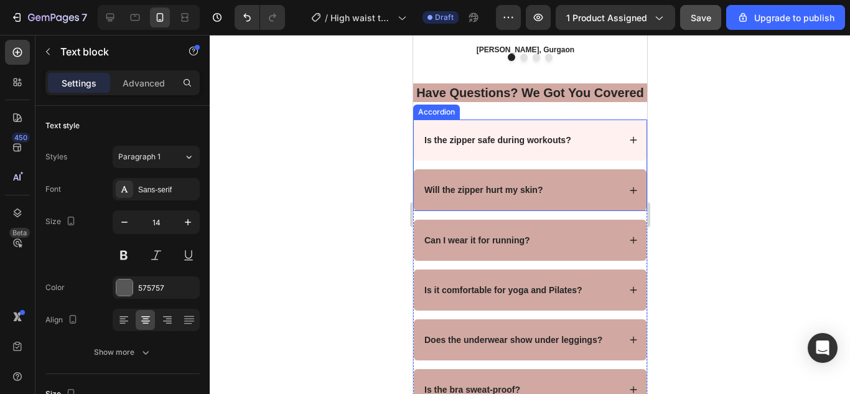
click at [469, 145] on strong "Is the zipper safe during workouts?" at bounding box center [497, 140] width 147 height 10
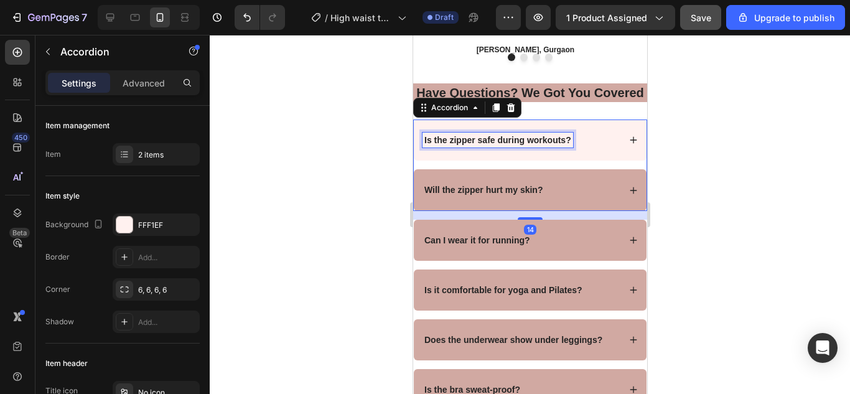
click at [469, 145] on strong "Is the zipper safe during workouts?" at bounding box center [497, 140] width 147 height 10
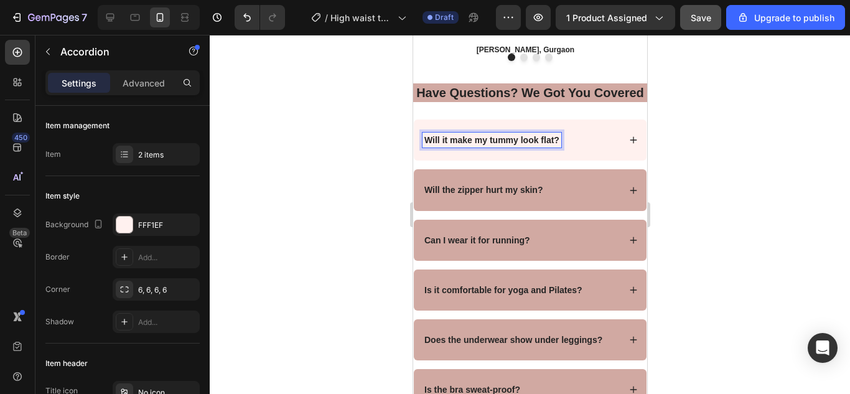
click at [588, 147] on div "Will it make my tummy look flat?" at bounding box center [520, 139] width 197 height 15
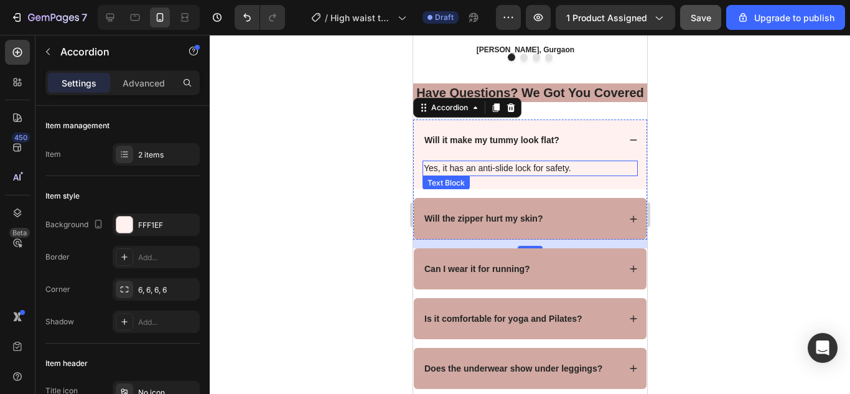
click at [547, 175] on p "Yes, it has an anti-slide lock for safety." at bounding box center [529, 168] width 213 height 13
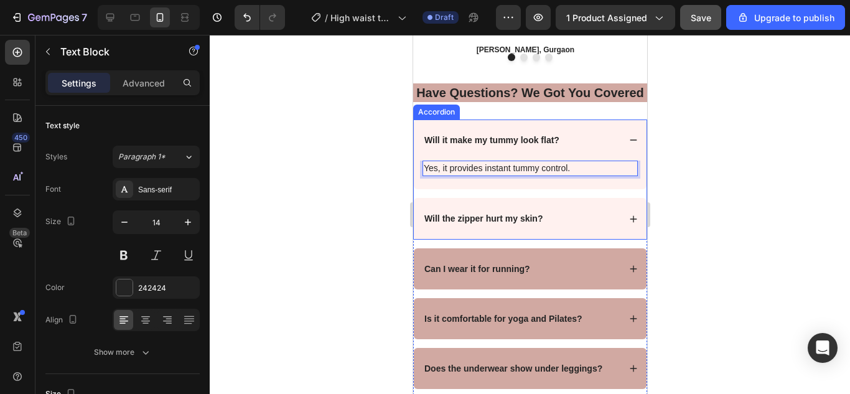
click at [513, 223] on strong "Will the zipper hurt my skin?" at bounding box center [483, 218] width 118 height 10
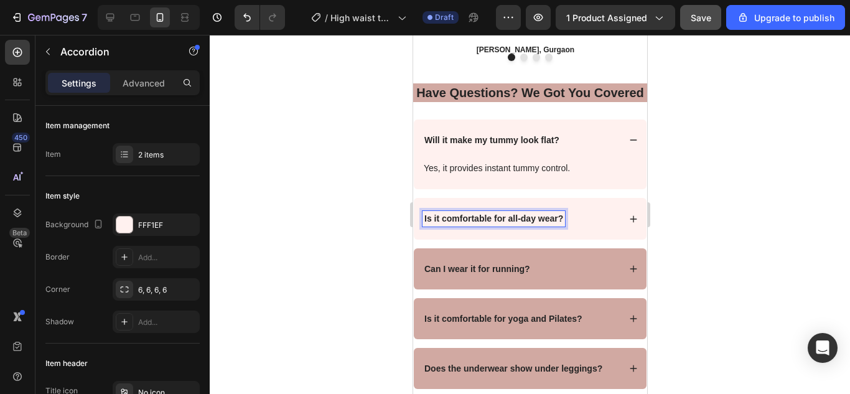
click at [586, 226] on div "Is it comfortable for all-day wear?" at bounding box center [520, 218] width 197 height 15
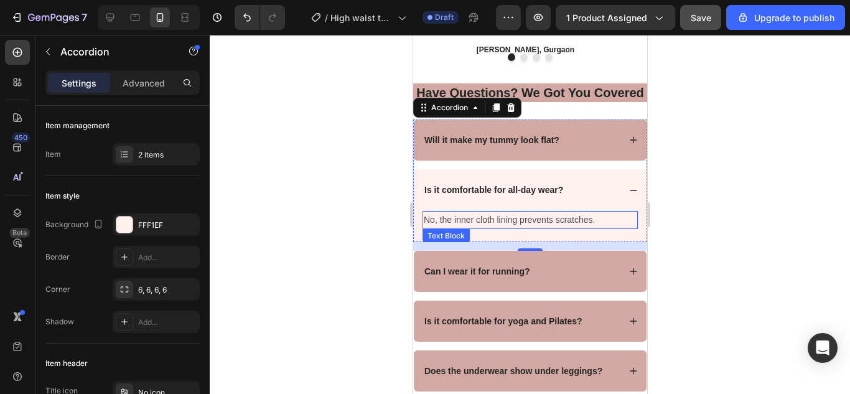
click at [569, 228] on p "No, the inner cloth lining prevents scratches." at bounding box center [529, 220] width 213 height 16
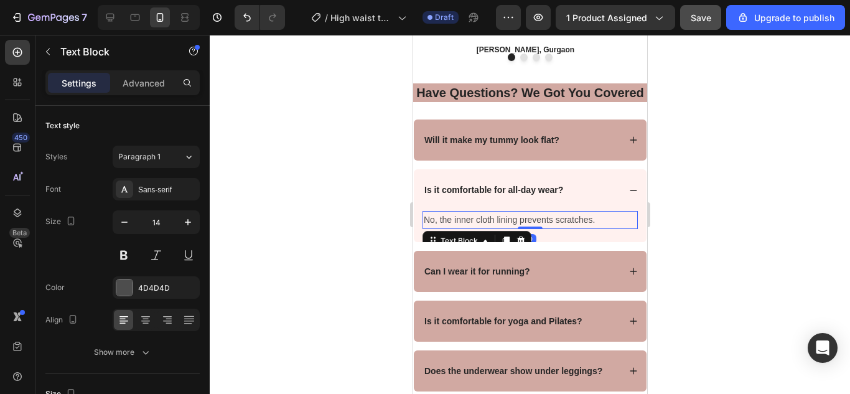
click at [568, 228] on p "No, the inner cloth lining prevents scratches." at bounding box center [529, 220] width 213 height 16
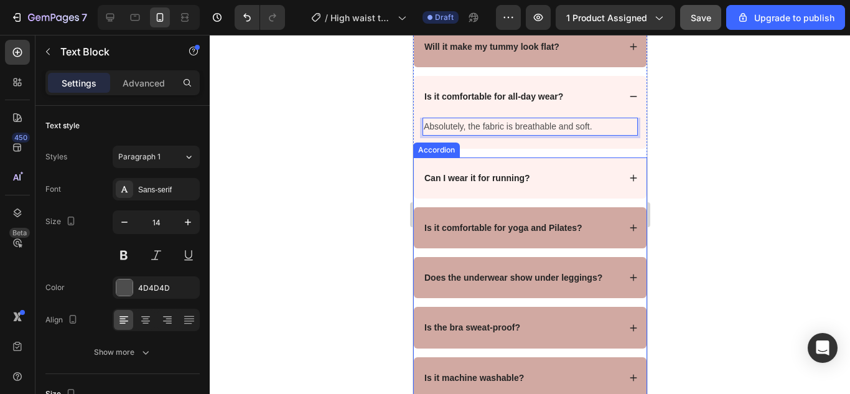
scroll to position [4722, 0]
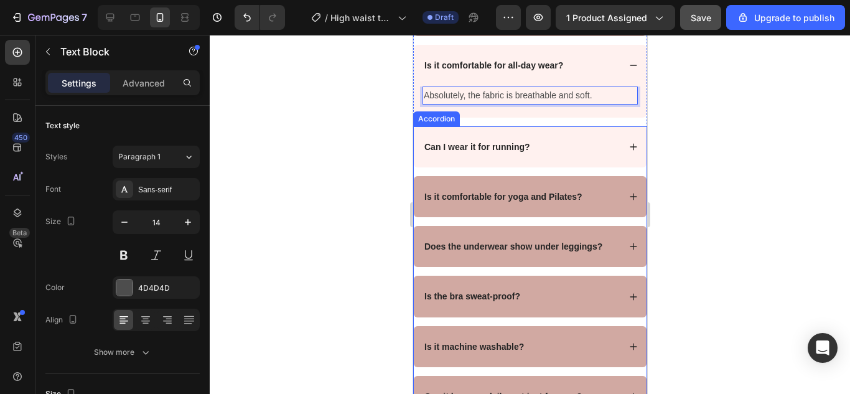
click at [515, 152] on strong "Can I wear it for running?" at bounding box center [477, 147] width 106 height 10
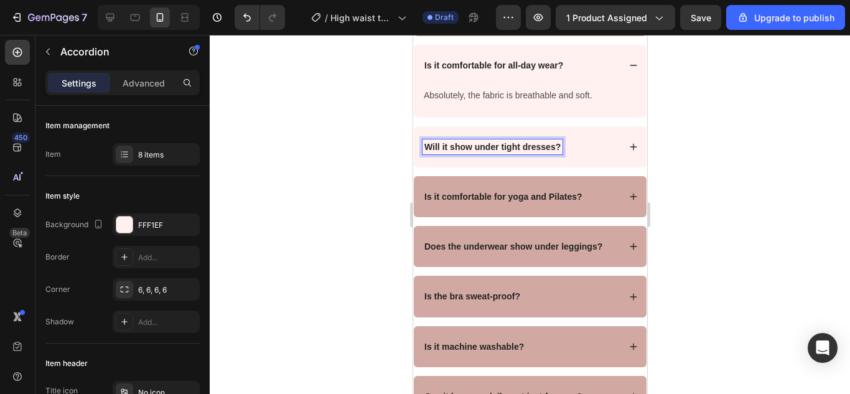
click at [575, 154] on div "Will it show under tight dresses?" at bounding box center [520, 146] width 197 height 15
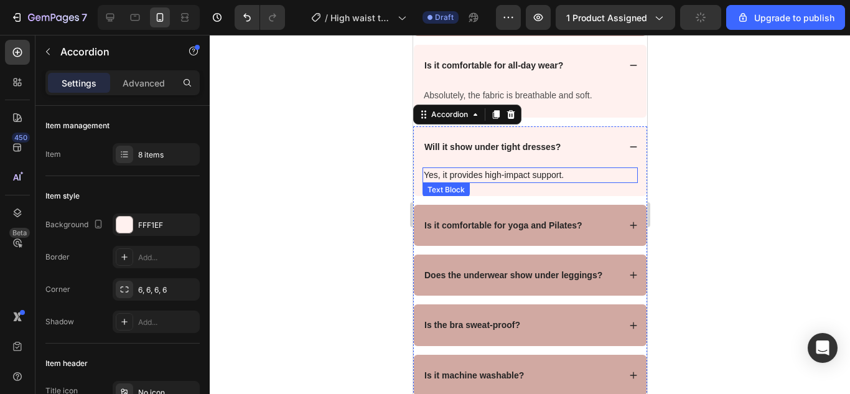
click at [542, 182] on p "Yes, it provides high-impact support." at bounding box center [529, 175] width 213 height 13
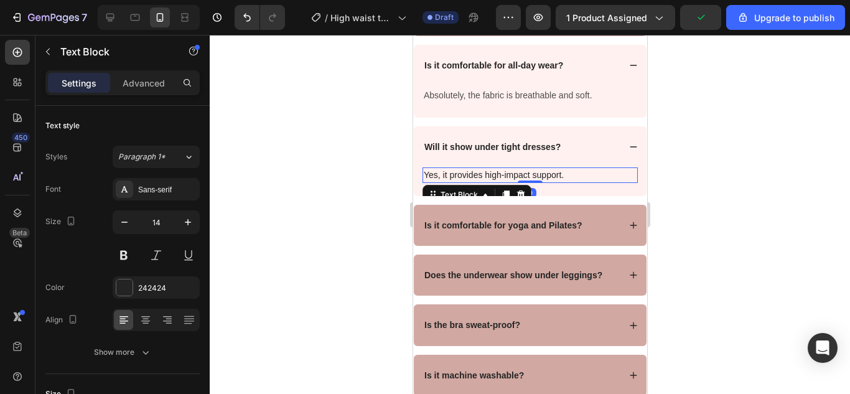
click at [542, 182] on p "Yes, it provides high-impact support." at bounding box center [529, 175] width 213 height 13
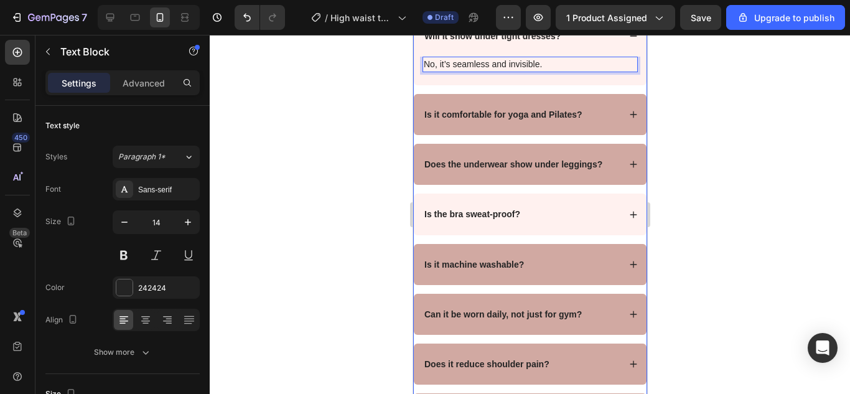
scroll to position [4847, 0]
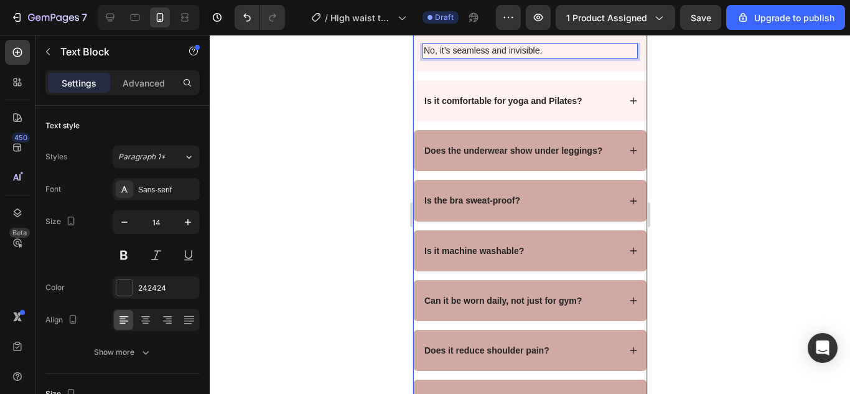
click at [518, 106] on strong "Is it comfortable for yoga and Pilates?" at bounding box center [503, 101] width 158 height 10
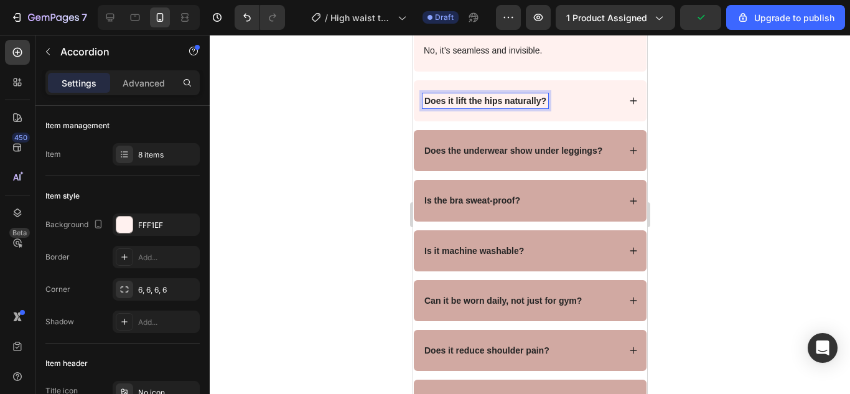
click at [563, 108] on div "Does it lift the hips naturally?" at bounding box center [529, 100] width 233 height 41
click at [564, 108] on div "Does it lift the hips naturally?" at bounding box center [520, 100] width 197 height 15
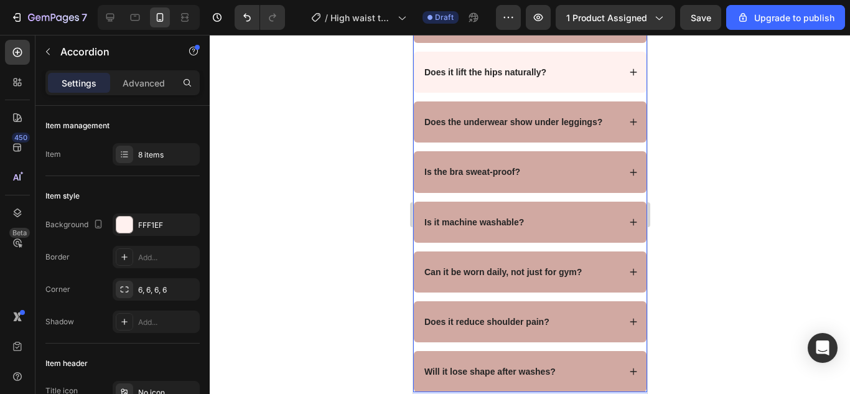
click at [558, 93] on div "Does it lift the hips naturally?" at bounding box center [529, 72] width 233 height 41
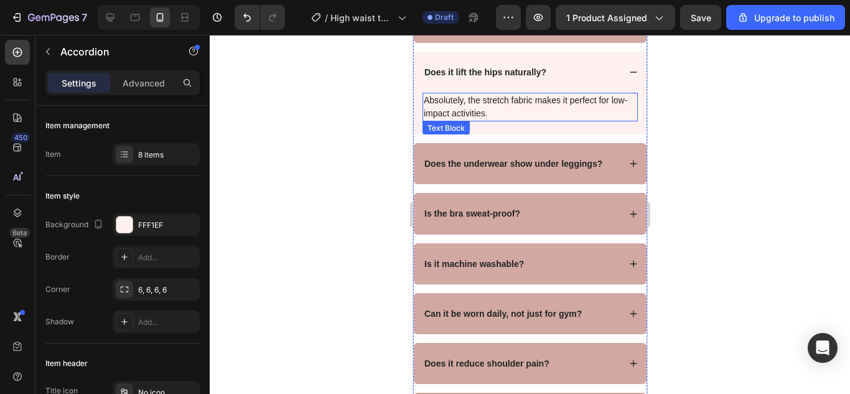
click at [520, 120] on p "Absolutely, the stretch fabric makes it perfect for low-impact activities." at bounding box center [529, 107] width 213 height 26
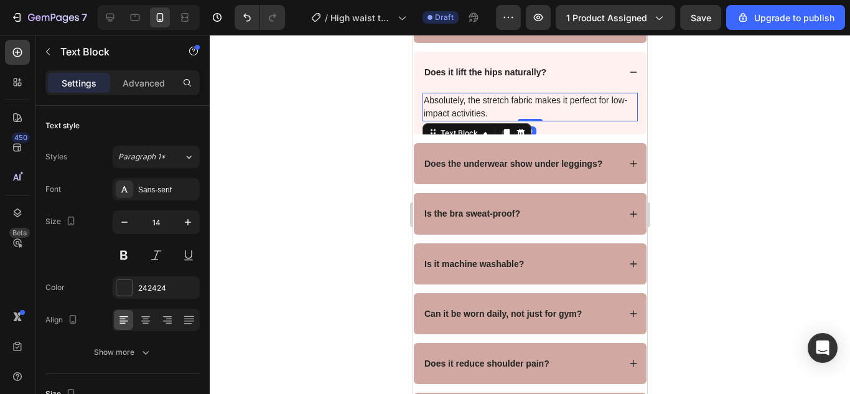
click at [520, 120] on p "Absolutely, the stretch fabric makes it perfect for low-impact activities." at bounding box center [529, 107] width 213 height 26
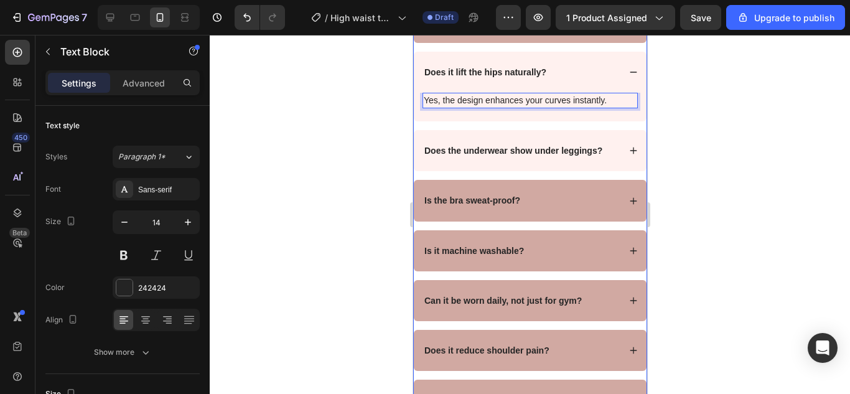
click at [514, 158] on div "Does the underwear show under leggings?" at bounding box center [513, 150] width 182 height 15
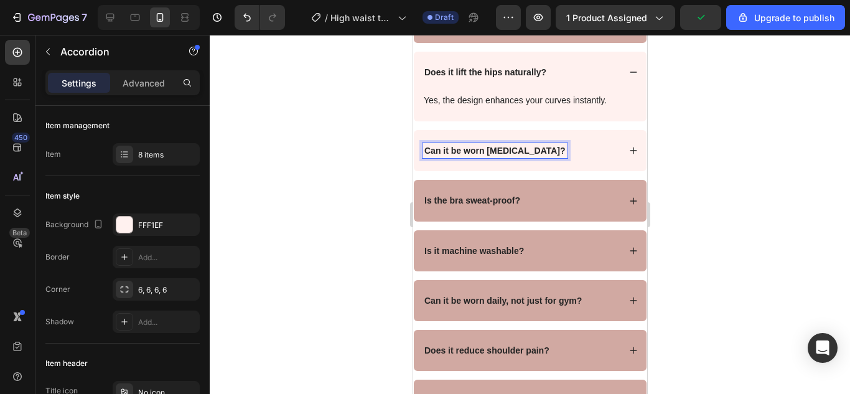
click at [558, 171] on div "Can it be worn [MEDICAL_DATA]?" at bounding box center [529, 150] width 233 height 41
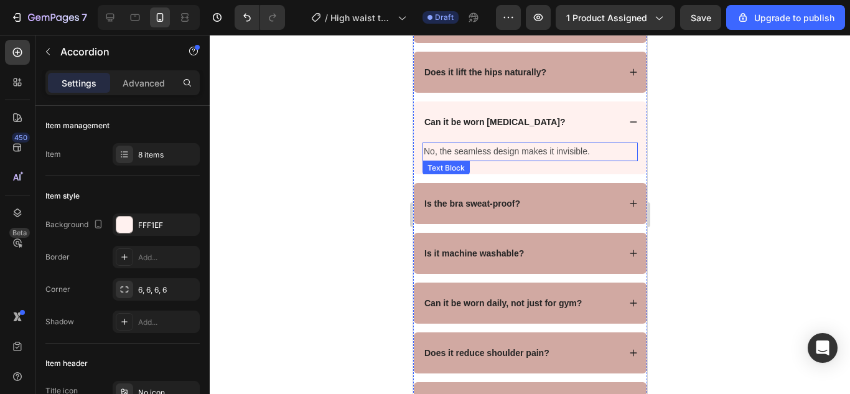
click at [555, 159] on p "No, the seamless design makes it invisible." at bounding box center [529, 152] width 213 height 16
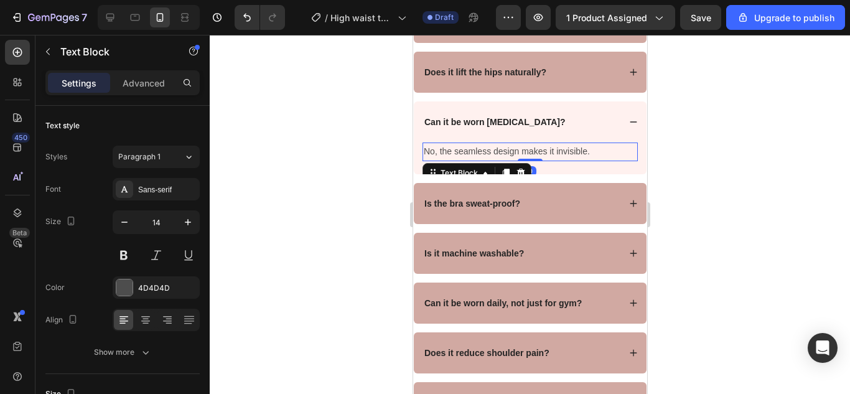
click at [555, 159] on p "No, the seamless design makes it invisible." at bounding box center [529, 152] width 213 height 16
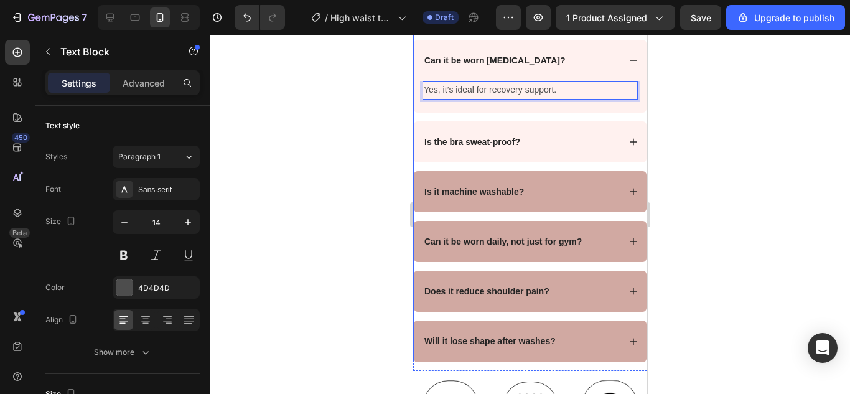
scroll to position [4971, 0]
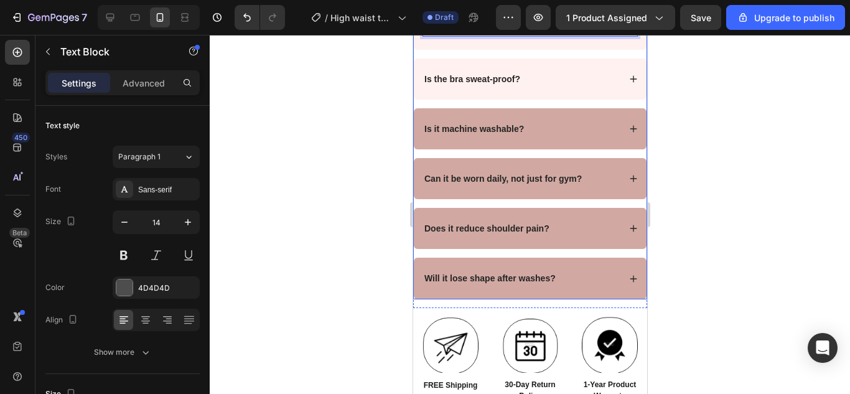
click at [476, 84] on strong "Is the bra sweat-proof?" at bounding box center [472, 79] width 96 height 10
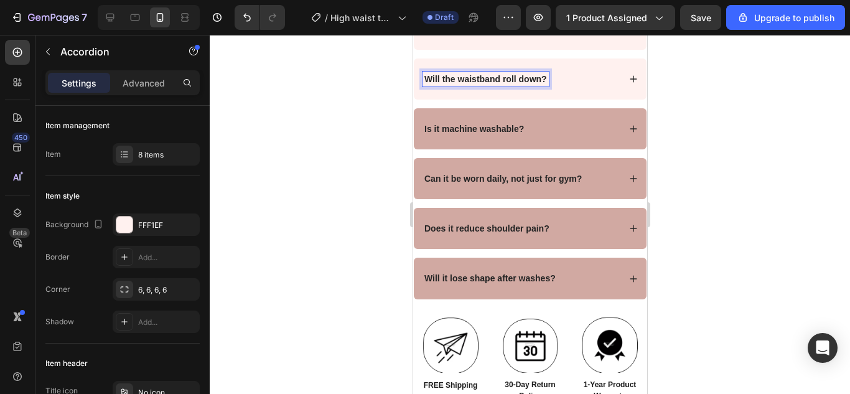
click at [567, 86] on div "Will the waistband roll down?" at bounding box center [520, 79] width 197 height 15
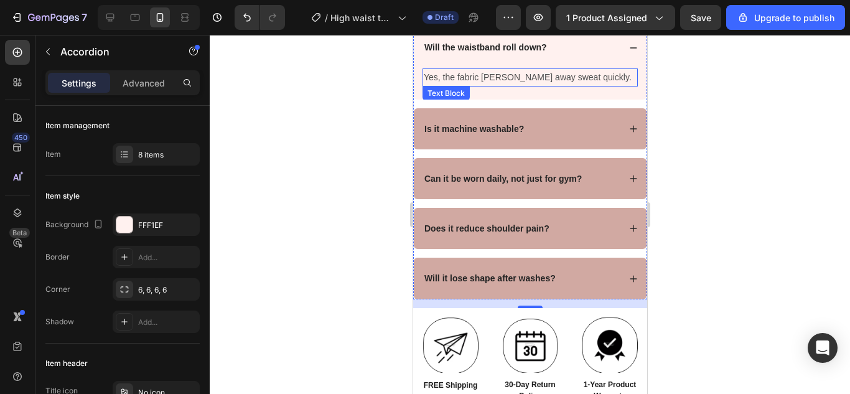
click at [519, 85] on p "Yes, the fabric [PERSON_NAME] away sweat quickly." at bounding box center [529, 78] width 213 height 16
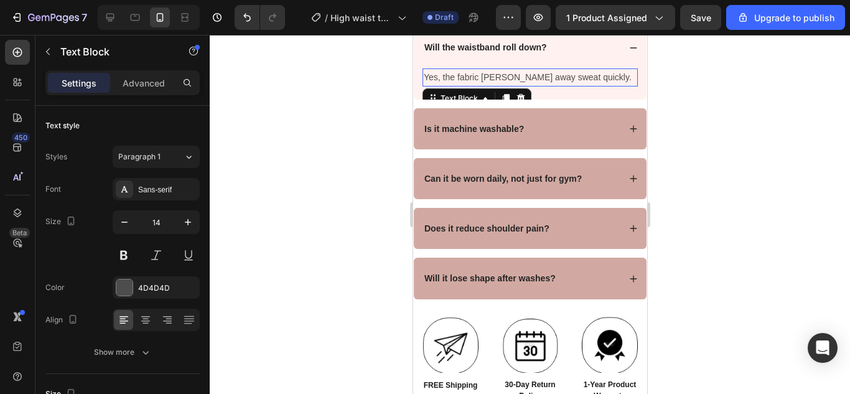
click at [519, 85] on p "Yes, the fabric [PERSON_NAME] away sweat quickly." at bounding box center [529, 78] width 213 height 16
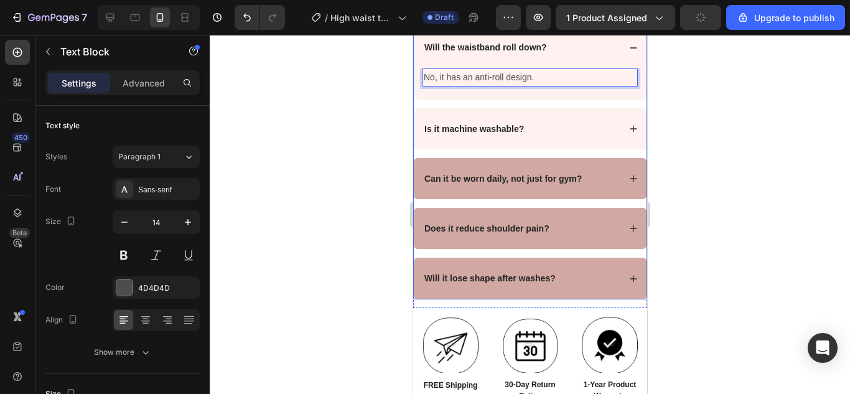
click at [496, 134] on strong "Is it machine washable?" at bounding box center [474, 129] width 100 height 10
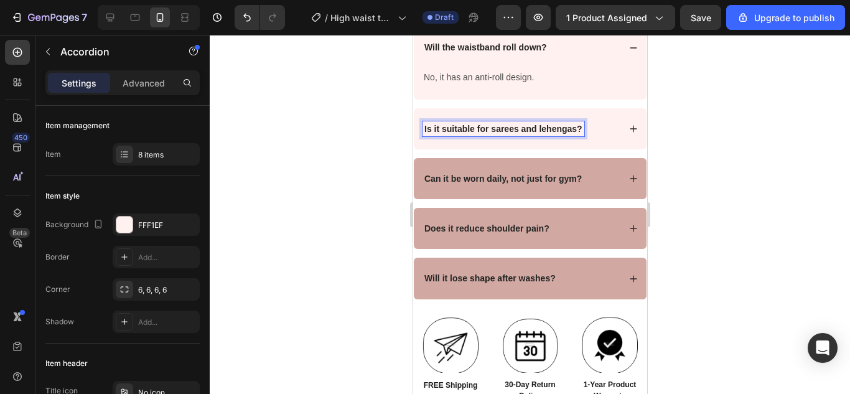
click at [592, 149] on div "Is it suitable for sarees and lehengas?" at bounding box center [529, 128] width 233 height 41
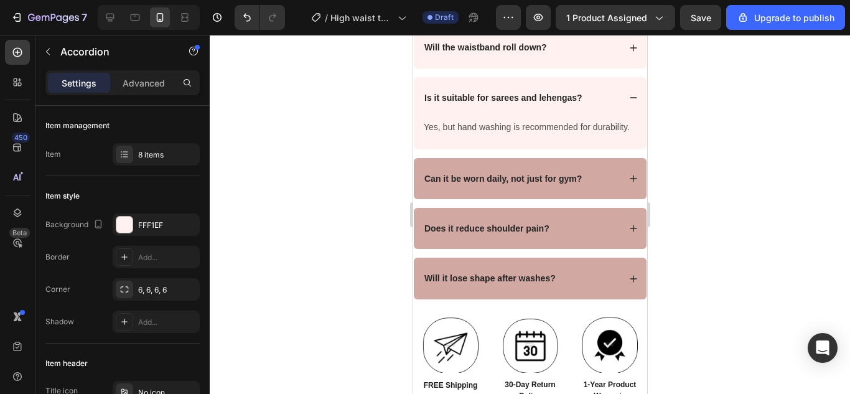
scroll to position [4847, 0]
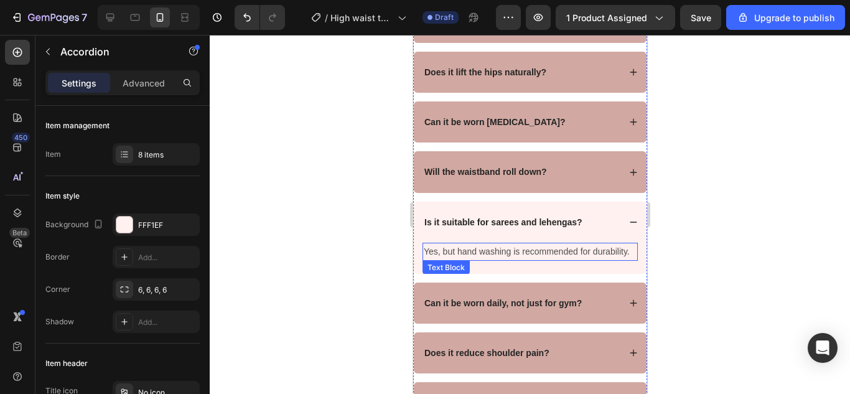
click at [495, 259] on p "Yes, but hand washing is recommended for durability." at bounding box center [529, 252] width 213 height 16
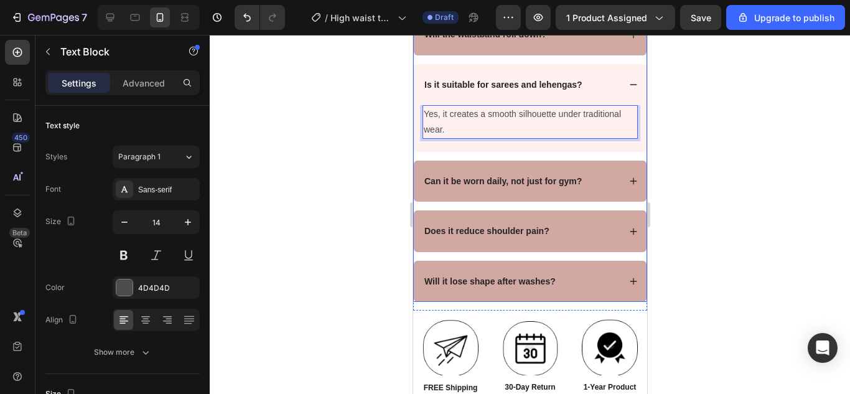
scroll to position [5033, 0]
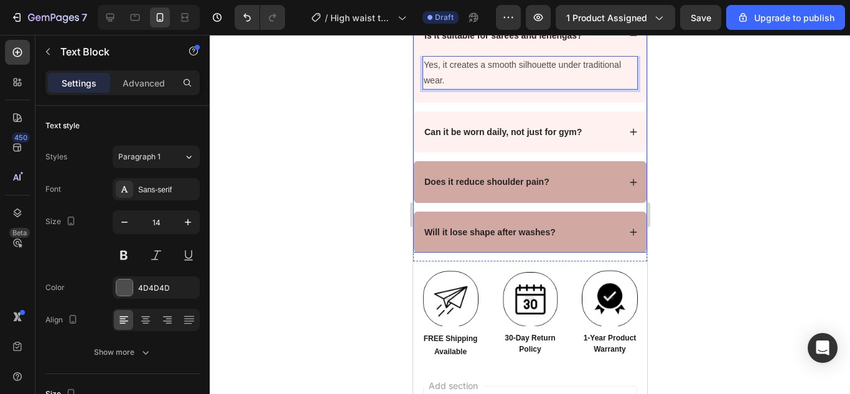
click at [501, 137] on strong "Can it be worn daily, not just for gym?" at bounding box center [502, 132] width 157 height 10
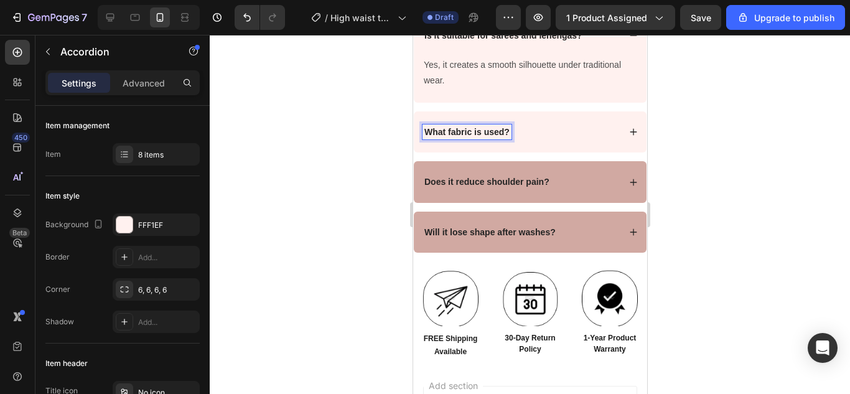
click at [578, 139] on div "What fabric is used?" at bounding box center [520, 131] width 197 height 15
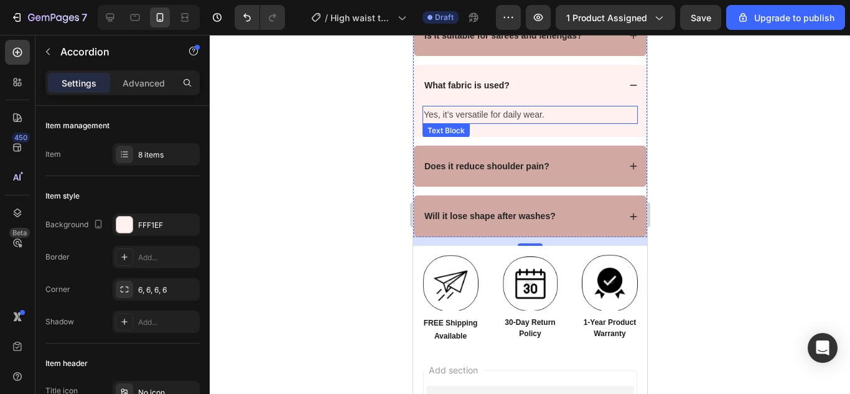
click at [508, 123] on p "Yes, it’s versatile for daily wear." at bounding box center [529, 115] width 213 height 16
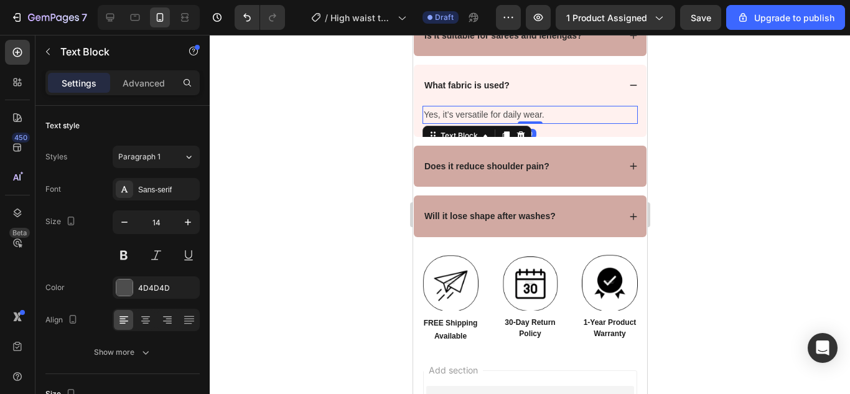
drag, startPoint x: 509, startPoint y: 130, endPoint x: 1062, endPoint y: 170, distance: 553.8
click at [509, 123] on p "Yes, it’s versatile for daily wear." at bounding box center [529, 115] width 213 height 16
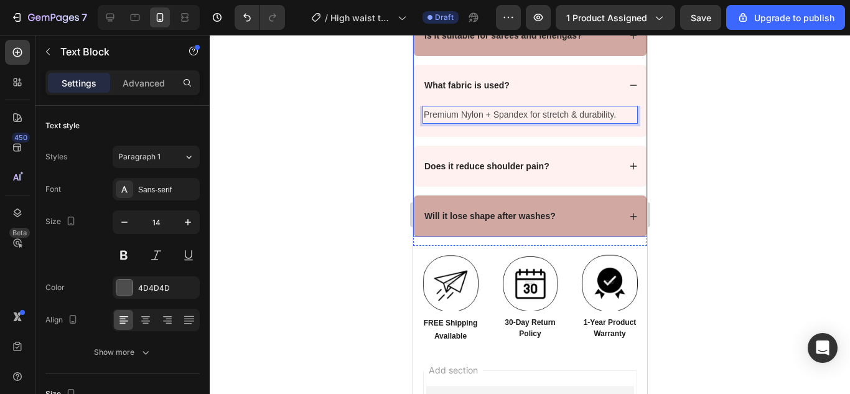
click at [516, 174] on div "Does it reduce shoulder pain?" at bounding box center [486, 166] width 129 height 15
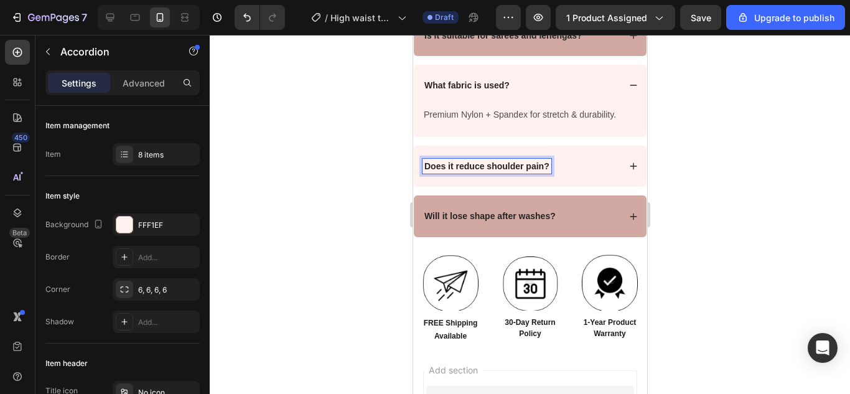
click at [516, 171] on strong "Does it reduce shoulder pain?" at bounding box center [486, 166] width 125 height 10
click at [564, 174] on div "Is it machine washable?" at bounding box center [520, 166] width 197 height 15
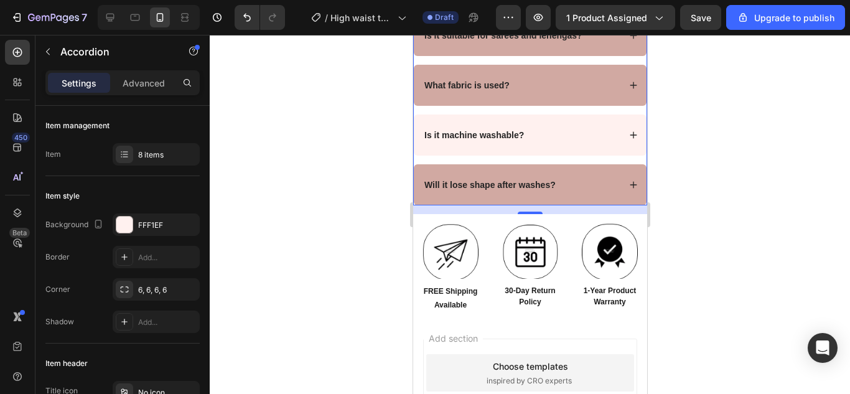
click at [550, 156] on div "Is it machine washable?" at bounding box center [529, 134] width 233 height 41
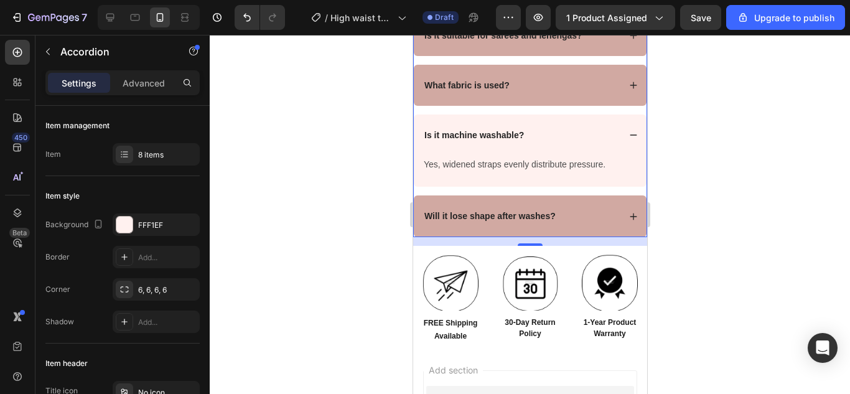
click at [544, 172] on p "Yes, widened straps evenly distribute pressure." at bounding box center [529, 165] width 213 height 16
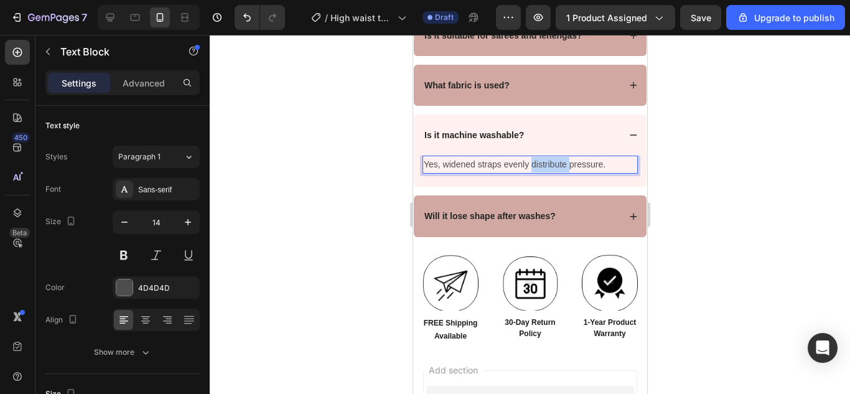
click at [544, 172] on p "Yes, widened straps evenly distribute pressure." at bounding box center [529, 165] width 213 height 16
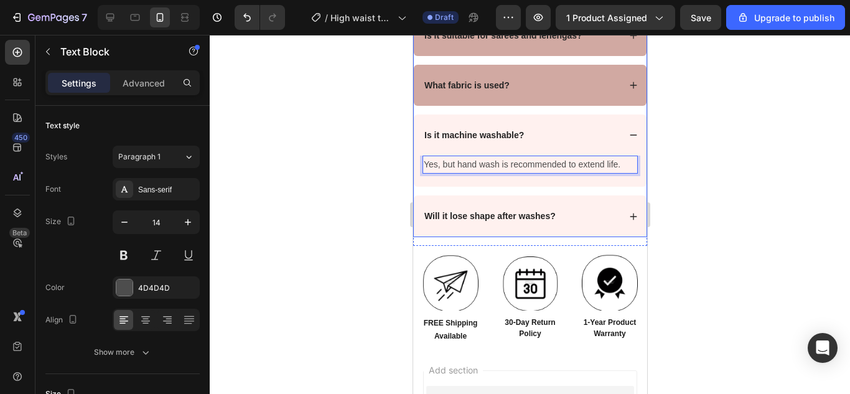
click at [523, 221] on strong "Will it lose shape after washes?" at bounding box center [489, 216] width 131 height 10
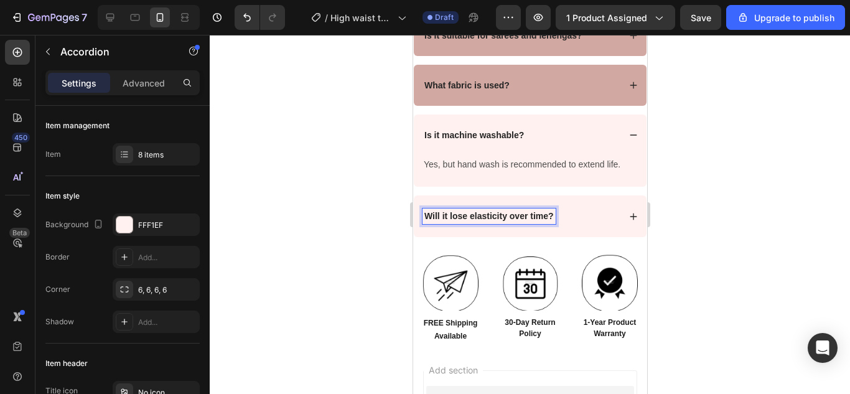
click at [583, 223] on div "Will it lose elasticity over time?" at bounding box center [520, 215] width 197 height 15
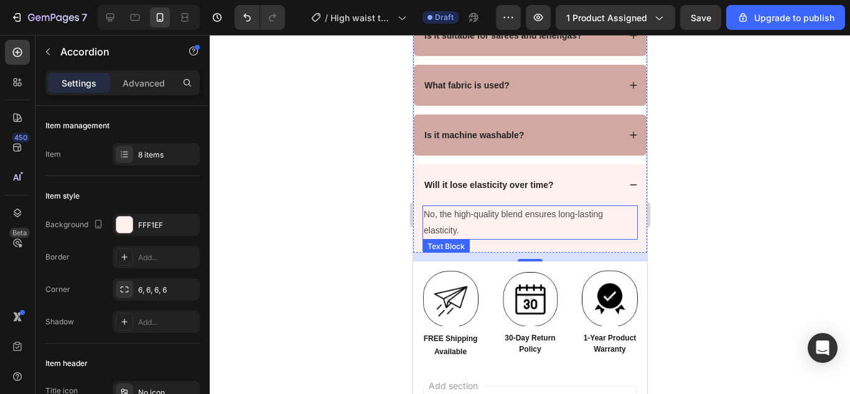
click at [530, 238] on p "No, the high-quality blend ensures long-lasting elasticity." at bounding box center [529, 222] width 213 height 31
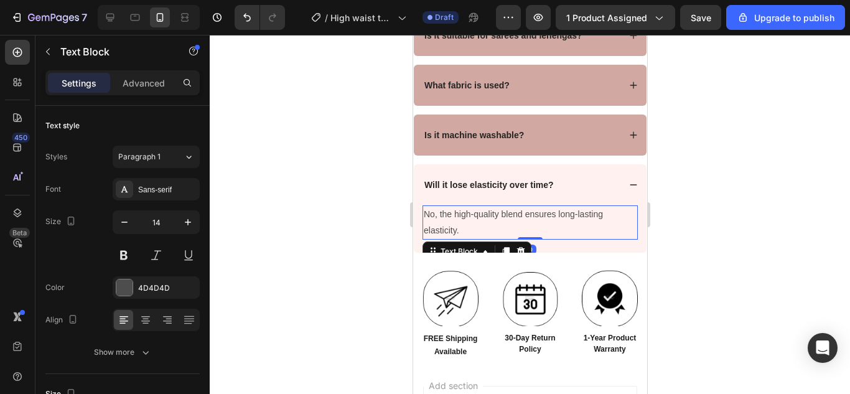
click at [529, 238] on p "No, the high-quality blend ensures long-lasting elasticity." at bounding box center [529, 222] width 213 height 31
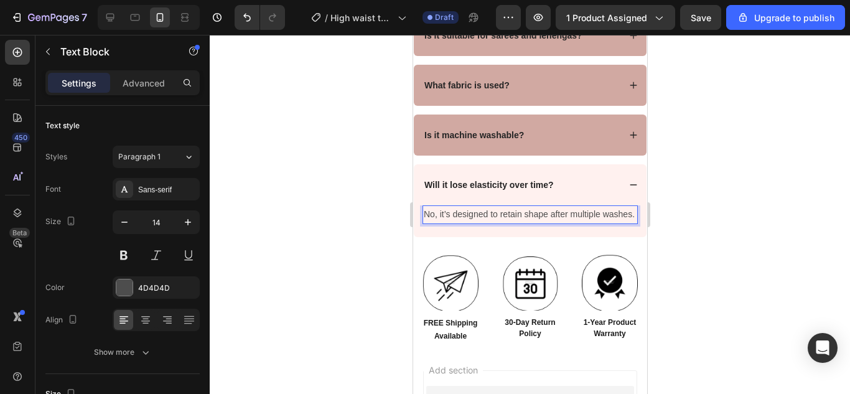
click at [702, 87] on div at bounding box center [530, 214] width 640 height 359
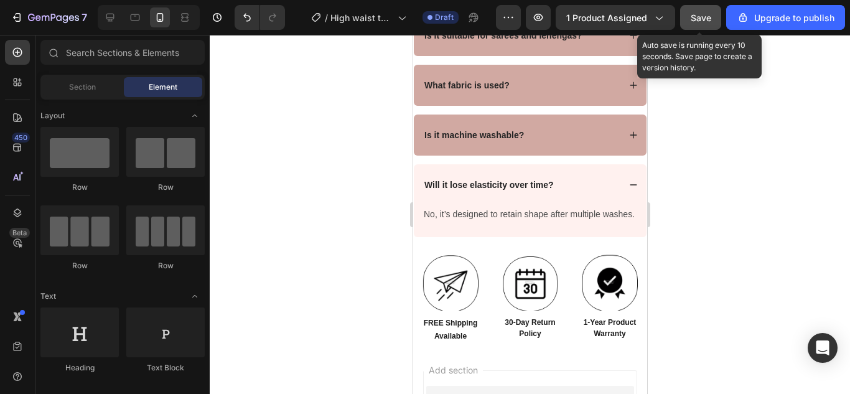
click at [699, 18] on span "Save" at bounding box center [700, 17] width 21 height 11
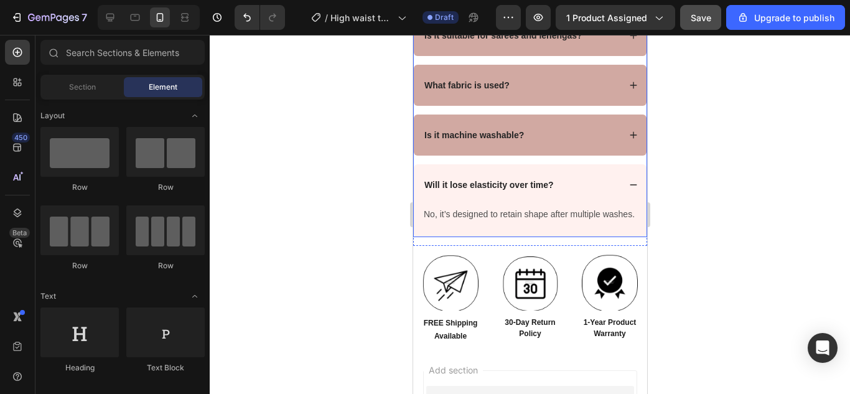
click at [577, 192] on div "Will it lose elasticity over time?" at bounding box center [520, 184] width 197 height 15
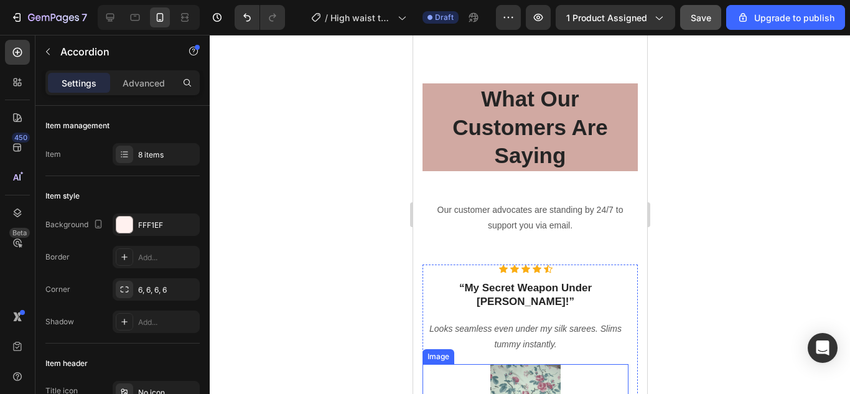
scroll to position [4541, 0]
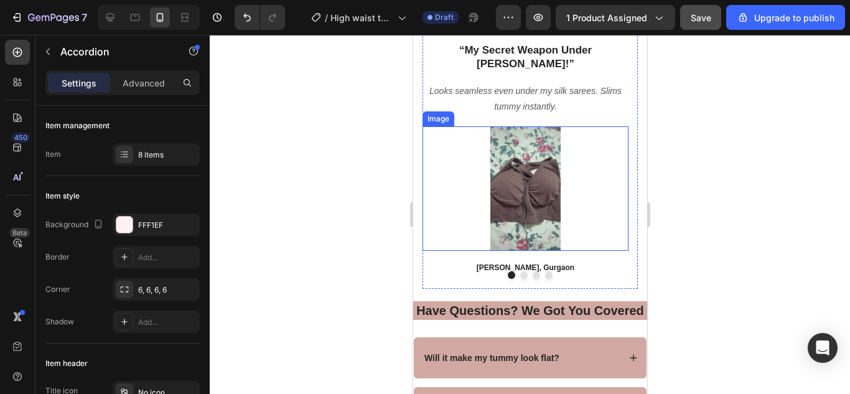
click at [537, 198] on img at bounding box center [525, 188] width 124 height 124
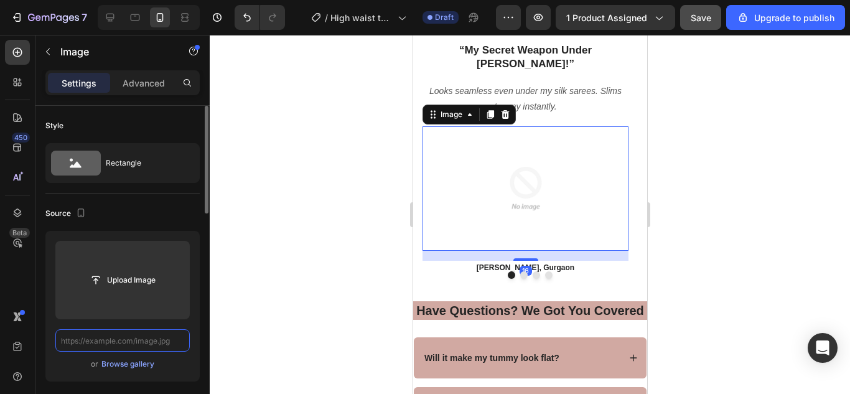
scroll to position [0, 0]
paste input "[URL][DOMAIN_NAME]"
type input "[URL][DOMAIN_NAME]"
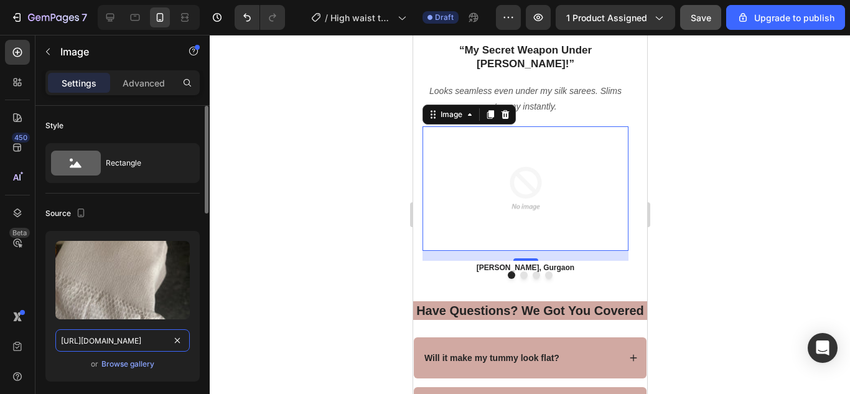
scroll to position [0, 207]
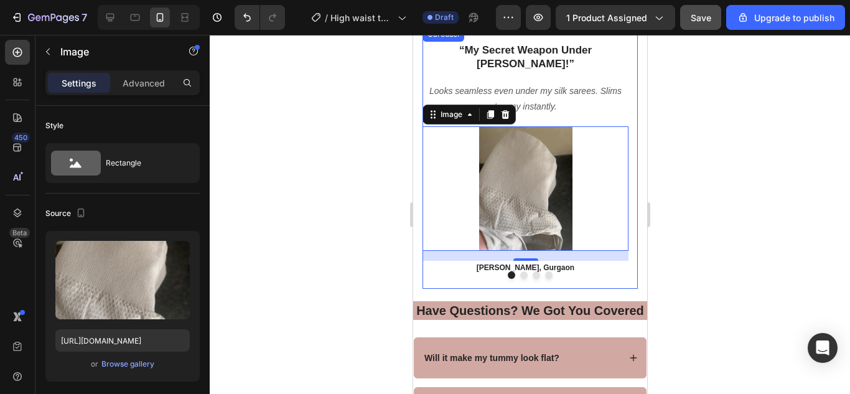
click at [514, 278] on div at bounding box center [529, 274] width 215 height 7
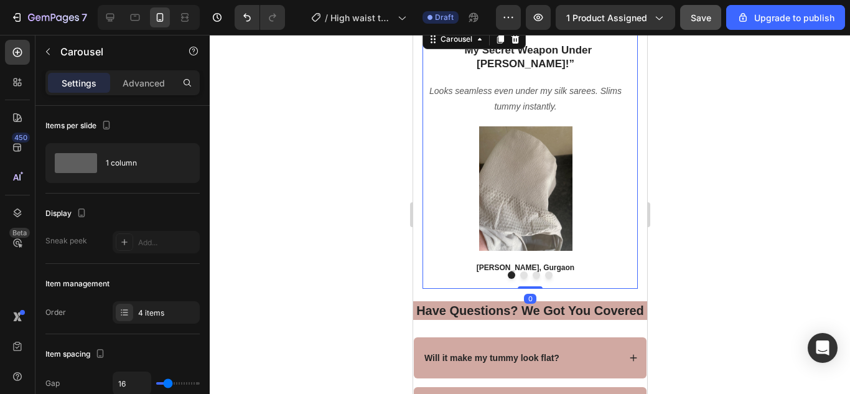
click at [519, 273] on button "Dot" at bounding box center [522, 274] width 7 height 7
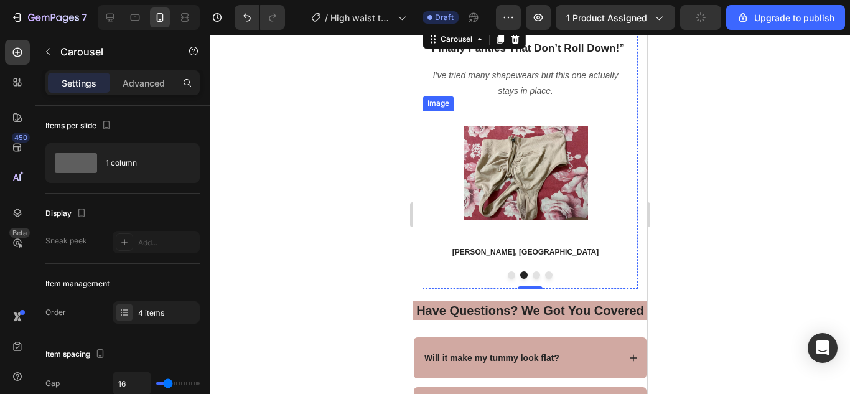
click at [543, 199] on img at bounding box center [525, 173] width 124 height 124
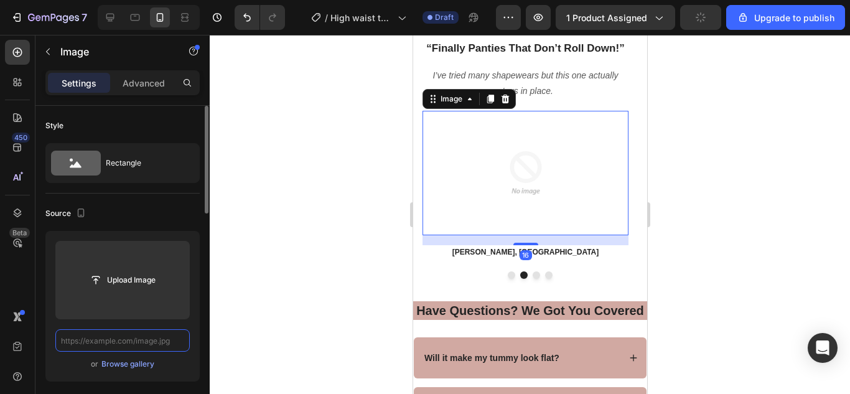
scroll to position [0, 0]
paste input "[URL][DOMAIN_NAME]"
type input "[URL][DOMAIN_NAME]"
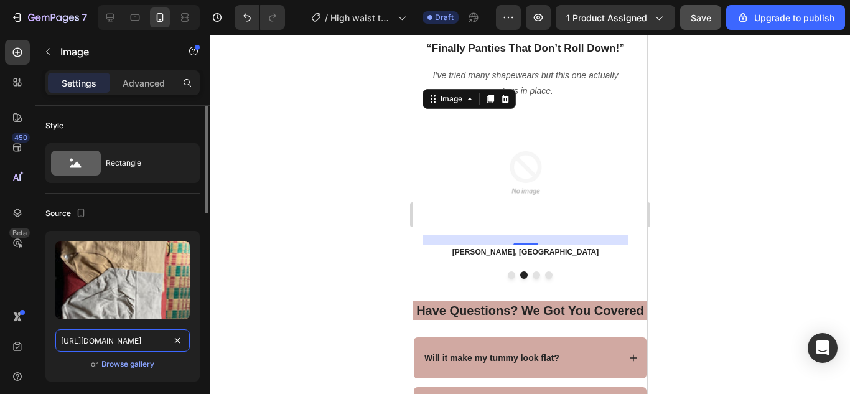
scroll to position [0, 202]
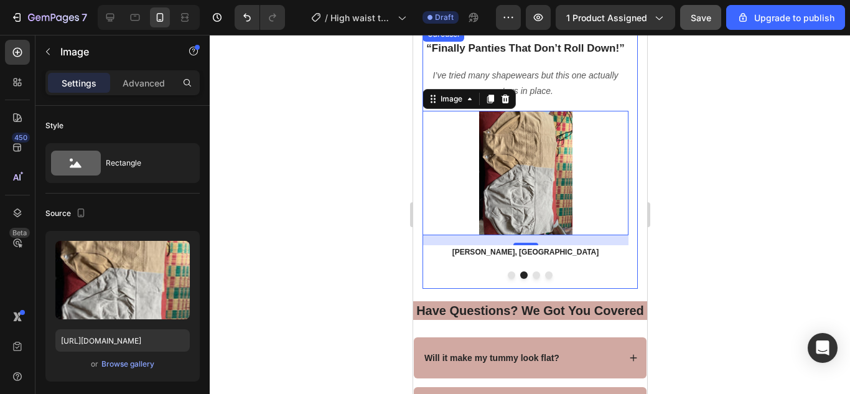
click at [532, 274] on button "Dot" at bounding box center [535, 274] width 7 height 7
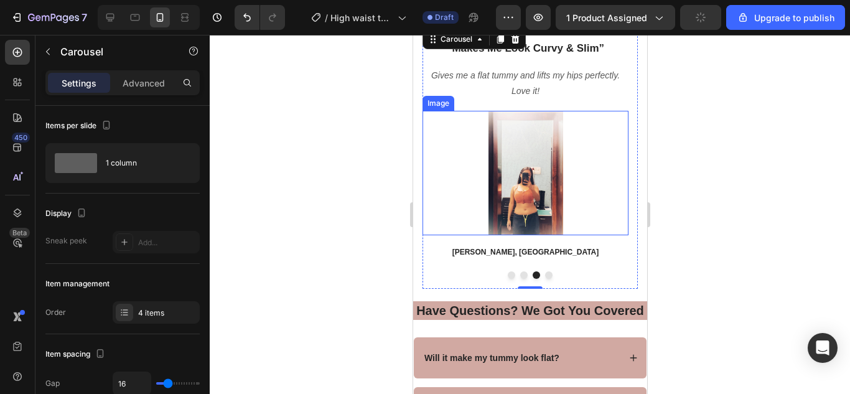
click at [482, 200] on img at bounding box center [525, 173] width 124 height 124
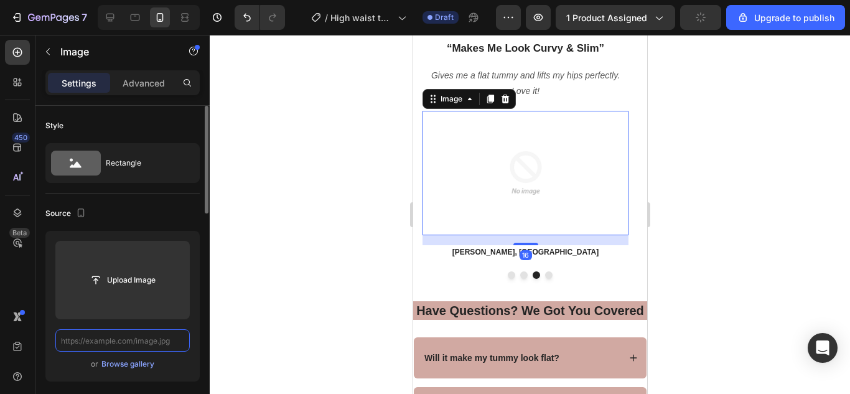
scroll to position [0, 0]
paste input "[URL][DOMAIN_NAME]"
type input "[URL][DOMAIN_NAME]"
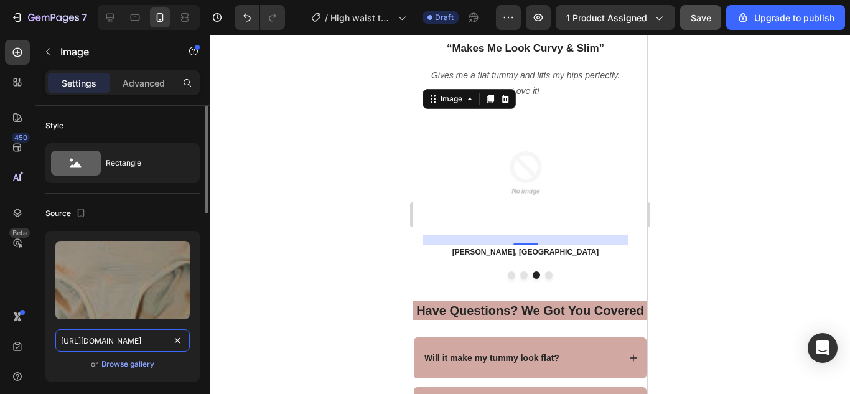
scroll to position [0, 206]
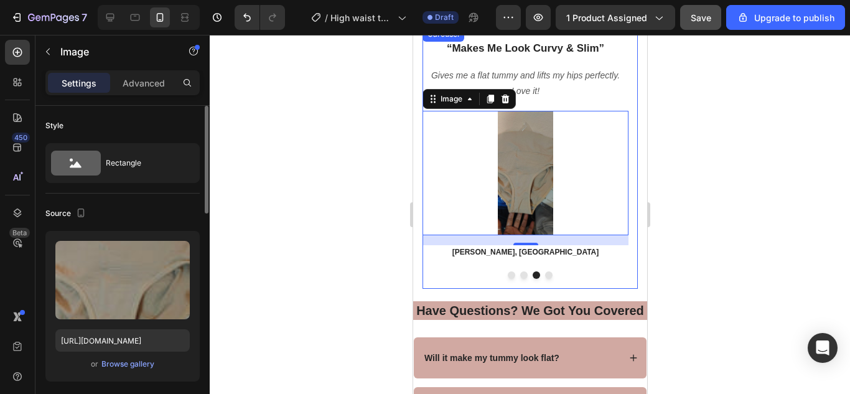
click at [544, 276] on button "Dot" at bounding box center [547, 274] width 7 height 7
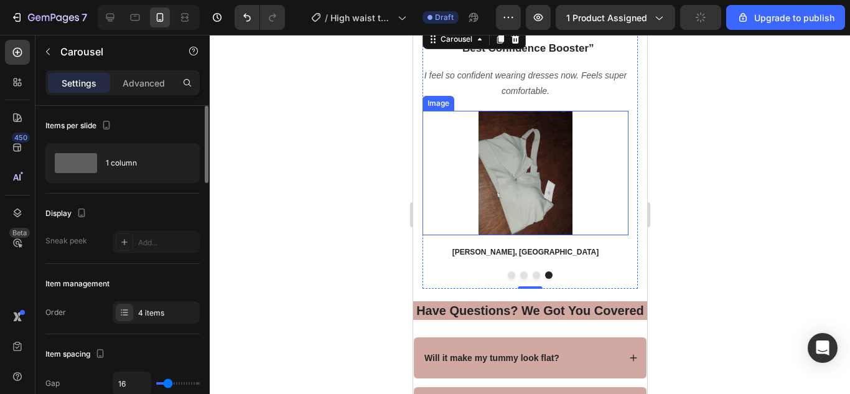
drag, startPoint x: 529, startPoint y: 187, endPoint x: 457, endPoint y: 239, distance: 88.6
click at [529, 186] on img at bounding box center [525, 173] width 124 height 124
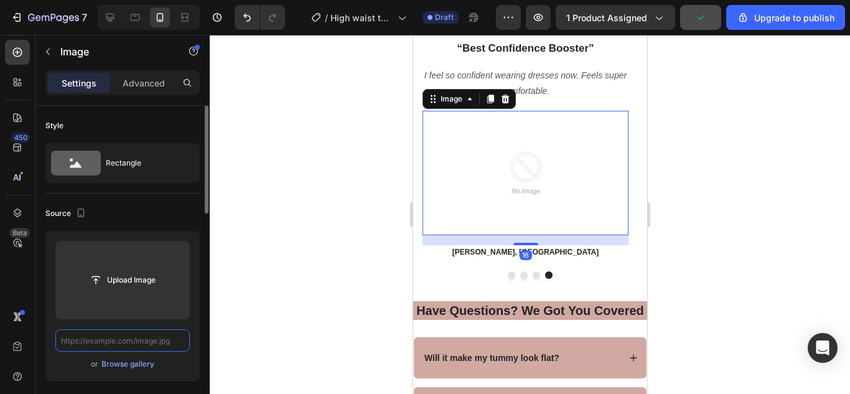
scroll to position [0, 0]
paste input "[URL][DOMAIN_NAME]"
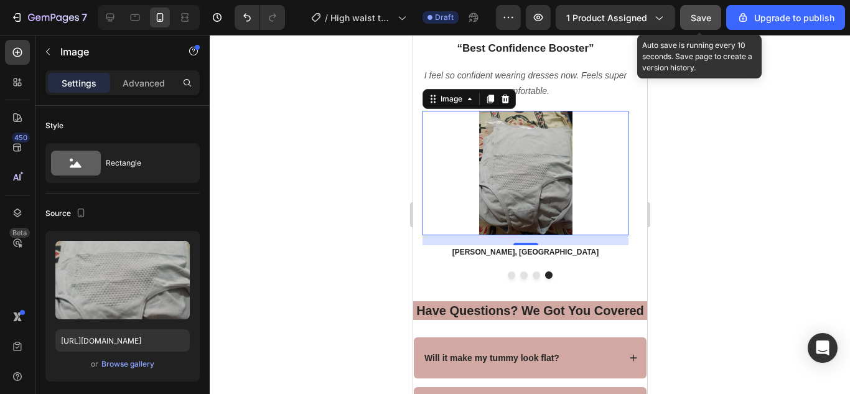
click at [698, 17] on span "Save" at bounding box center [700, 17] width 21 height 11
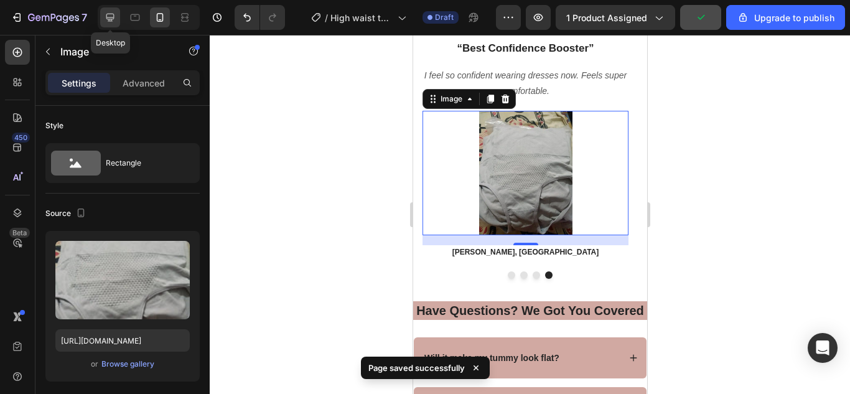
click at [106, 16] on icon at bounding box center [110, 18] width 8 height 8
type input "[URL][DOMAIN_NAME]"
type input "300"
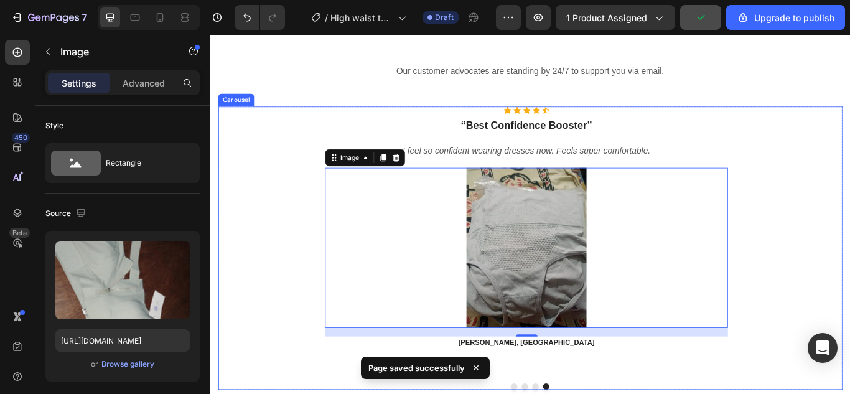
scroll to position [4624, 0]
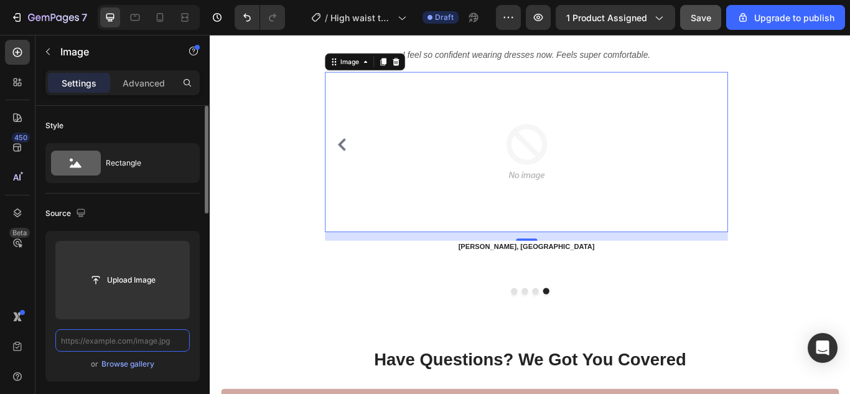
paste input "[URL][DOMAIN_NAME]"
type input "[URL][DOMAIN_NAME]"
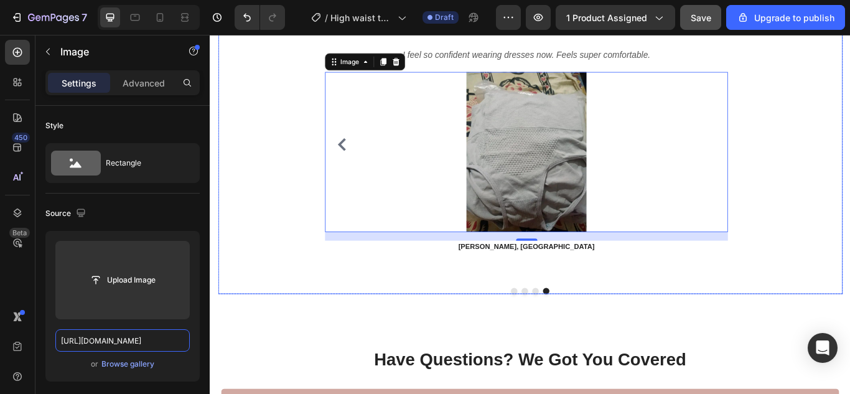
scroll to position [0, 205]
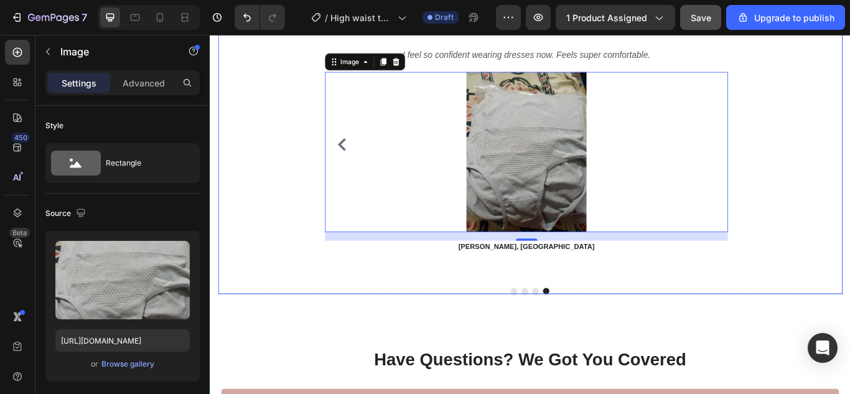
drag, startPoint x: 585, startPoint y: 333, endPoint x: 534, endPoint y: 320, distance: 53.3
click at [585, 333] on button "Dot" at bounding box center [588, 333] width 7 height 7
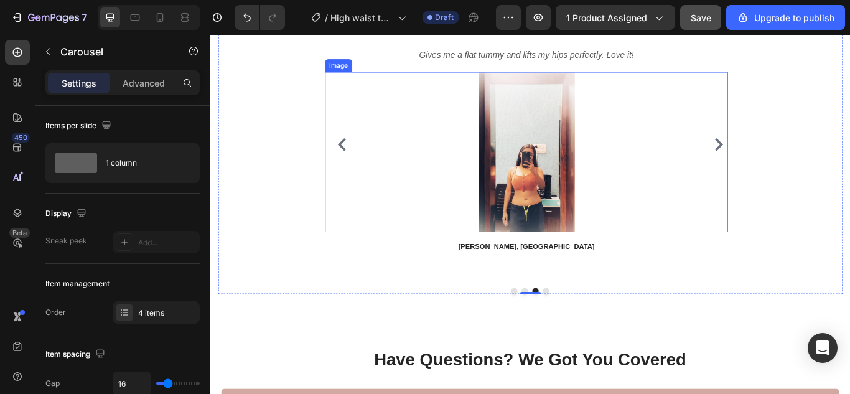
click at [605, 206] on img at bounding box center [578, 171] width 187 height 187
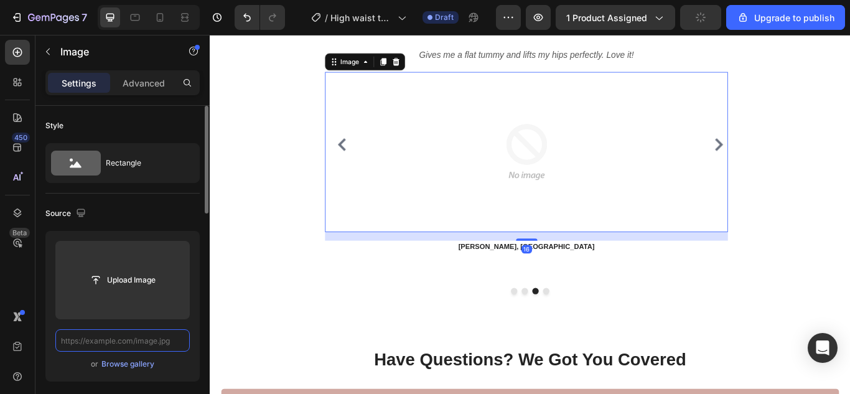
scroll to position [0, 0]
paste input "[URL][DOMAIN_NAME]"
type input "[URL][DOMAIN_NAME]"
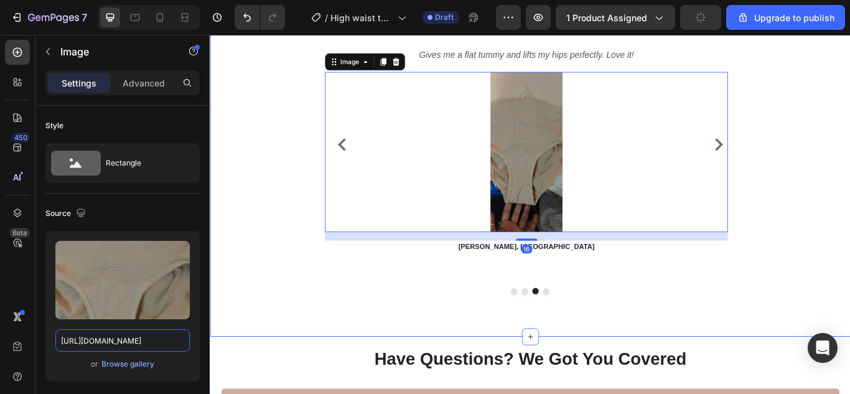
scroll to position [0, 206]
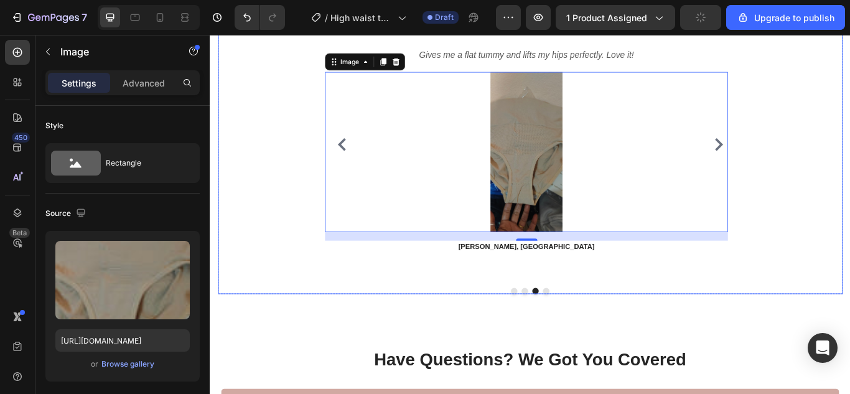
click at [567, 331] on div at bounding box center [582, 333] width 479 height 7
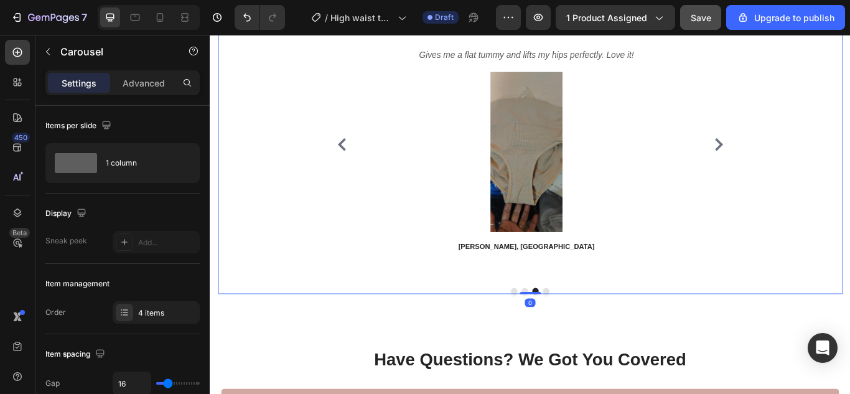
click at [573, 331] on button "Dot" at bounding box center [576, 333] width 7 height 7
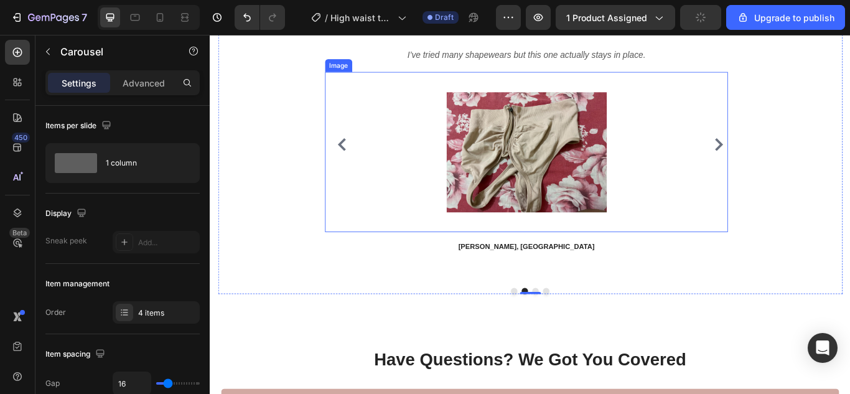
click at [583, 166] on img at bounding box center [578, 171] width 187 height 187
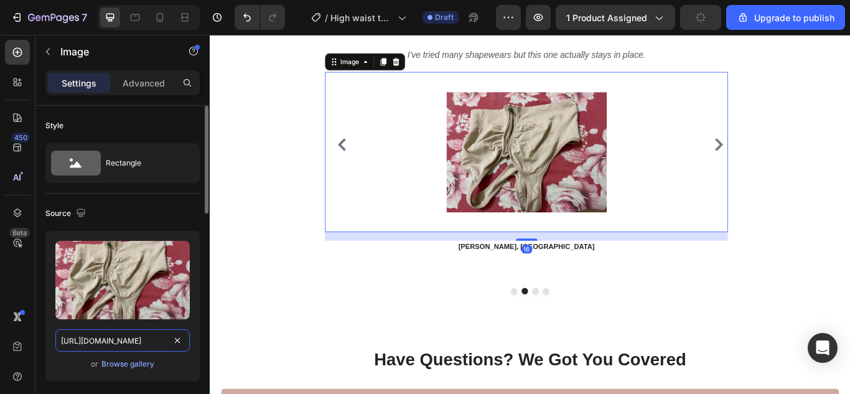
drag, startPoint x: 180, startPoint y: 341, endPoint x: 182, endPoint y: 328, distance: 12.5
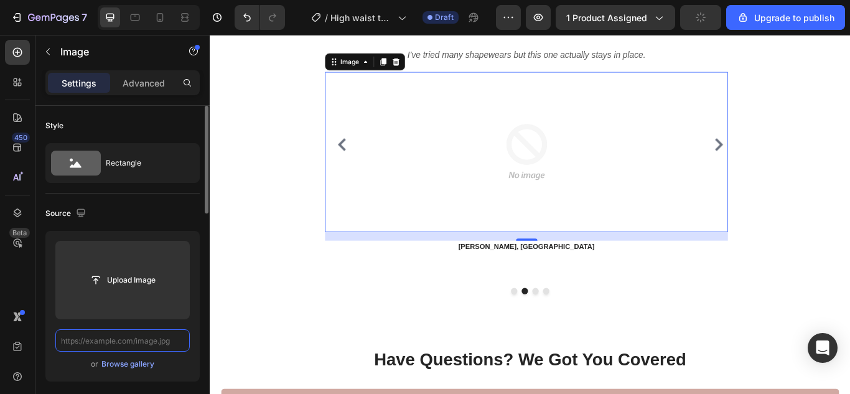
scroll to position [0, 0]
paste input "[URL][DOMAIN_NAME]"
type input "[URL][DOMAIN_NAME]"
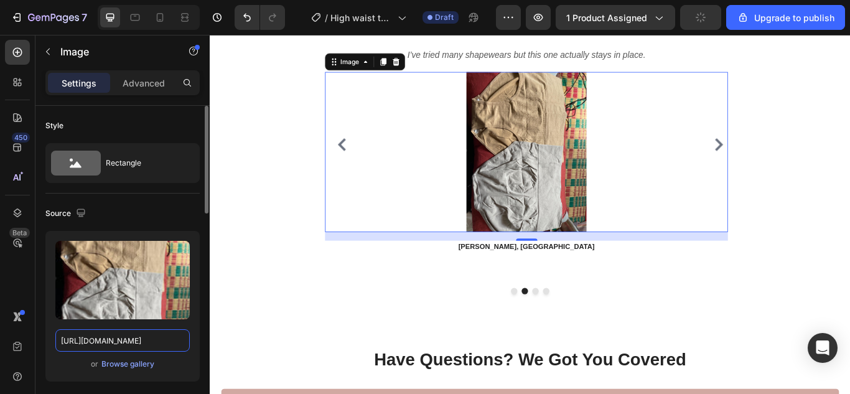
scroll to position [0, 202]
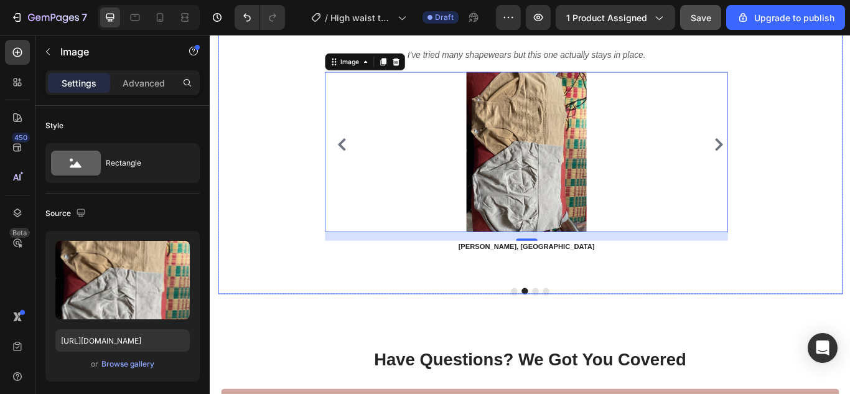
click at [560, 334] on button "Dot" at bounding box center [563, 333] width 7 height 7
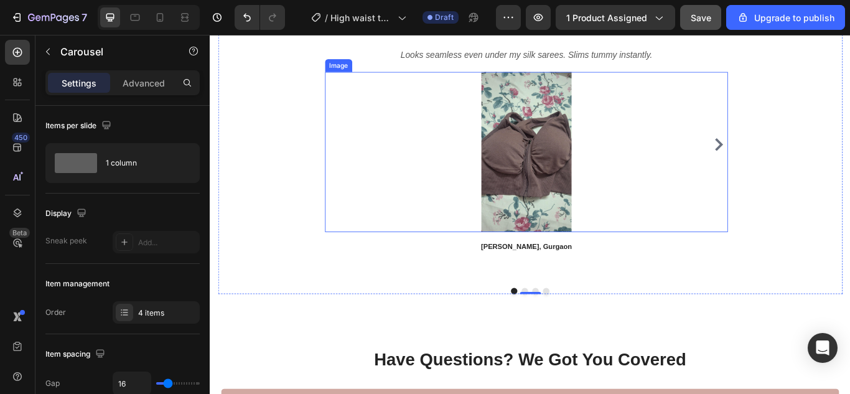
click at [617, 138] on img at bounding box center [578, 171] width 187 height 187
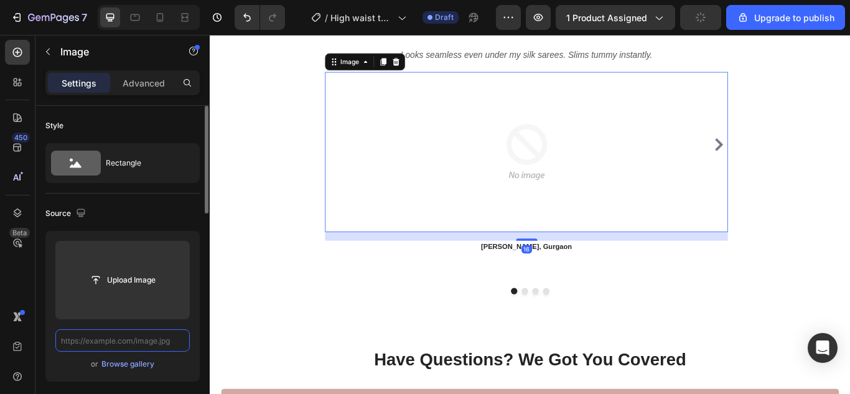
scroll to position [0, 0]
paste input "[URL][DOMAIN_NAME]"
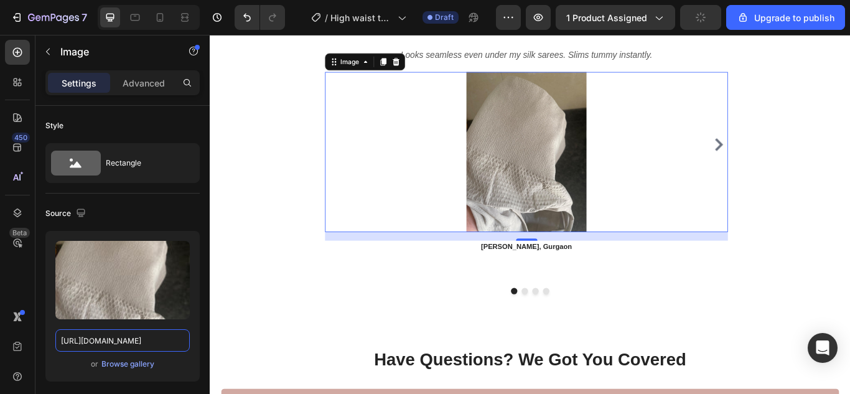
scroll to position [0, 207]
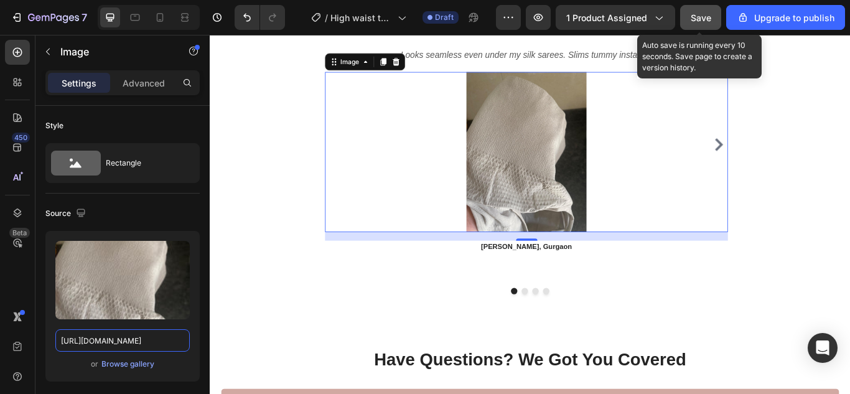
type input "[URL][DOMAIN_NAME]"
click at [705, 17] on span "Save" at bounding box center [700, 17] width 21 height 11
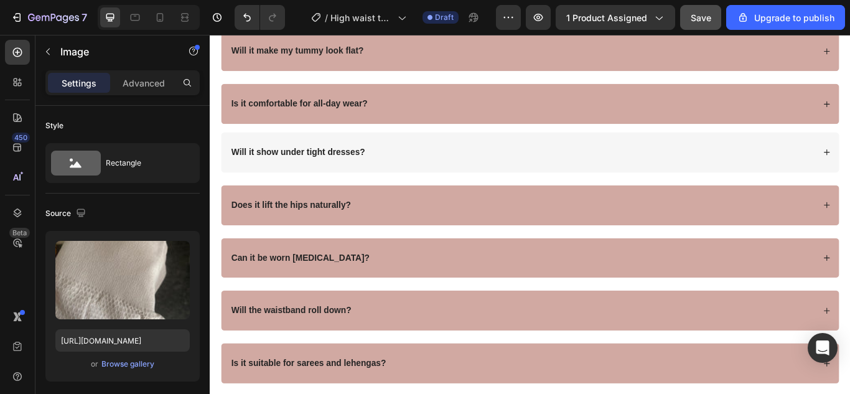
scroll to position [4232, 0]
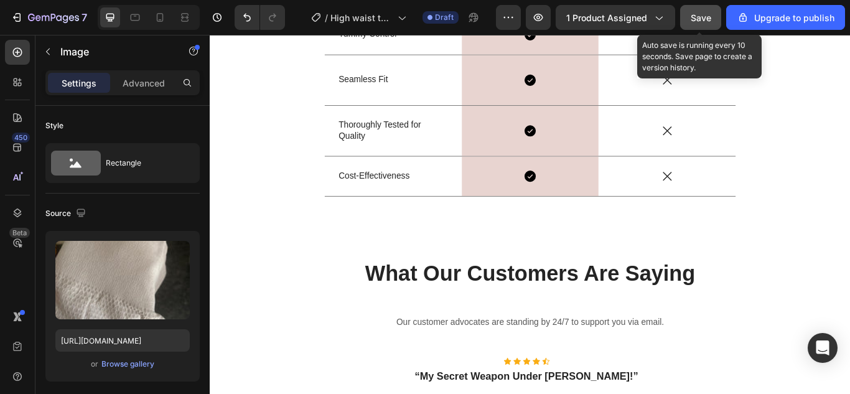
drag, startPoint x: 695, startPoint y: 15, endPoint x: 689, endPoint y: 17, distance: 7.1
click at [695, 16] on span "Save" at bounding box center [700, 17] width 21 height 11
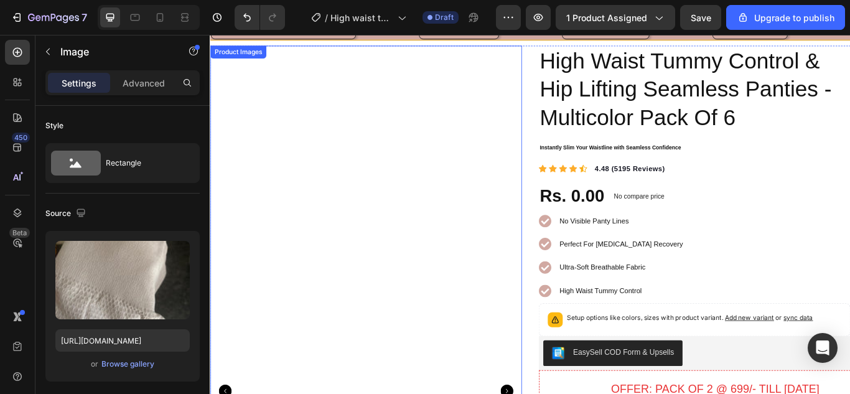
scroll to position [0, 0]
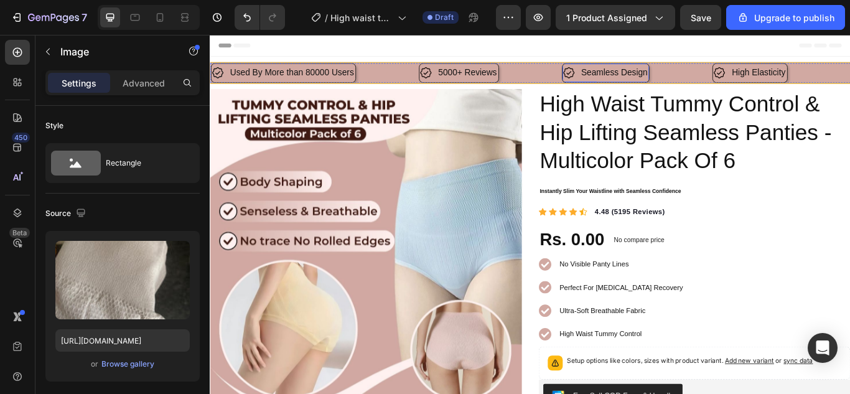
click at [679, 79] on p "Seamless Design" at bounding box center [681, 79] width 78 height 18
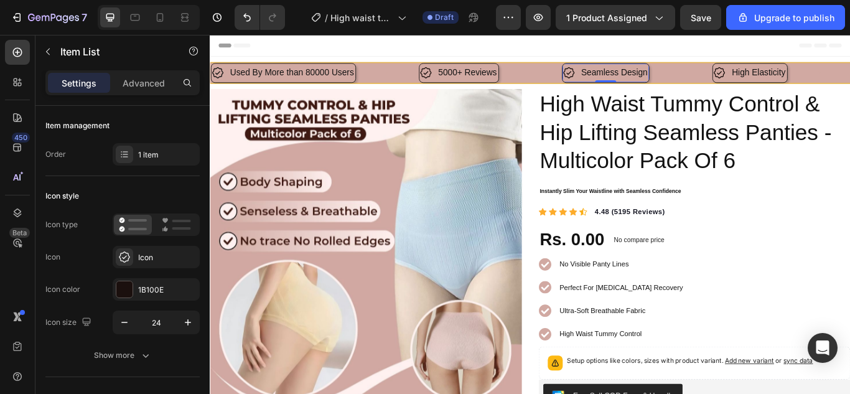
click at [679, 79] on p "Seamless Design" at bounding box center [681, 79] width 78 height 18
click at [849, 86] on p "High Elasticity" at bounding box center [848, 79] width 62 height 18
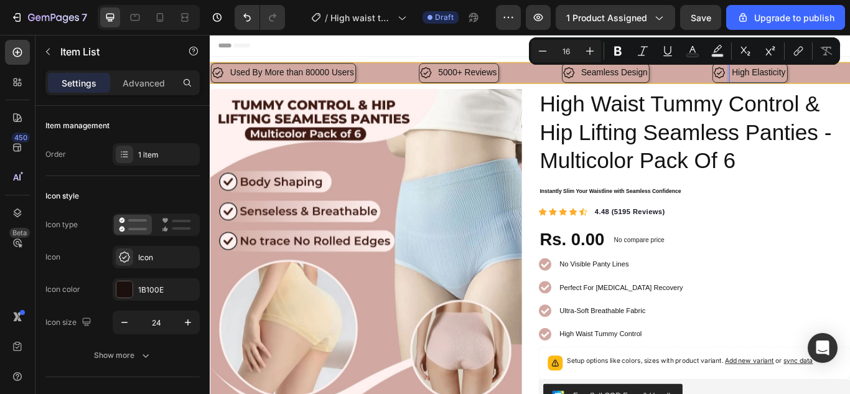
click at [843, 80] on p "High Elasticity" at bounding box center [848, 79] width 62 height 18
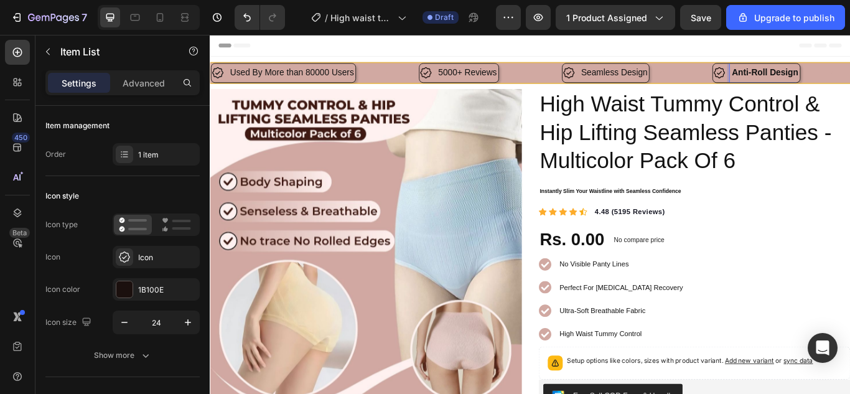
click at [843, 77] on strong "Anti-Roll Design" at bounding box center [855, 78] width 77 height 11
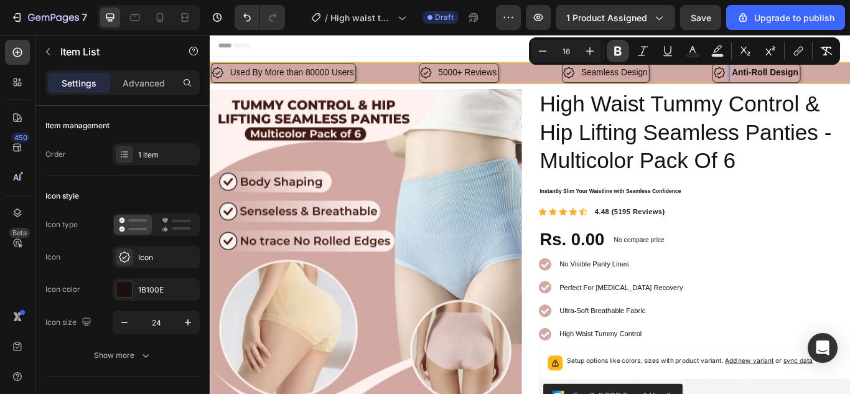
click at [618, 53] on icon "Editor contextual toolbar" at bounding box center [617, 51] width 12 height 12
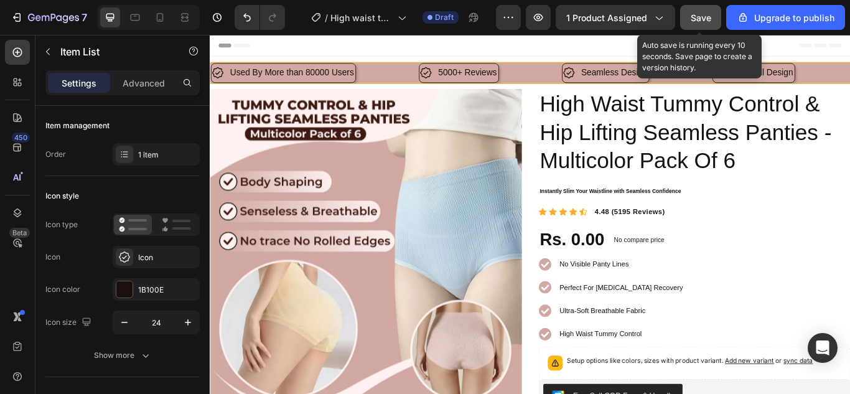
click at [697, 18] on span "Save" at bounding box center [700, 17] width 21 height 11
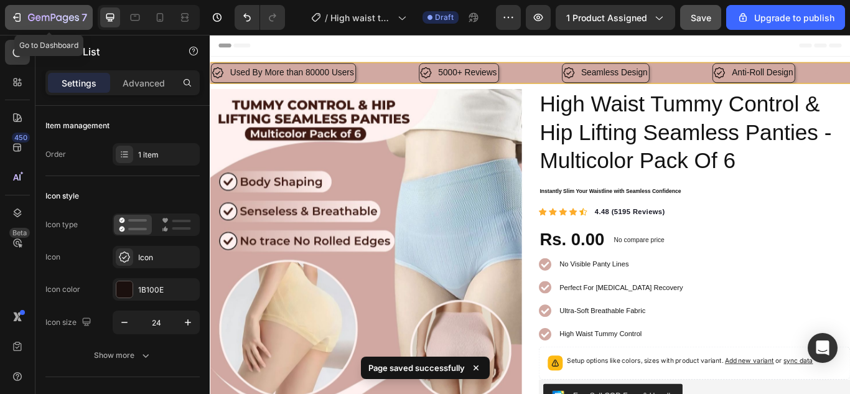
click at [17, 17] on icon "button" at bounding box center [17, 17] width 12 height 12
